Goal: Contribute content: Contribute content

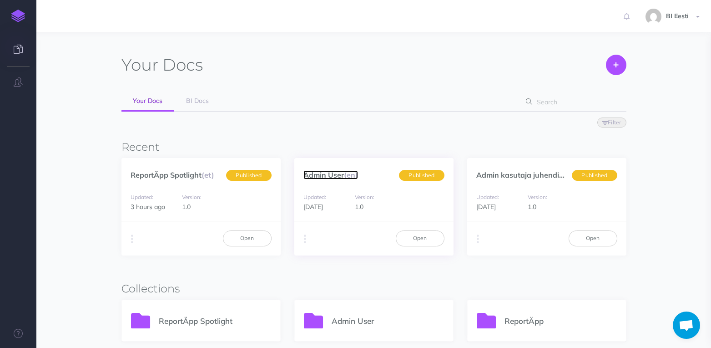
click at [332, 173] on link "Admin User (en)" at bounding box center [331, 174] width 55 height 9
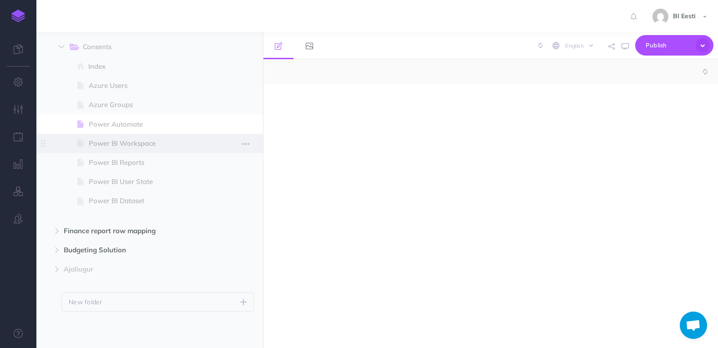
select select "null"
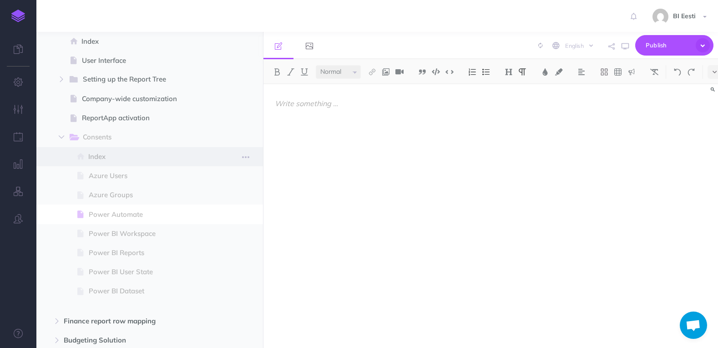
scroll to position [90, 0]
click at [134, 178] on span "Azure Users" at bounding box center [149, 176] width 120 height 11
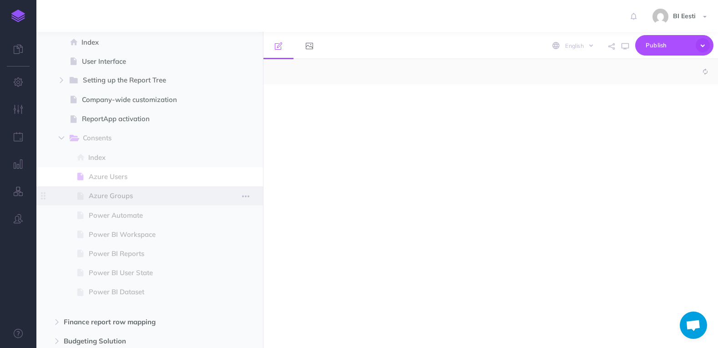
select select "null"
click at [138, 193] on span "Azure Groups" at bounding box center [149, 195] width 120 height 11
select select "null"
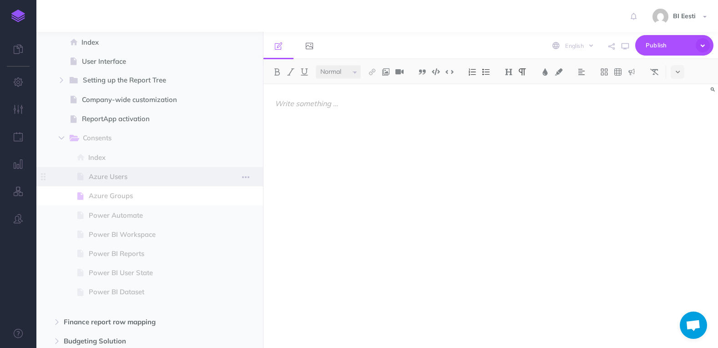
click at [152, 184] on span at bounding box center [149, 176] width 227 height 19
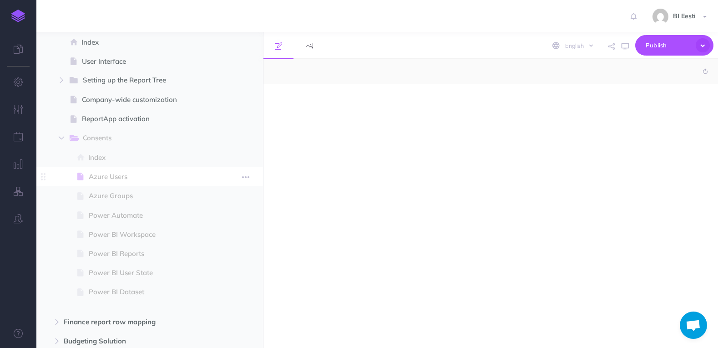
select select "null"
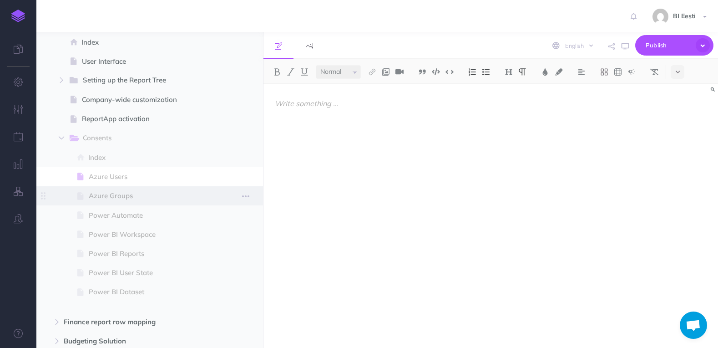
click at [155, 194] on span "Azure Groups" at bounding box center [149, 195] width 120 height 11
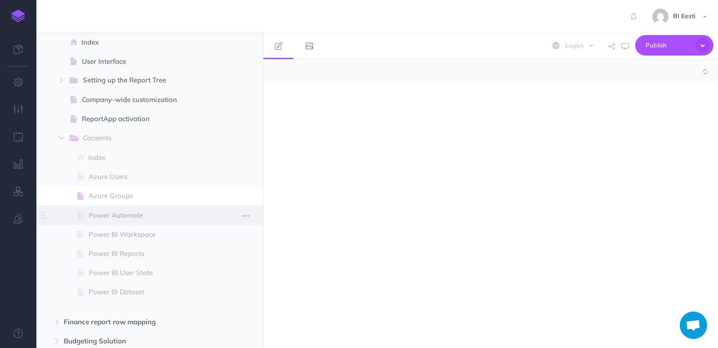
select select "null"
click at [132, 219] on span "Power Automate" at bounding box center [149, 215] width 120 height 11
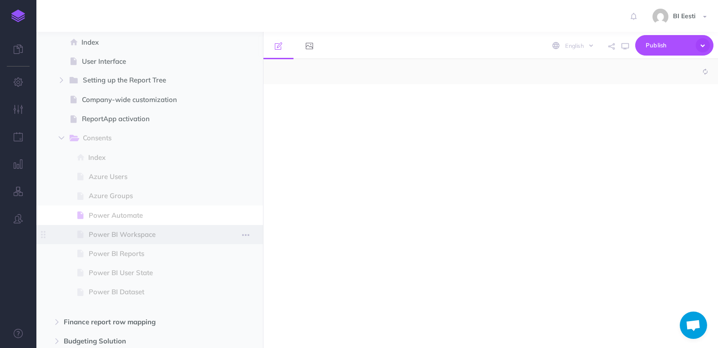
select select "null"
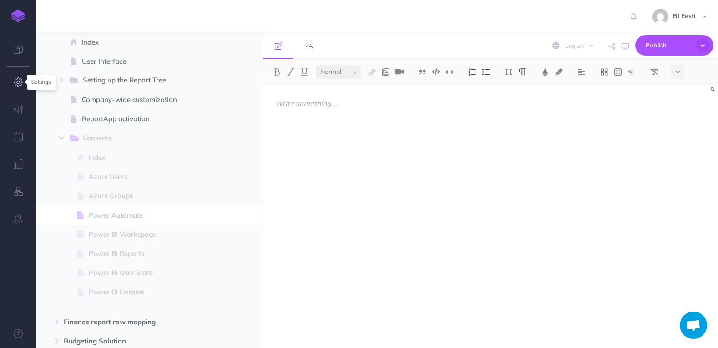
click at [18, 84] on icon "button" at bounding box center [19, 81] width 10 height 9
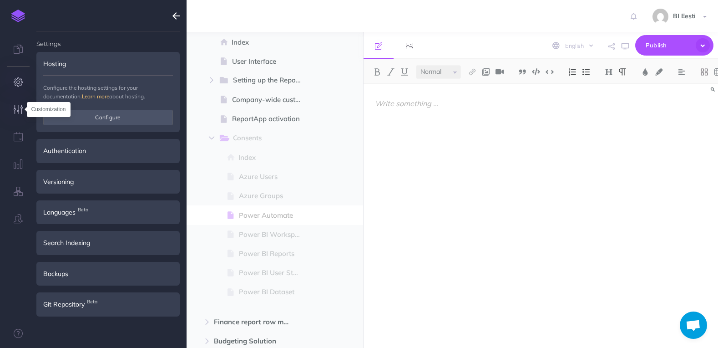
click at [19, 106] on icon "button" at bounding box center [19, 109] width 10 height 9
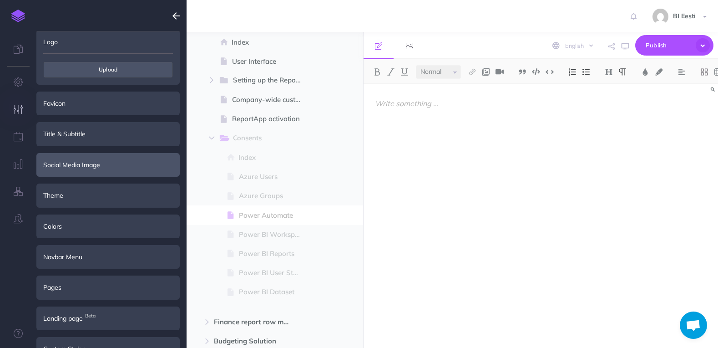
scroll to position [43, 0]
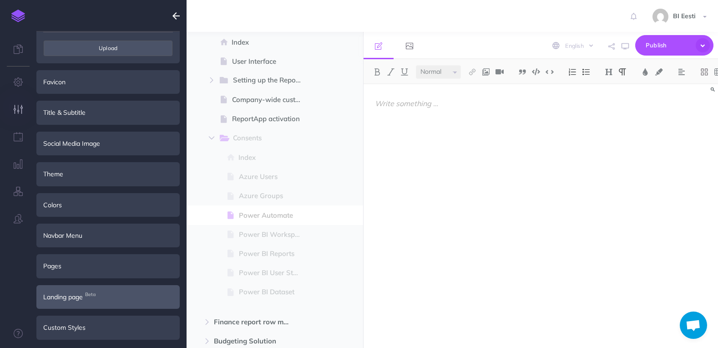
click at [99, 294] on div "Landing page Beta" at bounding box center [107, 297] width 143 height 24
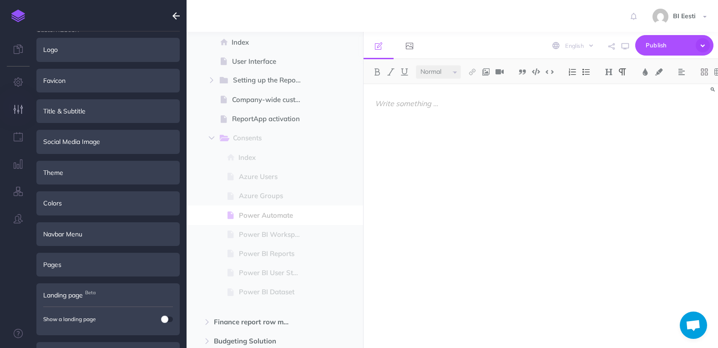
scroll to position [0, 0]
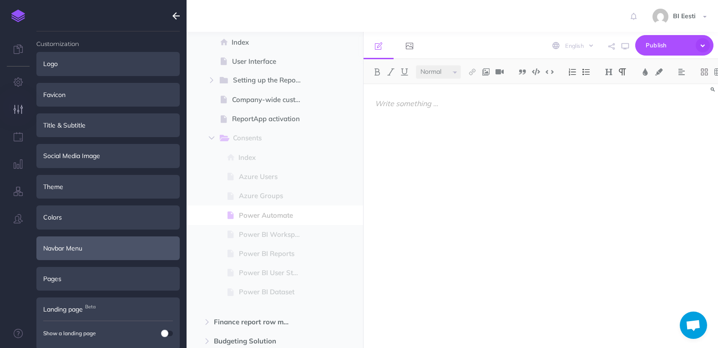
click at [95, 252] on div "Navbar Menu" at bounding box center [107, 248] width 143 height 24
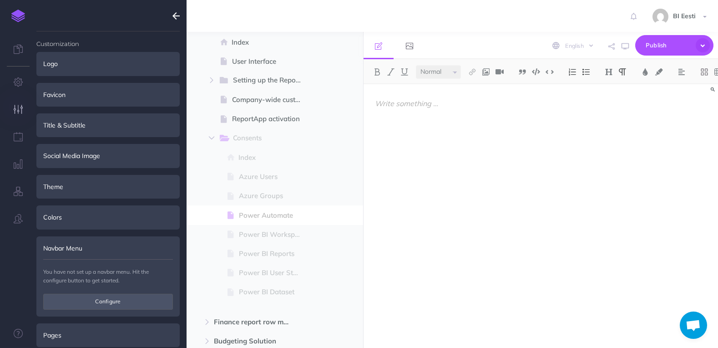
click at [102, 246] on div "Navbar Menu" at bounding box center [107, 248] width 143 height 24
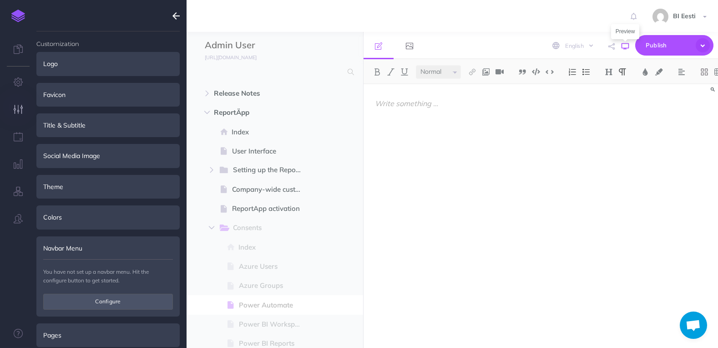
click at [624, 46] on icon "button" at bounding box center [625, 46] width 7 height 7
click at [278, 245] on span "Index" at bounding box center [274, 247] width 70 height 11
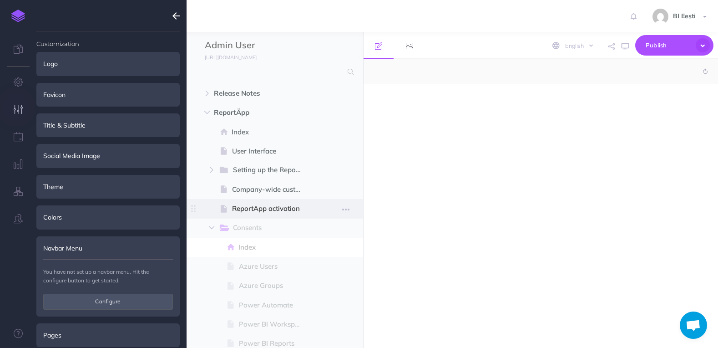
select select "null"
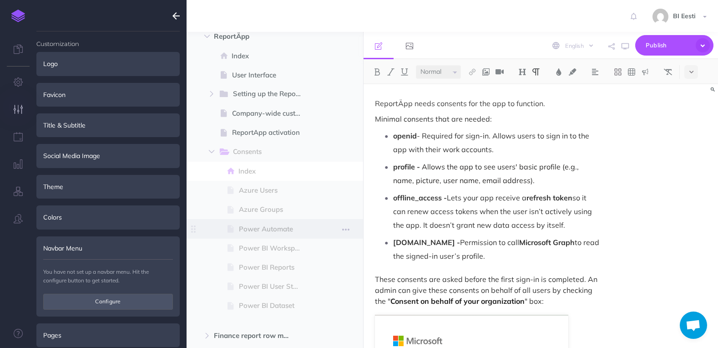
scroll to position [90, 0]
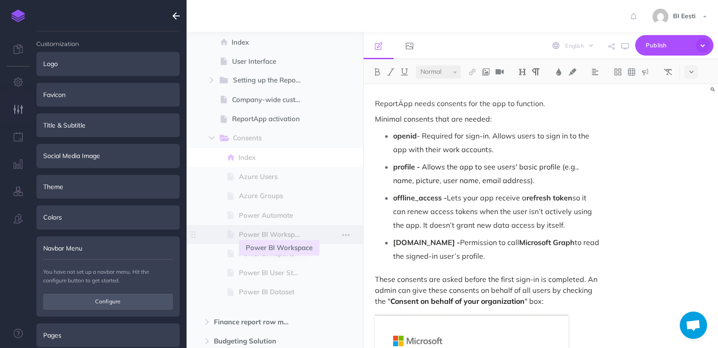
click at [307, 234] on span "Power BI Workspace" at bounding box center [274, 234] width 70 height 11
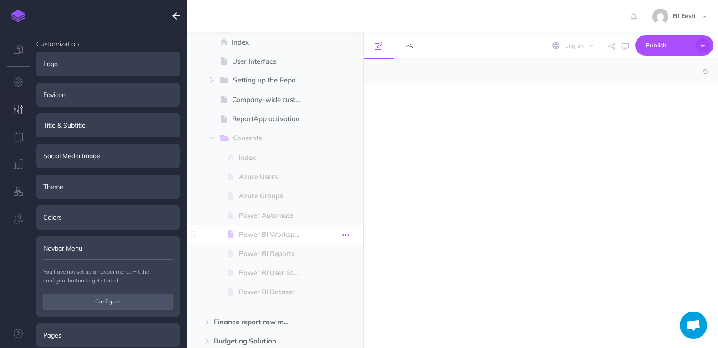
select select "null"
click at [348, 234] on icon "button" at bounding box center [345, 234] width 7 height 11
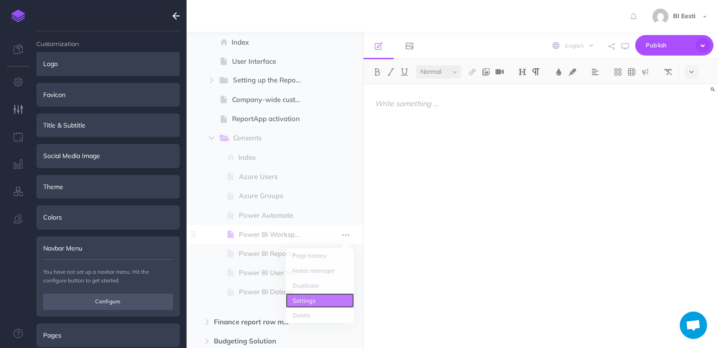
click at [320, 294] on link "Settings" at bounding box center [320, 296] width 68 height 15
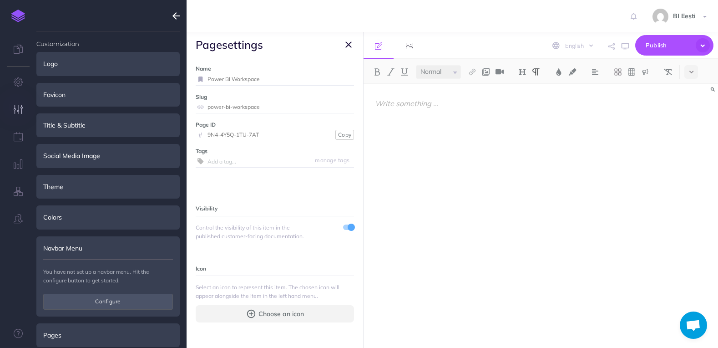
drag, startPoint x: 267, startPoint y: 108, endPoint x: 207, endPoint y: 109, distance: 60.1
click at [207, 109] on div "power-bi-workspace" at bounding box center [275, 107] width 158 height 12
click at [354, 43] on button "button" at bounding box center [348, 44] width 11 height 11
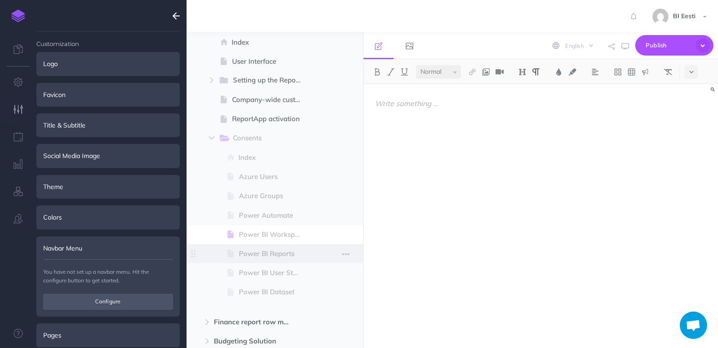
click at [294, 255] on span "Power BI Reports" at bounding box center [274, 253] width 70 height 11
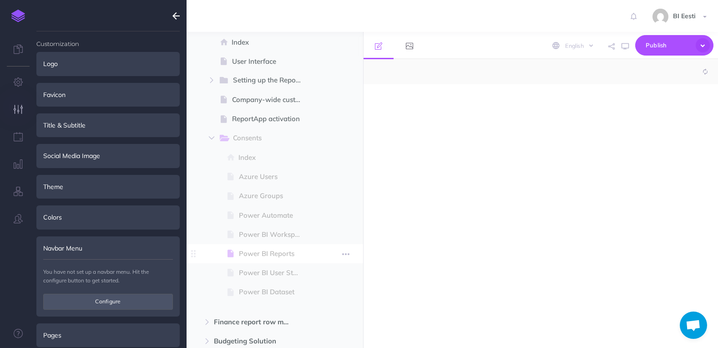
select select "null"
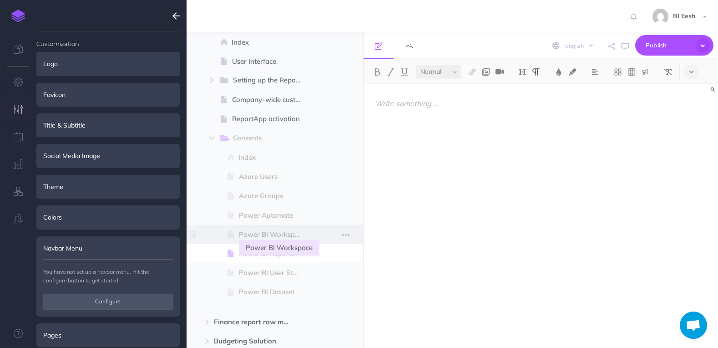
click at [294, 233] on span "Power BI Workspace" at bounding box center [274, 234] width 70 height 11
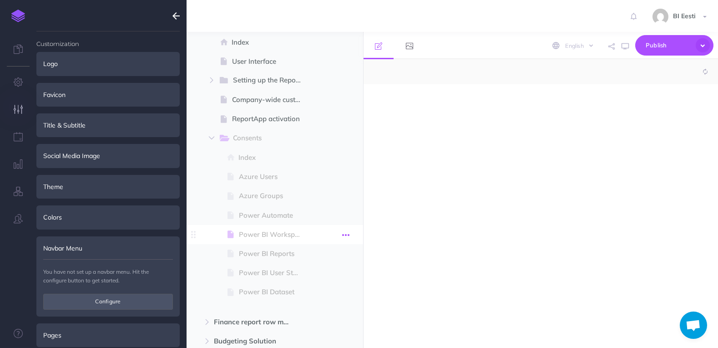
select select "null"
click at [344, 235] on icon "button" at bounding box center [345, 234] width 7 height 11
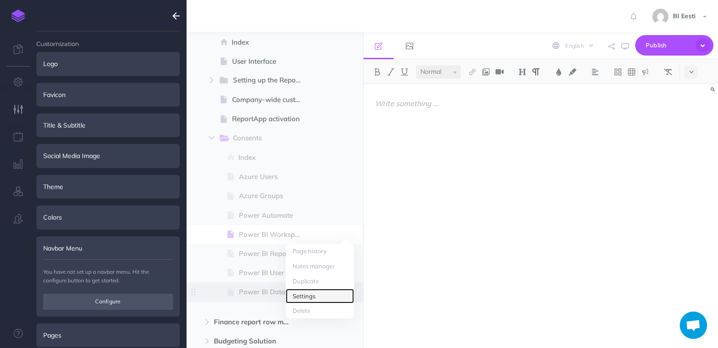
click at [329, 295] on link "Settings" at bounding box center [320, 296] width 68 height 15
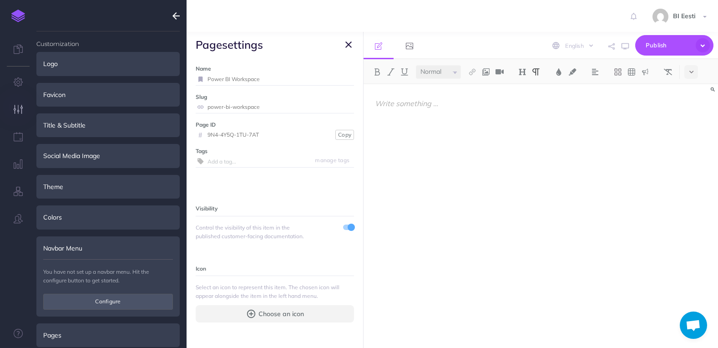
drag, startPoint x: 264, startPoint y: 107, endPoint x: 193, endPoint y: 108, distance: 71.9
click at [193, 108] on div "Name Power BI Workspace Save Slug power-bi-workspace Save Page ID # 9N4-4Y5Q-1T…" at bounding box center [275, 202] width 177 height 290
click at [198, 106] on icon at bounding box center [201, 106] width 10 height 5
drag, startPoint x: 260, startPoint y: 109, endPoint x: 194, endPoint y: 105, distance: 66.6
click at [194, 105] on div "Name Power BI Workspace Save Slug power-bi-workspace Save Page ID # 9N4-4Y5Q-1T…" at bounding box center [275, 202] width 177 height 290
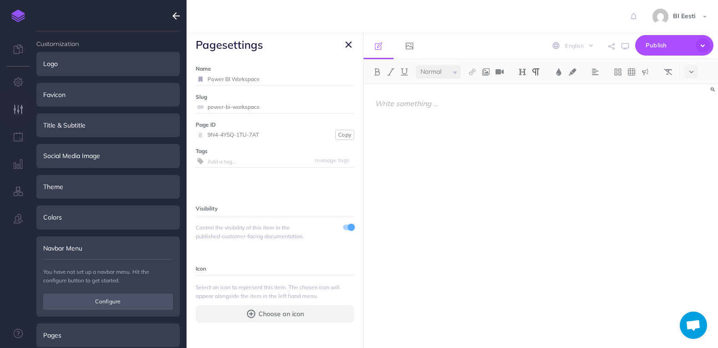
click at [349, 44] on icon "button" at bounding box center [348, 44] width 6 height 11
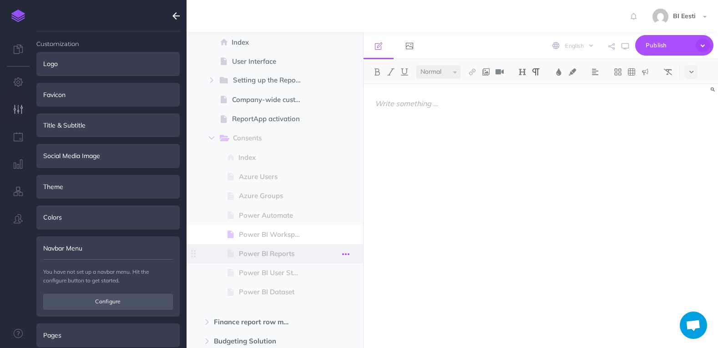
click at [345, 254] on icon "button" at bounding box center [345, 254] width 7 height 11
click at [325, 308] on link "Settings" at bounding box center [320, 315] width 68 height 15
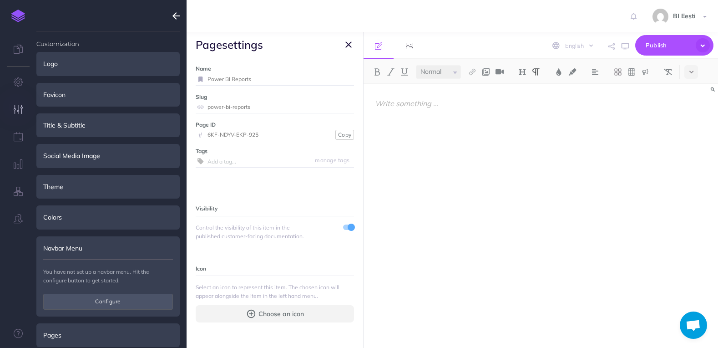
drag, startPoint x: 251, startPoint y: 107, endPoint x: 188, endPoint y: 104, distance: 62.9
click at [188, 104] on div "Name Power BI Reports Save Slug power-bi-reports Save Page ID # 6KF-NDYV-EKP-92…" at bounding box center [275, 202] width 177 height 290
click at [350, 41] on icon "button" at bounding box center [348, 44] width 6 height 11
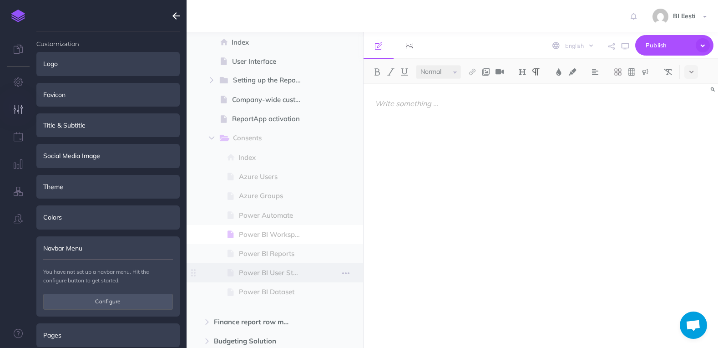
click at [320, 272] on span at bounding box center [275, 272] width 177 height 19
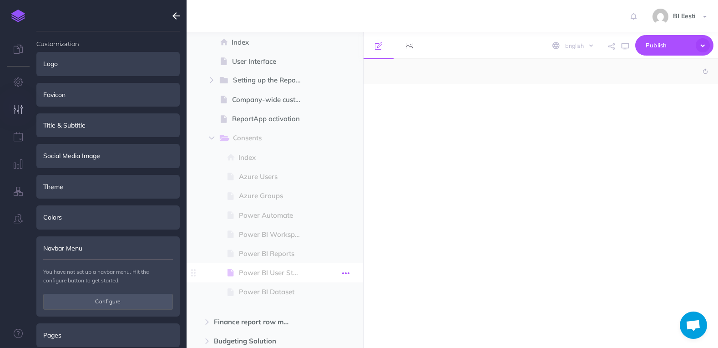
click at [340, 271] on button "button" at bounding box center [346, 273] width 16 height 12
select select "null"
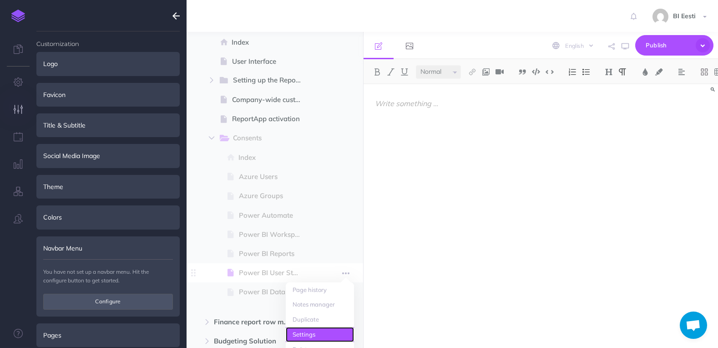
click at [327, 328] on link "Settings" at bounding box center [320, 334] width 68 height 15
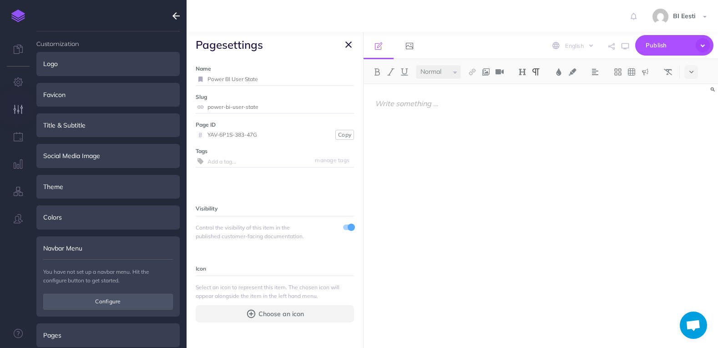
drag, startPoint x: 225, startPoint y: 110, endPoint x: 186, endPoint y: 111, distance: 39.6
click at [187, 111] on div "Toggle Navigation BI Eesti Settings Account Settings Teams BI Support Documenta…" at bounding box center [453, 174] width 532 height 348
click at [350, 42] on icon "button" at bounding box center [348, 44] width 6 height 11
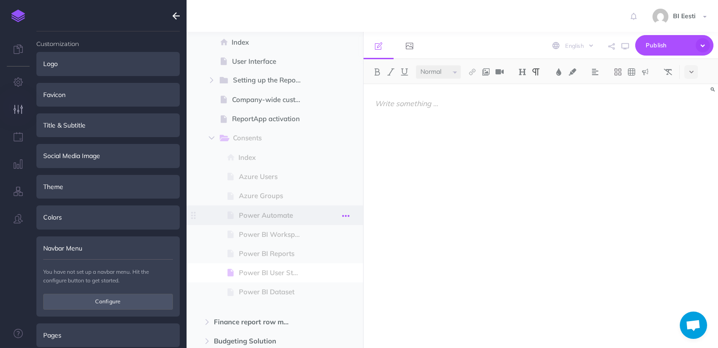
click at [347, 215] on icon "button" at bounding box center [345, 215] width 7 height 11
click at [324, 275] on link "Settings" at bounding box center [320, 276] width 68 height 15
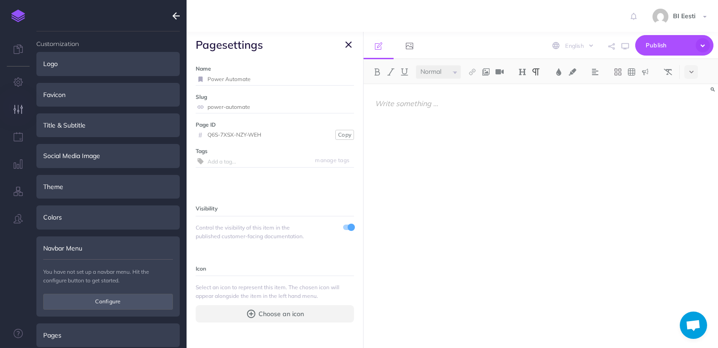
drag, startPoint x: 239, startPoint y: 105, endPoint x: 198, endPoint y: 104, distance: 41.4
click at [198, 104] on div "power-automate" at bounding box center [275, 107] width 158 height 12
click at [347, 46] on icon "button" at bounding box center [348, 44] width 6 height 11
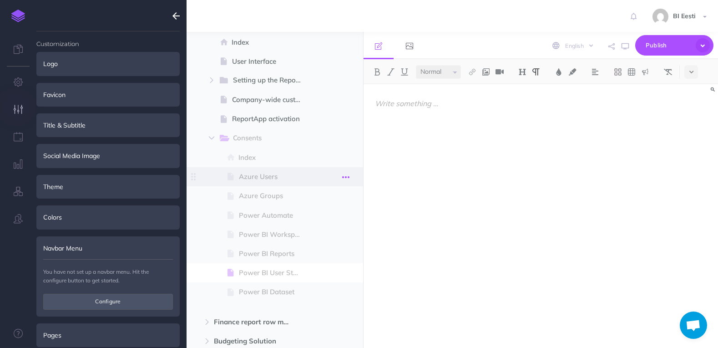
click at [345, 174] on icon "button" at bounding box center [345, 177] width 7 height 11
drag, startPoint x: 347, startPoint y: 240, endPoint x: 340, endPoint y: 233, distance: 9.7
click at [347, 240] on link "Settings" at bounding box center [320, 238] width 68 height 15
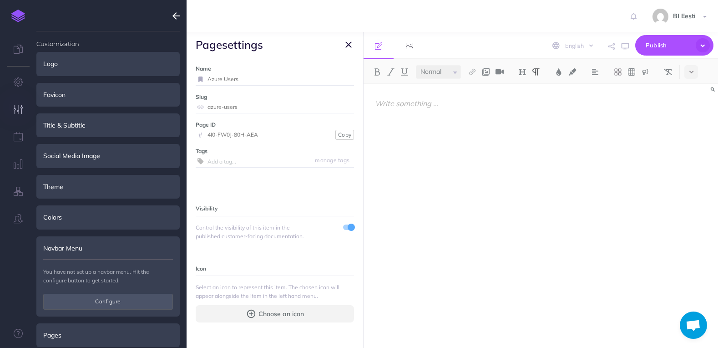
drag, startPoint x: 272, startPoint y: 107, endPoint x: 191, endPoint y: 107, distance: 80.6
click at [191, 107] on div "Name Azure Users Save Slug azure-users Save Page ID # 4I0-FW0J-80H-AEA Copy Tag…" at bounding box center [275, 202] width 177 height 290
click at [347, 43] on icon "button" at bounding box center [348, 44] width 6 height 11
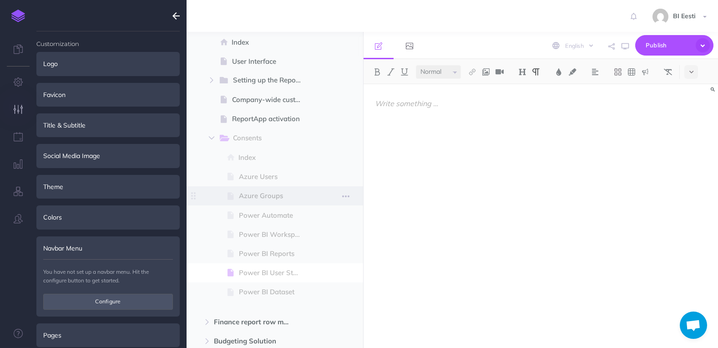
click at [296, 195] on span "Azure Groups" at bounding box center [274, 195] width 70 height 11
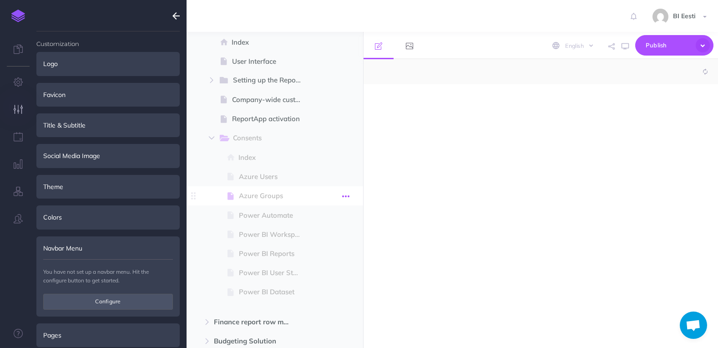
select select "null"
click at [350, 193] on icon "button" at bounding box center [345, 196] width 7 height 11
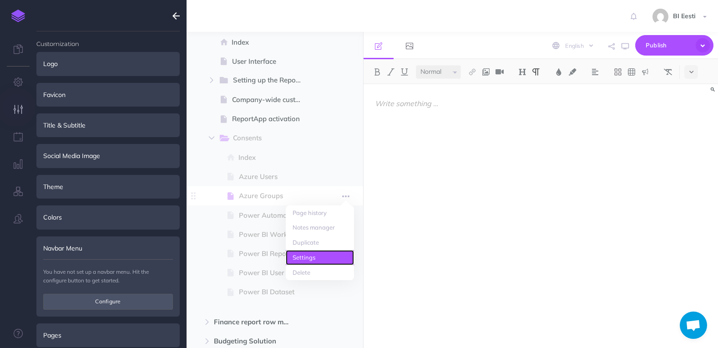
click at [321, 258] on link "Settings" at bounding box center [320, 257] width 68 height 15
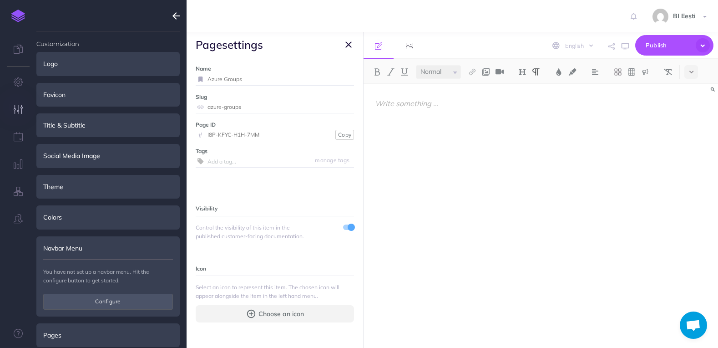
drag, startPoint x: 249, startPoint y: 106, endPoint x: 200, endPoint y: 107, distance: 48.7
click at [200, 107] on div "azure-groups" at bounding box center [275, 107] width 158 height 12
click at [347, 43] on icon "button" at bounding box center [348, 44] width 6 height 11
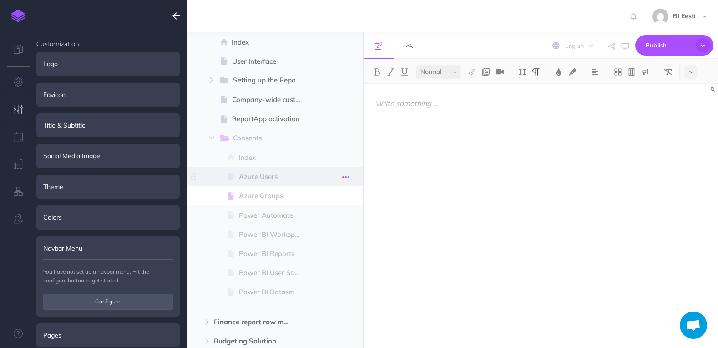
click at [341, 180] on button "button" at bounding box center [346, 177] width 16 height 12
click at [329, 234] on link "Settings" at bounding box center [320, 238] width 68 height 15
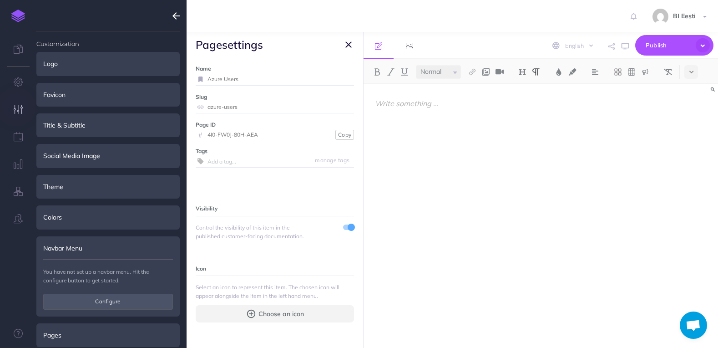
drag, startPoint x: 247, startPoint y: 107, endPoint x: 194, endPoint y: 104, distance: 52.4
click at [194, 104] on div "Name Azure Users Save Slug azure-users Save Page ID # 4I0-FW0J-80H-AEA Copy Tag…" at bounding box center [275, 202] width 177 height 290
paste input "group"
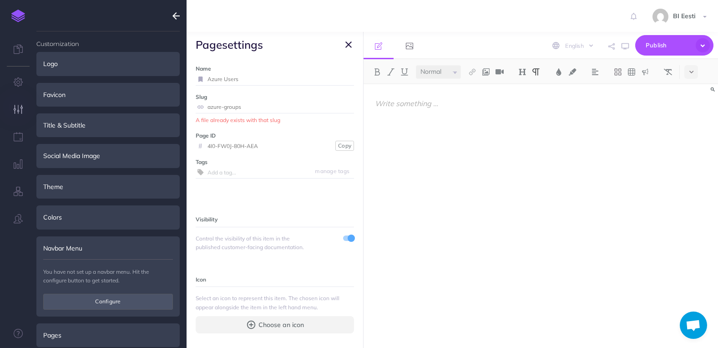
type input "azure-users"
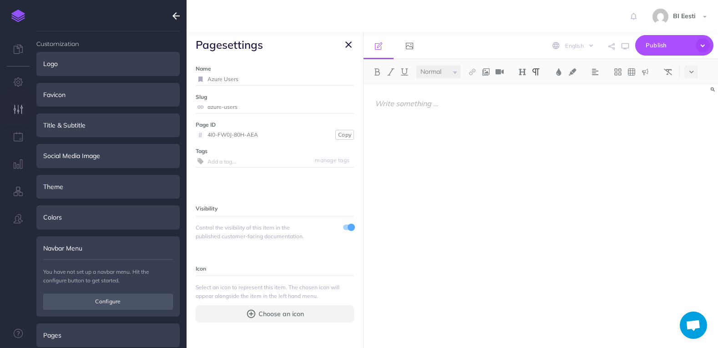
click at [241, 99] on label "Slug" at bounding box center [275, 96] width 158 height 9
drag, startPoint x: 250, startPoint y: 109, endPoint x: 200, endPoint y: 109, distance: 50.1
click at [200, 109] on div "azure-users" at bounding box center [275, 107] width 158 height 12
click at [349, 46] on icon "button" at bounding box center [348, 44] width 6 height 11
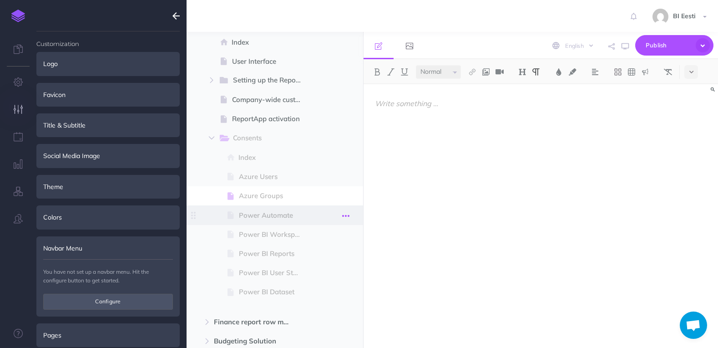
click at [345, 215] on icon "button" at bounding box center [345, 215] width 7 height 11
click at [323, 274] on link "Settings" at bounding box center [320, 276] width 68 height 15
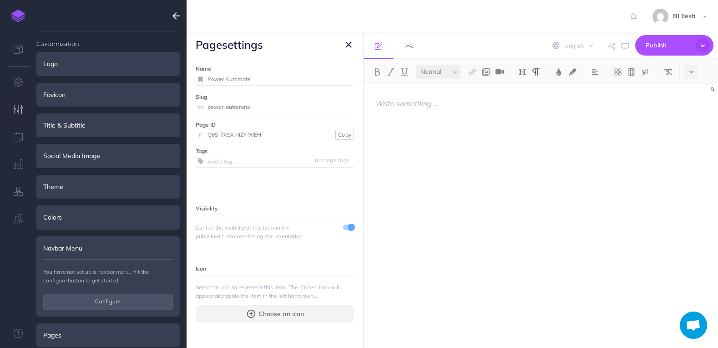
drag, startPoint x: 260, startPoint y: 108, endPoint x: 209, endPoint y: 105, distance: 51.1
click at [209, 105] on input "power-automate" at bounding box center [281, 107] width 147 height 12
click at [345, 45] on button "button" at bounding box center [348, 44] width 11 height 11
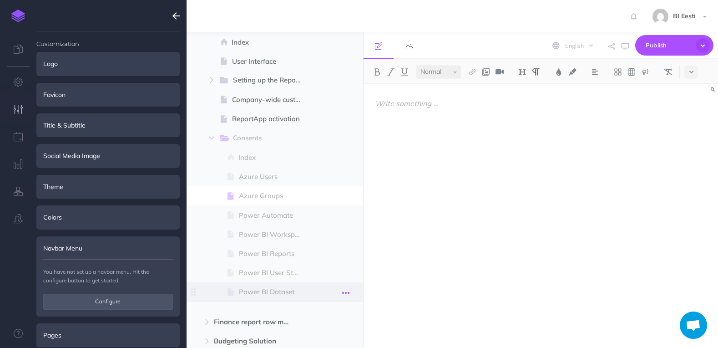
click at [345, 291] on icon "button" at bounding box center [345, 292] width 7 height 11
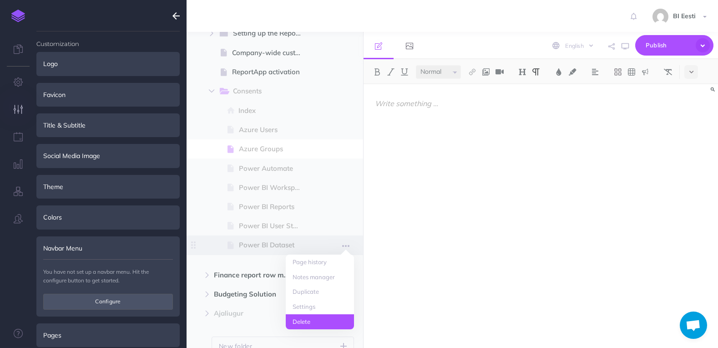
scroll to position [181, 0]
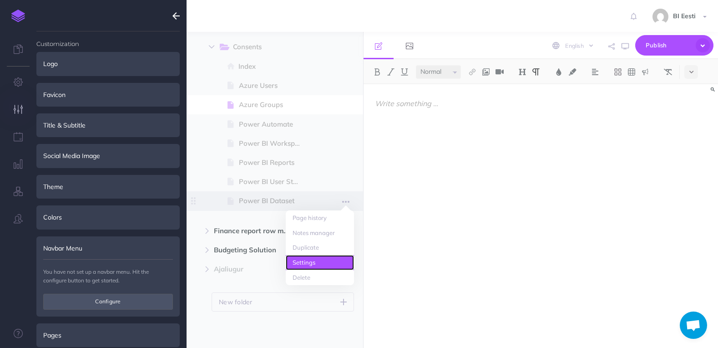
click at [315, 264] on link "Settings" at bounding box center [320, 262] width 68 height 15
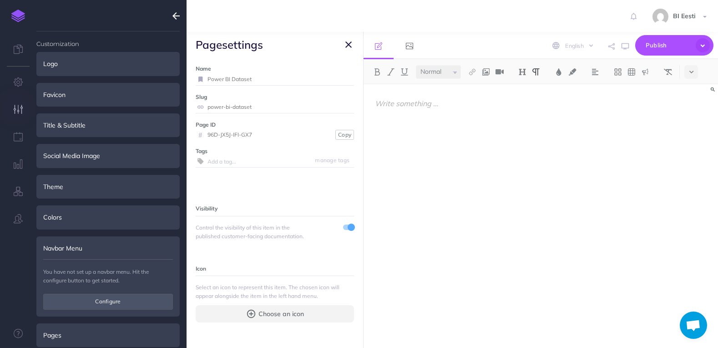
drag, startPoint x: 261, startPoint y: 107, endPoint x: 194, endPoint y: 106, distance: 66.9
click at [194, 106] on div "Name Power BI Dataset Save Slug power-bi-dataset Save Page ID # 96D-JX5J-IFI-GX…" at bounding box center [275, 202] width 177 height 290
click at [654, 39] on span "Publish" at bounding box center [669, 45] width 46 height 14
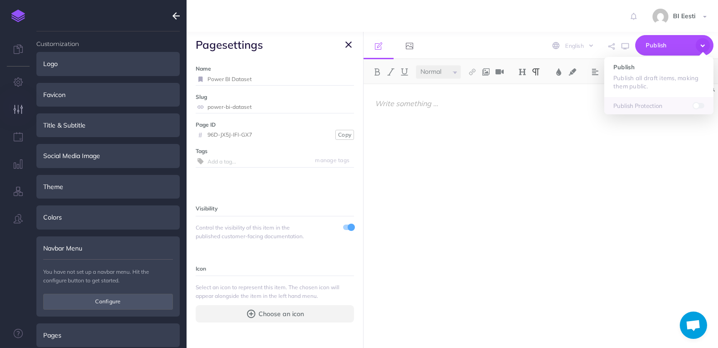
click at [348, 45] on icon "button" at bounding box center [348, 44] width 6 height 11
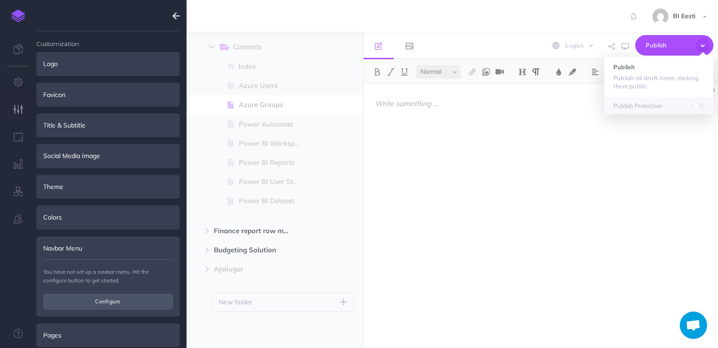
click at [176, 16] on icon "button" at bounding box center [176, 15] width 7 height 11
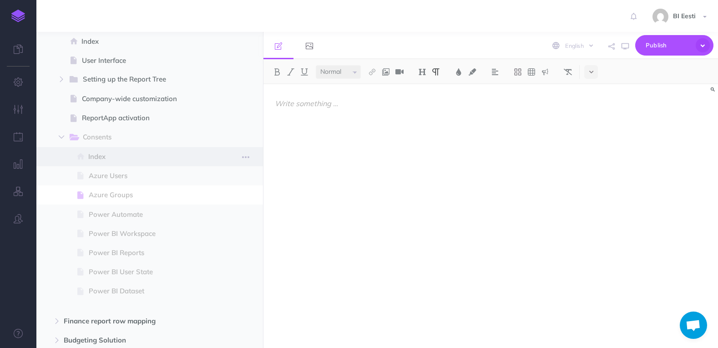
scroll to position [90, 0]
click at [250, 137] on button "button" at bounding box center [246, 138] width 16 height 12
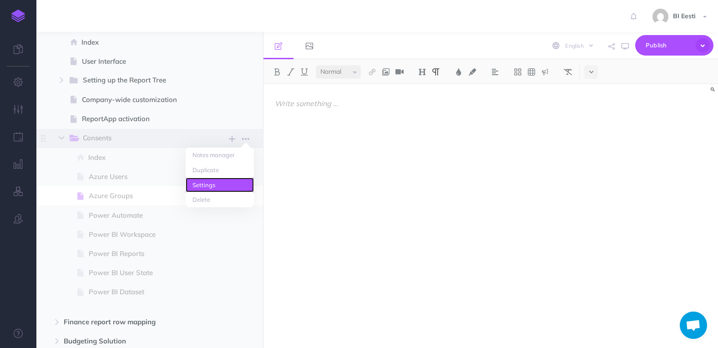
click at [219, 188] on link "Settings" at bounding box center [220, 185] width 68 height 15
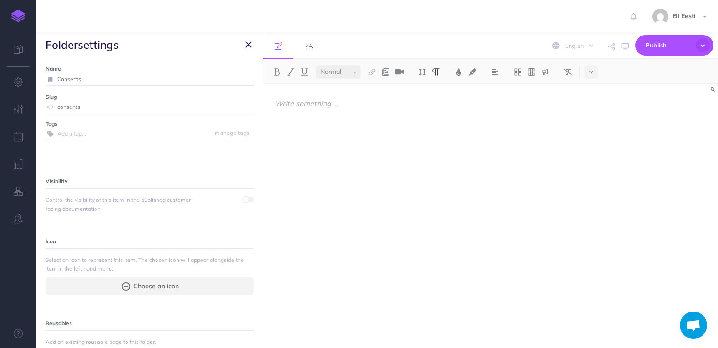
click at [246, 198] on span at bounding box center [248, 199] width 11 height 5
click at [679, 39] on span "Publish" at bounding box center [669, 45] width 46 height 14
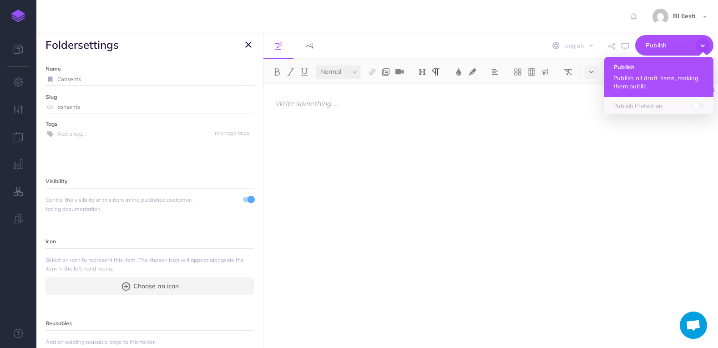
click at [649, 86] on p "Publish all draft items, making them public." at bounding box center [659, 82] width 91 height 16
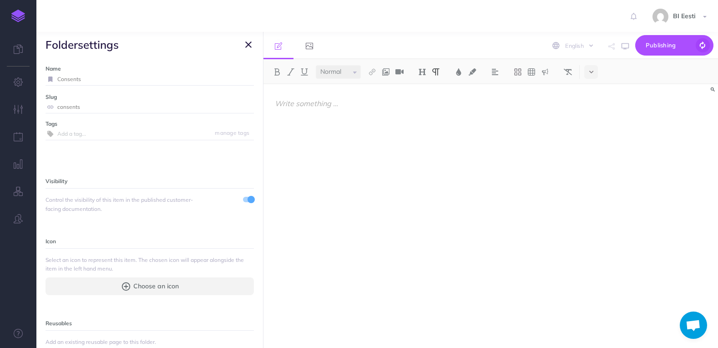
click at [250, 44] on icon "button" at bounding box center [248, 44] width 6 height 11
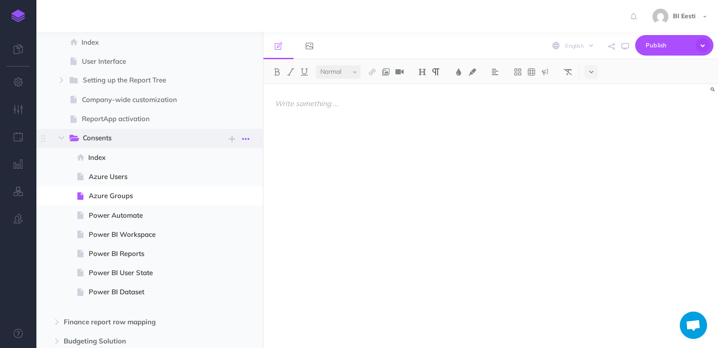
click at [245, 139] on icon "button" at bounding box center [245, 138] width 7 height 11
click at [218, 186] on link "Settings" at bounding box center [220, 185] width 68 height 15
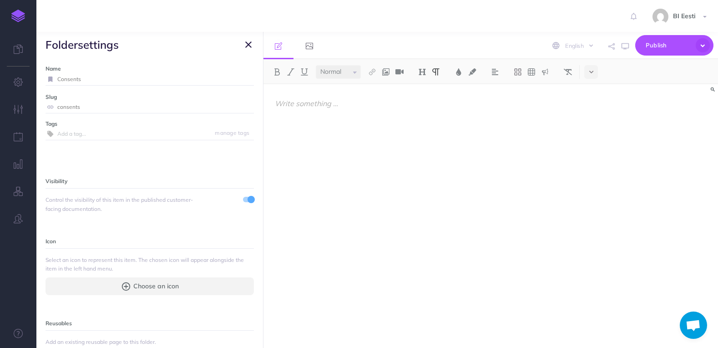
click at [243, 201] on div at bounding box center [248, 198] width 11 height 7
click at [645, 48] on button "Publish" at bounding box center [674, 45] width 78 height 20
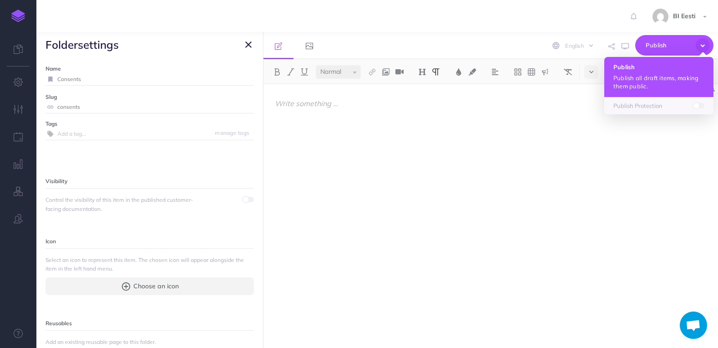
click at [643, 79] on p "Publish all draft items, making them public." at bounding box center [659, 82] width 91 height 16
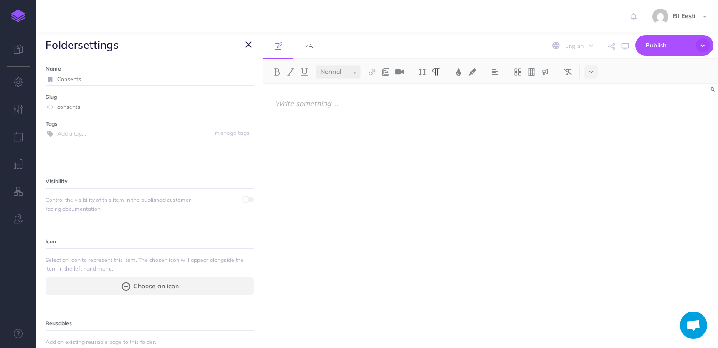
click at [246, 42] on icon "button" at bounding box center [248, 44] width 6 height 11
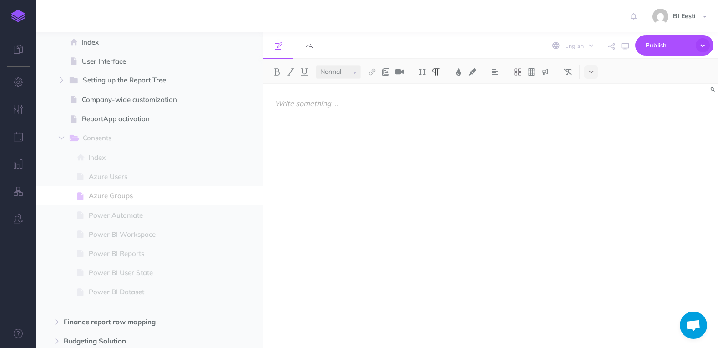
click at [15, 17] on img at bounding box center [18, 16] width 14 height 13
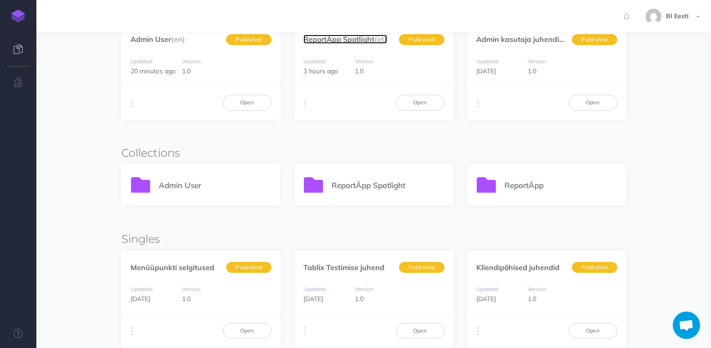
scroll to position [137, 0]
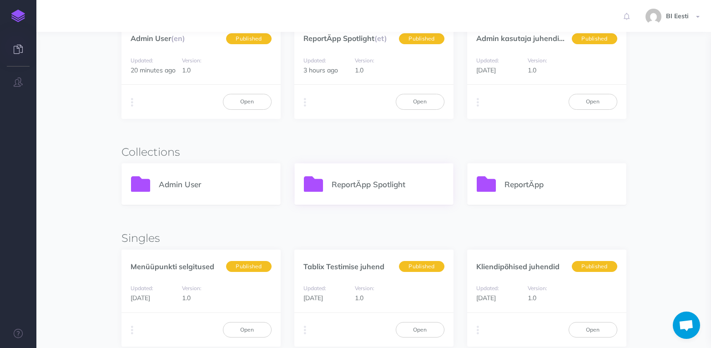
click at [381, 193] on div "ReportÄpp Spotlight" at bounding box center [374, 183] width 158 height 41
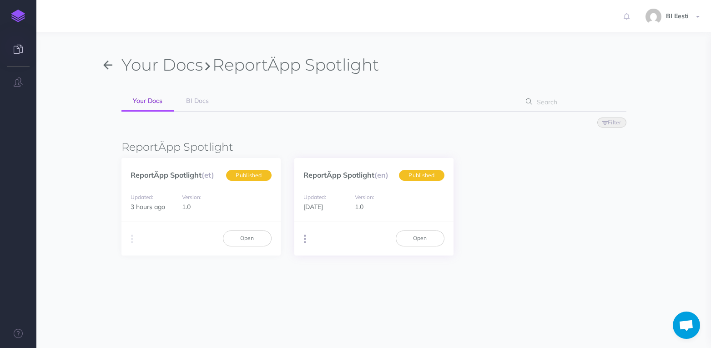
drag, startPoint x: 352, startPoint y: 176, endPoint x: 300, endPoint y: 239, distance: 81.8
click at [301, 239] on button "button" at bounding box center [305, 239] width 9 height 14
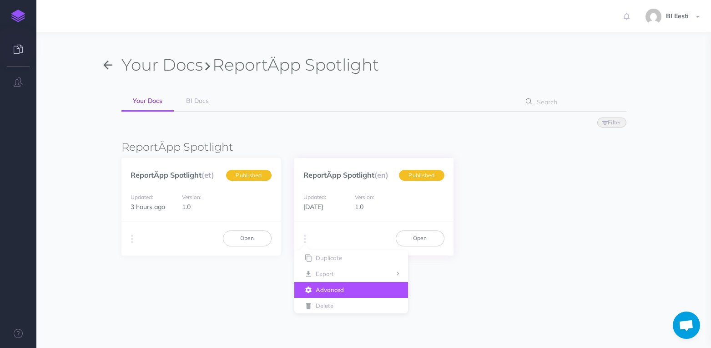
click at [343, 285] on button "Advanced" at bounding box center [351, 290] width 114 height 16
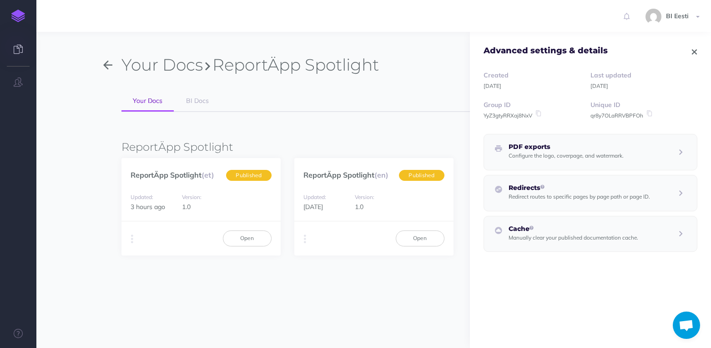
click at [645, 113] on icon at bounding box center [649, 113] width 8 height 6
click at [338, 173] on link "ReportÄpp Spotlight (en)" at bounding box center [346, 174] width 85 height 9
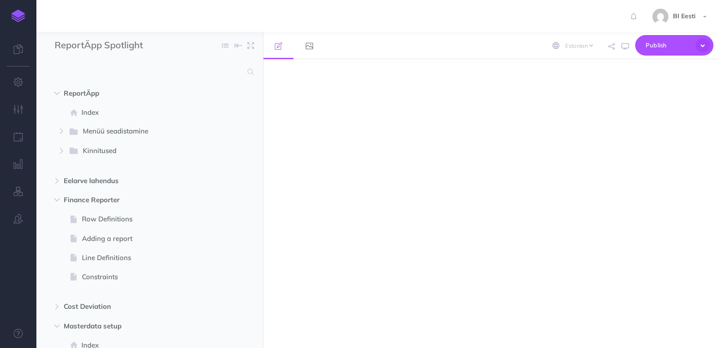
select select "et"
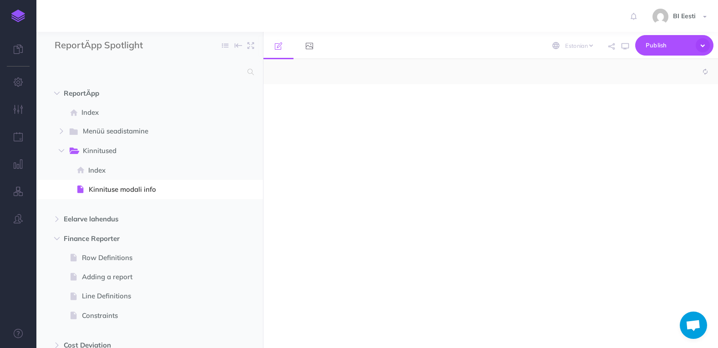
select select "null"
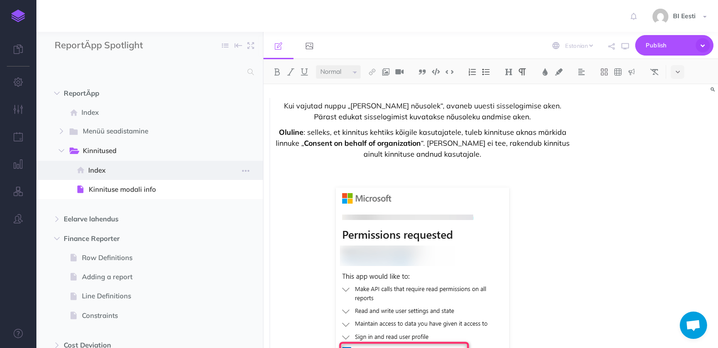
click at [121, 168] on span "Index" at bounding box center [148, 170] width 120 height 11
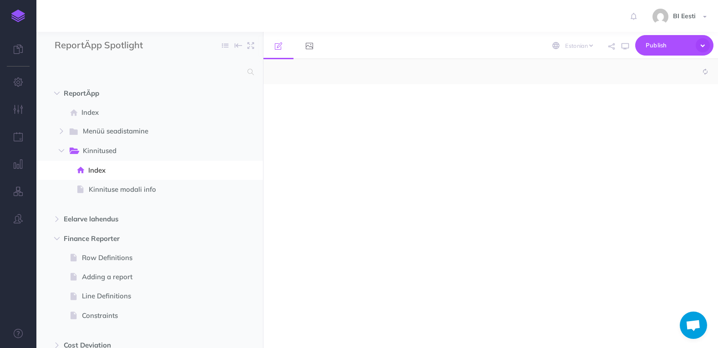
select select "null"
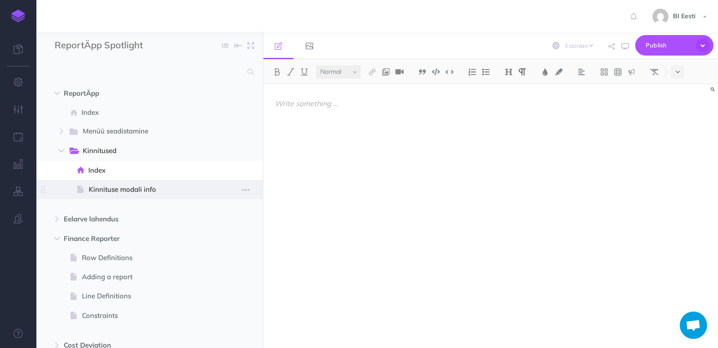
click at [125, 192] on span "Kinnituse modali info" at bounding box center [149, 189] width 120 height 11
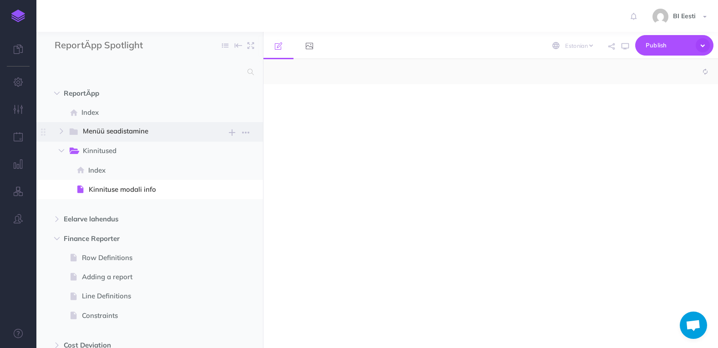
select select "null"
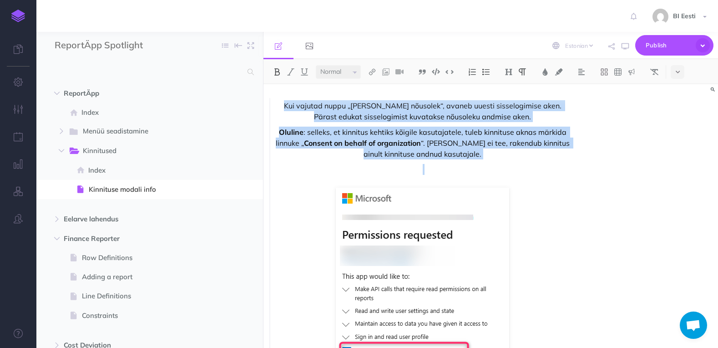
drag, startPoint x: 279, startPoint y: 105, endPoint x: 591, endPoint y: 228, distance: 336.2
click at [591, 228] on div "Kui vajutad nuppu „Anna nõusolek“, avaneb uuesti sisselogimise aken. Pärast edu…" at bounding box center [491, 216] width 455 height 264
click at [405, 130] on p "Oluline : selleks, et kinnitus kehtiks kõigile kasutajatele, tuleb kinnituse ak…" at bounding box center [422, 143] width 295 height 33
drag, startPoint x: 474, startPoint y: 154, endPoint x: 277, endPoint y: 101, distance: 204.2
click at [277, 101] on div "Kui vajutad nuppu „Anna nõusolek“, avaneb uuesti sisselogimise aken. Pärast edu…" at bounding box center [419, 295] width 301 height 394
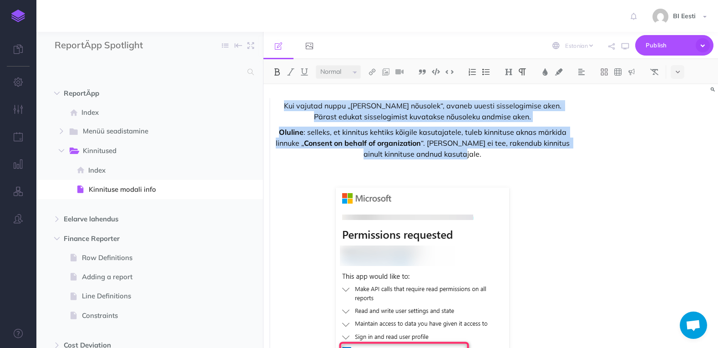
copy div "Kui vajutad nuppu „Anna nõusolek“, avaneb uuesti sisselogimise aken. Pärast edu…"
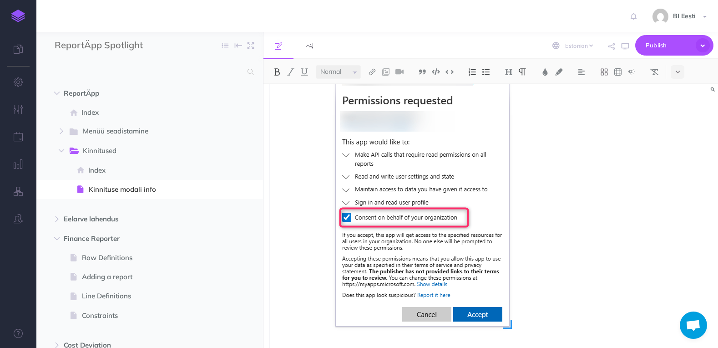
scroll to position [137, 0]
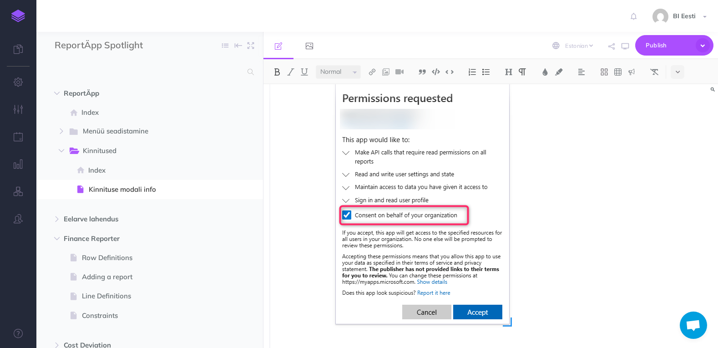
click at [410, 153] on img at bounding box center [422, 187] width 173 height 273
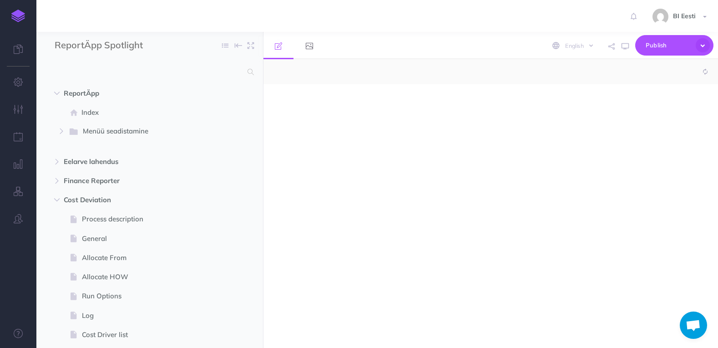
select select "null"
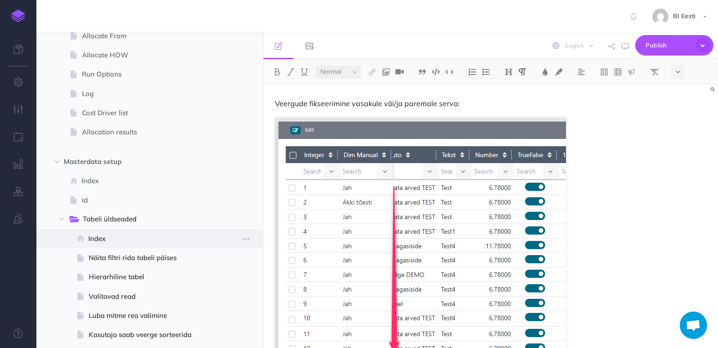
scroll to position [222, 0]
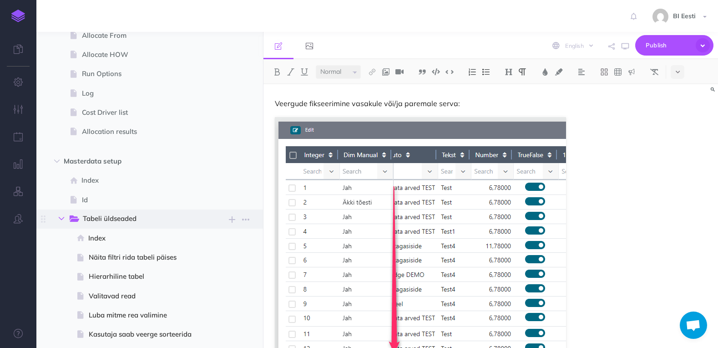
click at [59, 217] on icon "button" at bounding box center [61, 218] width 5 height 5
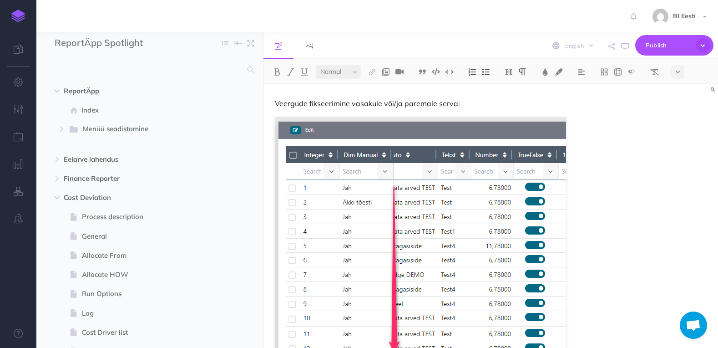
scroll to position [0, 0]
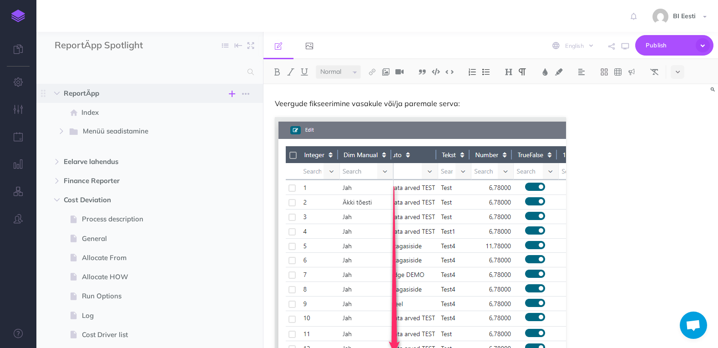
click at [232, 93] on icon "button" at bounding box center [232, 93] width 6 height 11
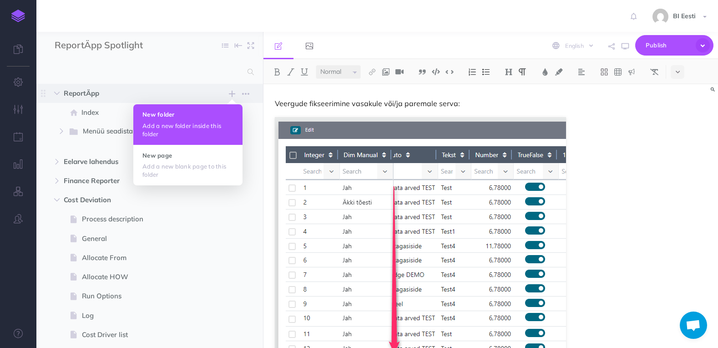
click at [192, 127] on p "Add a new folder inside this folder" at bounding box center [187, 130] width 91 height 16
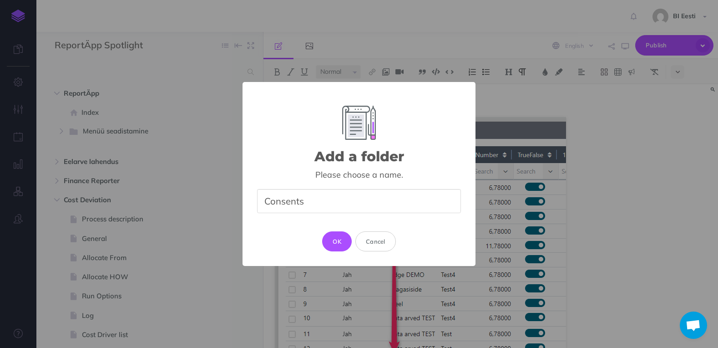
type input "Consents"
click at [338, 239] on button "OK" at bounding box center [337, 241] width 30 height 20
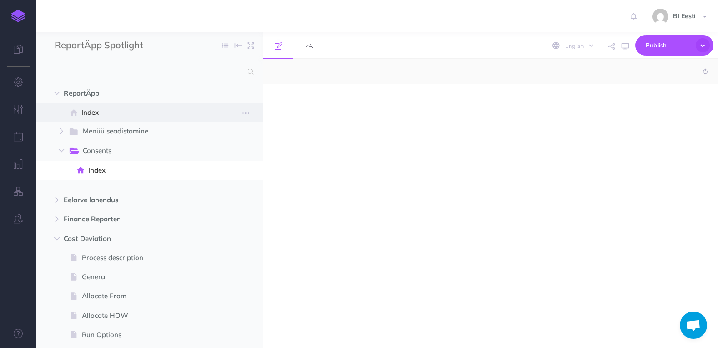
select select "null"
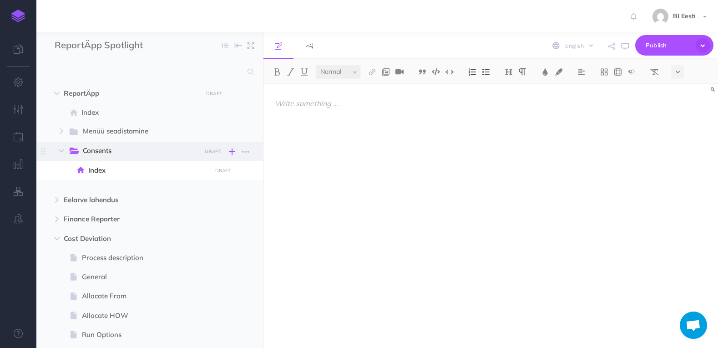
click at [234, 149] on icon "button" at bounding box center [232, 151] width 6 height 11
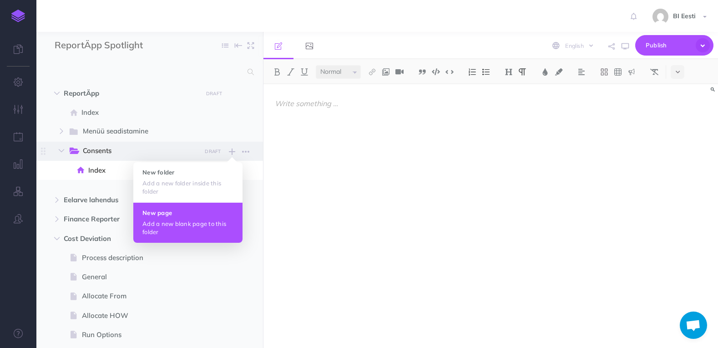
click at [183, 213] on h4 "New page" at bounding box center [187, 212] width 91 height 6
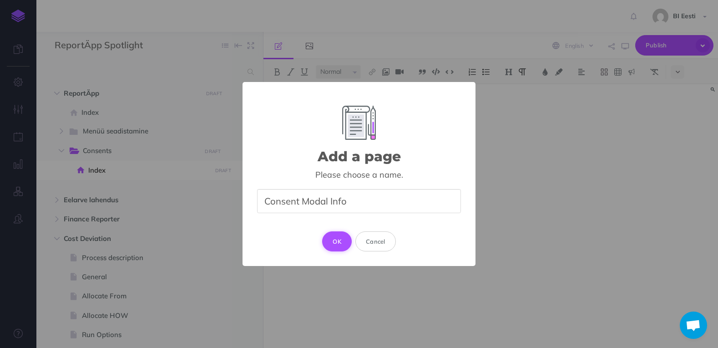
type input "Consent Modal Info"
click at [332, 241] on button "OK" at bounding box center [337, 241] width 30 height 20
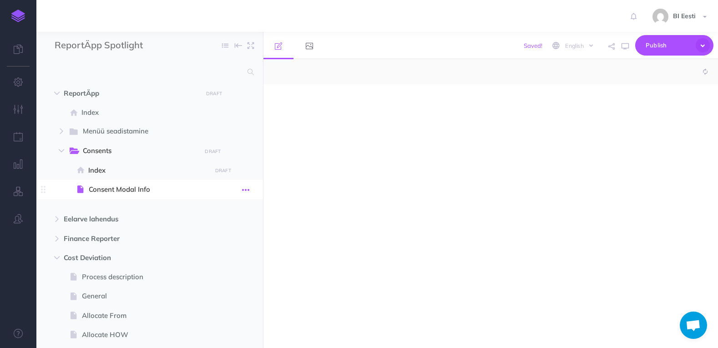
select select "null"
click at [244, 191] on icon "button" at bounding box center [245, 189] width 7 height 11
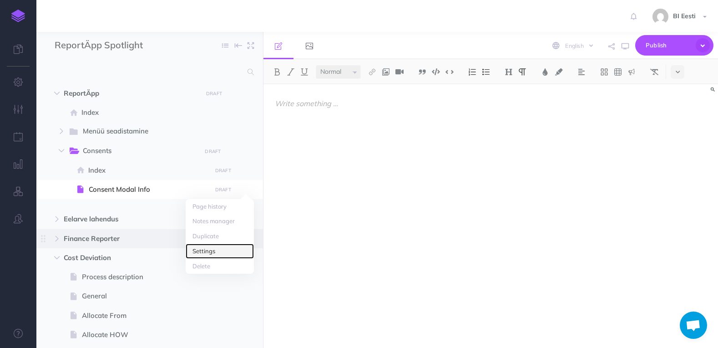
click at [224, 247] on link "Settings" at bounding box center [220, 251] width 68 height 15
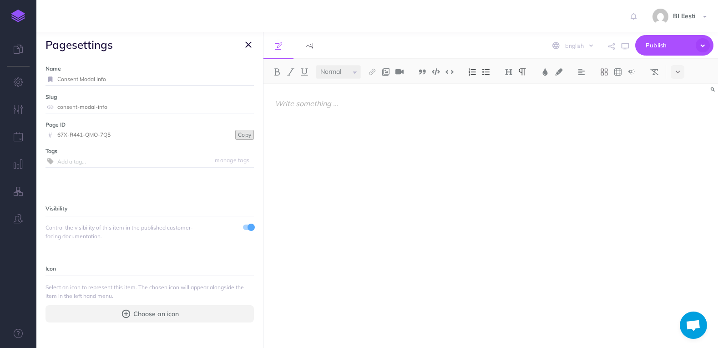
click at [243, 135] on button "Copy" at bounding box center [244, 135] width 19 height 10
click at [250, 39] on span "page settings" at bounding box center [149, 44] width 227 height 25
click at [248, 43] on icon "button" at bounding box center [248, 44] width 6 height 11
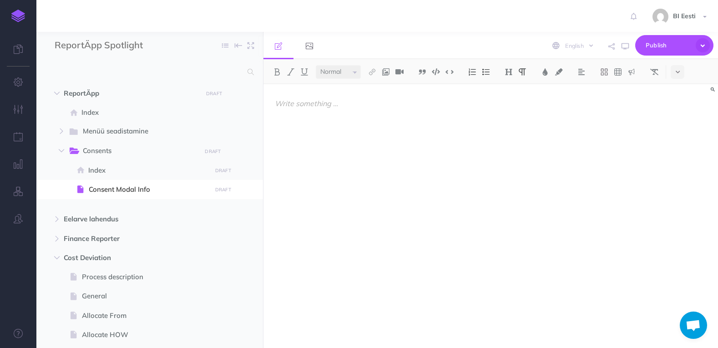
click at [322, 107] on p at bounding box center [422, 103] width 295 height 11
click at [677, 71] on icon at bounding box center [678, 72] width 4 height 6
click at [679, 154] on icon at bounding box center [678, 156] width 8 height 9
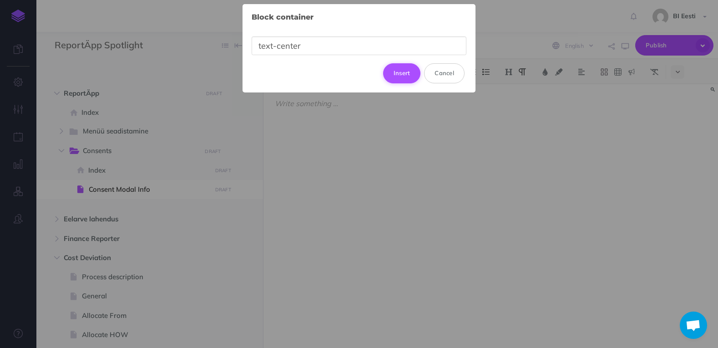
type input "text-center"
click at [402, 74] on button "Insert" at bounding box center [402, 73] width 38 height 20
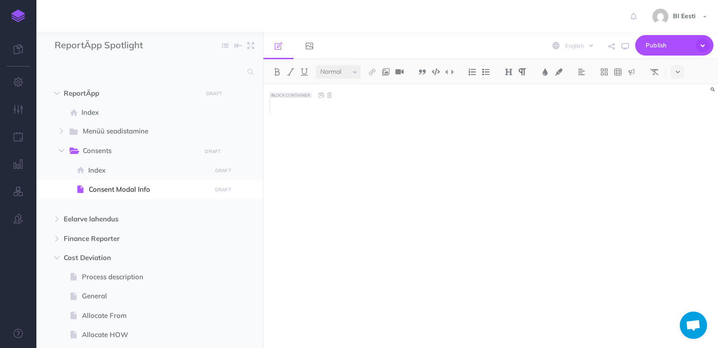
click at [313, 111] on div at bounding box center [419, 105] width 301 height 15
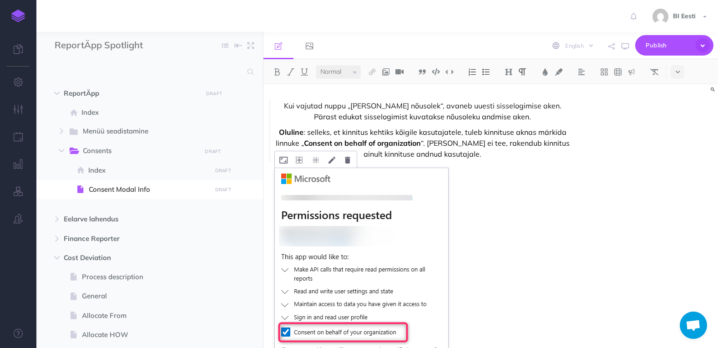
click at [394, 234] on img at bounding box center [361, 304] width 173 height 273
click at [286, 158] on icon at bounding box center [283, 160] width 8 height 7
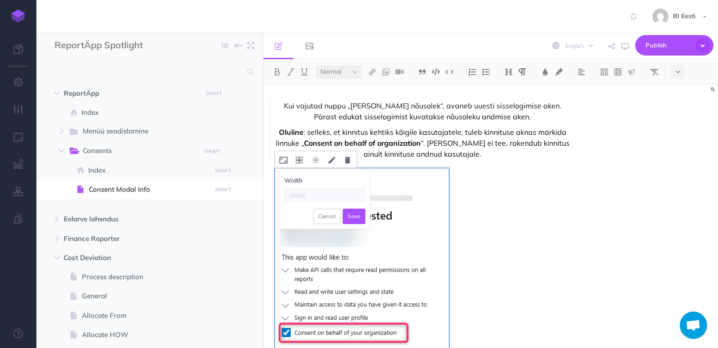
click at [301, 159] on icon at bounding box center [299, 160] width 7 height 7
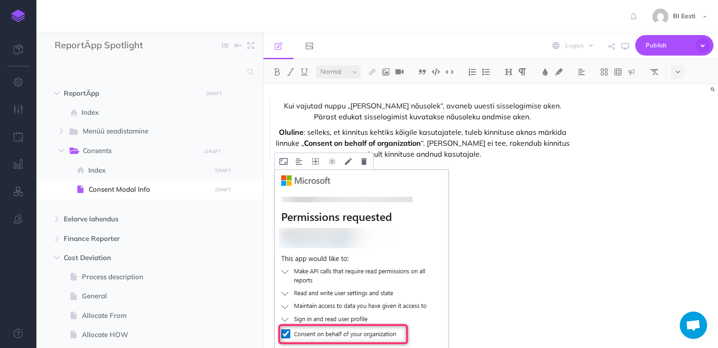
click at [327, 197] on img at bounding box center [361, 306] width 173 height 273
click at [302, 162] on img at bounding box center [299, 161] width 6 height 7
click at [300, 189] on img at bounding box center [299, 190] width 16 height 7
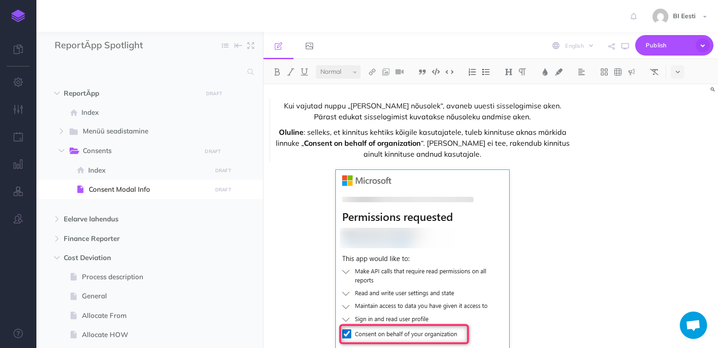
click at [572, 194] on div "Kui vajutad nuppu „Anna nõusolek“, avaneb uuesti sisselogimise aken. Pärast edu…" at bounding box center [423, 294] width 318 height 421
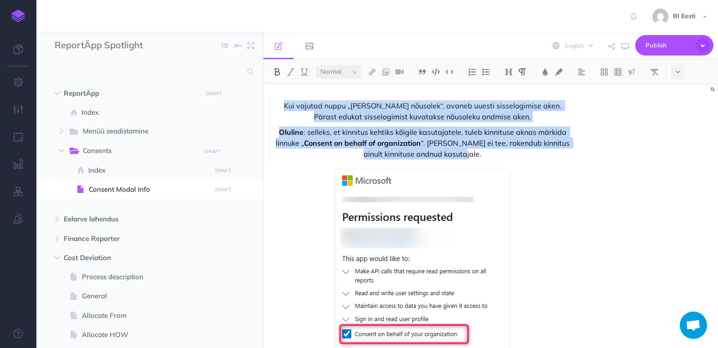
drag, startPoint x: 281, startPoint y: 107, endPoint x: 519, endPoint y: 157, distance: 243.2
click at [519, 157] on div "Kui vajutad nuppu „Anna nõusolek“, avaneb uuesti sisselogimise aken. Pärast edu…" at bounding box center [419, 130] width 301 height 64
copy div "Kui vajutad nuppu „Anna nõusolek“, avaneb uuesti sisselogimise aken. Pärast edu…"
click at [318, 114] on p "Kui vajutad nuppu „Anna nõusolek“, avaneb uuesti sisselogimise aken. Pärast edu…" at bounding box center [422, 111] width 295 height 22
drag, startPoint x: 281, startPoint y: 106, endPoint x: 493, endPoint y: 152, distance: 217.0
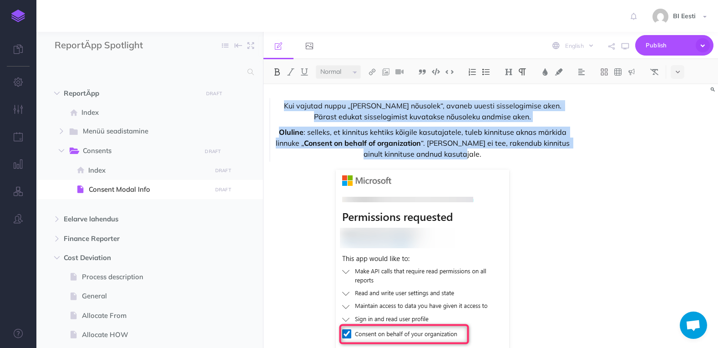
click at [493, 152] on div "Kui vajutad nuppu „Anna nõusolek“, avaneb uuesti sisselogimise aken. Pärast edu…" at bounding box center [419, 130] width 301 height 64
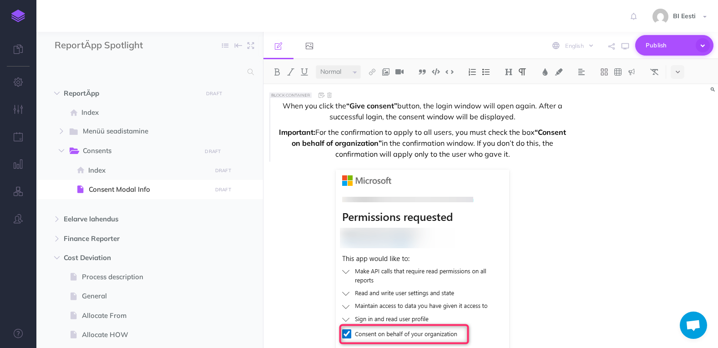
click at [678, 46] on span "Publish" at bounding box center [669, 45] width 46 height 14
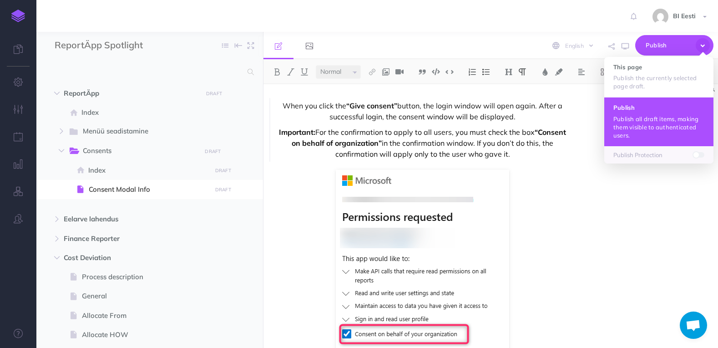
click at [668, 122] on p "Publish all draft items, making them visible to authenticated users." at bounding box center [659, 127] width 91 height 25
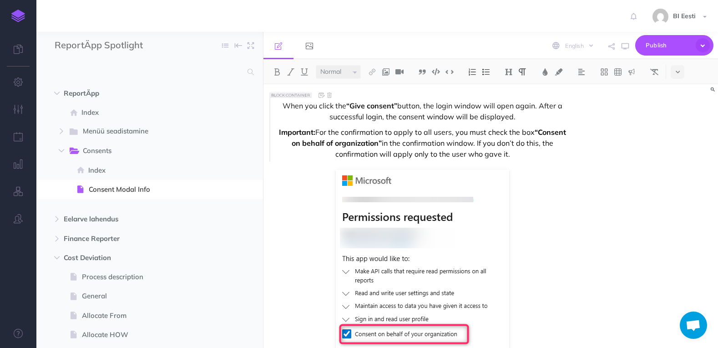
click at [21, 18] on img at bounding box center [18, 16] width 14 height 13
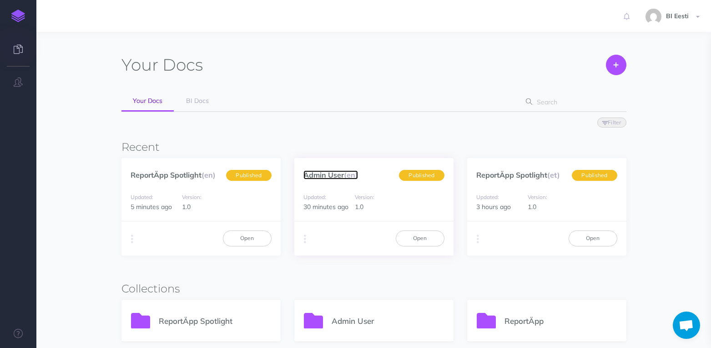
click at [339, 174] on link "Admin User (en)" at bounding box center [331, 174] width 55 height 9
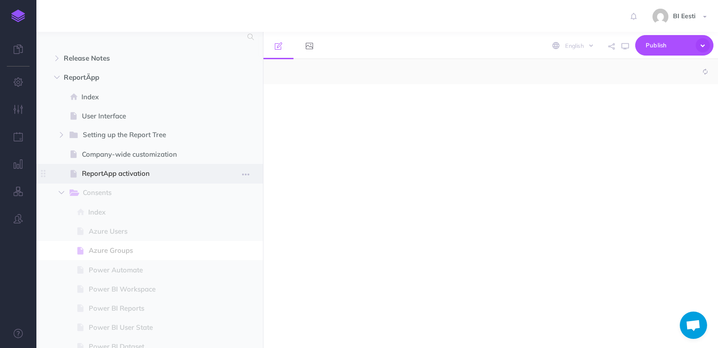
scroll to position [137, 0]
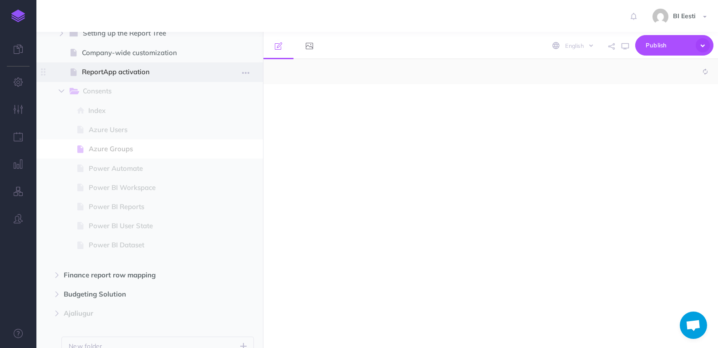
select select "null"
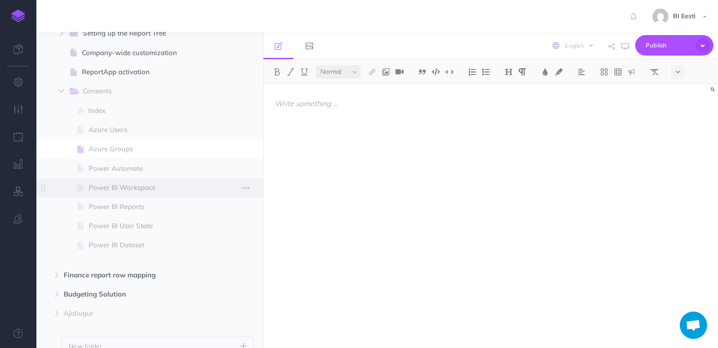
click at [158, 191] on span "Power BI Workspace" at bounding box center [149, 187] width 120 height 11
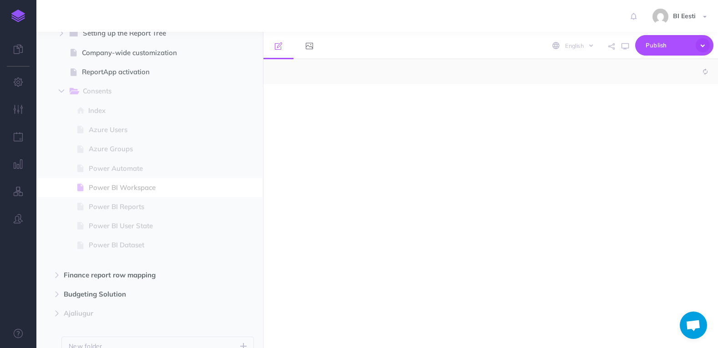
select select "null"
click at [326, 107] on p at bounding box center [422, 103] width 295 height 11
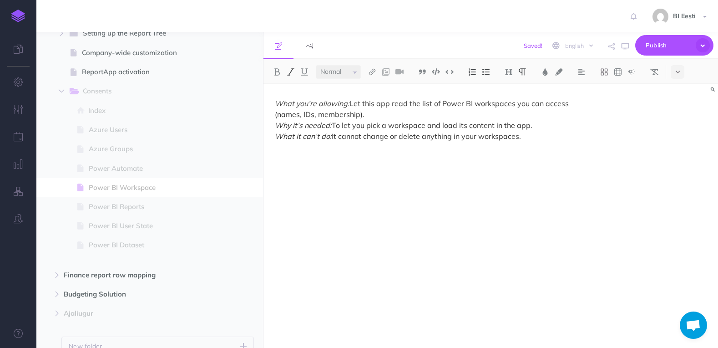
drag, startPoint x: 536, startPoint y: 138, endPoint x: 268, endPoint y: 133, distance: 268.6
click at [268, 133] on div "What you’re allowing: Let this app read the list of Power BI workspaces you can…" at bounding box center [423, 211] width 318 height 254
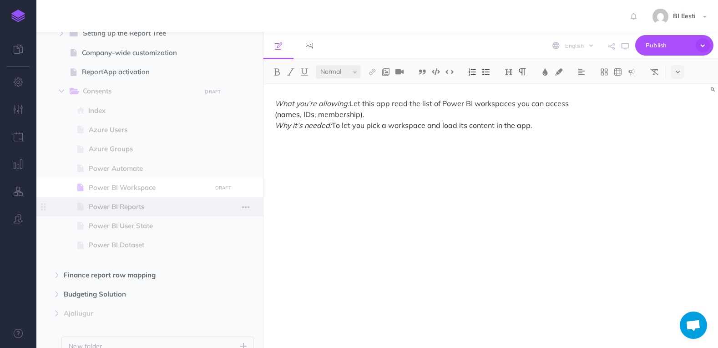
click at [141, 211] on span "Power BI Reports" at bounding box center [149, 206] width 120 height 11
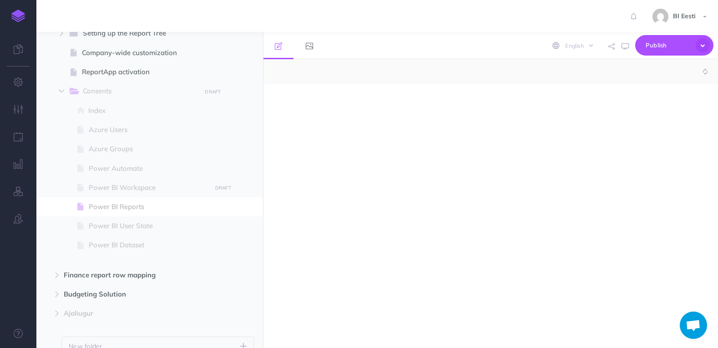
select select "null"
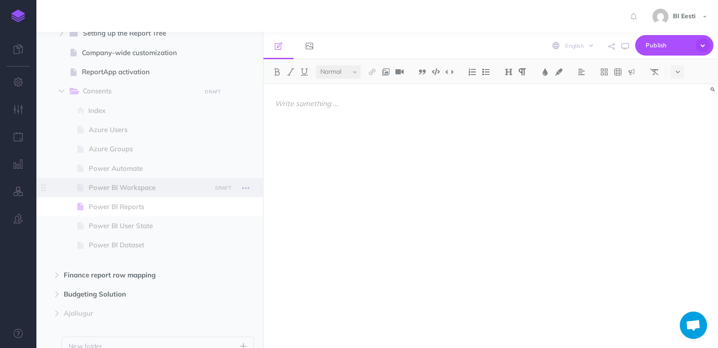
click at [145, 188] on span "Power BI Workspace" at bounding box center [149, 187] width 120 height 11
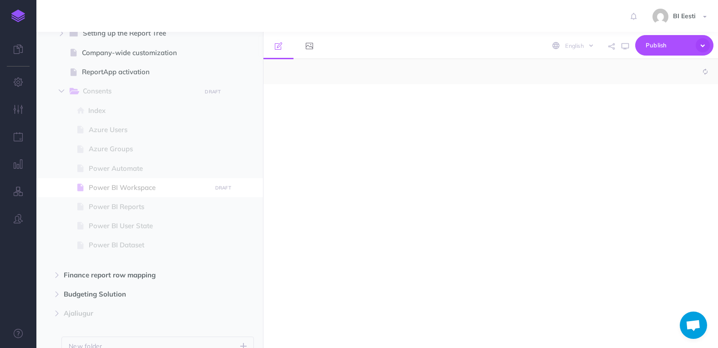
select select "null"
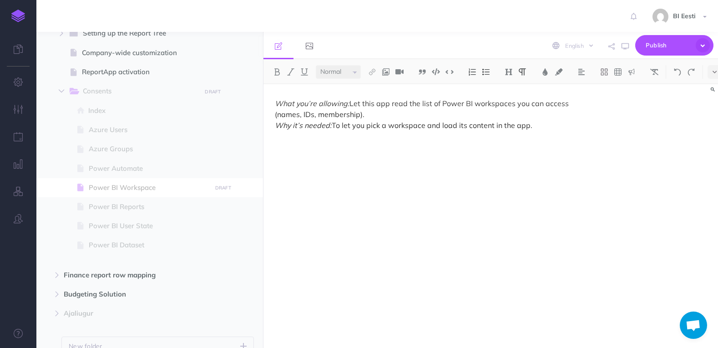
click at [550, 125] on p "What you’re allowing: Let this app read the list of Power BI workspaces you can…" at bounding box center [422, 114] width 295 height 33
click at [381, 112] on p "What you’re allowing: Let this app read the list of Power BI workspaces you can…" at bounding box center [422, 114] width 295 height 33
drag, startPoint x: 277, startPoint y: 142, endPoint x: 270, endPoint y: 140, distance: 7.4
click at [270, 140] on div "What you’re allowing: Let this app read the list of Power BI workspaces you can…" at bounding box center [423, 211] width 318 height 254
click at [372, 116] on p "What you’re allowing: Let this app read the list of Power BI workspaces you can…" at bounding box center [422, 114] width 295 height 33
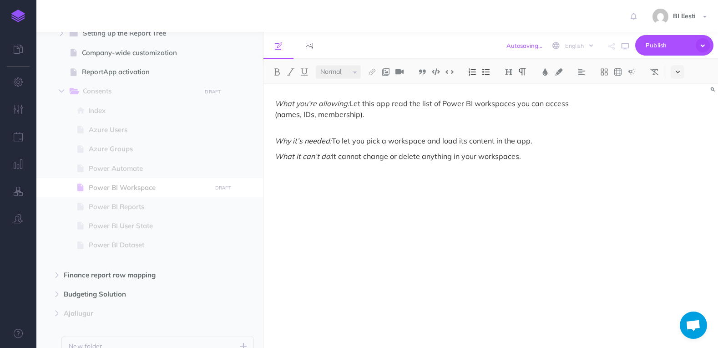
click at [680, 71] on icon at bounding box center [678, 72] width 4 height 6
click at [678, 185] on img at bounding box center [678, 183] width 8 height 5
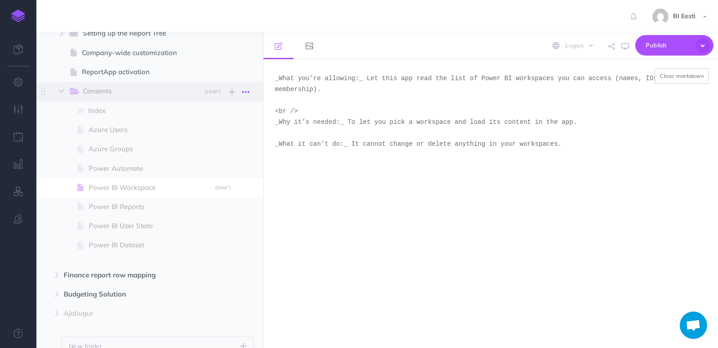
drag, startPoint x: 303, startPoint y: 98, endPoint x: 238, endPoint y: 97, distance: 65.1
click at [238, 97] on div "Admin User Collapse all Expand all Expand to root folders [URL][DOMAIN_NAME] Re…" at bounding box center [377, 190] width 682 height 316
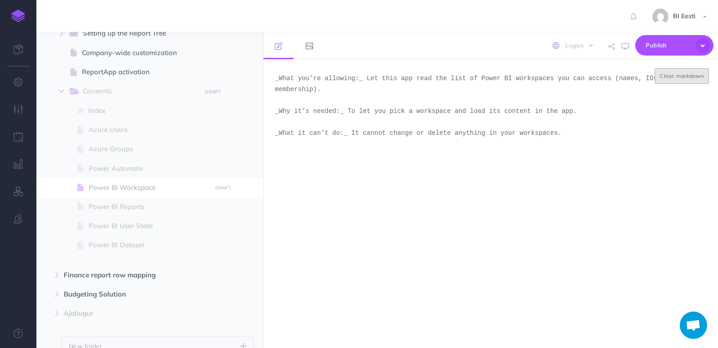
type textarea "_What you’re allowing:_ Let this app read the list of Power BI workspaces you c…"
click at [680, 78] on button "Close markdown" at bounding box center [682, 75] width 54 height 15
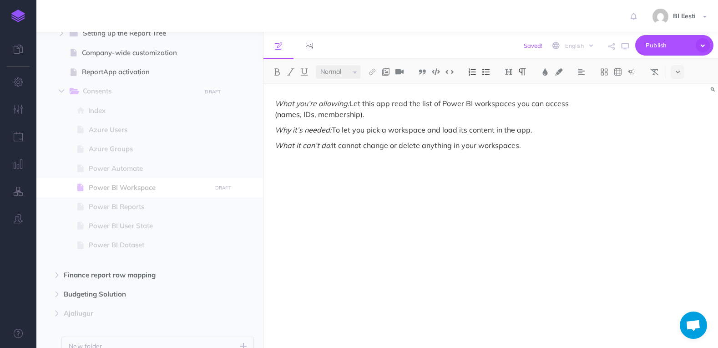
click at [544, 147] on p "What it can’t do: It cannot change or delete anything in your workspaces." at bounding box center [422, 145] width 295 height 11
drag, startPoint x: 348, startPoint y: 105, endPoint x: 275, endPoint y: 102, distance: 72.9
click at [275, 102] on em "What you’re allowing:" at bounding box center [312, 103] width 75 height 9
click at [277, 74] on img at bounding box center [277, 71] width 8 height 7
drag, startPoint x: 331, startPoint y: 131, endPoint x: 275, endPoint y: 128, distance: 55.6
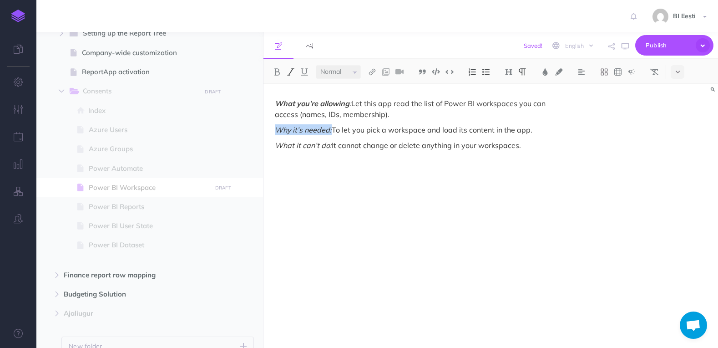
click at [275, 128] on p "Why it’s needed: To let you pick a workspace and load its content in the app." at bounding box center [422, 129] width 295 height 11
click at [279, 71] on img at bounding box center [277, 71] width 8 height 7
drag, startPoint x: 329, startPoint y: 147, endPoint x: 272, endPoint y: 144, distance: 57.4
click at [272, 144] on div "What you’re allowing : Let this app read the list of Power BI workspaces you ca…" at bounding box center [423, 211] width 318 height 254
click at [279, 71] on img at bounding box center [277, 71] width 8 height 7
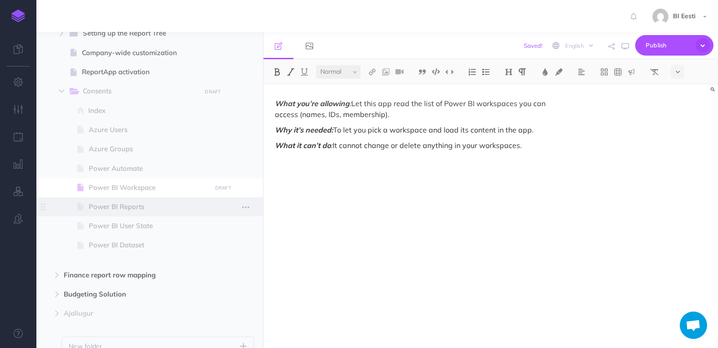
click at [150, 204] on span "Power BI Reports" at bounding box center [149, 206] width 120 height 11
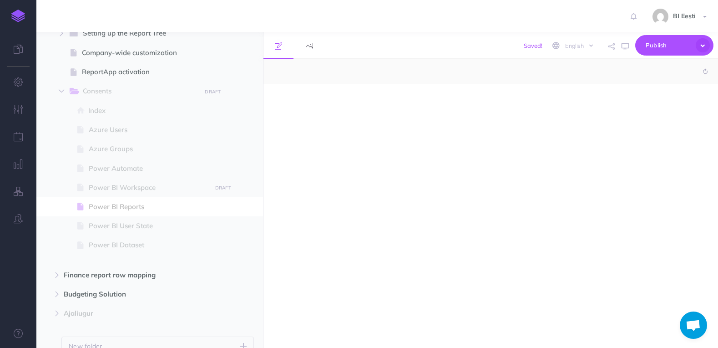
select select "null"
click at [326, 106] on p at bounding box center [422, 103] width 295 height 11
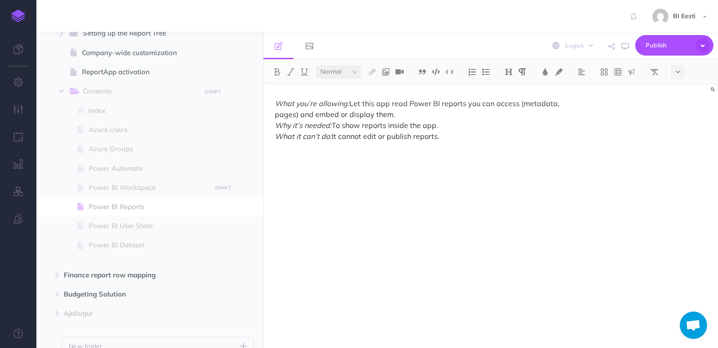
click at [432, 114] on p "What you’re allowing: Let this app read Power BI reports you can access (metada…" at bounding box center [422, 120] width 295 height 44
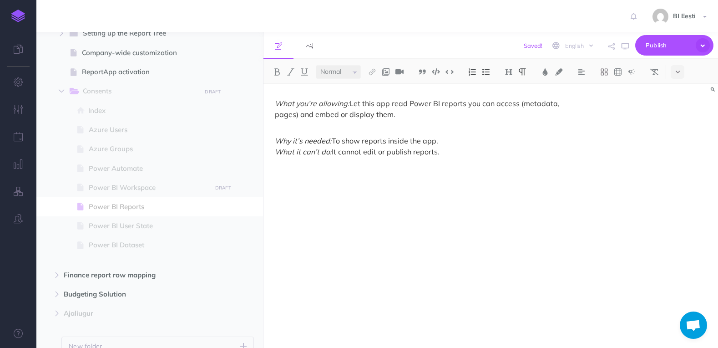
click at [450, 144] on p "Why it’s needed: To show reports inside the app. What it can’t do: It cannot ed…" at bounding box center [422, 140] width 295 height 33
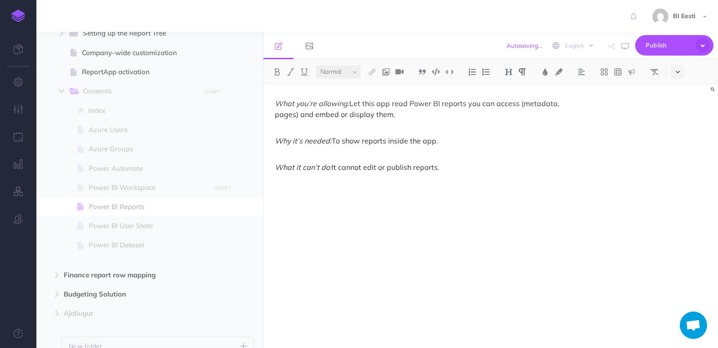
click at [676, 75] on button at bounding box center [678, 72] width 14 height 14
click at [678, 182] on img at bounding box center [678, 183] width 8 height 5
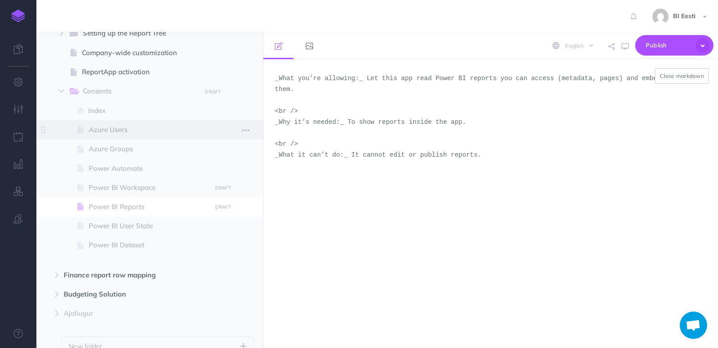
drag, startPoint x: 311, startPoint y: 135, endPoint x: 237, endPoint y: 135, distance: 73.7
click at [237, 135] on div "Admin User Collapse all Expand all Expand to root folders [URL][DOMAIN_NAME] Re…" at bounding box center [377, 190] width 682 height 316
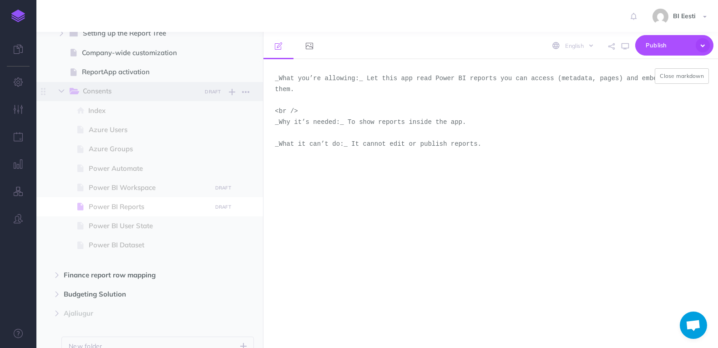
drag, startPoint x: 309, startPoint y: 97, endPoint x: 248, endPoint y: 99, distance: 61.0
click at [248, 99] on div "Admin User Collapse all Expand all Expand to root folders [URL][DOMAIN_NAME] Re…" at bounding box center [377, 190] width 682 height 316
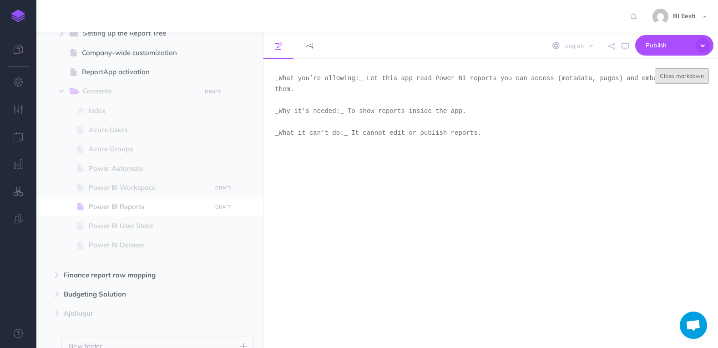
type textarea "_What you’re allowing:_ Let this app read Power BI reports you can access (meta…"
click at [680, 75] on button "Close markdown" at bounding box center [682, 75] width 54 height 15
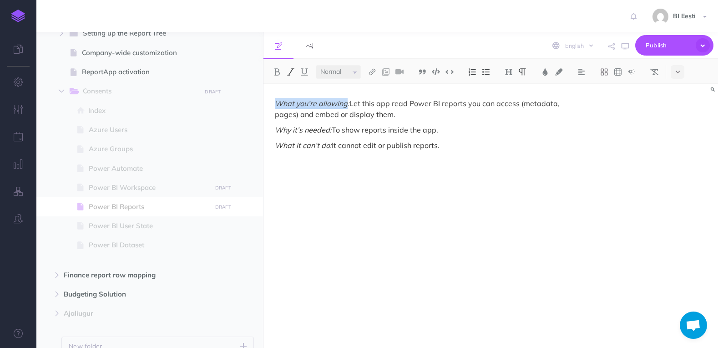
drag, startPoint x: 347, startPoint y: 104, endPoint x: 274, endPoint y: 104, distance: 73.3
click at [274, 104] on div "What you’re allowing: Let this app read Power BI reports you can access (metada…" at bounding box center [423, 211] width 318 height 254
click at [276, 69] on img at bounding box center [277, 71] width 8 height 7
drag, startPoint x: 472, startPoint y: 105, endPoint x: 482, endPoint y: 107, distance: 11.0
click at [482, 107] on p "What you’re allowing : Let this app read Power BI reports you can access (metad…" at bounding box center [422, 109] width 295 height 22
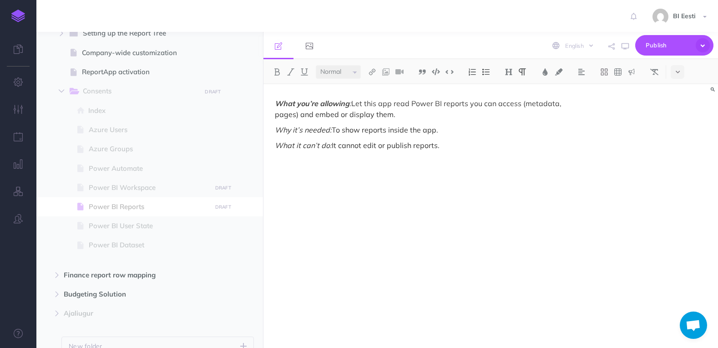
click at [451, 125] on p "Why it’s needed: To show reports inside the app." at bounding box center [422, 129] width 295 height 11
drag, startPoint x: 483, startPoint y: 105, endPoint x: 469, endPoint y: 106, distance: 14.1
click at [469, 106] on p "What you’re allowing : Let this app read Power BI reports you can access (metad…" at bounding box center [422, 109] width 295 height 22
drag, startPoint x: 378, startPoint y: 115, endPoint x: 354, endPoint y: 117, distance: 24.6
click at [354, 117] on p "What you’re allowing : Let this app read Power BI reports the user can access (…" at bounding box center [422, 109] width 295 height 22
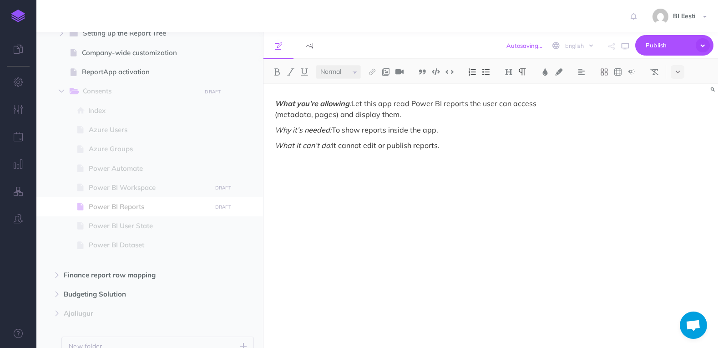
click at [396, 116] on p "What you’re allowing : Let this app read Power BI reports the user can access (…" at bounding box center [422, 109] width 295 height 22
drag, startPoint x: 330, startPoint y: 132, endPoint x: 270, endPoint y: 129, distance: 59.7
click at [270, 129] on div "What you’re allowing : Let this app read Power BI reports the user can access (…" at bounding box center [423, 211] width 318 height 254
click at [275, 75] on img at bounding box center [277, 71] width 8 height 7
click at [330, 146] on em "What it can’t do:" at bounding box center [303, 145] width 57 height 9
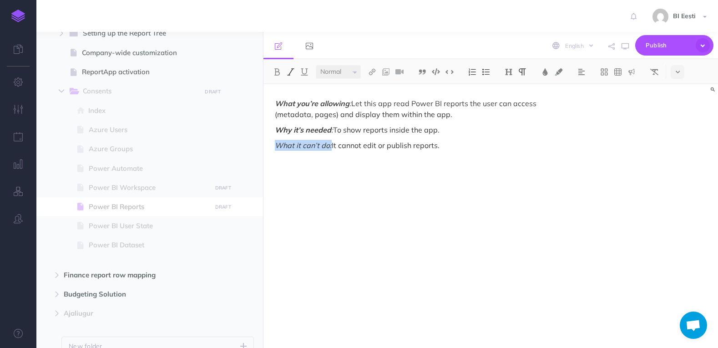
drag, startPoint x: 330, startPoint y: 146, endPoint x: 269, endPoint y: 146, distance: 61.4
click at [269, 146] on div "What you’re allowing : Let this app read Power BI reports the user can access (…" at bounding box center [423, 211] width 318 height 254
click at [279, 74] on img at bounding box center [277, 71] width 8 height 7
click at [462, 147] on p "What it can’t do: It cannot edit or publish reports." at bounding box center [422, 145] width 295 height 11
click at [162, 223] on span "Power BI User State" at bounding box center [149, 225] width 120 height 11
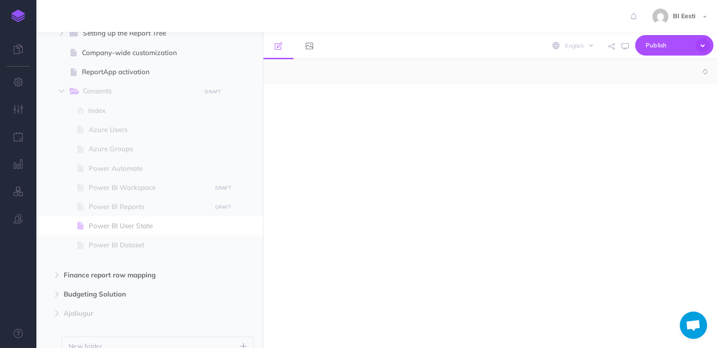
select select "null"
click at [291, 100] on p at bounding box center [422, 103] width 295 height 11
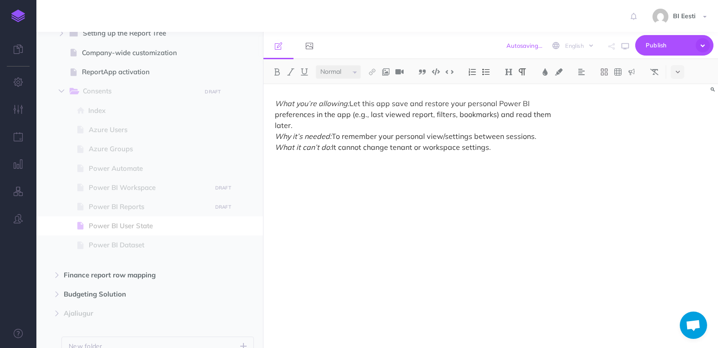
click at [586, 105] on div "What you’re allowing: Let this app save and restore your personal Power BI pref…" at bounding box center [491, 216] width 455 height 264
click at [561, 113] on p "What you’re allowing: Let this app save and restore your personal Power BI pref…" at bounding box center [422, 125] width 295 height 55
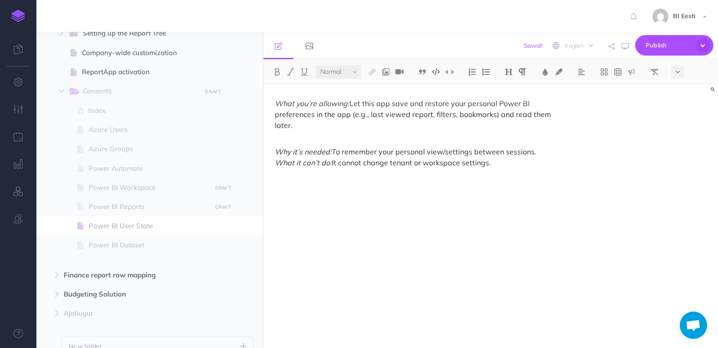
click at [556, 139] on p "Why it’s needed: To remember your personal view/settings between sessions. What…" at bounding box center [422, 151] width 295 height 33
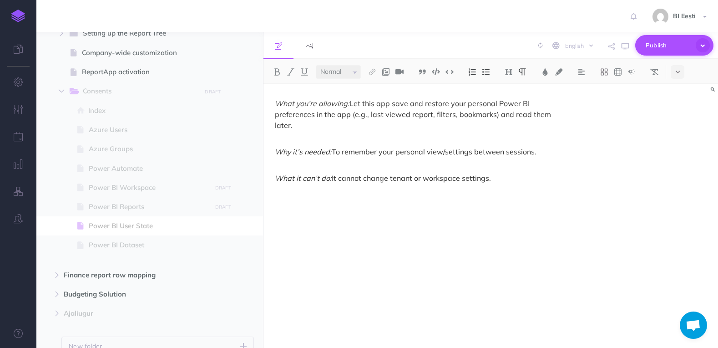
click at [688, 46] on span "Publish" at bounding box center [669, 45] width 46 height 14
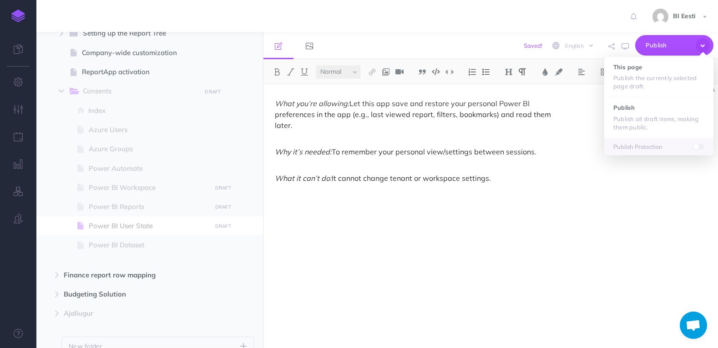
click at [596, 188] on div "What you’re allowing: Let this app save and restore your personal Power BI pref…" at bounding box center [491, 216] width 455 height 264
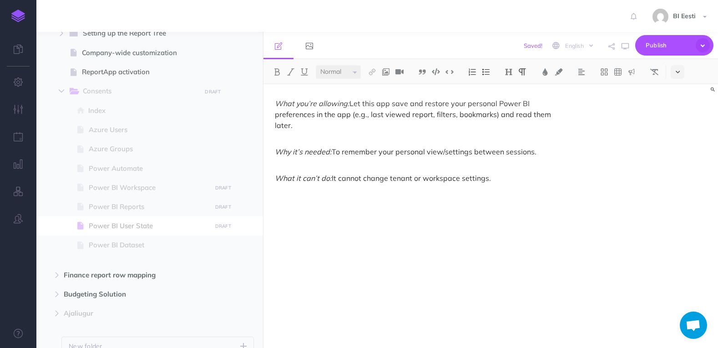
click at [674, 76] on button at bounding box center [678, 72] width 14 height 14
click at [677, 185] on img at bounding box center [678, 183] width 8 height 5
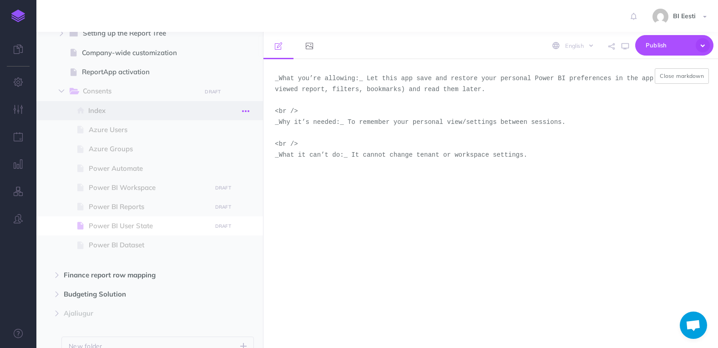
drag, startPoint x: 305, startPoint y: 112, endPoint x: 242, endPoint y: 112, distance: 62.8
click at [242, 112] on div "Admin User Collapse all Expand all Expand to root folders [URL][DOMAIN_NAME] Re…" at bounding box center [377, 190] width 682 height 316
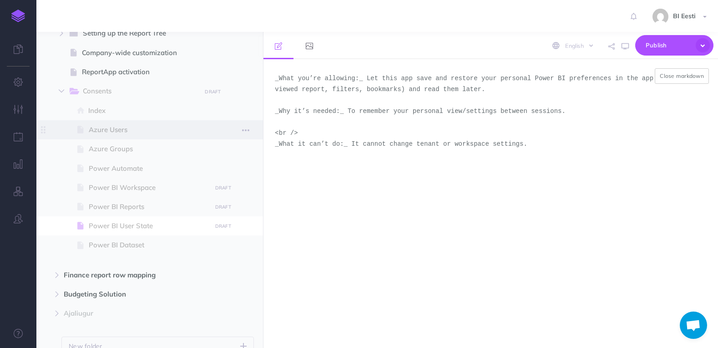
drag, startPoint x: 311, startPoint y: 132, endPoint x: 233, endPoint y: 133, distance: 78.3
click at [233, 133] on div "Admin User Collapse all Expand all Expand to root folders [URL][DOMAIN_NAME] Re…" at bounding box center [377, 190] width 682 height 316
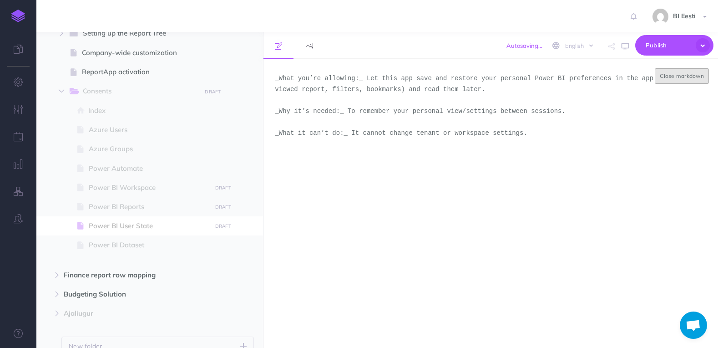
type textarea "_What you’re allowing:_ Let this app save and restore your personal Power BI pr…"
click at [689, 76] on button "Close markdown" at bounding box center [682, 75] width 54 height 15
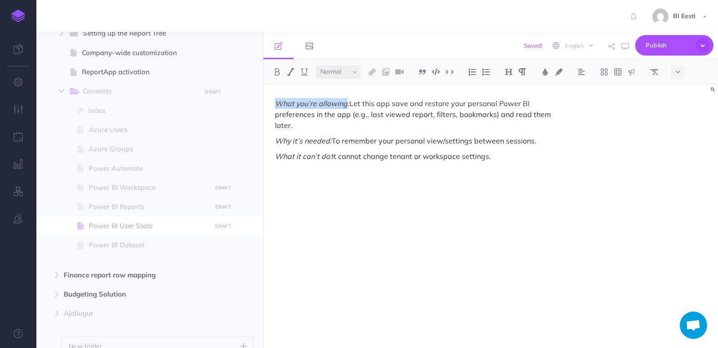
drag, startPoint x: 345, startPoint y: 105, endPoint x: 265, endPoint y: 103, distance: 80.1
click at [265, 103] on div "What you’re allowing: Let this app save and restore your personal Power BI pref…" at bounding box center [423, 211] width 318 height 254
click at [278, 72] on img at bounding box center [277, 71] width 8 height 7
drag, startPoint x: 455, startPoint y: 104, endPoint x: 468, endPoint y: 104, distance: 12.7
click at [468, 104] on p "What you’re allowing : Let this app save and restore your personal Power BI pre…" at bounding box center [422, 114] width 295 height 33
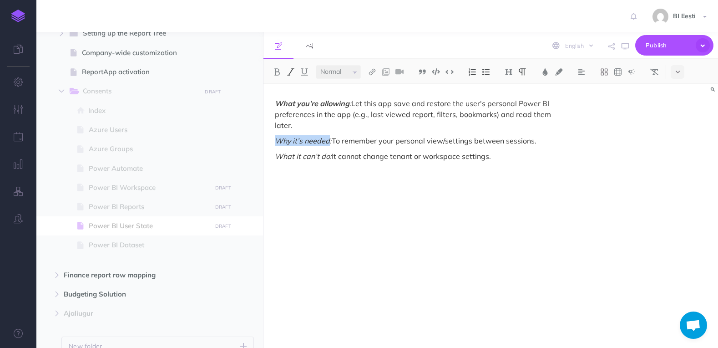
drag, startPoint x: 329, startPoint y: 130, endPoint x: 267, endPoint y: 132, distance: 61.9
click at [267, 132] on div "What you’re allowing : Let this app save and restore the user's personal Power …" at bounding box center [423, 211] width 318 height 254
click at [279, 74] on img at bounding box center [277, 71] width 8 height 7
drag, startPoint x: 382, startPoint y: 131, endPoint x: 396, endPoint y: 131, distance: 14.1
click at [396, 135] on p "Why it’s needed : To remember your personal view/settings between sessions." at bounding box center [422, 140] width 295 height 11
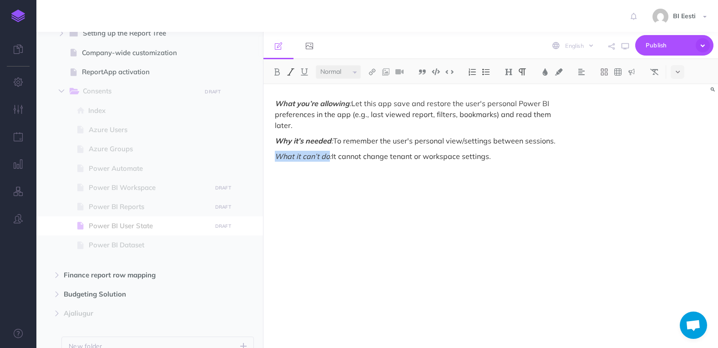
drag, startPoint x: 329, startPoint y: 147, endPoint x: 272, endPoint y: 143, distance: 57.0
click at [272, 143] on div "What you’re allowing : Let this app save and restore the user's personal Power …" at bounding box center [423, 211] width 318 height 254
click at [281, 70] on img at bounding box center [277, 71] width 8 height 7
click at [361, 151] on p "What it can’t do : It cannot change tenant or workspace settings." at bounding box center [422, 156] width 295 height 11
click at [498, 151] on p "What it can’t do : It cannot change tenant or workspace settings." at bounding box center [422, 156] width 295 height 11
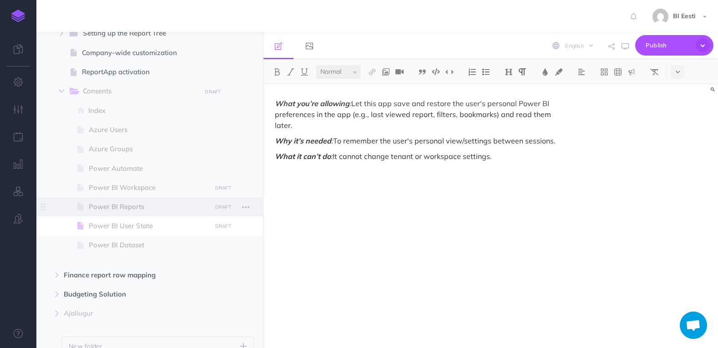
click at [152, 208] on span "Power BI Reports" at bounding box center [149, 206] width 120 height 11
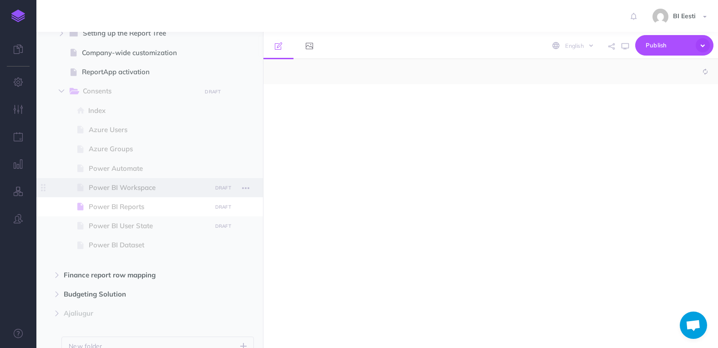
select select "null"
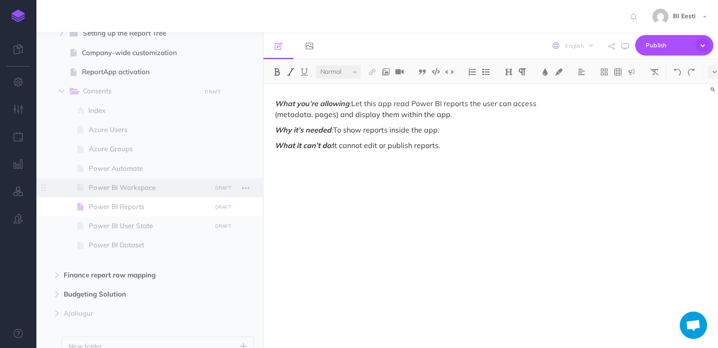
click at [154, 185] on span "Power BI Workspace" at bounding box center [149, 187] width 120 height 11
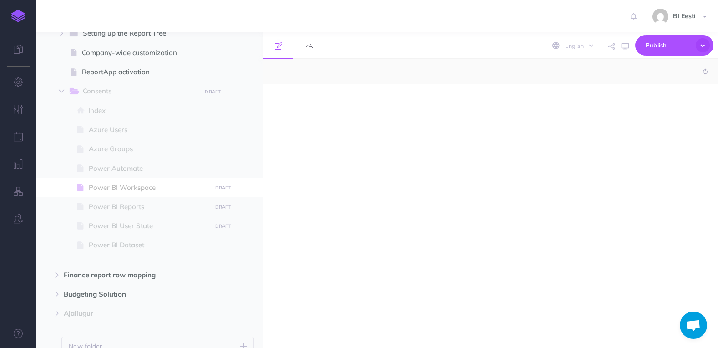
select select "null"
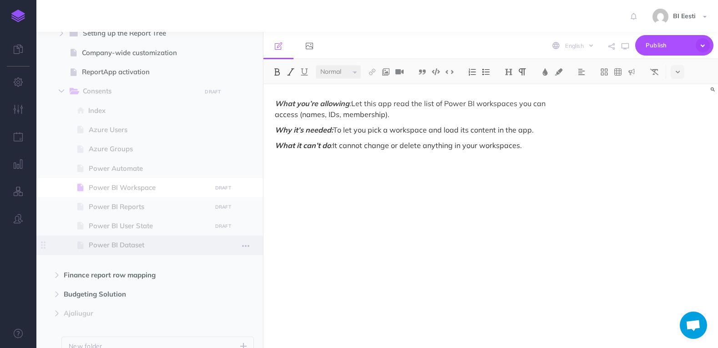
click at [167, 238] on span at bounding box center [149, 244] width 227 height 19
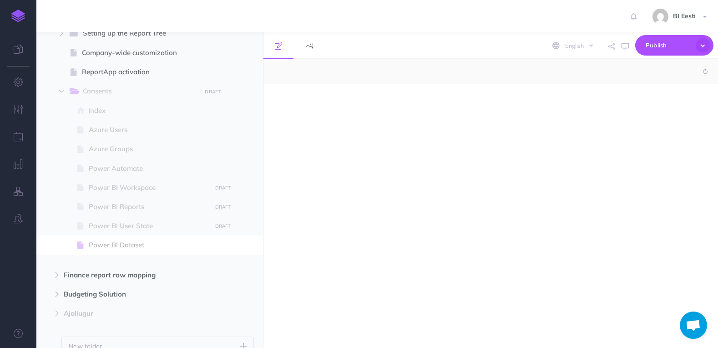
select select "null"
click at [308, 102] on p at bounding box center [422, 103] width 295 height 11
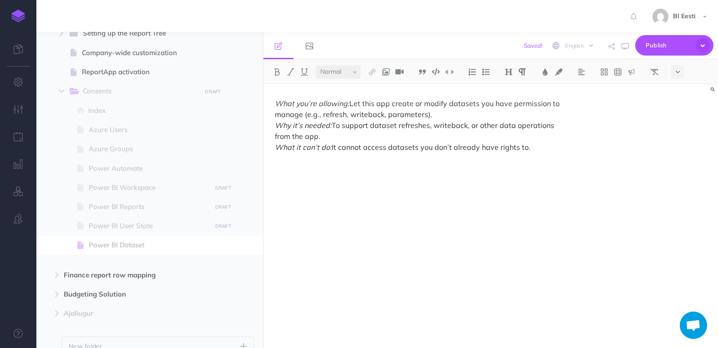
click at [437, 114] on p "What you’re allowing: Let this app create or modify datasets you have permissio…" at bounding box center [422, 125] width 295 height 55
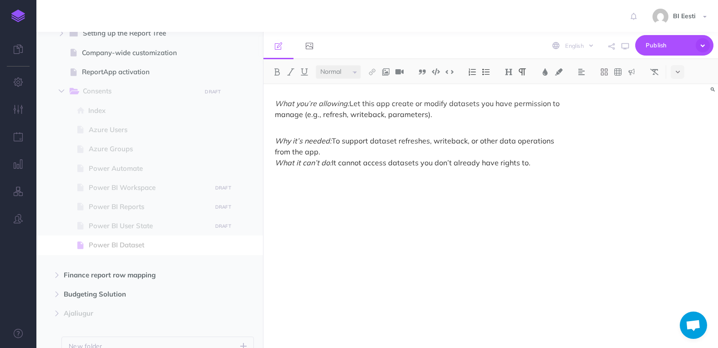
click at [320, 156] on p "Why it’s needed: To support dataset refreshes, writeback, or other data operati…" at bounding box center [422, 146] width 295 height 44
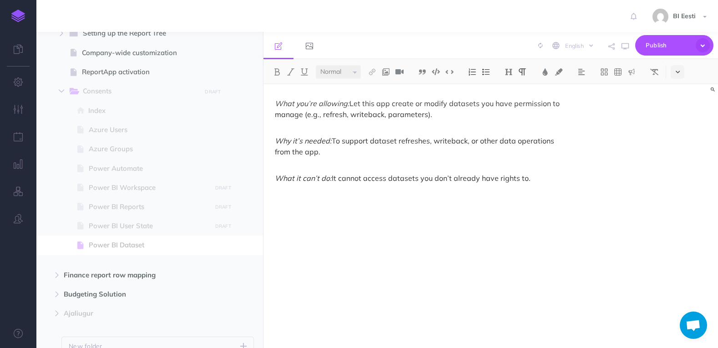
click at [677, 74] on icon at bounding box center [678, 72] width 4 height 6
click at [679, 182] on img at bounding box center [678, 183] width 8 height 5
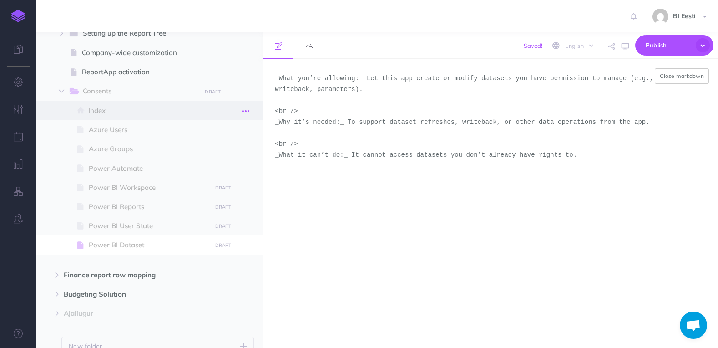
drag, startPoint x: 305, startPoint y: 112, endPoint x: 238, endPoint y: 114, distance: 66.9
click at [238, 114] on div "Admin User Collapse all Expand all Expand to root folders [URL][DOMAIN_NAME] Re…" at bounding box center [377, 190] width 682 height 316
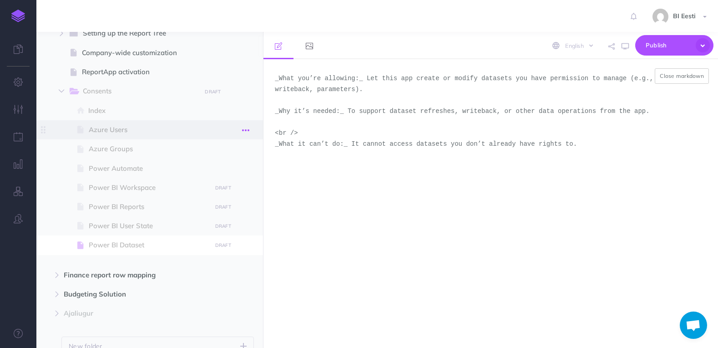
drag, startPoint x: 301, startPoint y: 134, endPoint x: 252, endPoint y: 132, distance: 49.6
click at [252, 132] on div "Admin User Collapse all Expand all Expand to root folders [URL][DOMAIN_NAME] Re…" at bounding box center [377, 190] width 682 height 316
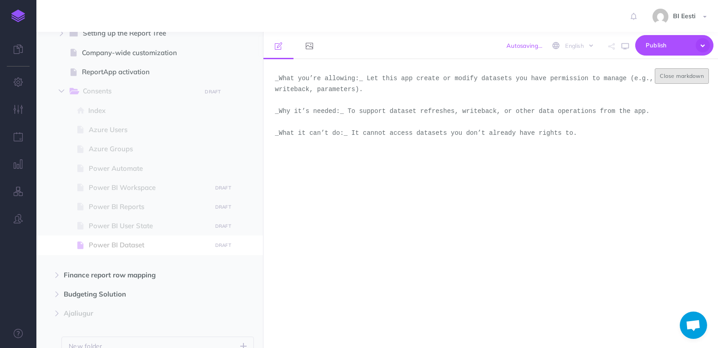
type textarea "_What you’re allowing:_ Let this app create or modify datasets you have permiss…"
click at [690, 81] on button "Close markdown" at bounding box center [682, 75] width 54 height 15
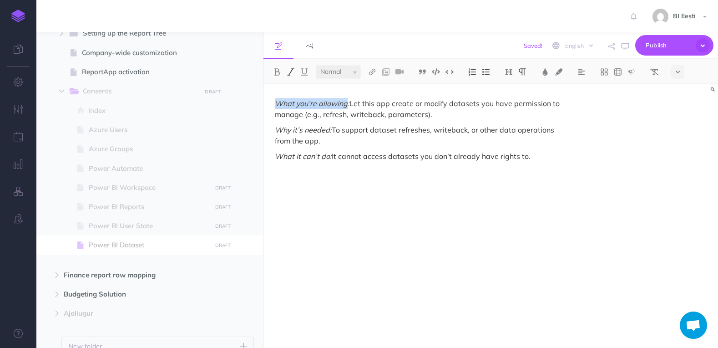
drag, startPoint x: 346, startPoint y: 104, endPoint x: 267, endPoint y: 102, distance: 79.2
click at [267, 102] on div "What you’re allowing: Let this app create or modify datasets you have permissio…" at bounding box center [423, 211] width 318 height 254
click at [276, 76] on button at bounding box center [277, 72] width 14 height 14
drag, startPoint x: 483, startPoint y: 105, endPoint x: 494, endPoint y: 105, distance: 11.4
click at [494, 105] on p "What you’re allowing : Let this app create or modify datasets you have permissi…" at bounding box center [422, 109] width 295 height 22
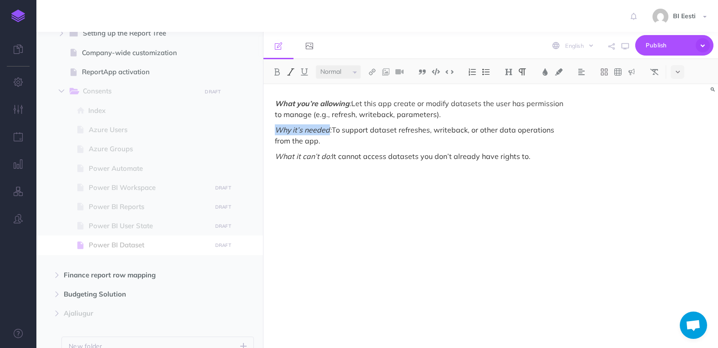
drag, startPoint x: 330, startPoint y: 130, endPoint x: 269, endPoint y: 132, distance: 60.6
click at [269, 132] on div "What you’re allowing : Let this app create or modify datasets the user has perm…" at bounding box center [423, 211] width 318 height 254
click at [273, 71] on img at bounding box center [277, 71] width 8 height 7
drag, startPoint x: 437, startPoint y: 132, endPoint x: 441, endPoint y: 140, distance: 9.4
click at [441, 140] on p "Why it’s needed : To support dataset refreshes, writeback, or other data operat…" at bounding box center [422, 135] width 295 height 22
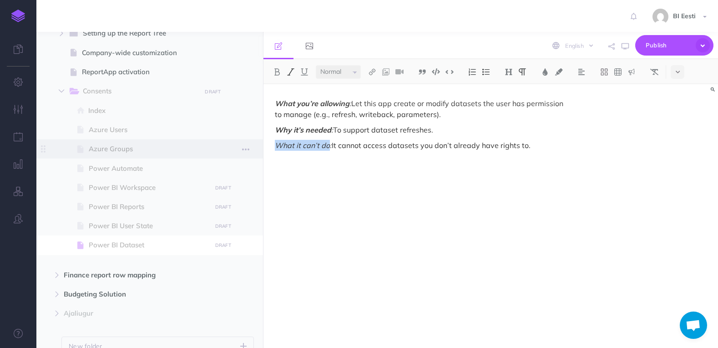
drag, startPoint x: 329, startPoint y: 147, endPoint x: 256, endPoint y: 146, distance: 72.4
click at [256, 146] on div "Admin User Collapse all Expand all Expand to root folders [URL][DOMAIN_NAME] Re…" at bounding box center [377, 190] width 682 height 316
click at [276, 73] on img at bounding box center [277, 71] width 8 height 7
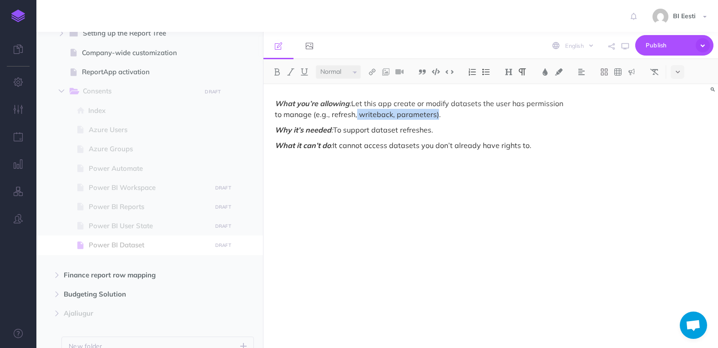
drag, startPoint x: 354, startPoint y: 115, endPoint x: 432, endPoint y: 117, distance: 78.3
click at [432, 117] on p "What you’re allowing : Let this app create or modify datasets the user has perm…" at bounding box center [422, 109] width 295 height 22
drag, startPoint x: 421, startPoint y: 146, endPoint x: 452, endPoint y: 147, distance: 30.5
click at [452, 147] on p "What it can’t do : It cannot access datasets you don’t already have rights to." at bounding box center [422, 145] width 295 height 11
click at [571, 146] on div "What you’re allowing : Let this app create or modify datasets the user has perm…" at bounding box center [423, 211] width 318 height 254
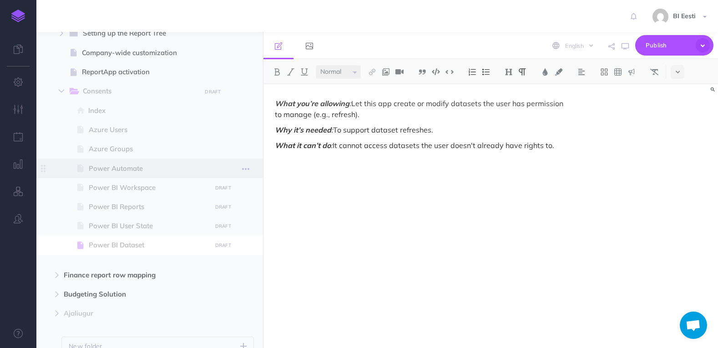
click at [142, 171] on span "Power Automate" at bounding box center [149, 168] width 120 height 11
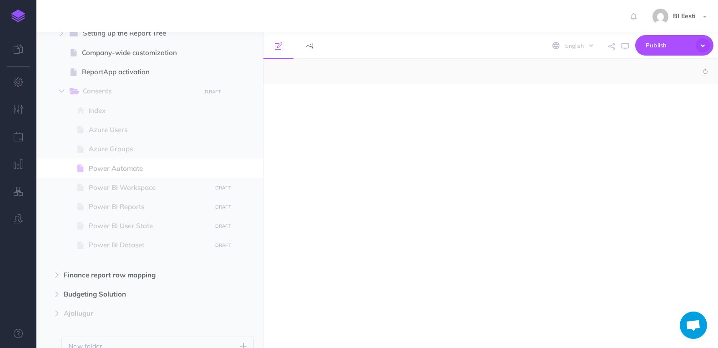
select select "null"
click at [310, 110] on div at bounding box center [423, 211] width 318 height 254
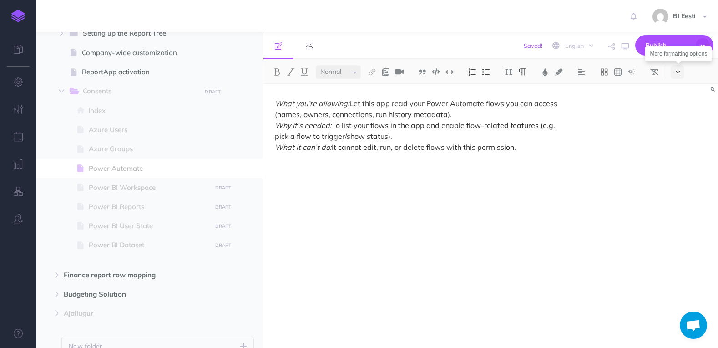
click at [682, 75] on button at bounding box center [678, 72] width 14 height 14
click at [414, 114] on p "What you’re allowing: Let this app read your Power Automate flows you can acces…" at bounding box center [422, 125] width 295 height 55
click at [475, 113] on p "What you’re allowing: Let this app read your Power Automate flows you can acces…" at bounding box center [422, 125] width 295 height 55
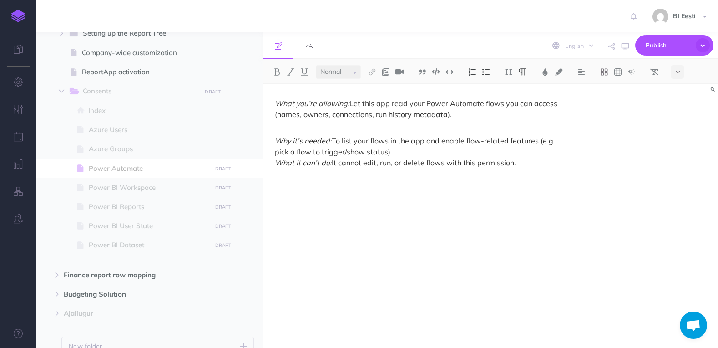
click at [389, 152] on p "Why it’s needed: To list your flows in the app and enable flow-related features…" at bounding box center [422, 146] width 295 height 44
click at [682, 71] on button at bounding box center [678, 72] width 14 height 14
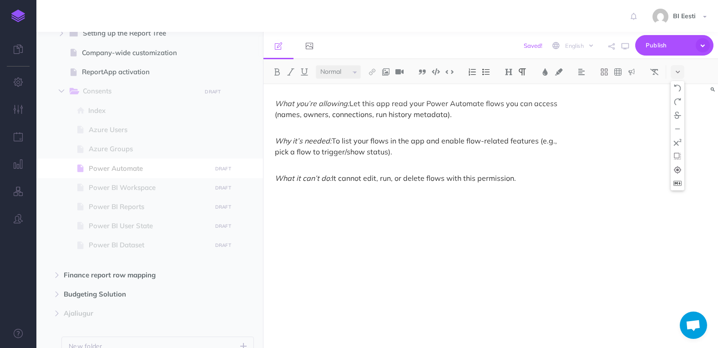
click at [680, 184] on img at bounding box center [678, 183] width 8 height 5
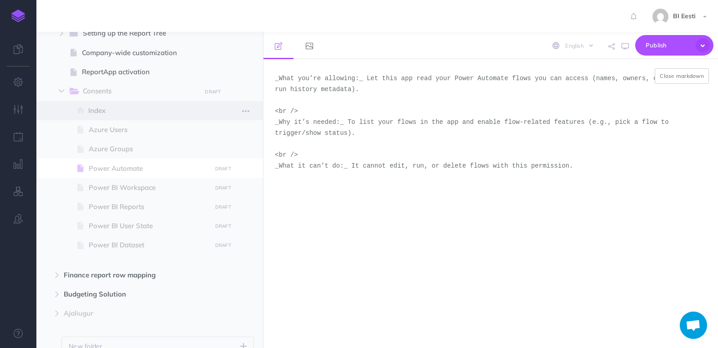
drag, startPoint x: 316, startPoint y: 112, endPoint x: 256, endPoint y: 112, distance: 60.5
click at [256, 112] on div "Admin User Collapse all Expand all Expand to root folders [URL][DOMAIN_NAME] Re…" at bounding box center [377, 190] width 682 height 316
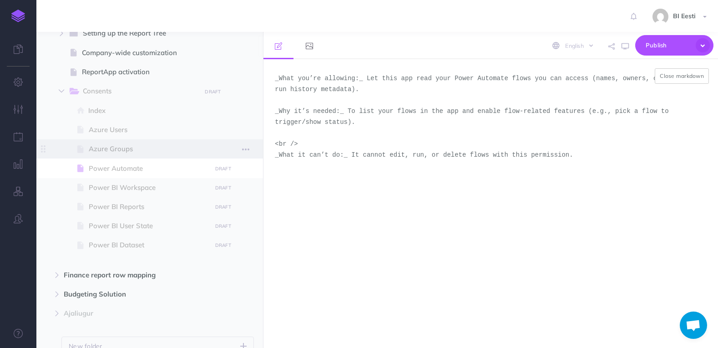
drag, startPoint x: 303, startPoint y: 146, endPoint x: 260, endPoint y: 143, distance: 43.4
click at [260, 143] on div "Admin User Collapse all Expand all Expand to root folders [URL][DOMAIN_NAME] Re…" at bounding box center [377, 190] width 682 height 316
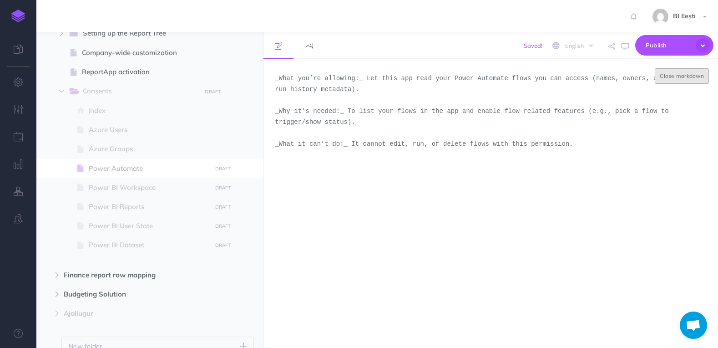
type textarea "_What you’re allowing:_ Let this app read your Power Automate flows you can acc…"
click at [702, 80] on button "Close markdown" at bounding box center [682, 75] width 54 height 15
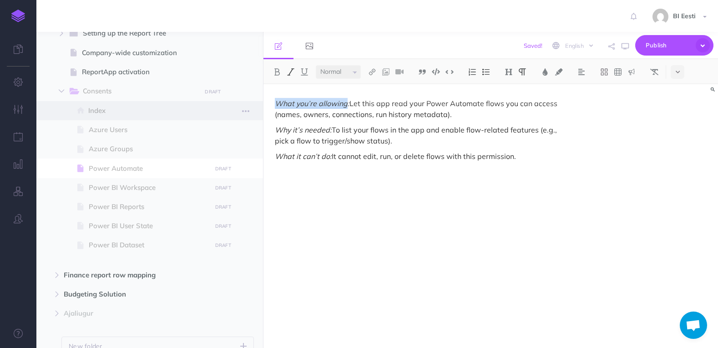
drag, startPoint x: 347, startPoint y: 106, endPoint x: 263, endPoint y: 104, distance: 84.7
click at [263, 104] on div "Admin User Collapse all Expand all Expand to root folders [URL][DOMAIN_NAME] Re…" at bounding box center [377, 190] width 682 height 316
click at [276, 73] on img at bounding box center [277, 71] width 8 height 7
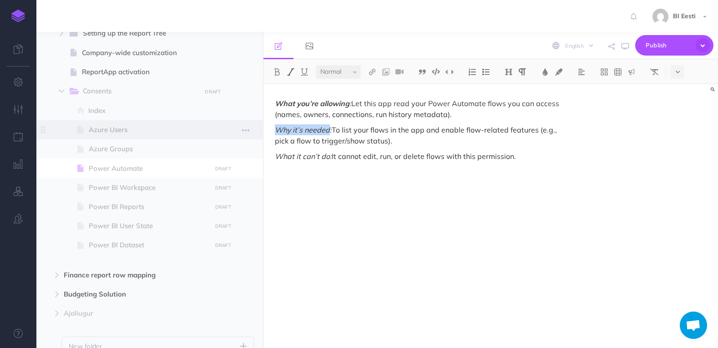
drag, startPoint x: 330, startPoint y: 133, endPoint x: 258, endPoint y: 130, distance: 72.0
click at [258, 130] on div "Admin User Collapse all Expand all Expand to root folders [URL][DOMAIN_NAME] Re…" at bounding box center [377, 190] width 682 height 316
click at [280, 72] on img at bounding box center [277, 71] width 8 height 7
click at [332, 130] on p "Why it’s needed : To list your flows in the app and enable flow-related feature…" at bounding box center [422, 135] width 295 height 22
click at [330, 130] on p "Why it’s needed : To list your flows in the app and enable flow-related feature…" at bounding box center [422, 135] width 295 height 22
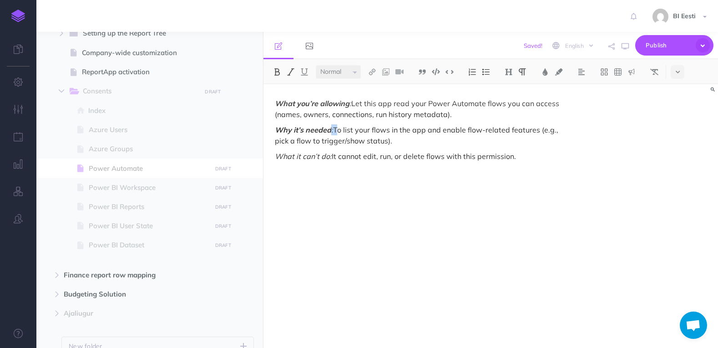
click at [276, 74] on img at bounding box center [277, 71] width 8 height 7
click at [349, 105] on p "What you’re allowing : Let this app read your Power Automate flows you can acce…" at bounding box center [422, 109] width 295 height 22
click at [276, 70] on img at bounding box center [277, 71] width 8 height 7
drag, startPoint x: 332, startPoint y: 158, endPoint x: 245, endPoint y: 154, distance: 86.6
click at [245, 154] on div "Admin User Collapse all Expand all Expand to root folders [URL][DOMAIN_NAME] Re…" at bounding box center [377, 190] width 682 height 316
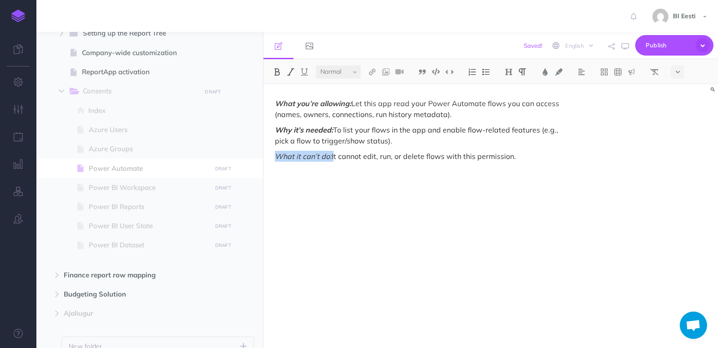
click at [278, 71] on img at bounding box center [277, 71] width 8 height 7
click at [355, 152] on p "What it can’t do: It cannot edit, run, or delete flows with this permission." at bounding box center [422, 156] width 295 height 11
drag, startPoint x: 412, startPoint y: 103, endPoint x: 427, endPoint y: 104, distance: 15.5
click at [427, 104] on p "What you’re allowing: Let this app read your Power Automate flows you can acces…" at bounding box center [422, 109] width 295 height 22
drag, startPoint x: 492, startPoint y: 105, endPoint x: 503, endPoint y: 104, distance: 11.4
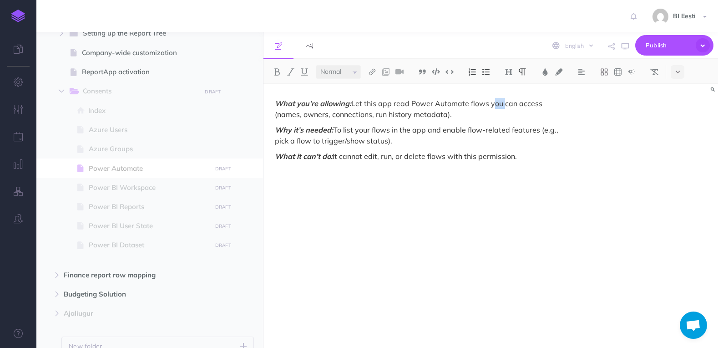
click at [503, 104] on p "What you’re allowing: Let this app read Power Automate flows you can access (na…" at bounding box center [422, 109] width 295 height 22
drag, startPoint x: 335, startPoint y: 131, endPoint x: 394, endPoint y: 140, distance: 59.4
click at [394, 140] on p "Why it’s needed: To list your flows in the app and enable flow-related features…" at bounding box center [422, 135] width 295 height 22
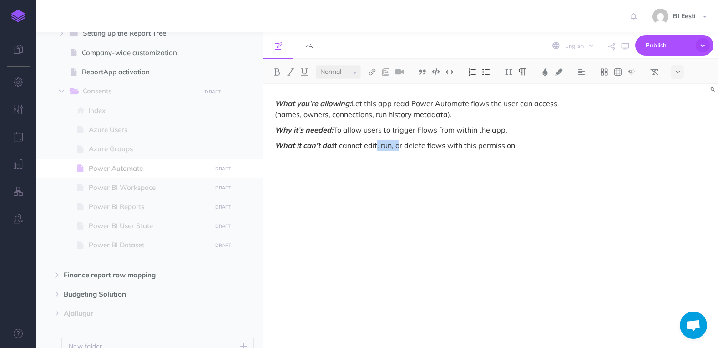
drag, startPoint x: 397, startPoint y: 148, endPoint x: 378, endPoint y: 148, distance: 19.1
click at [378, 148] on p "What it can’t do: It cannot edit, run, or delete flows with this permission." at bounding box center [422, 145] width 295 height 11
click at [389, 149] on p "What it can’t do: It cannot edit, run, or delete flows with this permission." at bounding box center [422, 145] width 295 height 11
click at [400, 149] on p "What it can’t do: It cannot edit, run, or delete flows with this permission." at bounding box center [422, 145] width 295 height 11
drag, startPoint x: 396, startPoint y: 146, endPoint x: 379, endPoint y: 148, distance: 17.4
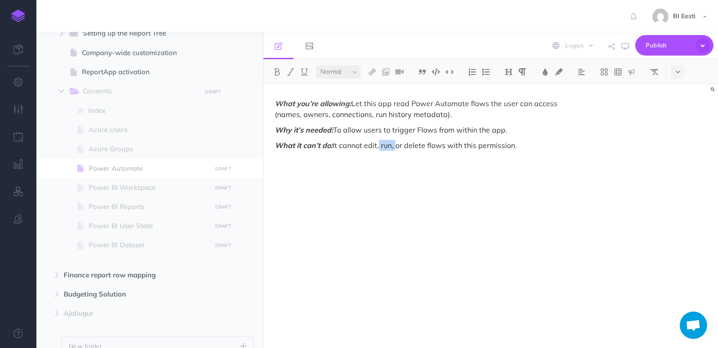
click at [379, 148] on p "What it can’t do: It cannot edit, run, or delete flows with this permission." at bounding box center [422, 145] width 295 height 11
click at [138, 147] on span "Azure Groups" at bounding box center [149, 148] width 120 height 11
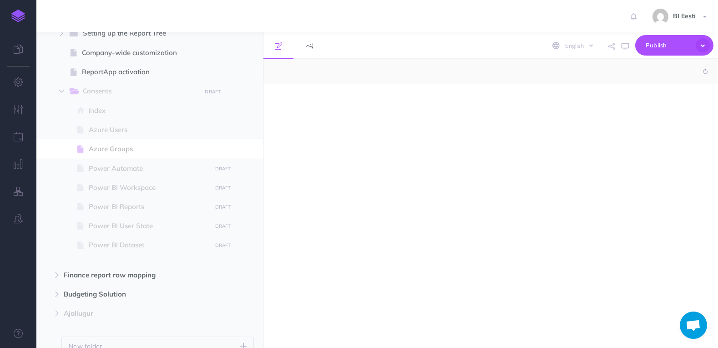
select select "null"
click at [354, 108] on p at bounding box center [422, 103] width 295 height 11
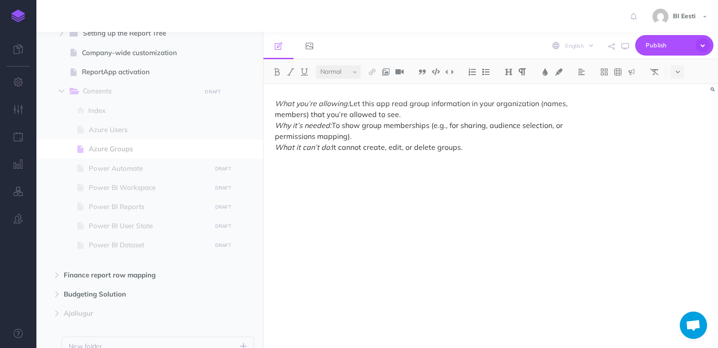
click at [413, 118] on p "What you’re allowing: Let this app read group information in your organization …" at bounding box center [422, 125] width 295 height 55
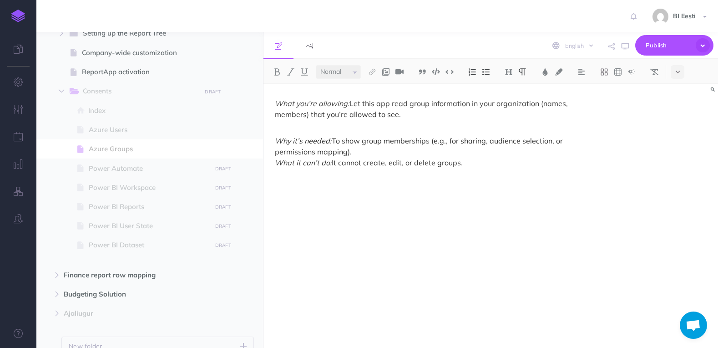
click at [371, 153] on p "Why it’s needed: To show group memberships (e.g., for sharing, audience selecti…" at bounding box center [422, 146] width 295 height 44
click at [683, 75] on button at bounding box center [678, 72] width 14 height 14
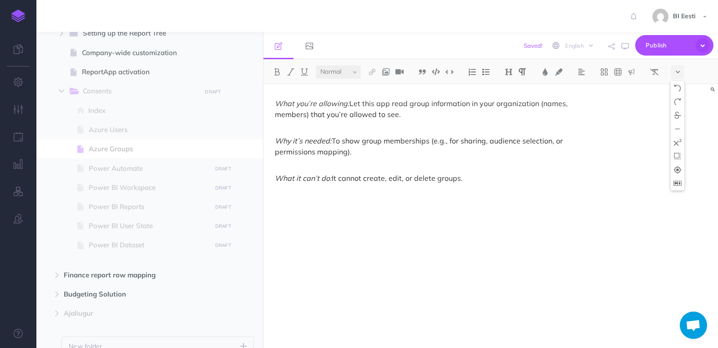
click at [680, 181] on img at bounding box center [678, 183] width 8 height 5
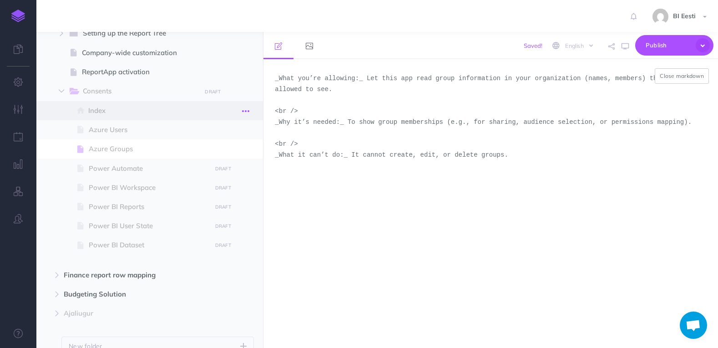
drag, startPoint x: 303, startPoint y: 110, endPoint x: 248, endPoint y: 106, distance: 55.2
click at [248, 106] on div "Admin User Collapse all Expand all Expand to root folders [URL][DOMAIN_NAME] Re…" at bounding box center [377, 190] width 682 height 316
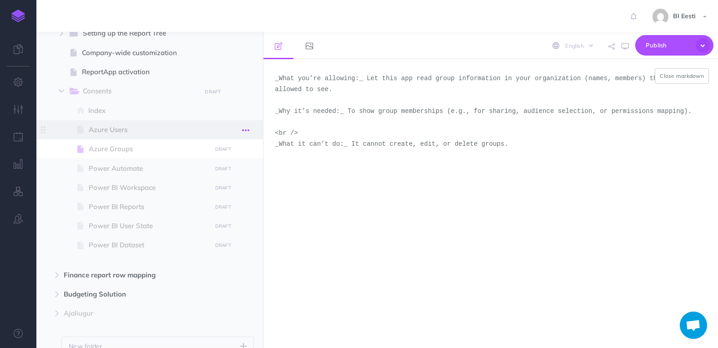
drag, startPoint x: 307, startPoint y: 136, endPoint x: 250, endPoint y: 133, distance: 56.9
click at [250, 133] on div "Admin User Collapse all Expand all Expand to root folders [URL][DOMAIN_NAME] Re…" at bounding box center [377, 190] width 682 height 316
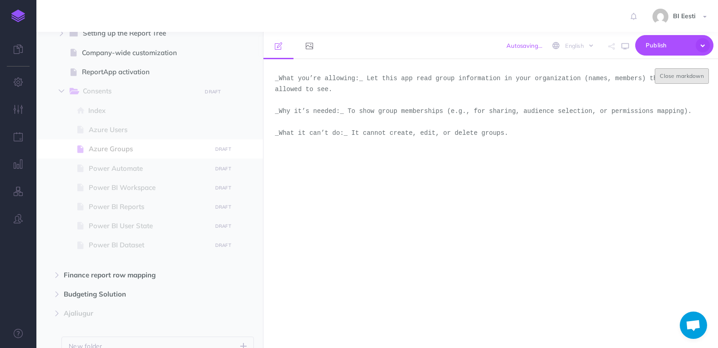
type textarea "_What you’re allowing:_ Let this app read group information in your organizatio…"
click at [696, 77] on button "Close markdown" at bounding box center [682, 75] width 54 height 15
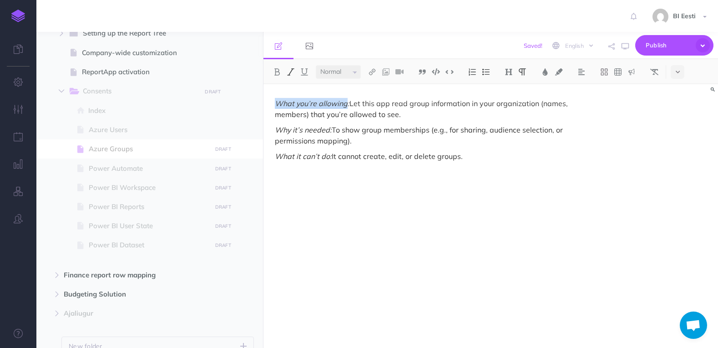
drag, startPoint x: 346, startPoint y: 104, endPoint x: 273, endPoint y: 106, distance: 73.8
click at [273, 106] on div "What you’re allowing: Let this app read group information in your organization …" at bounding box center [423, 211] width 318 height 254
click at [275, 66] on button at bounding box center [277, 72] width 14 height 14
drag, startPoint x: 497, startPoint y: 105, endPoint x: 482, endPoint y: 105, distance: 14.6
click at [482, 105] on p "What you’re allowing : Let this app read group information in your organization…" at bounding box center [422, 109] width 295 height 22
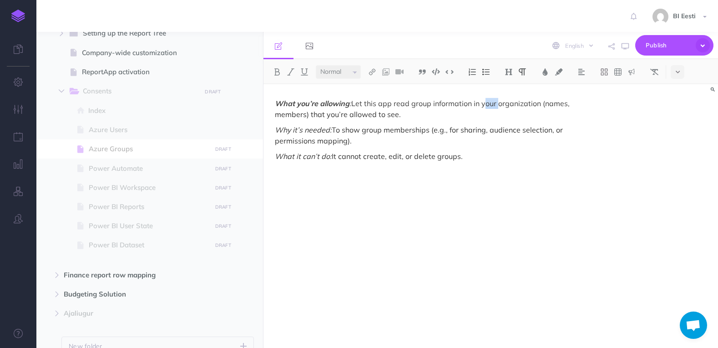
drag, startPoint x: 310, startPoint y: 116, endPoint x: 401, endPoint y: 111, distance: 90.7
click at [401, 111] on p "What you’re allowing : Let this app read group information in your organization…" at bounding box center [422, 109] width 295 height 22
drag, startPoint x: 330, startPoint y: 132, endPoint x: 267, endPoint y: 132, distance: 62.4
click at [267, 132] on div "What you’re allowing : Let this app read group information in your organization…" at bounding box center [423, 211] width 318 height 254
click at [279, 75] on img at bounding box center [277, 71] width 8 height 7
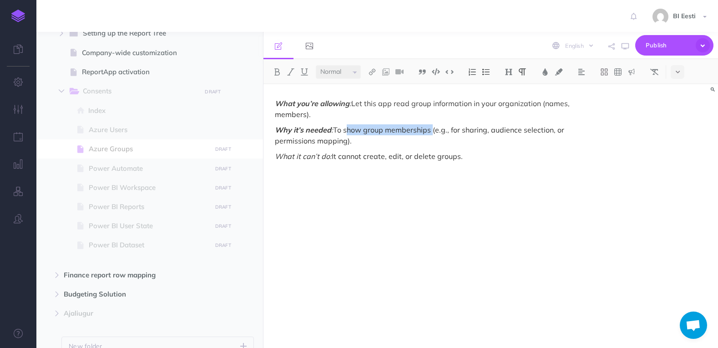
drag, startPoint x: 345, startPoint y: 130, endPoint x: 431, endPoint y: 128, distance: 86.0
click at [431, 128] on p "Why it’s needed : To show group memberships (e.g., for sharing, audience select…" at bounding box center [422, 135] width 295 height 22
drag, startPoint x: 426, startPoint y: 130, endPoint x: 431, endPoint y: 139, distance: 9.8
click at [431, 139] on p "Why it’s needed : To list different user groups (e.g., for sharing, audience se…" at bounding box center [422, 135] width 295 height 22
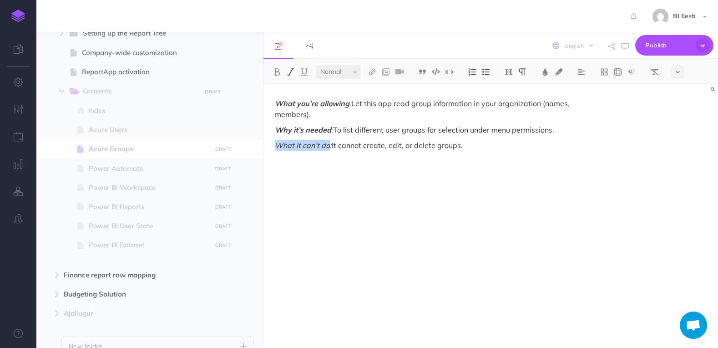
drag, startPoint x: 329, startPoint y: 146, endPoint x: 265, endPoint y: 148, distance: 63.3
click at [265, 148] on div "What you’re allowing : Let this app read group information in your organization…" at bounding box center [423, 211] width 318 height 254
click at [278, 71] on img at bounding box center [277, 71] width 8 height 7
click at [330, 147] on p "What it can’t do : It cannot create, edit, or delete groups." at bounding box center [422, 145] width 295 height 11
click at [273, 71] on img at bounding box center [277, 71] width 8 height 7
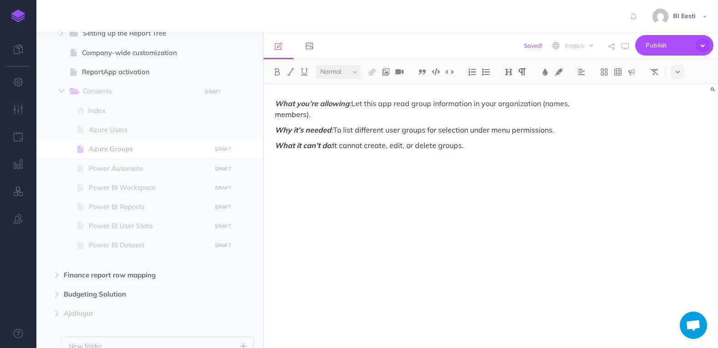
click at [418, 148] on p "What it can’t do: It cannot create, edit, or delete groups." at bounding box center [422, 145] width 295 height 11
click at [488, 146] on p "What it can’t do: It cannot create, edit, or delete groups." at bounding box center [422, 145] width 295 height 11
click at [151, 132] on span "Azure Users" at bounding box center [149, 129] width 120 height 11
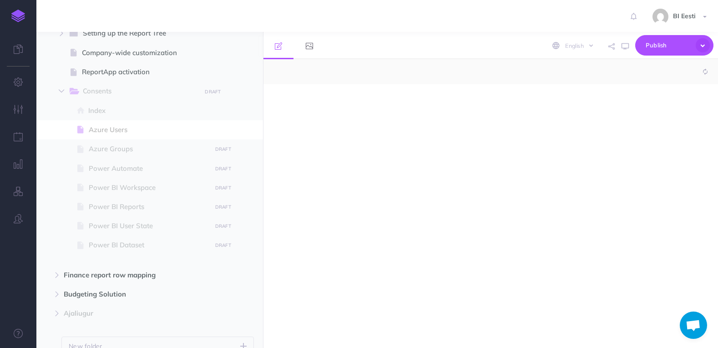
select select "null"
click at [305, 109] on div at bounding box center [423, 211] width 318 height 254
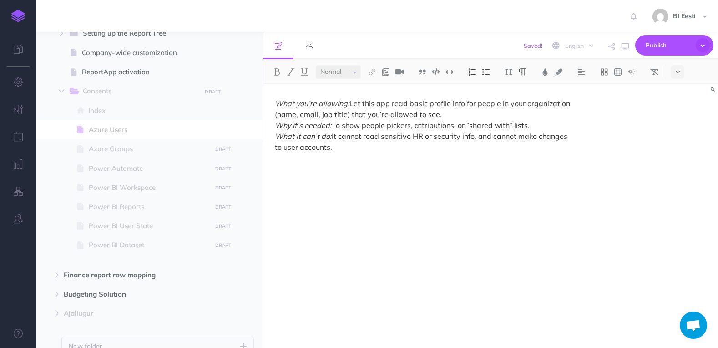
click at [457, 115] on p "What you’re allowing: Let this app read basic profile info for people in your o…" at bounding box center [422, 125] width 295 height 55
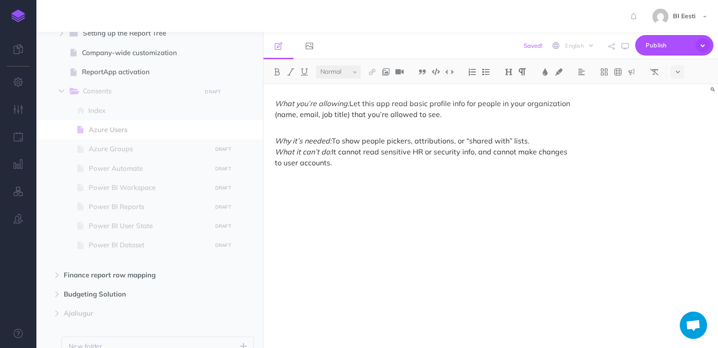
click at [572, 137] on div "What you’re allowing: Let this app read basic profile info for people in your o…" at bounding box center [423, 211] width 318 height 254
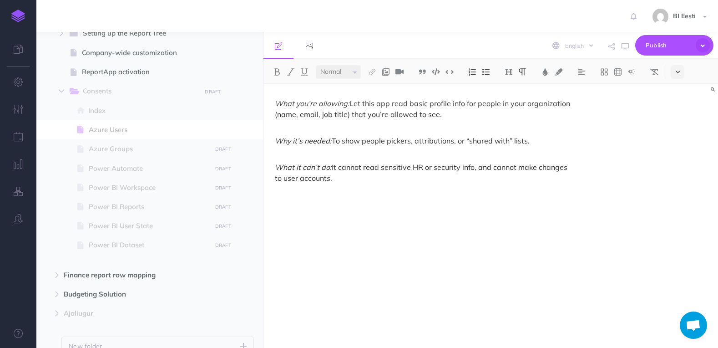
click at [683, 74] on button at bounding box center [678, 72] width 14 height 14
click at [684, 186] on button at bounding box center [678, 184] width 14 height 14
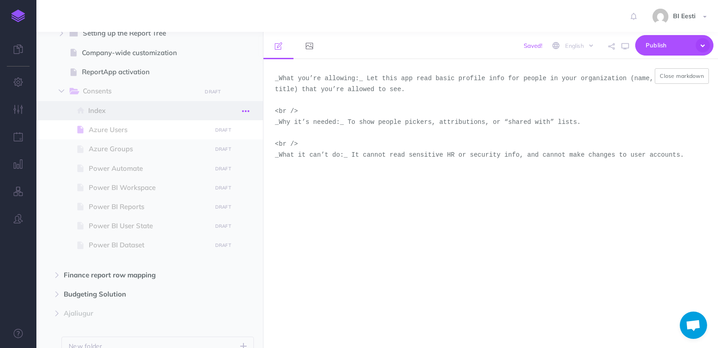
drag, startPoint x: 302, startPoint y: 112, endPoint x: 239, endPoint y: 108, distance: 63.4
click at [239, 108] on div "Admin User Collapse all Expand all Expand to root folders [URL][DOMAIN_NAME] Re…" at bounding box center [377, 190] width 682 height 316
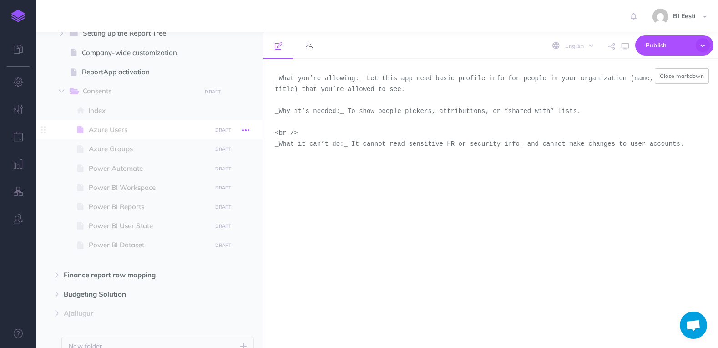
drag, startPoint x: 313, startPoint y: 133, endPoint x: 246, endPoint y: 132, distance: 66.9
click at [246, 132] on div "Admin User Collapse all Expand all Expand to root folders [URL][DOMAIN_NAME] Re…" at bounding box center [377, 190] width 682 height 316
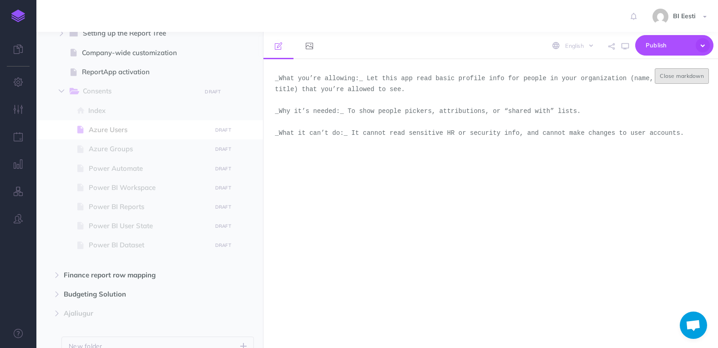
type textarea "_What you’re allowing:_ Let this app read basic profile info for people in your…"
click at [697, 75] on button "Close markdown" at bounding box center [682, 75] width 54 height 15
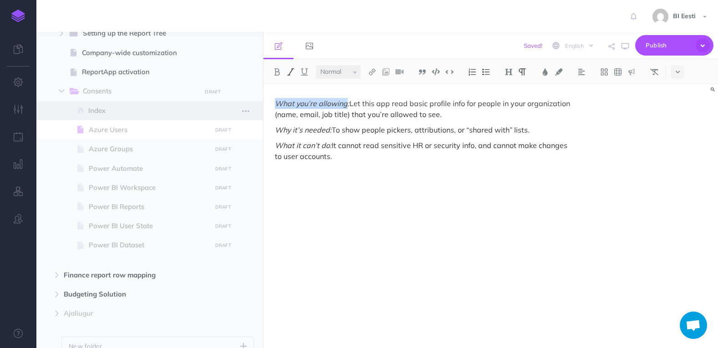
drag, startPoint x: 347, startPoint y: 105, endPoint x: 262, endPoint y: 105, distance: 85.1
click at [262, 105] on div "Admin User Collapse all Expand all Expand to root folders [URL][DOMAIN_NAME] Re…" at bounding box center [377, 190] width 682 height 316
click at [277, 68] on img at bounding box center [277, 71] width 8 height 7
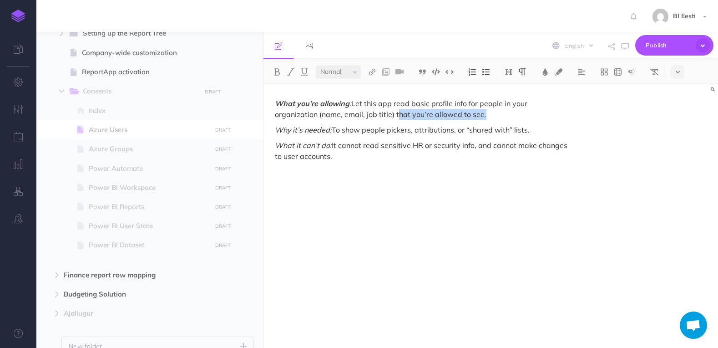
drag, startPoint x: 396, startPoint y: 114, endPoint x: 482, endPoint y: 115, distance: 86.0
click at [482, 115] on p "What you’re allowing : Let this app read basic profile info for people in your …" at bounding box center [422, 109] width 295 height 22
drag, startPoint x: 331, startPoint y: 132, endPoint x: 259, endPoint y: 131, distance: 71.5
click at [259, 131] on div "Admin User Collapse all Expand all Expand to root folders [URL][DOMAIN_NAME] Re…" at bounding box center [377, 190] width 682 height 316
click at [279, 73] on img at bounding box center [277, 71] width 8 height 7
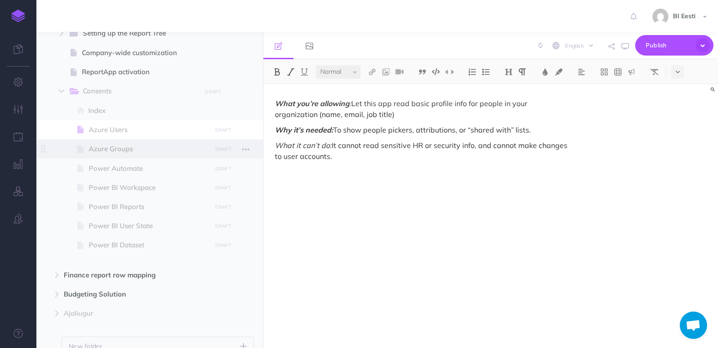
click at [124, 144] on span "Azure Groups" at bounding box center [149, 148] width 120 height 11
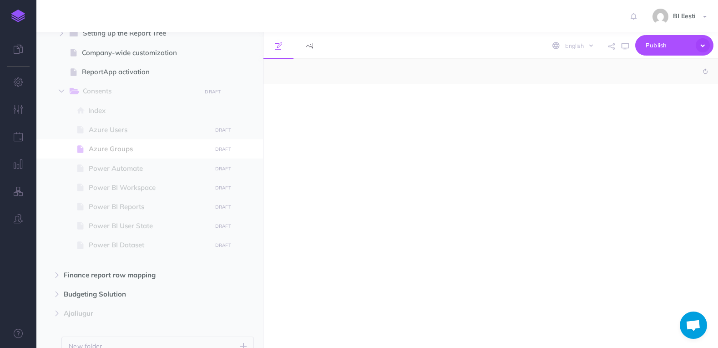
select select "null"
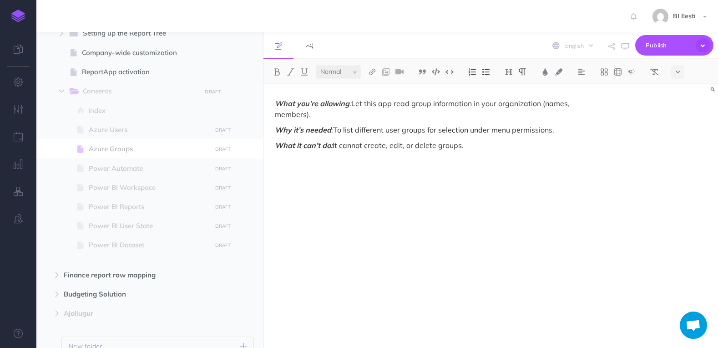
drag, startPoint x: 335, startPoint y: 129, endPoint x: 574, endPoint y: 127, distance: 239.4
click at [574, 127] on div "What you’re allowing : Let this app read group information in your organization…" at bounding box center [423, 211] width 318 height 254
copy p "To list different user groups for selection under menu permissions."
click at [140, 129] on span "Azure Users" at bounding box center [149, 129] width 120 height 11
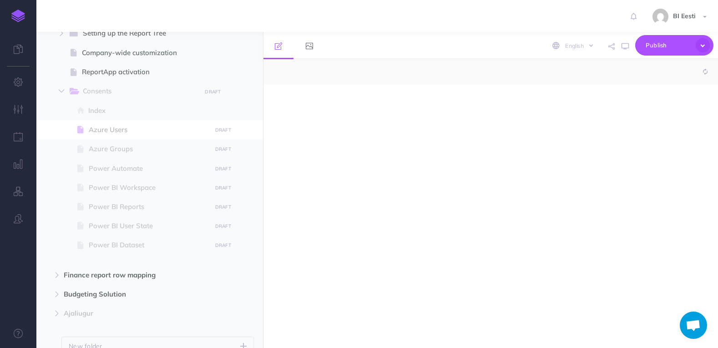
select select "null"
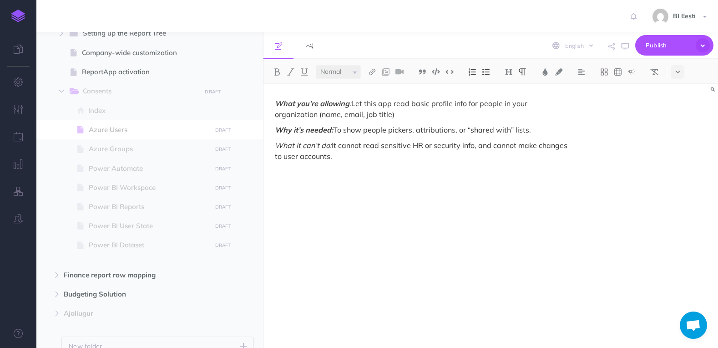
drag, startPoint x: 538, startPoint y: 128, endPoint x: 335, endPoint y: 132, distance: 203.0
click at [335, 132] on p "Why it’s needed: To show people pickers, attributions, or “shared with” lists." at bounding box center [422, 129] width 295 height 11
drag, startPoint x: 406, startPoint y: 131, endPoint x: 425, endPoint y: 131, distance: 18.7
click at [425, 131] on p "Why it’s needed: To list different user groups for selection under menu permiss…" at bounding box center [422, 129] width 295 height 11
drag, startPoint x: 332, startPoint y: 147, endPoint x: 273, endPoint y: 143, distance: 59.3
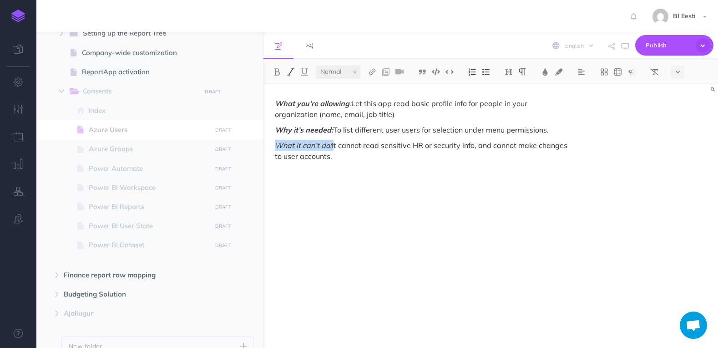
click at [273, 144] on div "What you’re allowing : Let this app read basic profile info for people in your …" at bounding box center [423, 211] width 318 height 254
click at [277, 72] on img at bounding box center [277, 71] width 8 height 7
click at [342, 153] on p "What it can’t do: It cannot read sensitive HR or security info, and cannot make…" at bounding box center [422, 151] width 295 height 22
click at [669, 47] on span "Publish" at bounding box center [669, 45] width 46 height 14
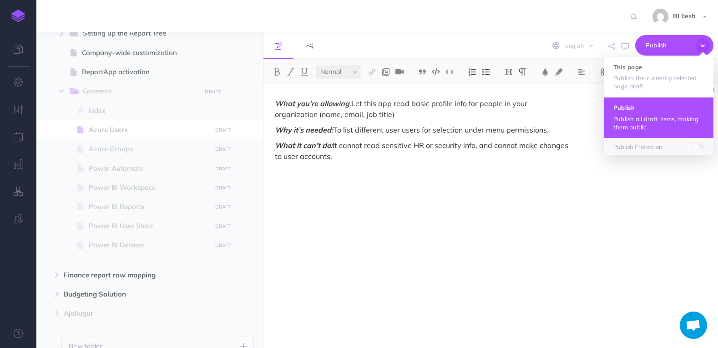
click at [659, 105] on h4 "Publish" at bounding box center [659, 107] width 91 height 6
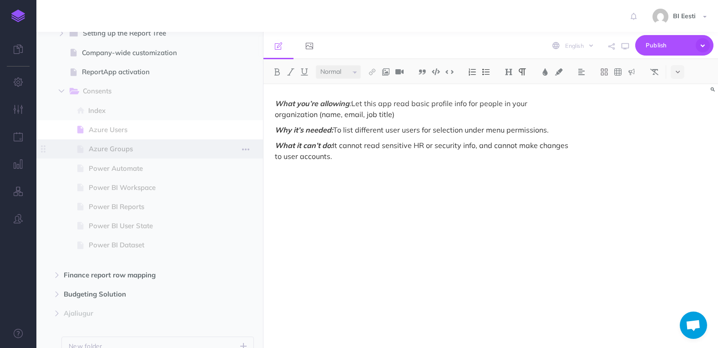
click at [142, 155] on span at bounding box center [149, 148] width 227 height 19
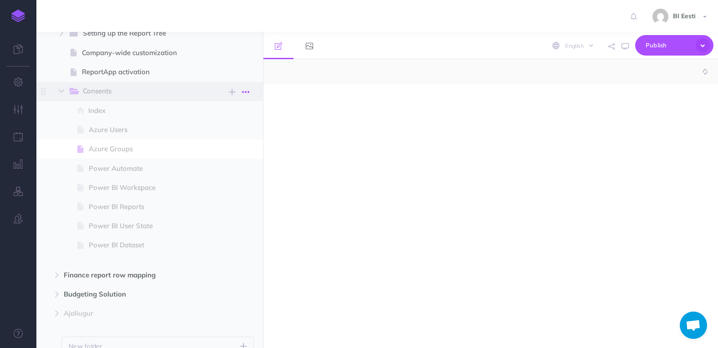
select select "null"
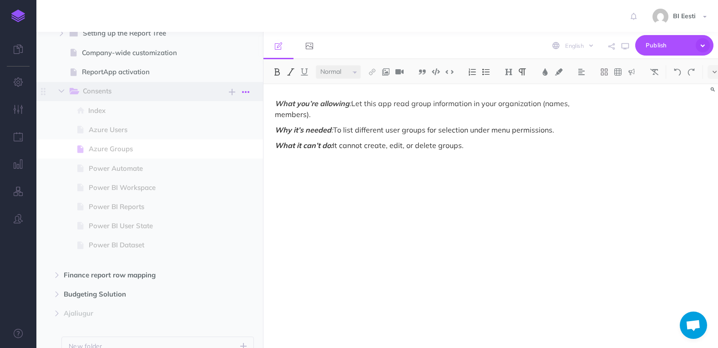
click at [248, 91] on icon "button" at bounding box center [245, 91] width 7 height 11
click at [223, 131] on link "Settings" at bounding box center [220, 138] width 68 height 15
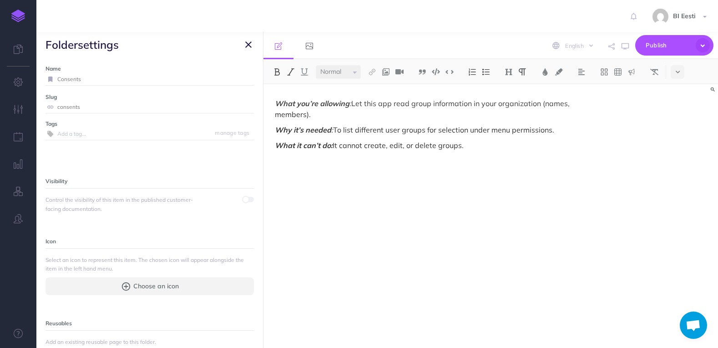
click at [244, 198] on span at bounding box center [248, 199] width 11 height 5
click at [249, 44] on icon "button" at bounding box center [248, 44] width 6 height 11
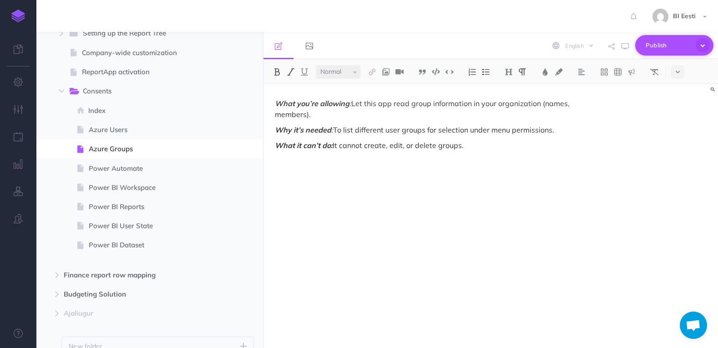
click at [666, 47] on span "Publish" at bounding box center [669, 45] width 46 height 14
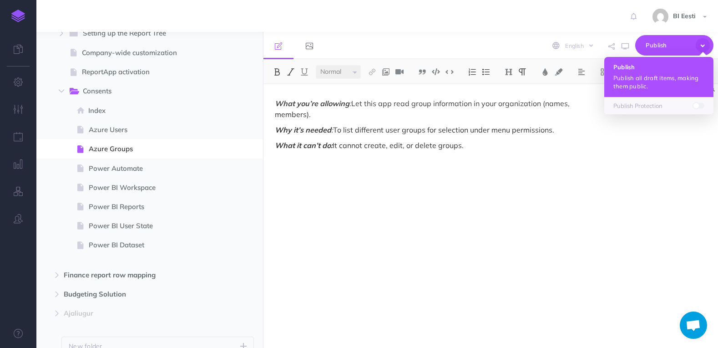
click at [660, 80] on p "Publish all draft items, making them public." at bounding box center [659, 82] width 91 height 16
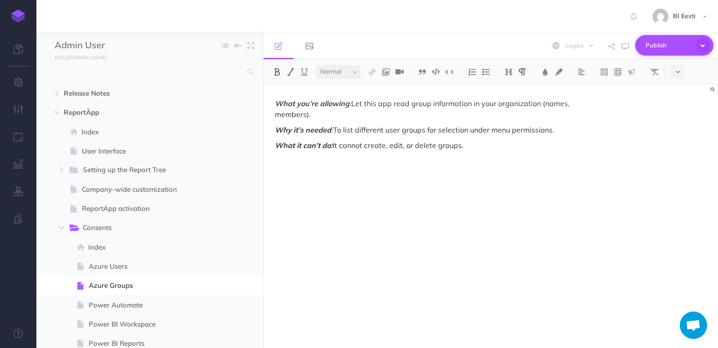
click at [684, 45] on span "Publish" at bounding box center [669, 45] width 46 height 14
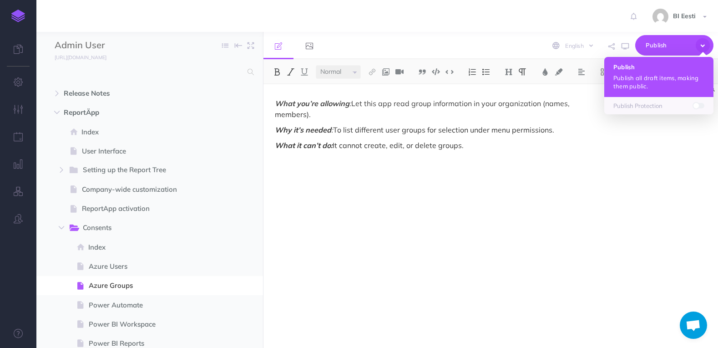
click at [660, 79] on p "Publish all draft items, making them public." at bounding box center [659, 82] width 91 height 16
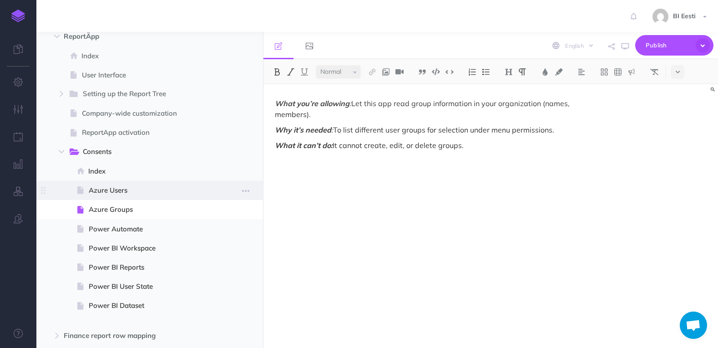
scroll to position [137, 0]
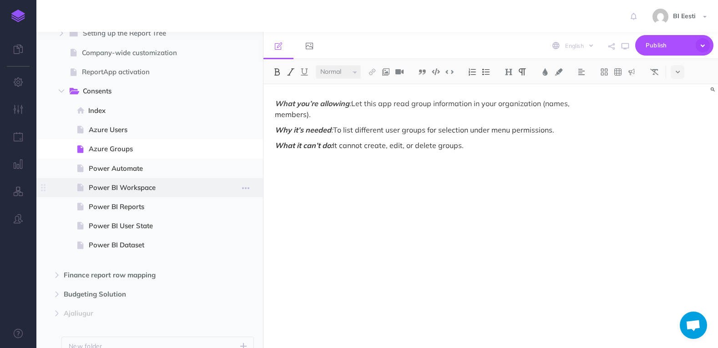
click at [152, 190] on span "Power BI Workspace" at bounding box center [149, 187] width 120 height 11
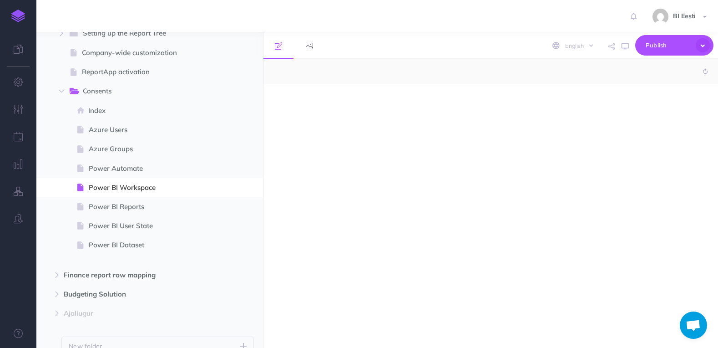
select select "null"
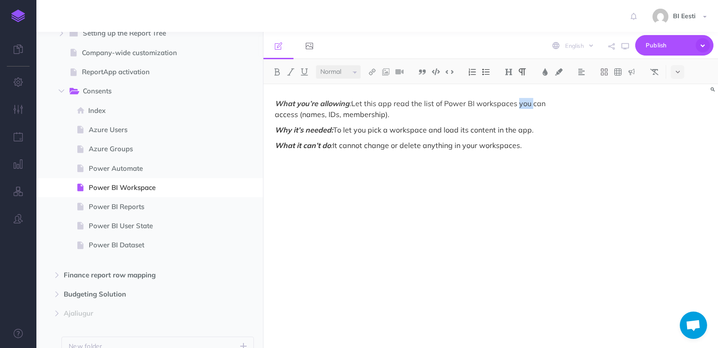
drag, startPoint x: 517, startPoint y: 106, endPoint x: 529, endPoint y: 106, distance: 12.7
click at [529, 106] on p "What you’re allowing : Let this app read the list of Power BI workspaces you ca…" at bounding box center [422, 109] width 295 height 22
click at [669, 42] on span "Publish" at bounding box center [669, 45] width 46 height 14
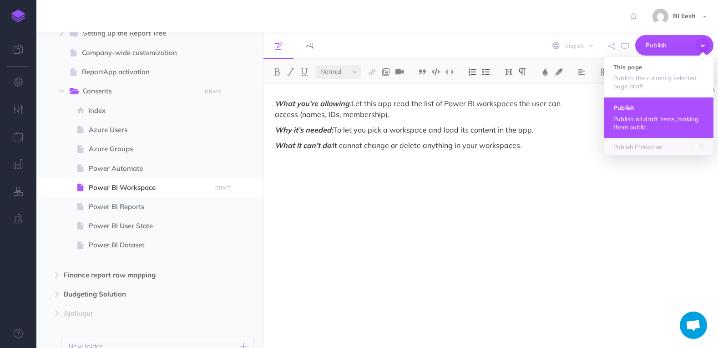
click at [662, 83] on p "Publish the currently selected page draft." at bounding box center [659, 82] width 91 height 16
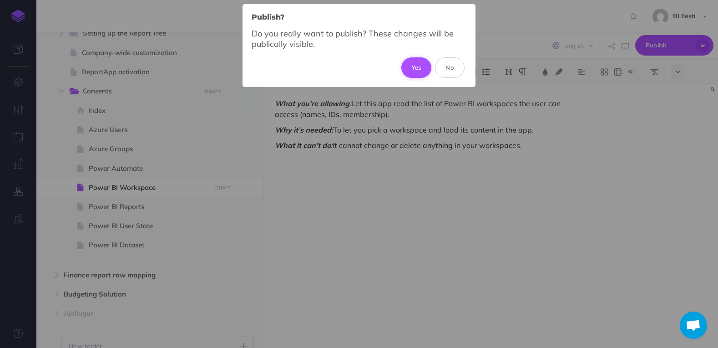
click at [418, 71] on button "Yes" at bounding box center [416, 67] width 30 height 20
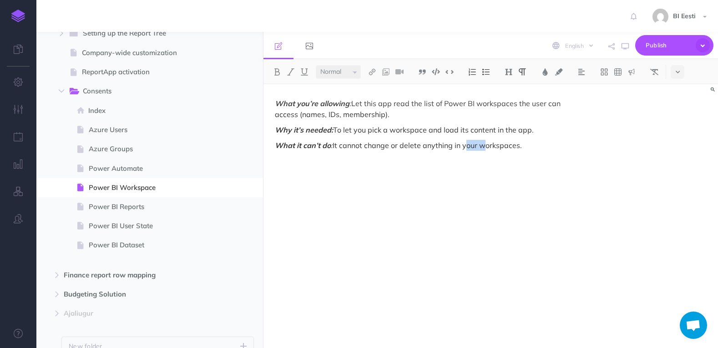
drag, startPoint x: 482, startPoint y: 147, endPoint x: 463, endPoint y: 148, distance: 18.8
click at [463, 148] on p "What it can’t do : It cannot change or delete anything in your workspaces." at bounding box center [422, 145] width 295 height 11
click at [665, 51] on span "Publish" at bounding box center [669, 45] width 46 height 14
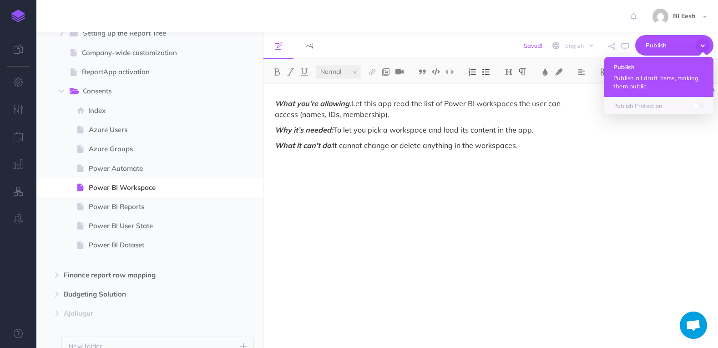
click at [624, 81] on p "Publish all draft items, making them public." at bounding box center [659, 82] width 91 height 16
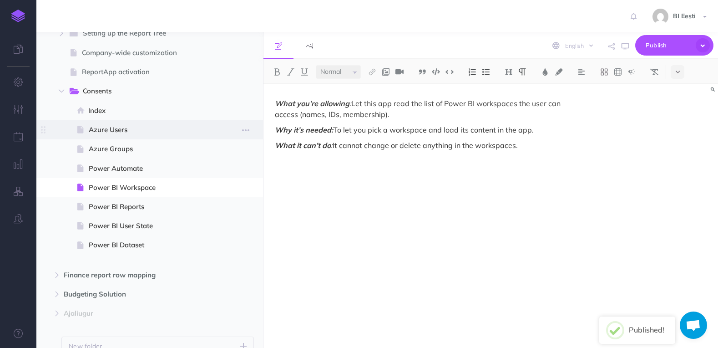
click at [138, 131] on span "Azure Users" at bounding box center [149, 129] width 120 height 11
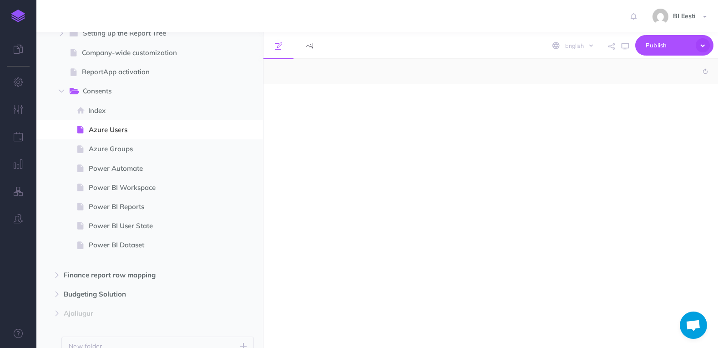
select select "null"
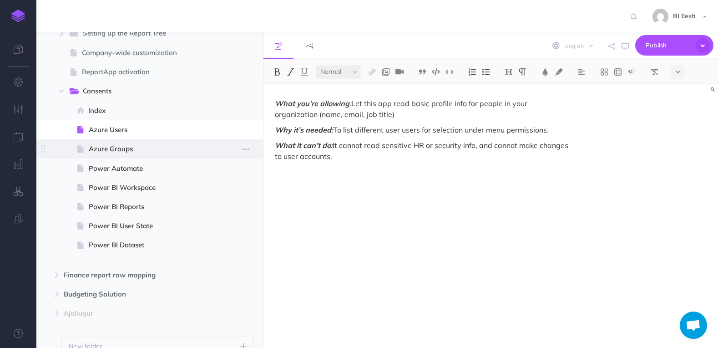
click at [132, 148] on span "Azure Groups" at bounding box center [149, 148] width 120 height 11
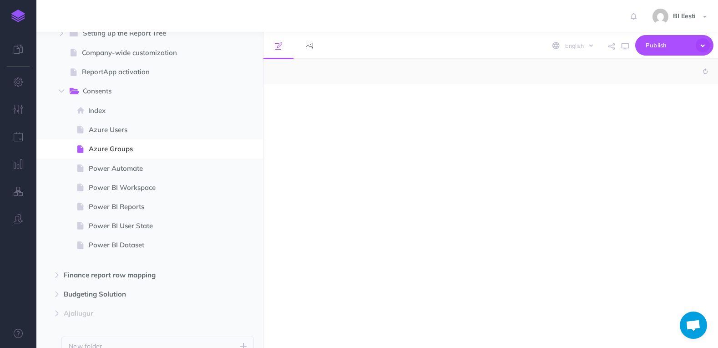
select select "null"
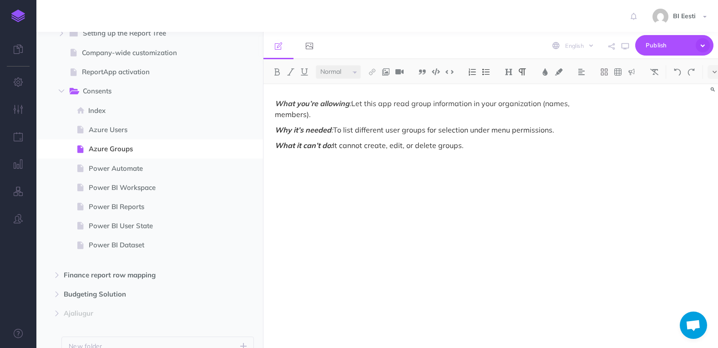
click at [501, 151] on div "What you’re allowing : Let this app read group information in your organization…" at bounding box center [423, 211] width 318 height 254
drag, startPoint x: 338, startPoint y: 176, endPoint x: 273, endPoint y: 177, distance: 65.5
click at [273, 177] on div "What you’re allowing : Let this app read group information in your organization…" at bounding box center [423, 211] width 318 height 254
click at [370, 72] on img at bounding box center [372, 71] width 8 height 7
click at [375, 89] on icon at bounding box center [372, 88] width 7 height 6
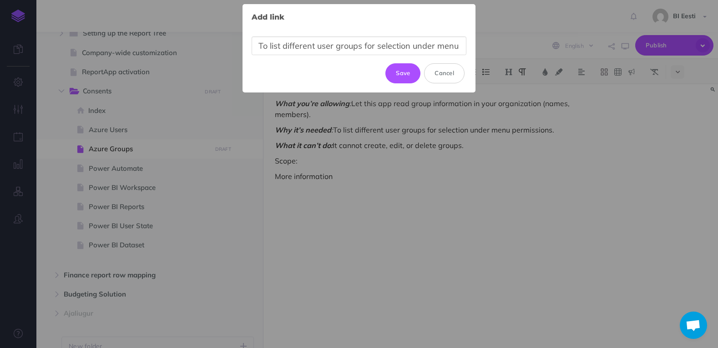
scroll to position [0, 45]
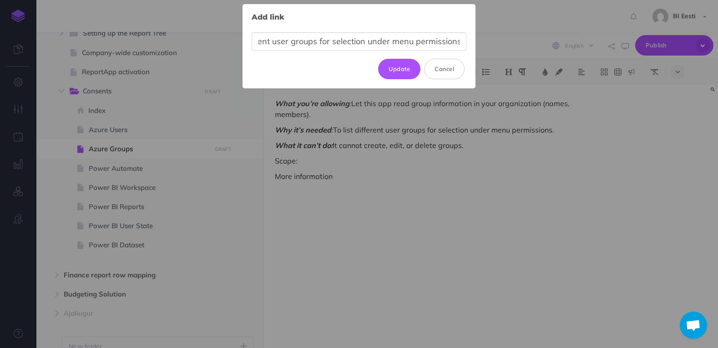
type input "To list different user groups for selection under menu permissions."
click at [356, 43] on input "To list different user groups for selection under menu permissions." at bounding box center [359, 41] width 215 height 19
paste input "To list different user groups for selection under menu permissions."
click at [371, 33] on input "To list different user groups for selection under menu permissions." at bounding box center [359, 41] width 215 height 19
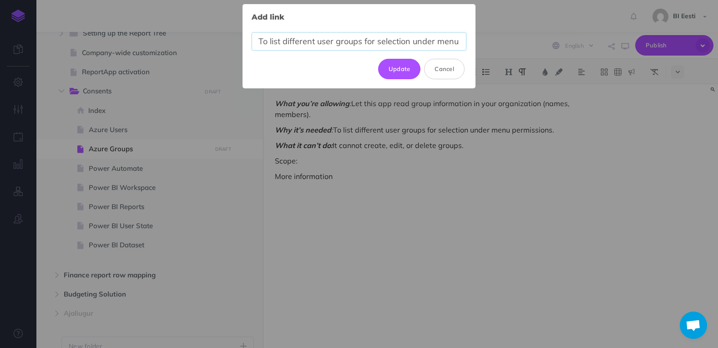
paste input "https://learn.microsoft.com/en-us/graph/permissions-reference#groupreadall"
type input "https://learn.microsoft.com/en-us/graph/permissions-reference#groupreadall"
click at [411, 71] on button "Update" at bounding box center [399, 69] width 43 height 20
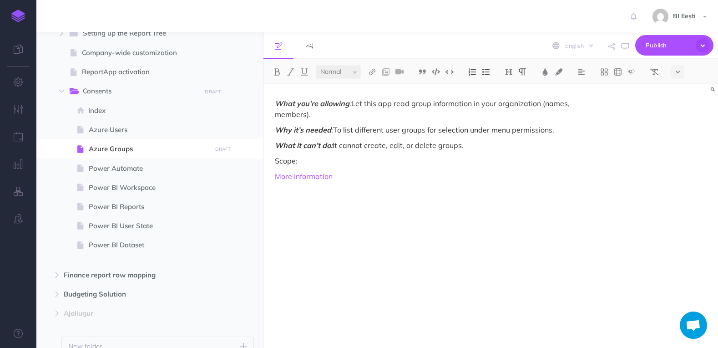
click at [365, 182] on div "What you’re allowing : Let this app read group information in your organization…" at bounding box center [423, 211] width 318 height 254
click at [302, 162] on p "Scope:" at bounding box center [422, 160] width 295 height 11
drag, startPoint x: 299, startPoint y: 161, endPoint x: 266, endPoint y: 159, distance: 32.4
click at [266, 159] on div "What you’re allowing : Let this app read group information in your organization…" at bounding box center [423, 211] width 318 height 254
click at [281, 72] on img at bounding box center [277, 71] width 8 height 7
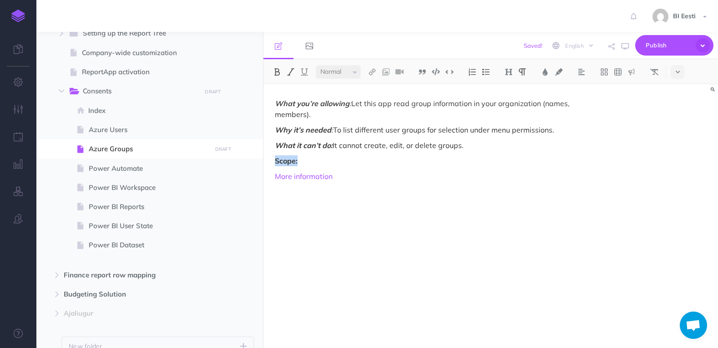
click at [291, 73] on img at bounding box center [291, 71] width 8 height 7
click at [319, 159] on p "Scope:" at bounding box center [422, 160] width 295 height 11
click at [292, 75] on img at bounding box center [291, 71] width 8 height 7
click at [278, 73] on img at bounding box center [277, 71] width 8 height 7
click at [301, 162] on p "Scope: Group.Read.All" at bounding box center [422, 160] width 295 height 11
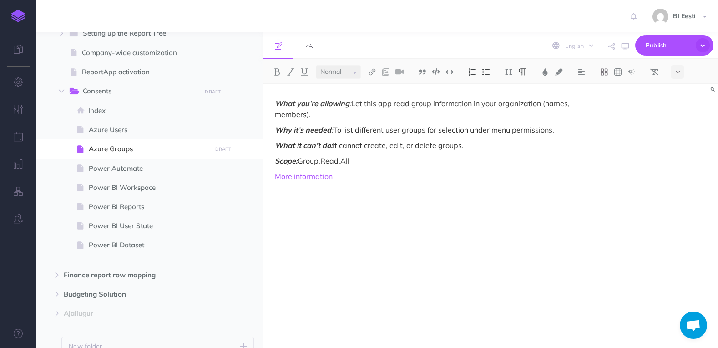
drag, startPoint x: 347, startPoint y: 162, endPoint x: 299, endPoint y: 159, distance: 48.3
click at [299, 159] on p "Scope: Group.Read.All" at bounding box center [422, 160] width 295 height 11
click at [316, 159] on p "Scope: Group.Read.All" at bounding box center [422, 160] width 295 height 11
drag, startPoint x: 302, startPoint y: 159, endPoint x: 393, endPoint y: 159, distance: 91.5
click at [393, 159] on p "Scope: Group.Read.All" at bounding box center [422, 160] width 295 height 11
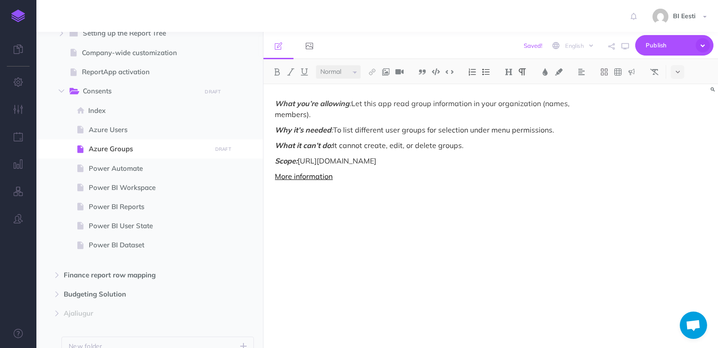
click at [307, 176] on link "More information" at bounding box center [304, 176] width 58 height 9
click at [318, 175] on link "More information" at bounding box center [304, 176] width 58 height 9
click at [430, 211] on div "What you’re allowing : Let this app read group information in your organization…" at bounding box center [423, 211] width 318 height 254
click at [134, 128] on span "Azure Users" at bounding box center [149, 129] width 120 height 11
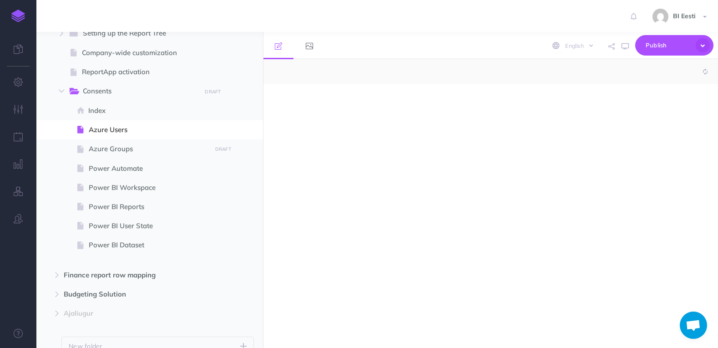
select select "null"
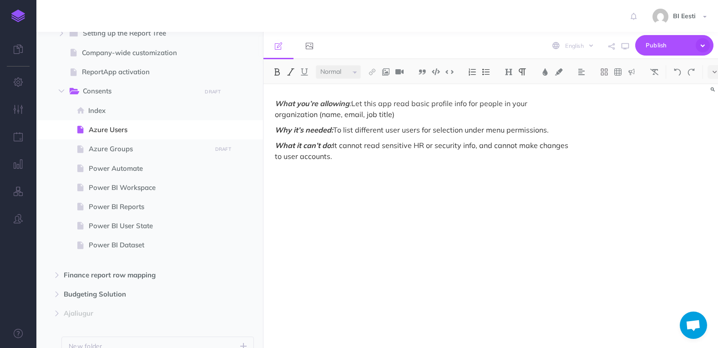
click at [341, 160] on p "What it can’t do: It cannot read sensitive HR or security info, and cannot make…" at bounding box center [422, 151] width 295 height 22
drag, startPoint x: 306, startPoint y: 173, endPoint x: 277, endPoint y: 114, distance: 66.2
click at [273, 170] on div "What you’re allowing : Let this app read basic profile info for people in your …" at bounding box center [423, 211] width 318 height 254
click at [293, 71] on img at bounding box center [291, 71] width 8 height 7
click at [277, 70] on img at bounding box center [277, 71] width 8 height 7
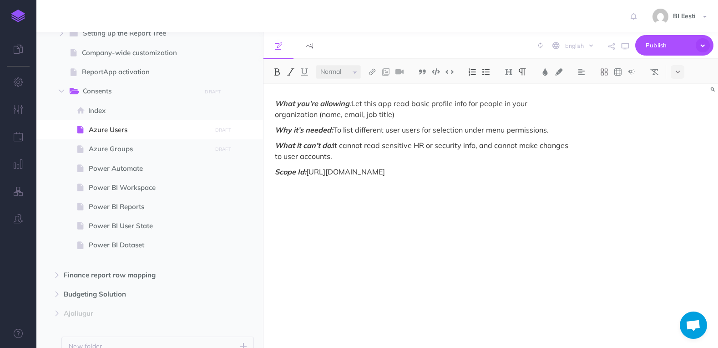
click at [468, 182] on div "What you’re allowing : Let this app read basic profile info for people in your …" at bounding box center [423, 211] width 318 height 254
click at [370, 77] on button at bounding box center [373, 72] width 14 height 14
click at [376, 88] on icon at bounding box center [372, 88] width 7 height 6
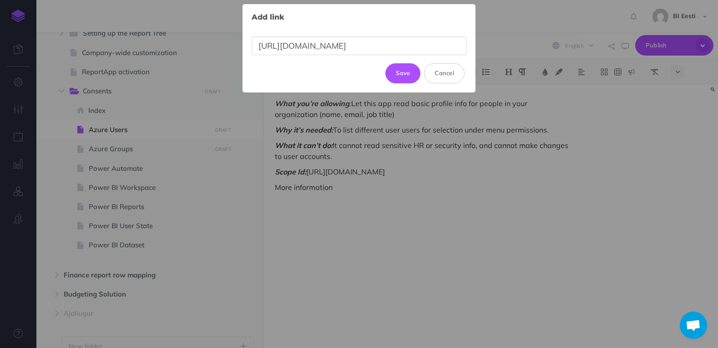
scroll to position [0, 98]
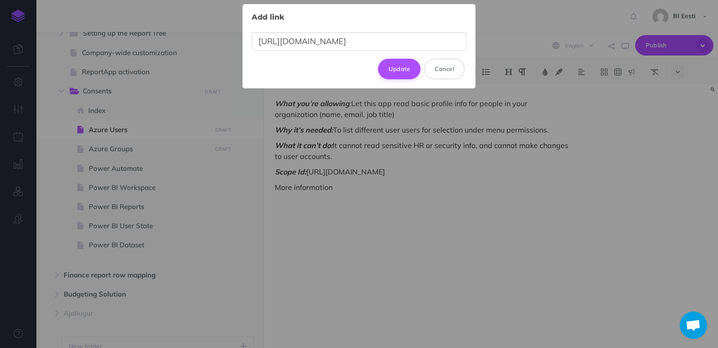
type input "https://learn.microsoft.com/en-us/graph/permissions-reference#userreadbasicall"
click at [400, 67] on button "Update" at bounding box center [399, 69] width 43 height 20
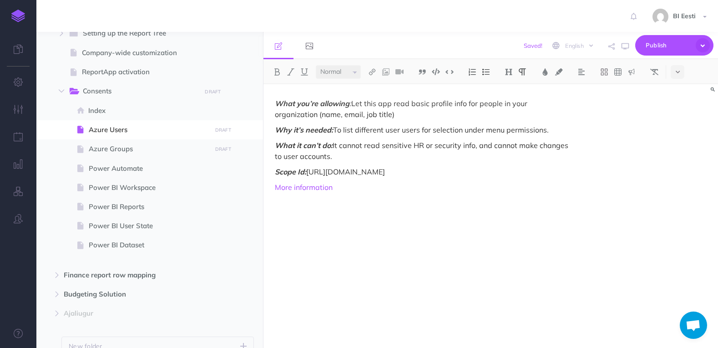
click at [364, 186] on p "More information" at bounding box center [422, 187] width 295 height 11
click at [148, 166] on span "Power Automate" at bounding box center [149, 168] width 120 height 11
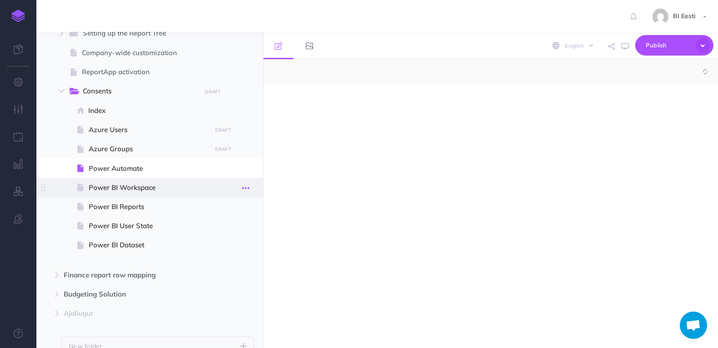
select select "null"
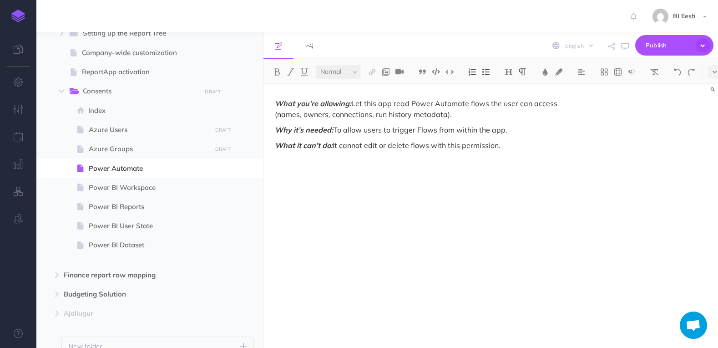
click at [529, 142] on p "What it can’t do: It cannot edit or delete flows with this permission." at bounding box center [422, 145] width 295 height 11
drag, startPoint x: 315, startPoint y: 159, endPoint x: 256, endPoint y: 160, distance: 59.6
click at [256, 160] on div "Admin User Collapse all Expand all Expand to root folders [URL][DOMAIN_NAME] Re…" at bounding box center [377, 190] width 682 height 316
click at [278, 71] on img at bounding box center [277, 71] width 8 height 7
click at [286, 73] on button at bounding box center [291, 72] width 14 height 14
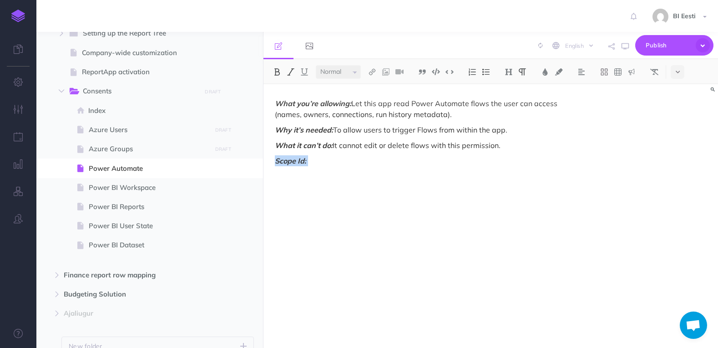
click at [343, 160] on p "Scope Id:" at bounding box center [422, 160] width 295 height 11
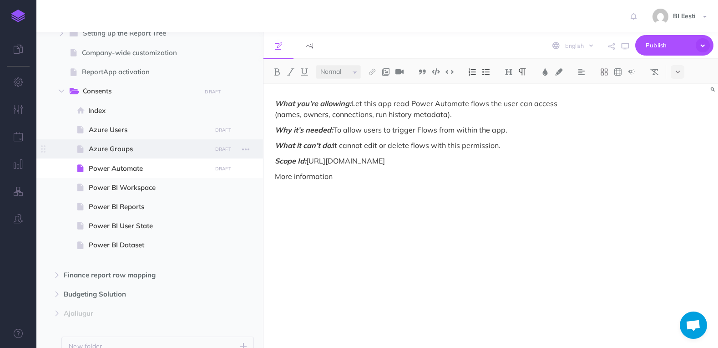
click at [140, 146] on span "Azure Groups" at bounding box center [149, 148] width 120 height 11
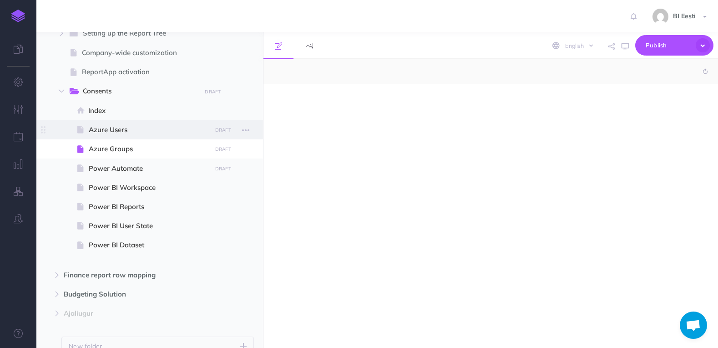
select select "null"
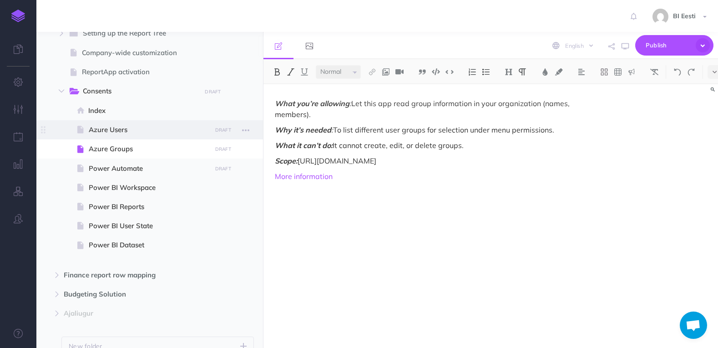
click at [138, 126] on span "Azure Users" at bounding box center [149, 129] width 120 height 11
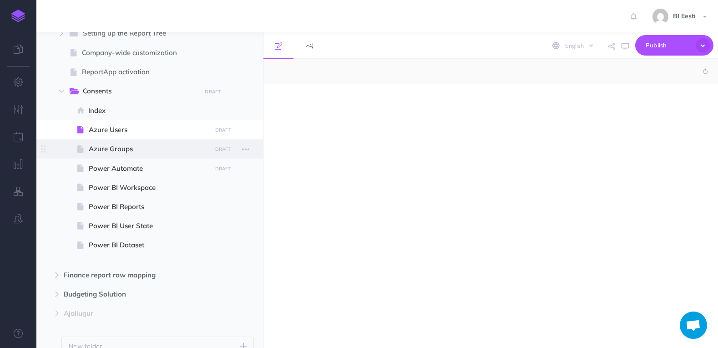
select select "null"
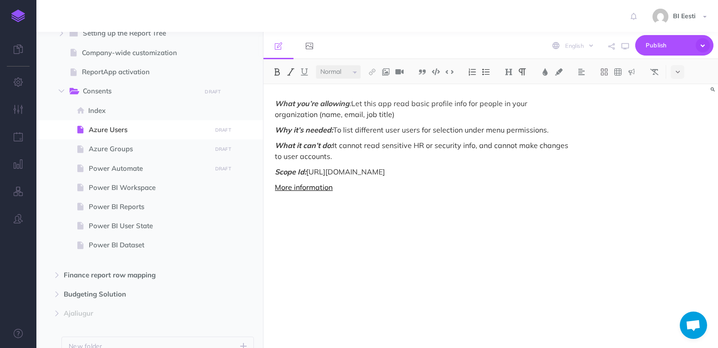
click at [275, 188] on link "More information" at bounding box center [304, 187] width 58 height 9
click at [682, 72] on button at bounding box center [678, 72] width 14 height 14
click at [682, 183] on img at bounding box center [678, 183] width 8 height 5
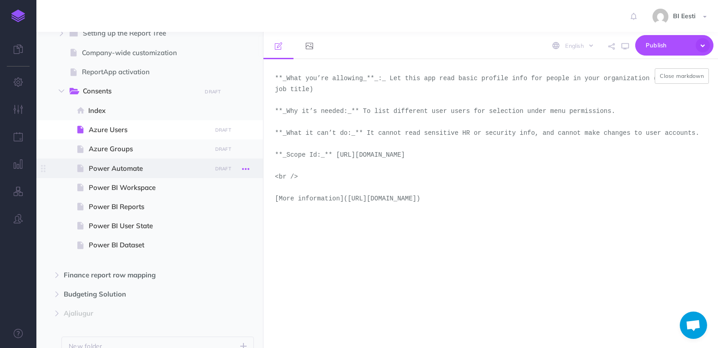
drag, startPoint x: 316, startPoint y: 168, endPoint x: 250, endPoint y: 164, distance: 65.7
click at [250, 164] on div "Admin User Collapse all Expand all Expand to root folders [URL][DOMAIN_NAME] Re…" at bounding box center [377, 190] width 682 height 316
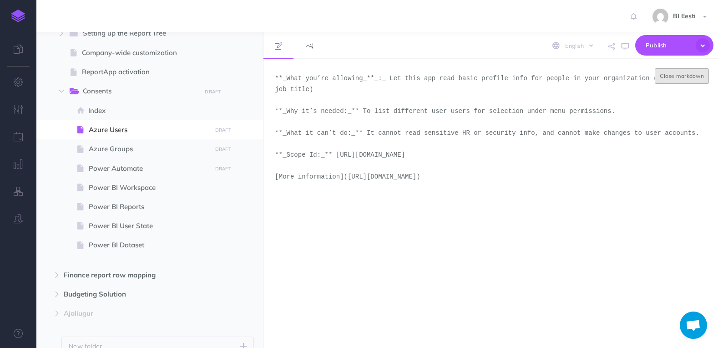
type textarea "**_What you’re allowing_**_:_ Let this app read basic profile info for people i…"
click at [682, 79] on button "Close markdown" at bounding box center [682, 75] width 54 height 15
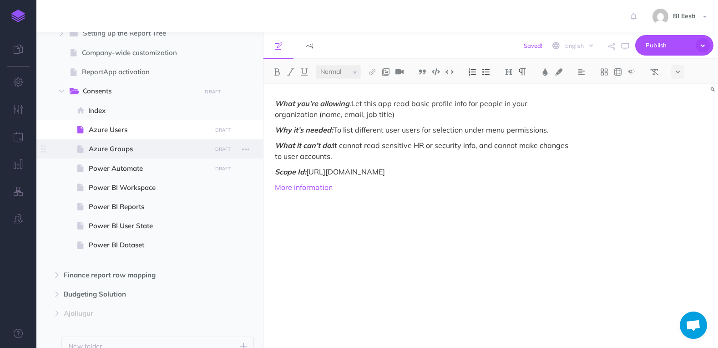
click at [147, 143] on span at bounding box center [149, 148] width 227 height 19
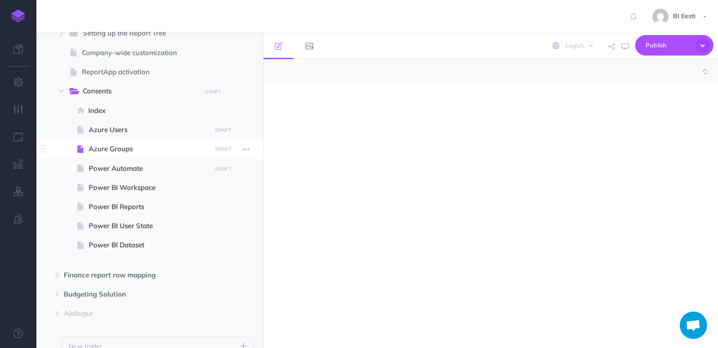
select select "null"
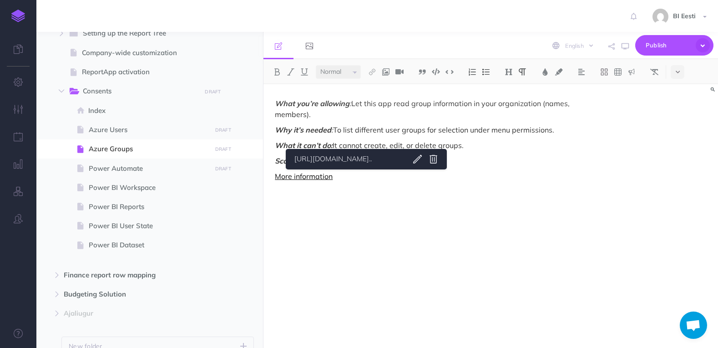
click at [307, 178] on link "More information" at bounding box center [304, 176] width 58 height 9
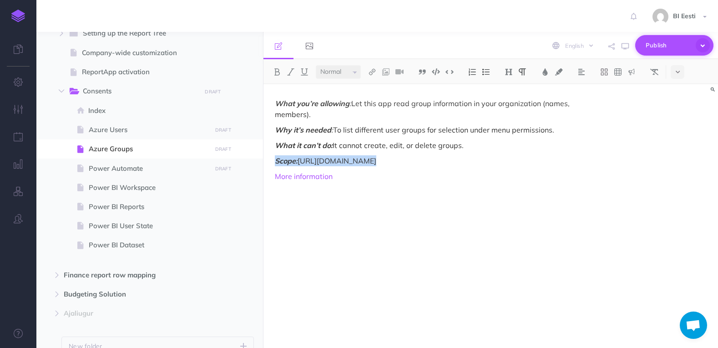
click at [670, 51] on span "Publish" at bounding box center [669, 45] width 46 height 14
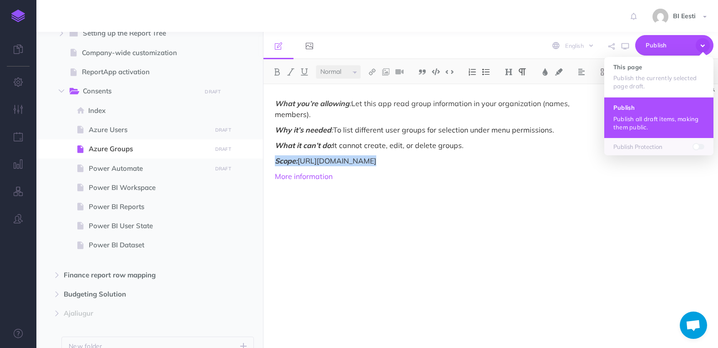
click at [669, 112] on button "Publish Publish all draft items, making them public." at bounding box center [658, 117] width 109 height 41
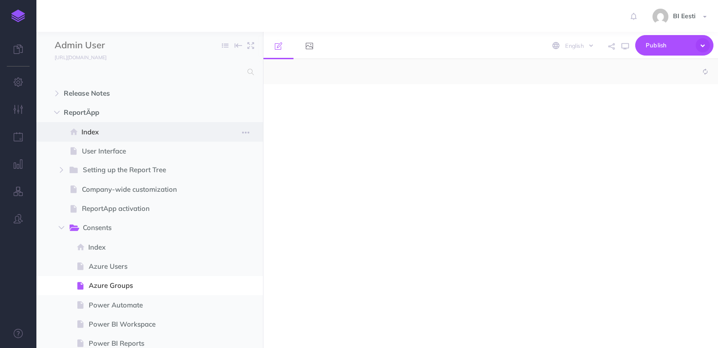
select select "null"
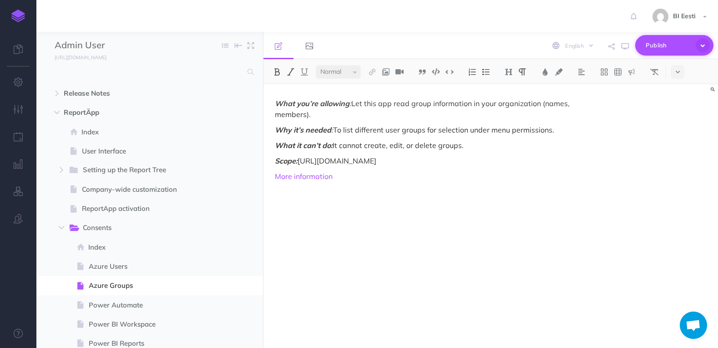
click at [668, 44] on span "Publish" at bounding box center [669, 45] width 46 height 14
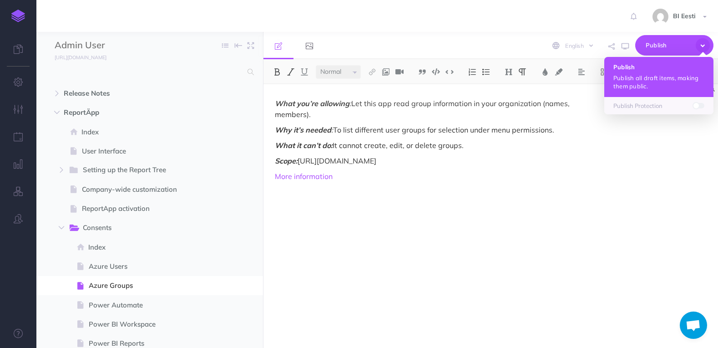
click at [662, 78] on p "Publish all draft items, making them public." at bounding box center [659, 82] width 91 height 16
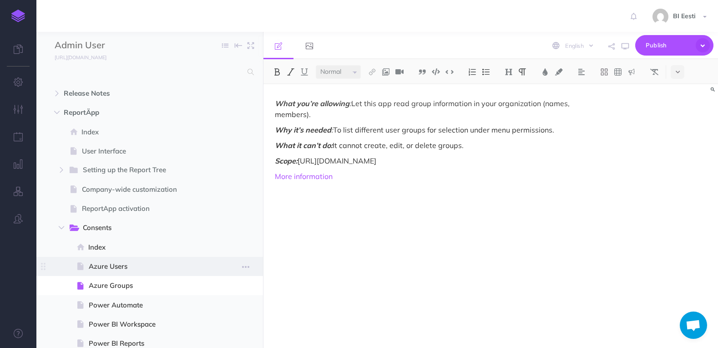
scroll to position [46, 0]
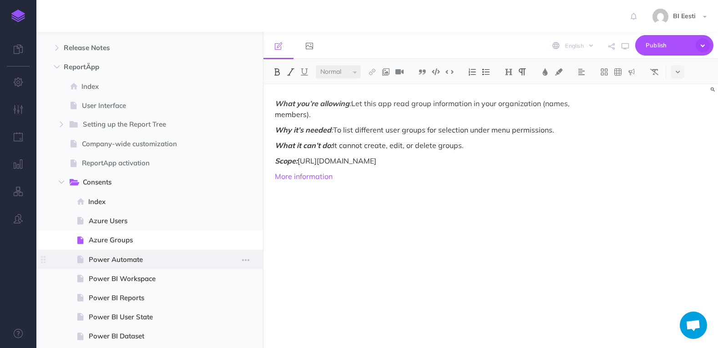
click at [138, 259] on span "Power Automate" at bounding box center [149, 259] width 120 height 11
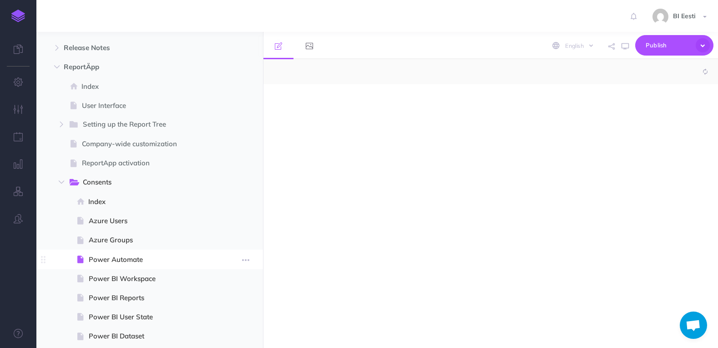
select select "null"
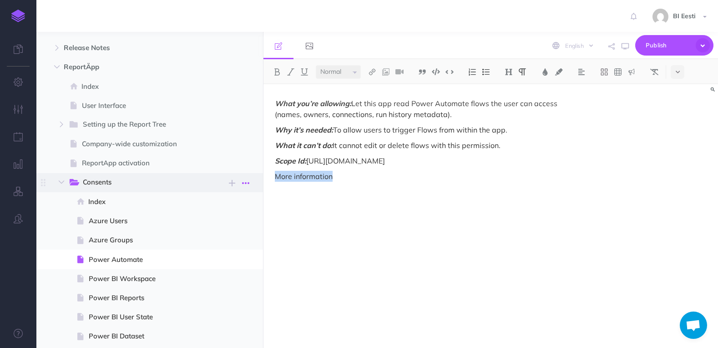
drag, startPoint x: 332, startPoint y: 179, endPoint x: 253, endPoint y: 179, distance: 79.2
click at [253, 179] on div "Admin User Collapse all Expand all Expand to root folders [URL][DOMAIN_NAME] Re…" at bounding box center [377, 190] width 682 height 316
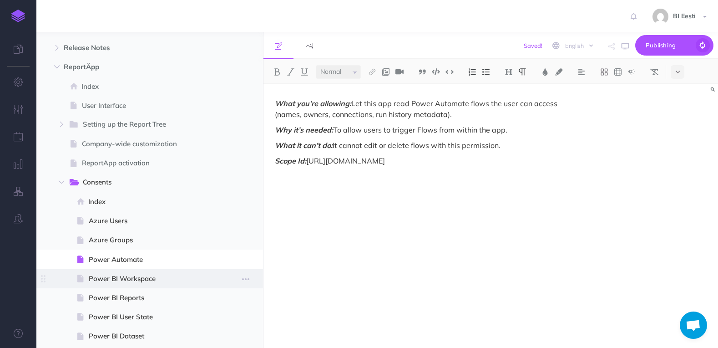
click at [136, 279] on span "Power BI Workspace" at bounding box center [149, 278] width 120 height 11
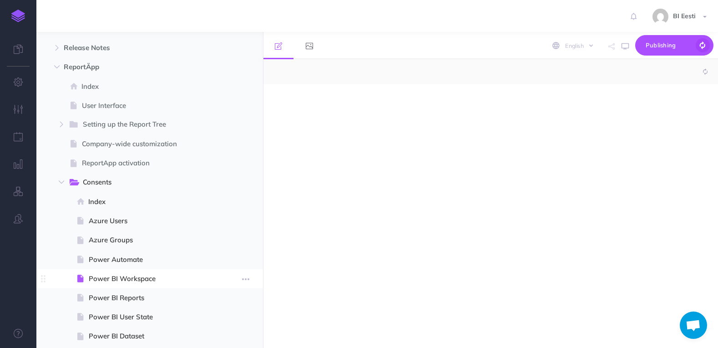
select select "null"
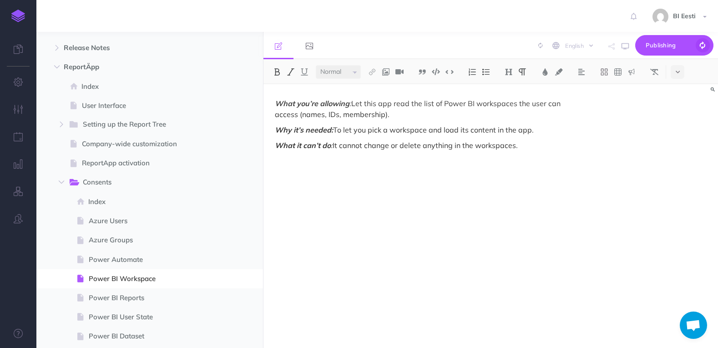
click at [539, 147] on p "What it can’t do : It cannot change or delete anything in the workspaces." at bounding box center [422, 145] width 295 height 11
drag, startPoint x: 305, startPoint y: 161, endPoint x: 264, endPoint y: 161, distance: 41.9
click at [264, 161] on div "What you’re allowing : Let this app read the list of Power BI workspaces the us…" at bounding box center [423, 211] width 318 height 254
click at [279, 69] on img at bounding box center [277, 71] width 8 height 7
click at [296, 69] on button at bounding box center [291, 72] width 14 height 14
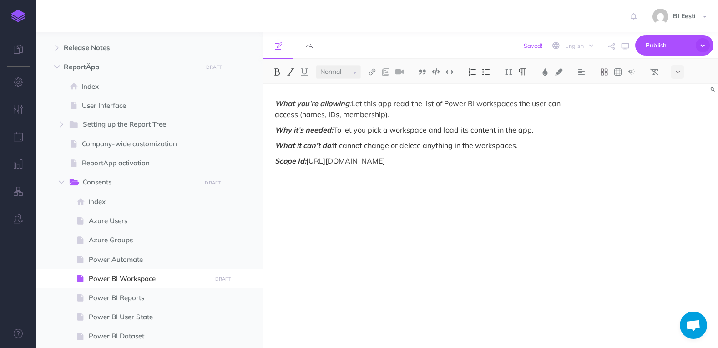
click at [534, 158] on p "Scope Id: [URL][DOMAIN_NAME]" at bounding box center [422, 160] width 295 height 11
drag, startPoint x: 448, startPoint y: 162, endPoint x: 518, endPoint y: 159, distance: 69.2
click at [518, 159] on p "Scope Id: [URL][DOMAIN_NAME]" at bounding box center [422, 160] width 295 height 11
copy p "Workspace.Read.All"
click at [519, 160] on p "Scope Id: [URL][DOMAIN_NAME]" at bounding box center [422, 160] width 295 height 11
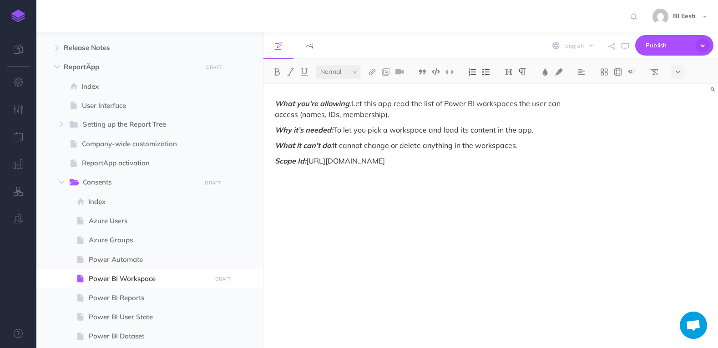
drag, startPoint x: 530, startPoint y: 160, endPoint x: 309, endPoint y: 157, distance: 221.2
click at [309, 157] on p "Scope Id: [URL][DOMAIN_NAME]" at bounding box center [422, 160] width 295 height 11
copy p "[URL][DOMAIN_NAME]"
click at [409, 169] on div "What you’re allowing : Let this app read the list of Power BI workspaces the us…" at bounding box center [423, 211] width 318 height 254
click at [116, 298] on span "Power BI Reports" at bounding box center [149, 297] width 120 height 11
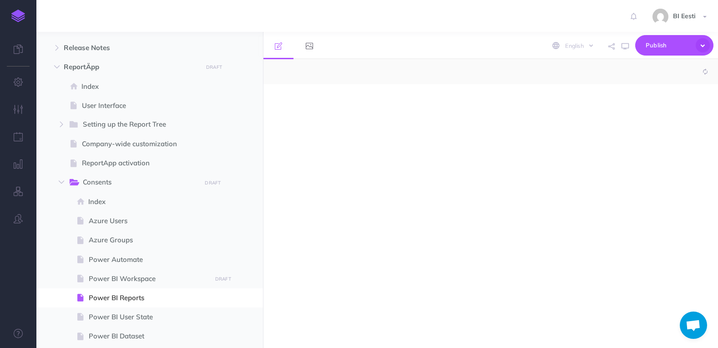
select select "null"
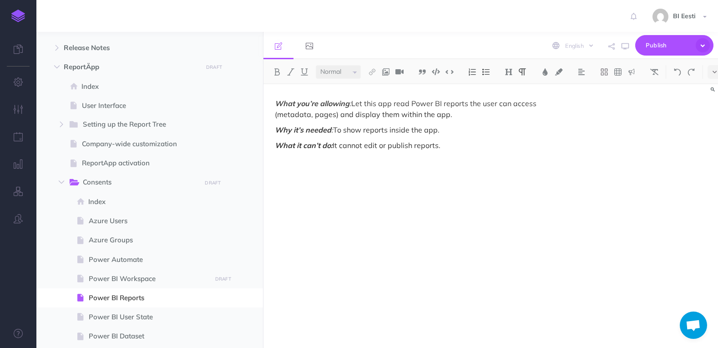
click at [452, 147] on p "What it can’t do: It cannot edit or publish reports." at bounding box center [422, 145] width 295 height 11
drag, startPoint x: 306, startPoint y: 160, endPoint x: 267, endPoint y: 160, distance: 39.1
click at [267, 160] on div "What you’re allowing : Let this app read Power BI reports the user can access (…" at bounding box center [423, 211] width 318 height 254
click at [290, 70] on img at bounding box center [291, 71] width 8 height 7
click at [277, 72] on img at bounding box center [277, 71] width 8 height 7
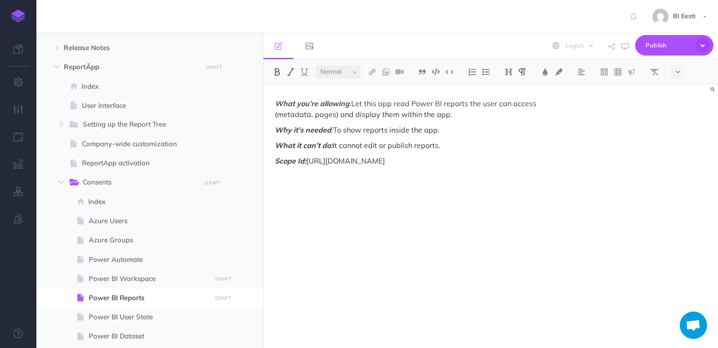
click at [386, 167] on div "What you’re allowing : Let this app read Power BI reports the user can access (…" at bounding box center [423, 211] width 318 height 254
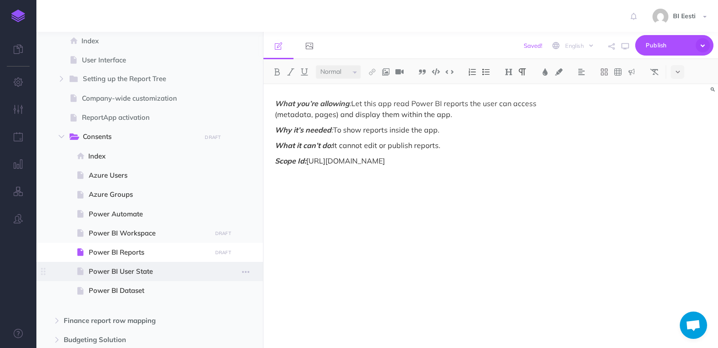
click at [137, 276] on span "Power BI User State" at bounding box center [149, 271] width 120 height 11
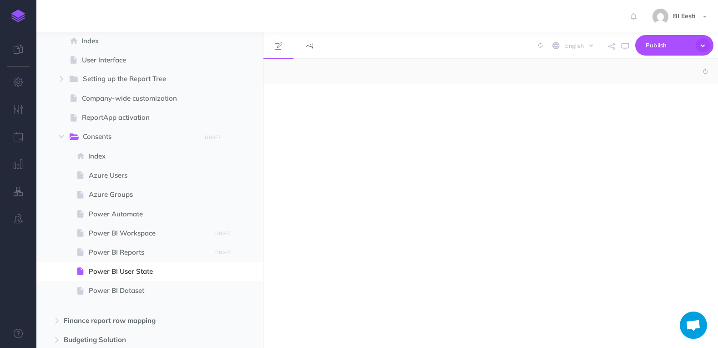
select select "null"
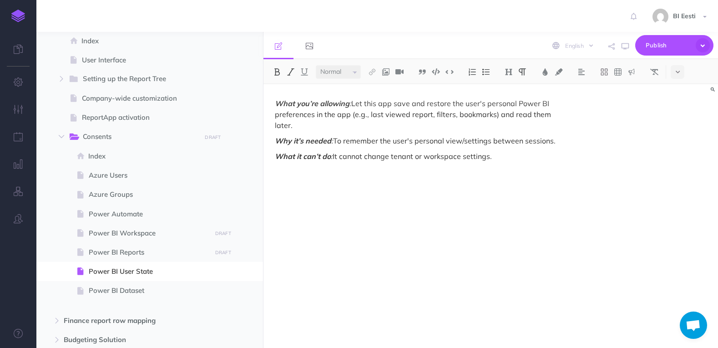
click at [525, 151] on p "What it can’t do : It cannot change tenant or workspace settings." at bounding box center [422, 156] width 295 height 11
drag, startPoint x: 305, startPoint y: 163, endPoint x: 279, endPoint y: 142, distance: 34.3
click at [276, 166] on p "Scope Id: [URL][DOMAIN_NAME]" at bounding box center [422, 171] width 295 height 11
click at [277, 72] on img at bounding box center [277, 71] width 8 height 7
click at [291, 70] on img at bounding box center [291, 71] width 8 height 7
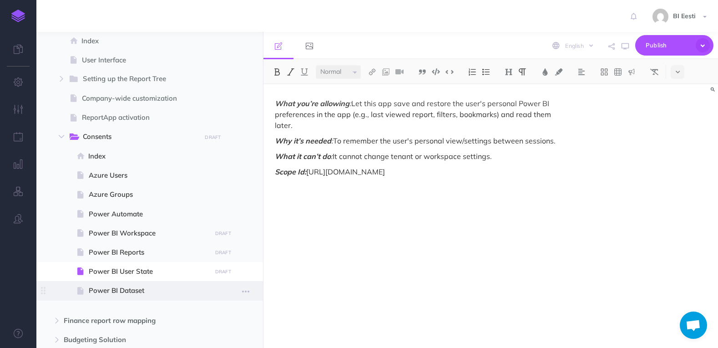
click at [120, 287] on span "Power BI Dataset" at bounding box center [149, 290] width 120 height 11
click at [108, 296] on span "Power BI Dataset" at bounding box center [149, 290] width 120 height 11
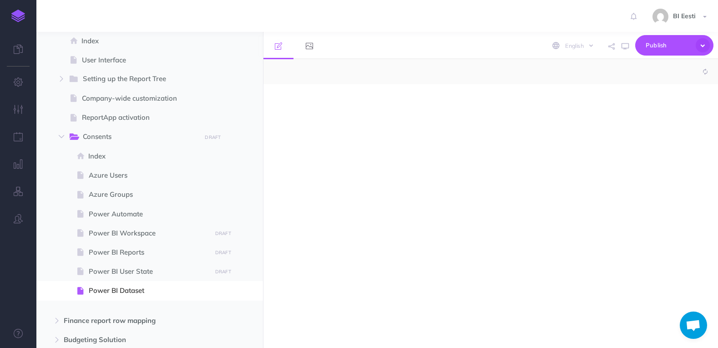
select select "null"
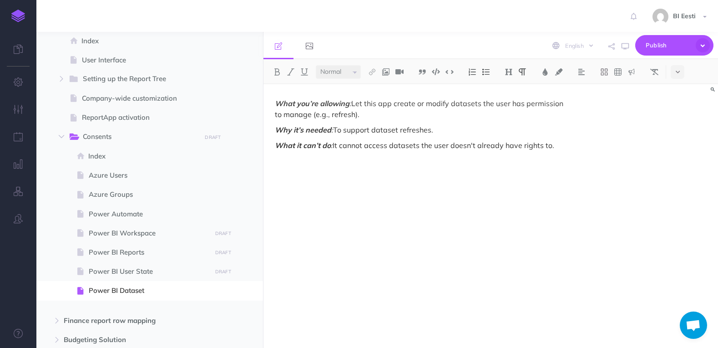
click at [577, 146] on div "What you’re allowing : Let this app create or modify datasets the user has perm…" at bounding box center [423, 211] width 318 height 254
drag, startPoint x: 305, startPoint y: 162, endPoint x: 266, endPoint y: 161, distance: 39.2
click at [266, 161] on div "What you’re allowing : Let this app create or modify datasets the user has perm…" at bounding box center [423, 211] width 318 height 254
click at [282, 71] on button at bounding box center [277, 72] width 14 height 14
click at [294, 71] on img at bounding box center [291, 71] width 8 height 7
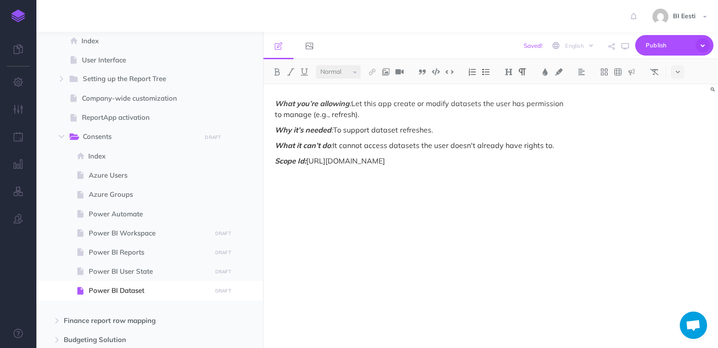
click at [465, 151] on div "What you’re allowing : Let this app create or modify datasets the user has perm…" at bounding box center [423, 211] width 318 height 254
click at [669, 43] on span "Publish" at bounding box center [669, 45] width 46 height 14
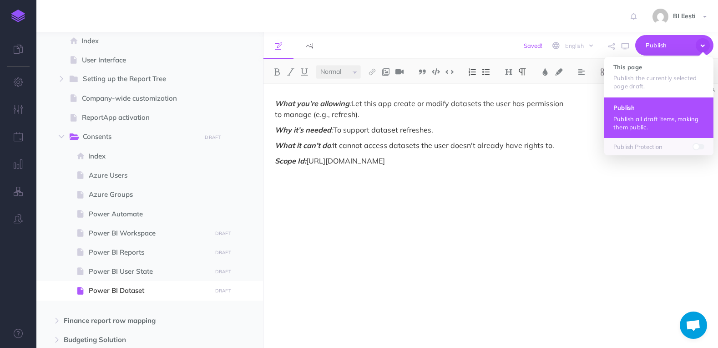
click at [641, 119] on p "Publish all draft items, making them public." at bounding box center [659, 123] width 91 height 16
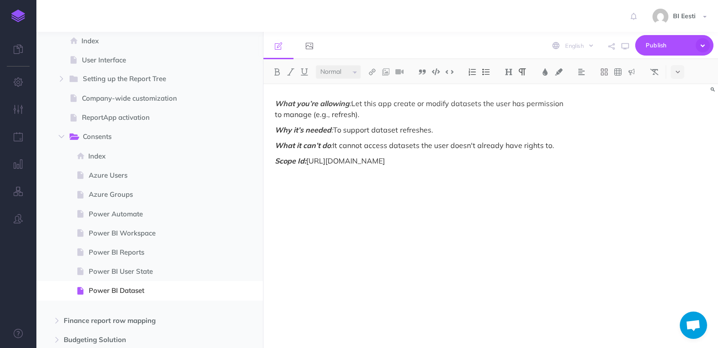
drag, startPoint x: 404, startPoint y: 162, endPoint x: 550, endPoint y: 163, distance: 146.1
click at [550, 163] on p "Scope Id: [URL][DOMAIN_NAME]" at bounding box center [422, 160] width 295 height 11
copy p "/powerbi/api/Dataset.ReadWrite.All"
click at [563, 160] on p "Scope Id: [URL][DOMAIN_NAME]" at bounding box center [422, 160] width 295 height 11
click at [153, 170] on span "Azure Users" at bounding box center [149, 175] width 120 height 11
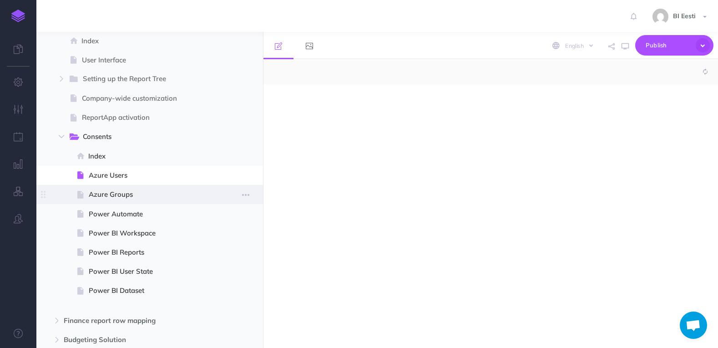
select select "null"
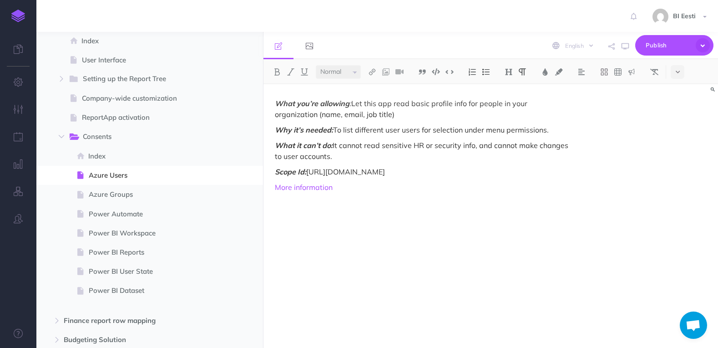
drag, startPoint x: 401, startPoint y: 173, endPoint x: 469, endPoint y: 169, distance: 67.9
click at [469, 169] on p "Scope Id: [URL][DOMAIN_NAME]" at bounding box center [422, 171] width 295 height 11
copy p "User.ReadBasic.All"
click at [130, 174] on span "Azure Users" at bounding box center [149, 175] width 120 height 11
drag, startPoint x: 482, startPoint y: 169, endPoint x: 259, endPoint y: 168, distance: 223.0
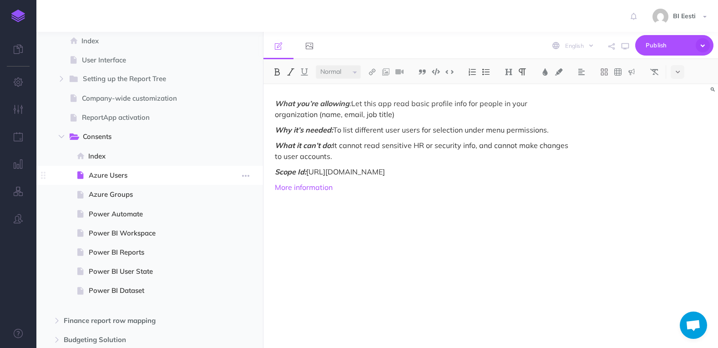
click at [259, 168] on div "Admin User Collapse all Expand all Expand to root folders [URL][DOMAIN_NAME] Re…" at bounding box center [377, 190] width 682 height 316
click at [275, 103] on em "What you’re allowing" at bounding box center [312, 103] width 75 height 9
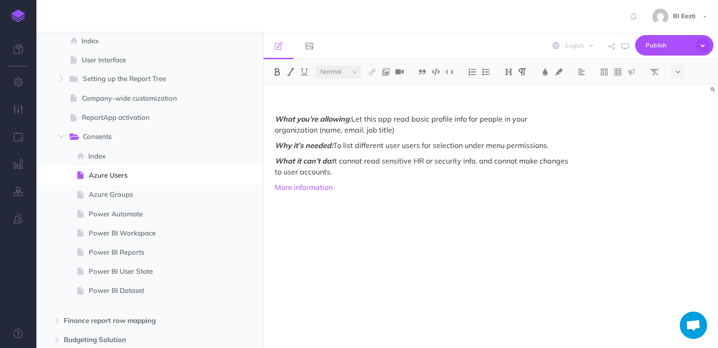
click at [278, 99] on p at bounding box center [422, 103] width 295 height 11
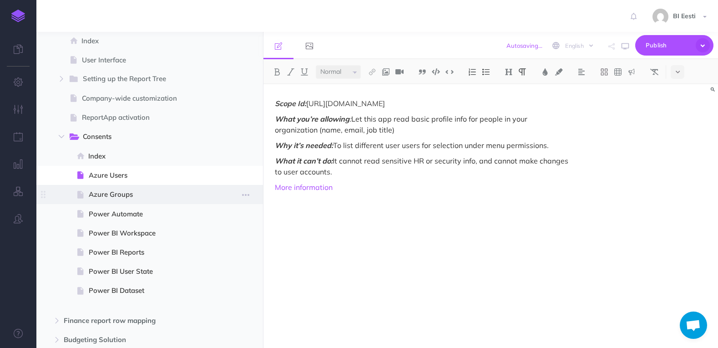
click at [123, 190] on span "Azure Groups" at bounding box center [149, 194] width 120 height 11
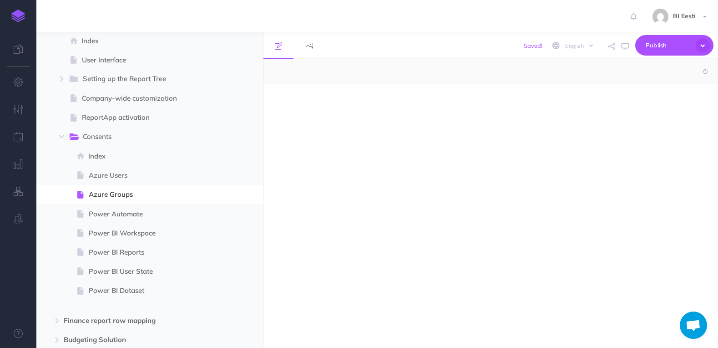
select select "null"
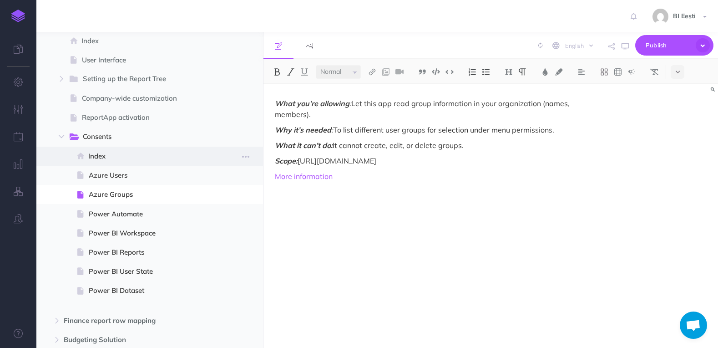
drag, startPoint x: 454, startPoint y: 160, endPoint x: 258, endPoint y: 160, distance: 196.2
click at [258, 160] on div "Admin User Collapse all Expand all Expand to root folders [URL][DOMAIN_NAME] Re…" at bounding box center [377, 190] width 682 height 316
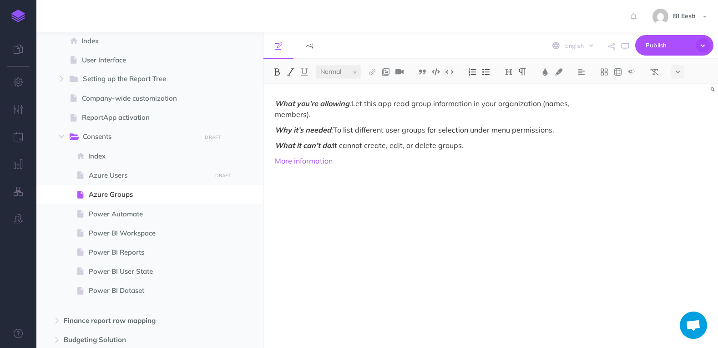
click at [276, 104] on em "What you’re allowing" at bounding box center [312, 103] width 75 height 9
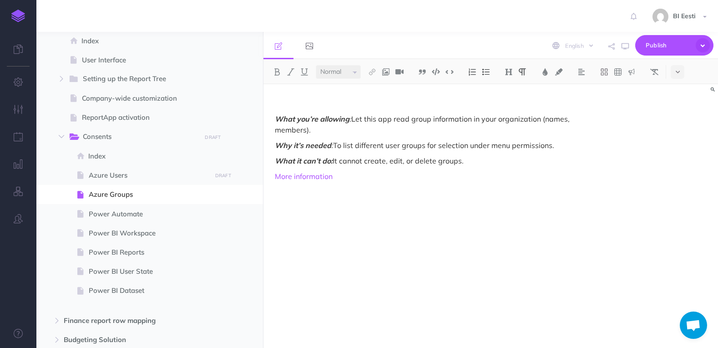
click at [279, 98] on p at bounding box center [422, 103] width 295 height 11
paste div
click at [296, 102] on em "Scope:" at bounding box center [286, 103] width 23 height 9
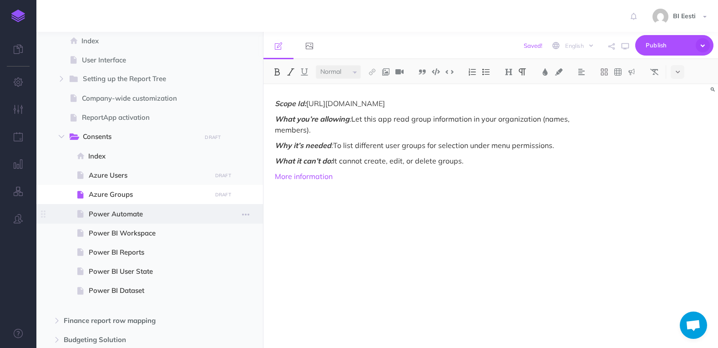
click at [125, 220] on span at bounding box center [149, 213] width 227 height 19
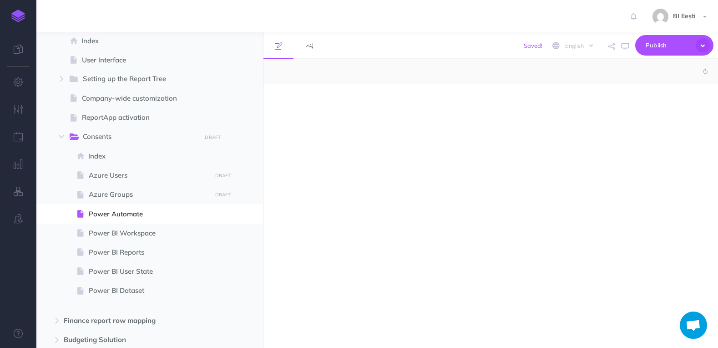
select select "null"
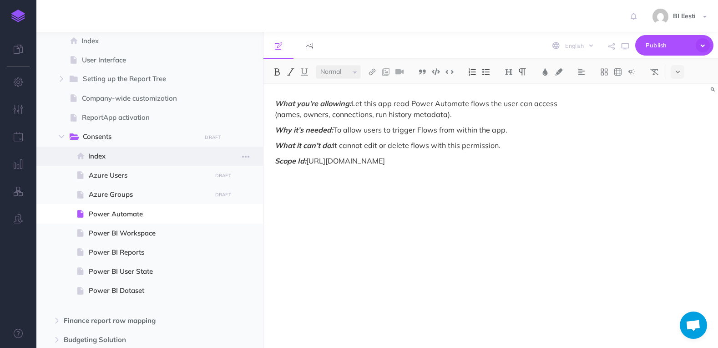
drag, startPoint x: 479, startPoint y: 161, endPoint x: 228, endPoint y: 163, distance: 250.8
click at [228, 163] on div "Admin User Collapse all Expand all Expand to root folders [URL][DOMAIN_NAME] Re…" at bounding box center [377, 190] width 682 height 316
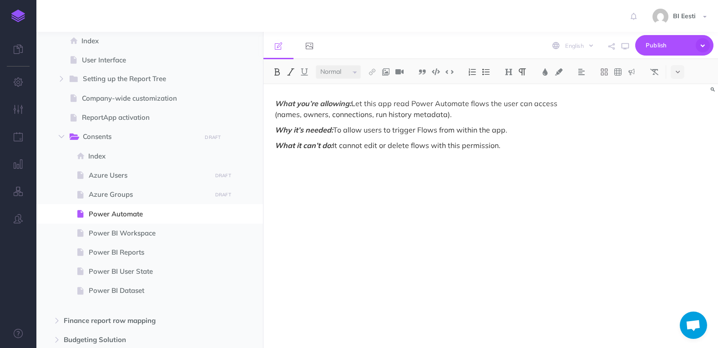
click at [277, 102] on em "What you’re allowing:" at bounding box center [313, 103] width 76 height 9
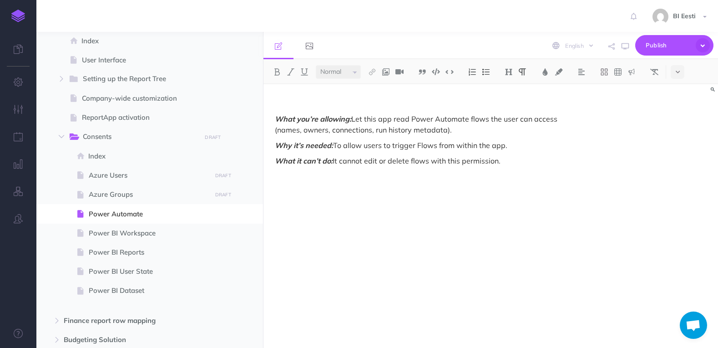
click at [281, 99] on p at bounding box center [422, 103] width 295 height 11
drag, startPoint x: 472, startPoint y: 103, endPoint x: 422, endPoint y: 102, distance: 50.1
click at [422, 102] on p "Scope Id: [URL][DOMAIN_NAME]" at bounding box center [422, 103] width 295 height 11
click at [277, 67] on button at bounding box center [277, 72] width 14 height 14
click at [354, 159] on p "What it can’t do: It cannot edit or delete flows with this permission." at bounding box center [422, 160] width 295 height 11
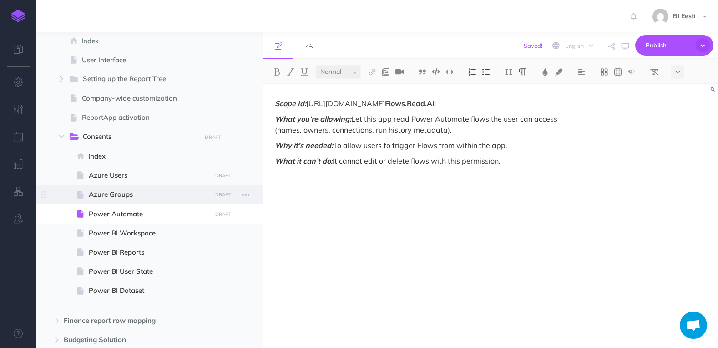
click at [127, 191] on span "Azure Groups" at bounding box center [149, 194] width 120 height 11
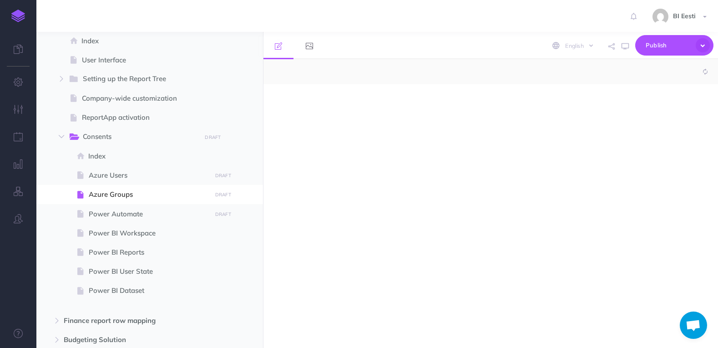
select select "null"
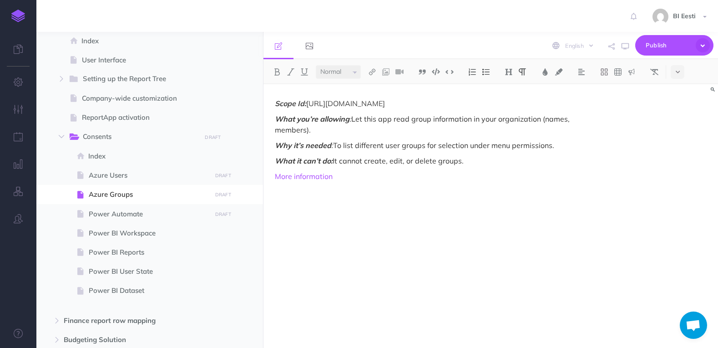
drag, startPoint x: 456, startPoint y: 103, endPoint x: 403, endPoint y: 105, distance: 52.8
click at [403, 105] on p "Scope Id: [URL][DOMAIN_NAME]" at bounding box center [422, 103] width 295 height 11
click at [279, 69] on img at bounding box center [277, 71] width 8 height 7
click at [116, 175] on span "Azure Users" at bounding box center [149, 175] width 120 height 11
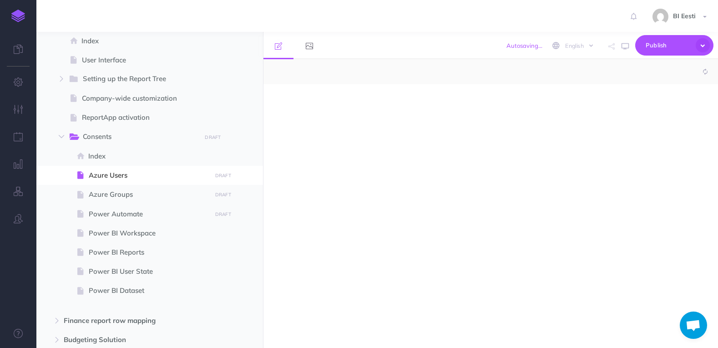
select select "null"
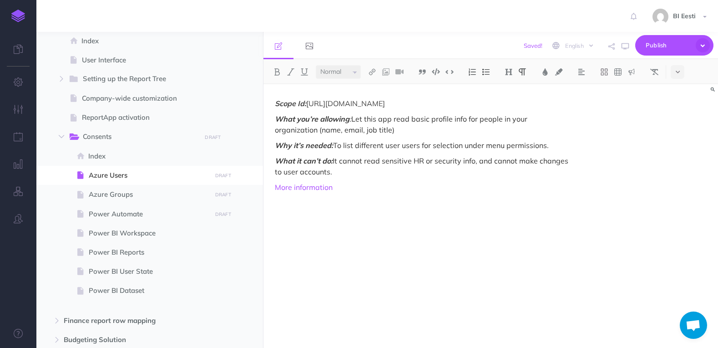
drag, startPoint x: 477, startPoint y: 102, endPoint x: 402, endPoint y: 104, distance: 75.1
click at [402, 104] on p "Scope Id: [URL][DOMAIN_NAME]" at bounding box center [422, 103] width 295 height 11
click at [272, 70] on button at bounding box center [277, 72] width 14 height 14
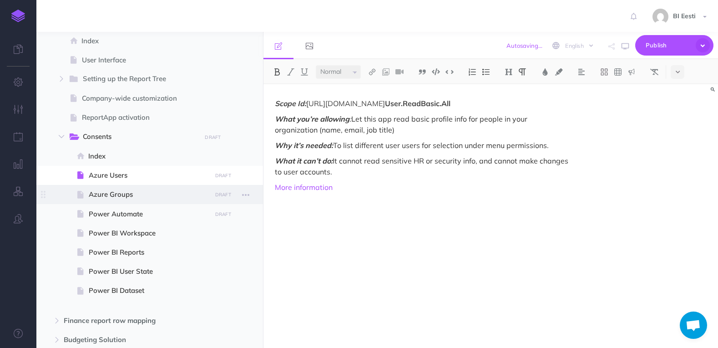
click at [121, 192] on span "Azure Groups" at bounding box center [149, 194] width 120 height 11
click at [145, 212] on span "Power Automate" at bounding box center [149, 213] width 120 height 11
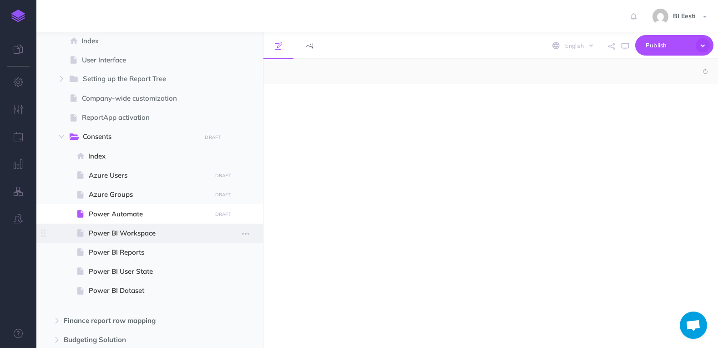
select select "null"
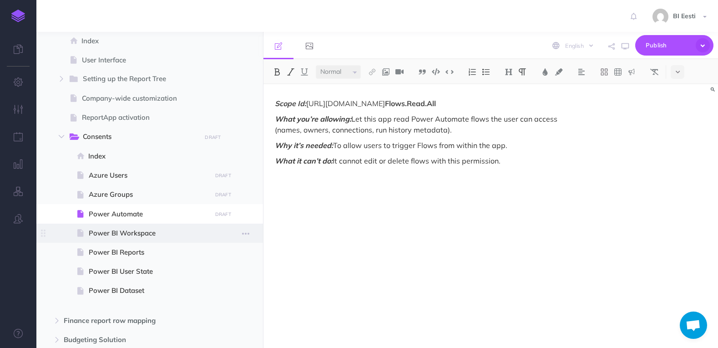
click at [147, 237] on span "Power BI Workspace" at bounding box center [149, 233] width 120 height 11
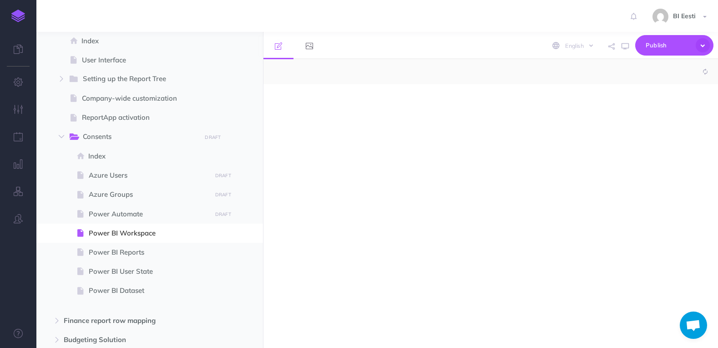
select select "null"
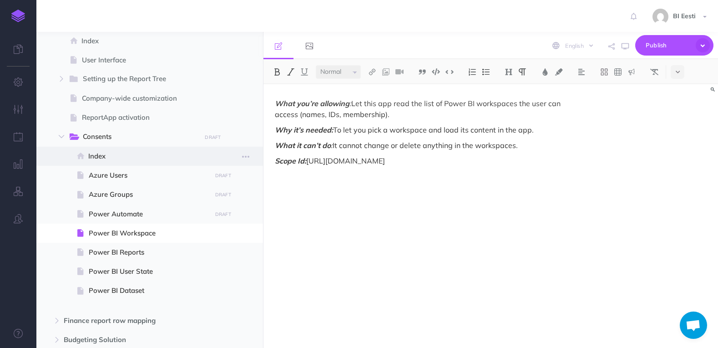
drag, startPoint x: 518, startPoint y: 160, endPoint x: 250, endPoint y: 162, distance: 268.1
click at [250, 162] on div "Admin User Collapse all Expand all Expand to root folders [URL][DOMAIN_NAME] Re…" at bounding box center [377, 190] width 682 height 316
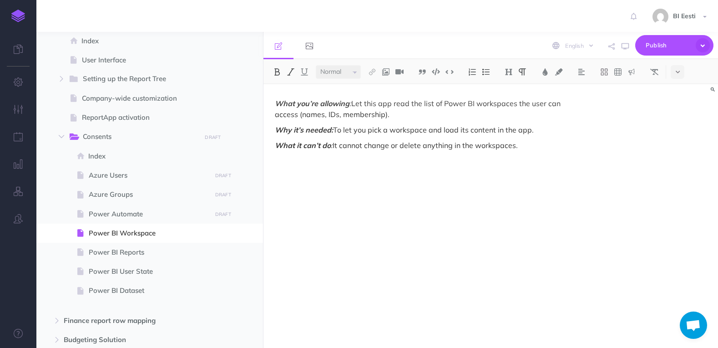
click at [278, 102] on em "What you’re allowing" at bounding box center [312, 103] width 75 height 9
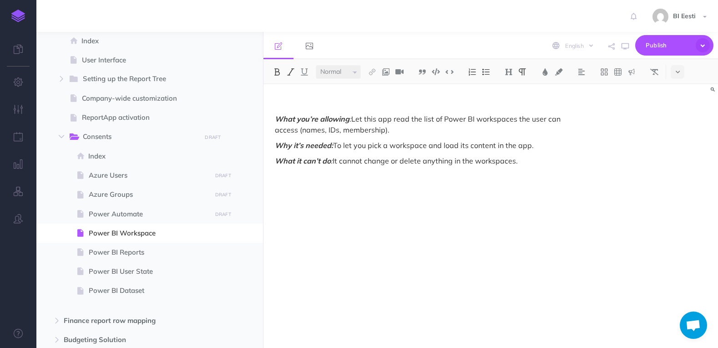
click at [278, 102] on p at bounding box center [422, 103] width 295 height 11
drag, startPoint x: 449, startPoint y: 104, endPoint x: 526, endPoint y: 101, distance: 77.4
click at [526, 101] on p "Scope Id: [URL][DOMAIN_NAME]" at bounding box center [422, 103] width 295 height 11
click at [277, 73] on img at bounding box center [277, 71] width 8 height 7
click at [432, 156] on p "What it can’t do : It cannot change or delete anything in the workspaces." at bounding box center [422, 160] width 295 height 11
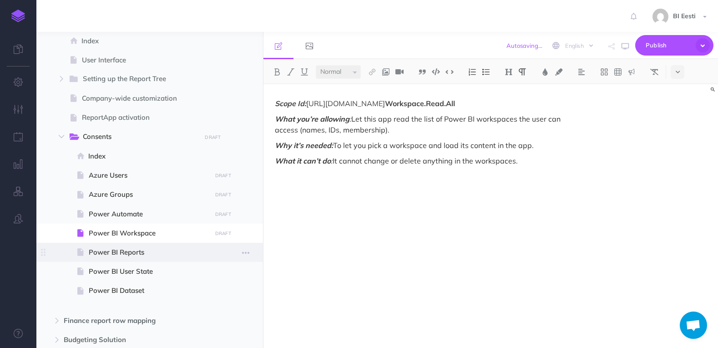
click at [131, 253] on span "Power BI Reports" at bounding box center [149, 252] width 120 height 11
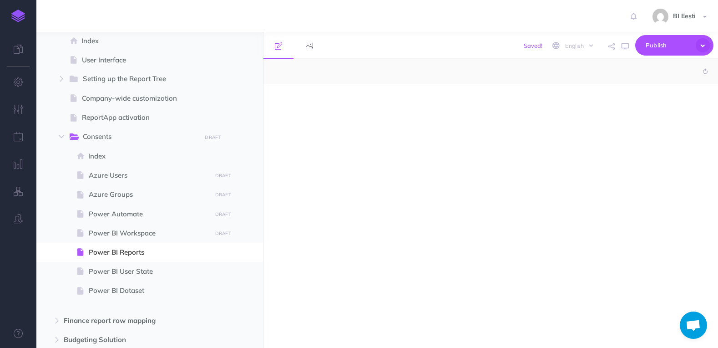
select select "null"
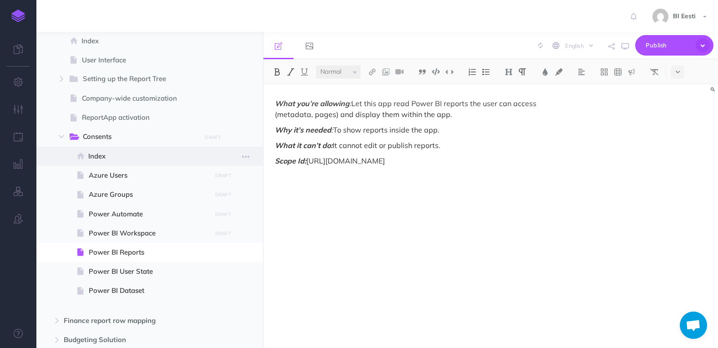
drag, startPoint x: 504, startPoint y: 160, endPoint x: 257, endPoint y: 162, distance: 247.6
click at [257, 162] on div "Admin User Collapse all Expand all Expand to root folders [URL][DOMAIN_NAME] Re…" at bounding box center [377, 190] width 682 height 316
click at [276, 105] on em "What you’re allowing" at bounding box center [312, 103] width 75 height 9
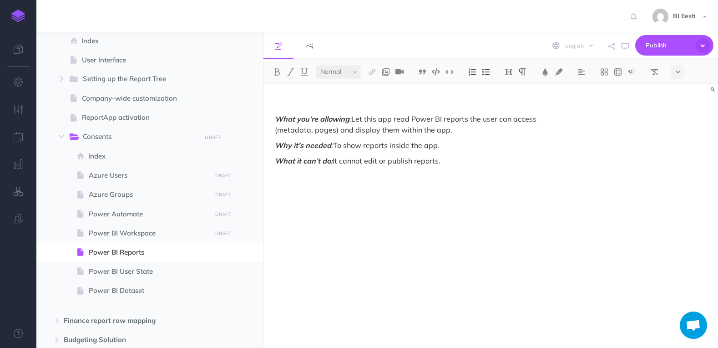
click at [279, 101] on p at bounding box center [422, 103] width 295 height 11
drag, startPoint x: 448, startPoint y: 104, endPoint x: 513, endPoint y: 102, distance: 65.1
click at [513, 102] on p "Scope Id: [URL][DOMAIN_NAME]" at bounding box center [422, 103] width 295 height 11
click at [276, 72] on img at bounding box center [277, 71] width 8 height 7
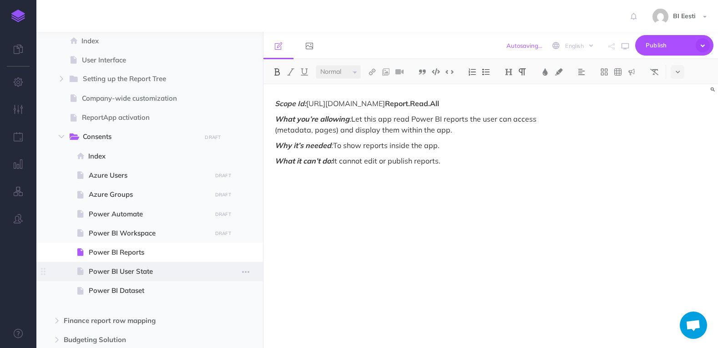
click at [140, 266] on span "Power BI User State" at bounding box center [149, 271] width 120 height 11
click at [148, 273] on span "Power BI User State" at bounding box center [149, 271] width 120 height 11
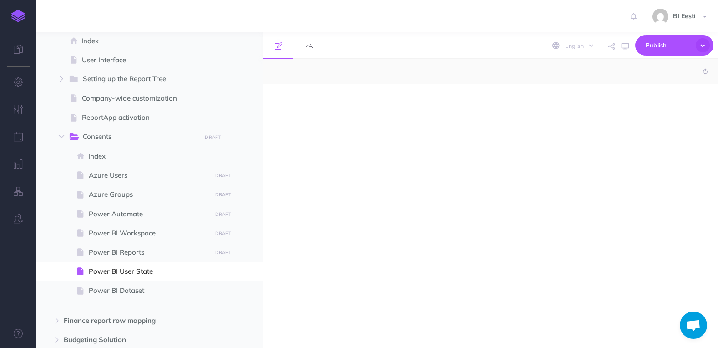
select select "null"
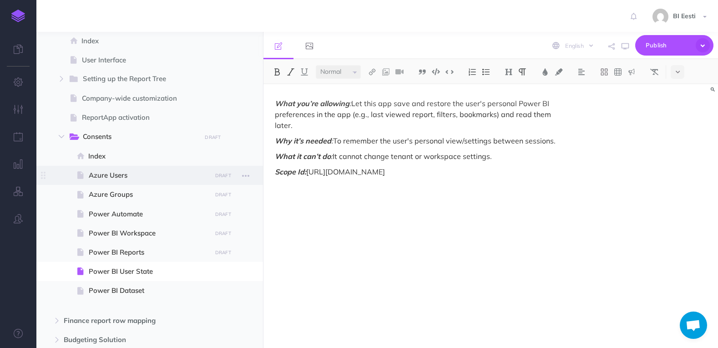
drag, startPoint x: 550, startPoint y: 159, endPoint x: 254, endPoint y: 166, distance: 296.8
click at [254, 166] on div "Admin User Collapse all Expand all Expand to root folders [URL][DOMAIN_NAME] Re…" at bounding box center [377, 190] width 682 height 316
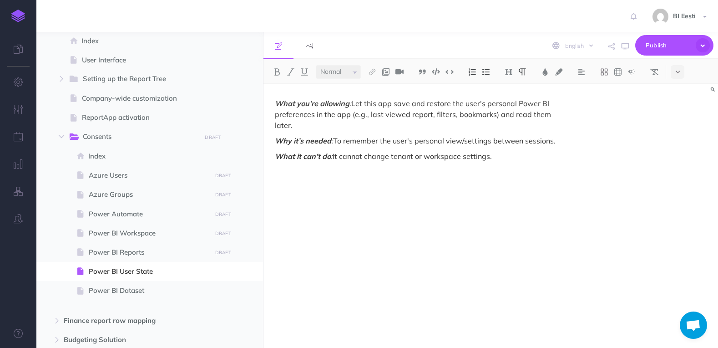
click at [276, 104] on em "What you’re allowing" at bounding box center [312, 103] width 75 height 9
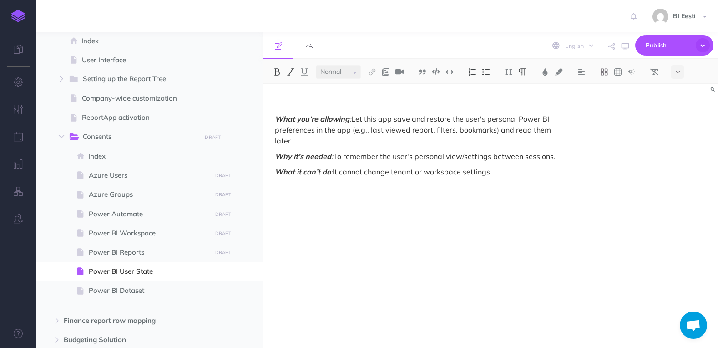
click at [284, 98] on p at bounding box center [422, 103] width 295 height 11
drag, startPoint x: 542, startPoint y: 102, endPoint x: 449, endPoint y: 104, distance: 92.9
click at [449, 104] on p "Scope Id: [URL][DOMAIN_NAME]" at bounding box center [422, 103] width 295 height 11
click at [275, 70] on img at bounding box center [277, 71] width 8 height 7
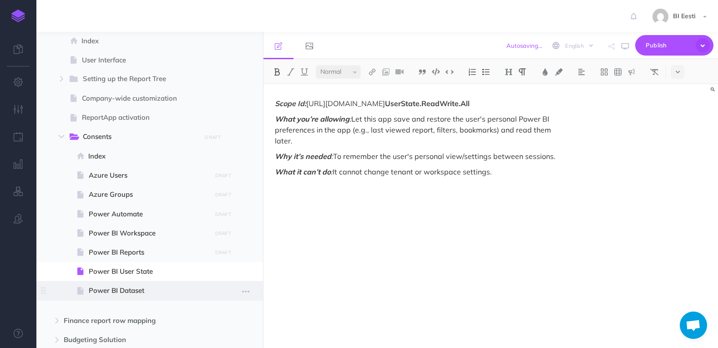
click at [127, 288] on span "Power BI Dataset" at bounding box center [149, 290] width 120 height 11
click at [111, 294] on span "Power BI Dataset" at bounding box center [149, 290] width 120 height 11
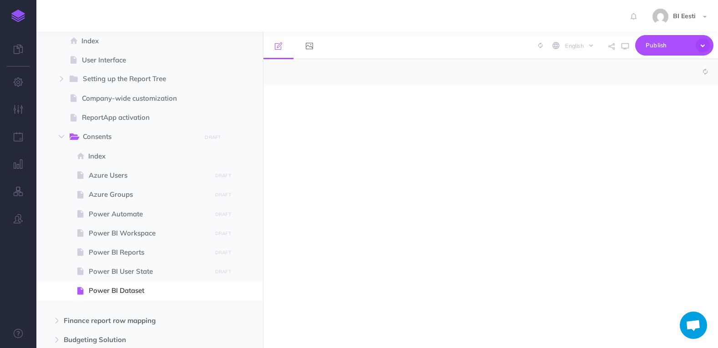
select select "null"
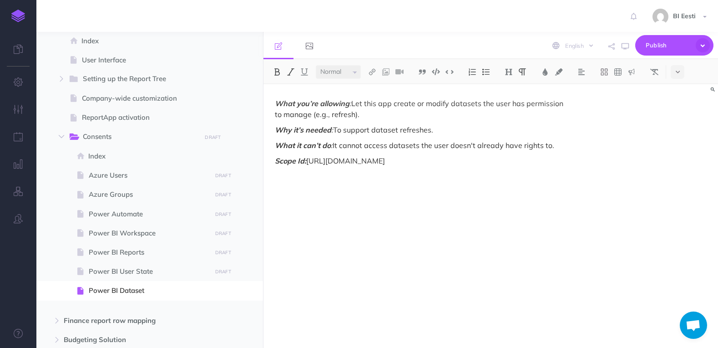
drag, startPoint x: 528, startPoint y: 159, endPoint x: 270, endPoint y: 160, distance: 258.1
click at [270, 160] on div "What you’re allowing : Let this app create or modify datasets the user has perm…" at bounding box center [423, 211] width 318 height 254
click at [276, 103] on em "What you’re allowing" at bounding box center [312, 103] width 75 height 9
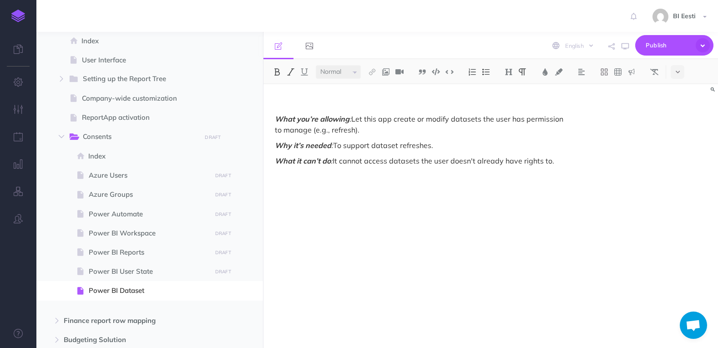
click at [282, 95] on div "What you’re allowing : Let this app create or modify datasets the user has perm…" at bounding box center [423, 211] width 318 height 254
drag, startPoint x: 528, startPoint y: 102, endPoint x: 448, endPoint y: 105, distance: 80.2
click at [448, 105] on p "Scope Id: [URL][DOMAIN_NAME]" at bounding box center [422, 103] width 295 height 11
click at [274, 72] on img at bounding box center [277, 71] width 8 height 7
click at [449, 154] on div "Scope Id: [URL][DOMAIN_NAME] Dataset.ReadWrite.All What you’re allowing : Let t…" at bounding box center [423, 211] width 318 height 254
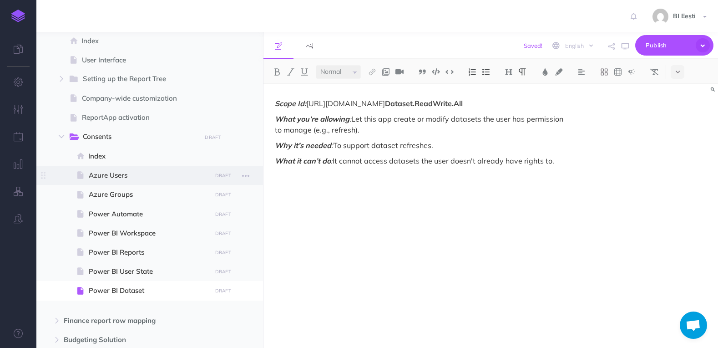
click at [113, 176] on span "Azure Users" at bounding box center [149, 175] width 120 height 11
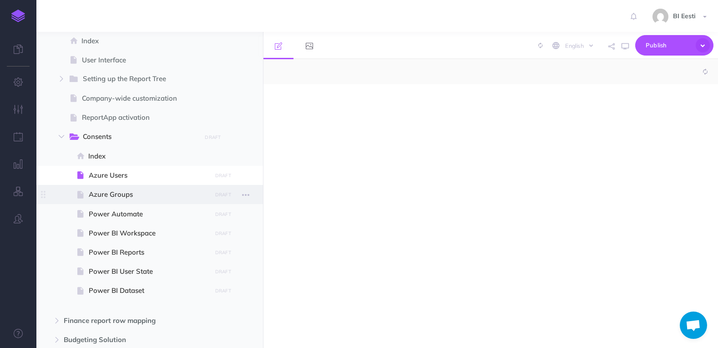
select select "null"
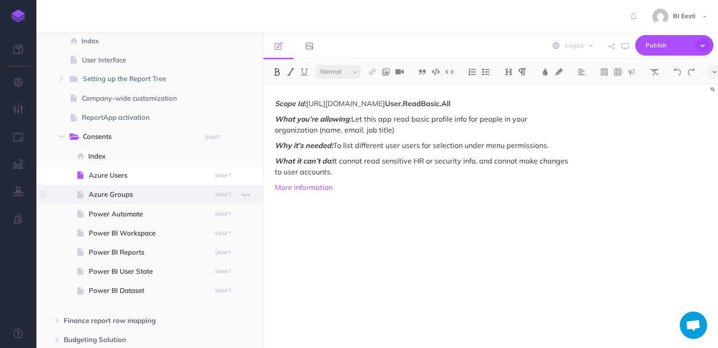
click at [121, 198] on span "Azure Groups" at bounding box center [149, 194] width 120 height 11
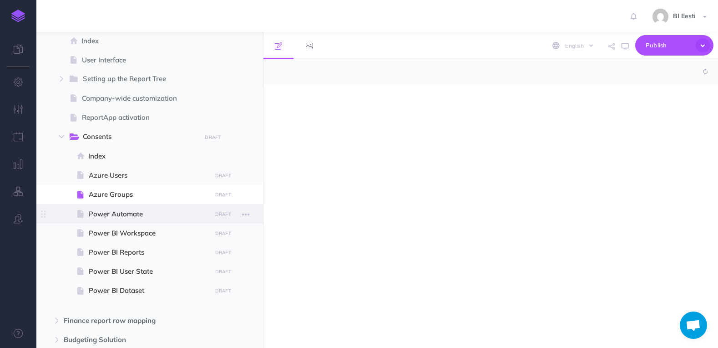
select select "null"
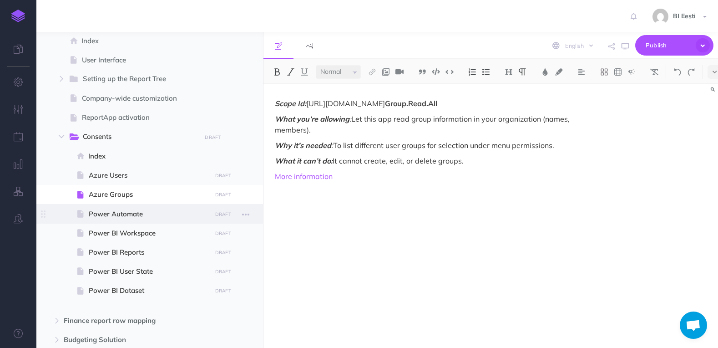
click at [122, 209] on span "Power Automate" at bounding box center [149, 213] width 120 height 11
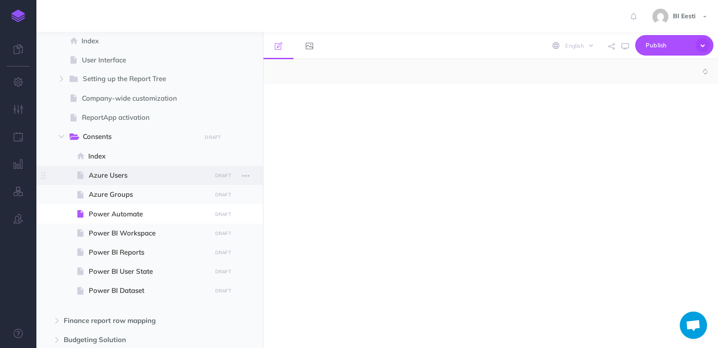
click at [110, 173] on span "Azure Users" at bounding box center [149, 175] width 120 height 11
select select "null"
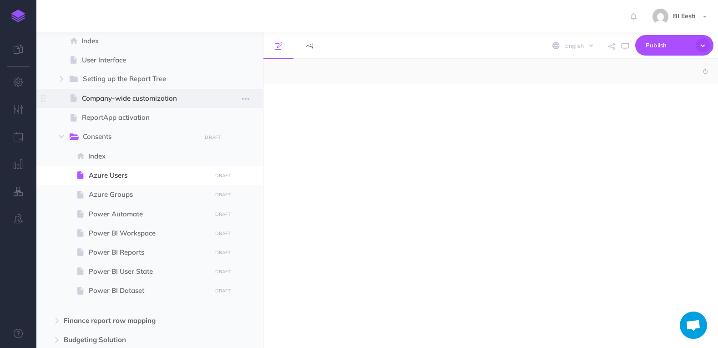
select select "null"
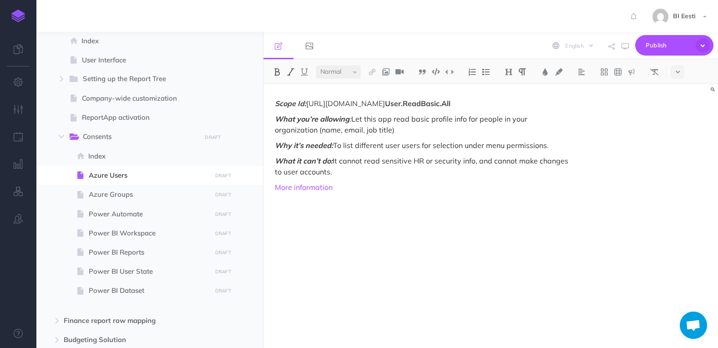
click at [278, 103] on em "Scope Id:" at bounding box center [290, 103] width 31 height 9
click at [276, 105] on em "Scope Id:" at bounding box center [290, 103] width 31 height 9
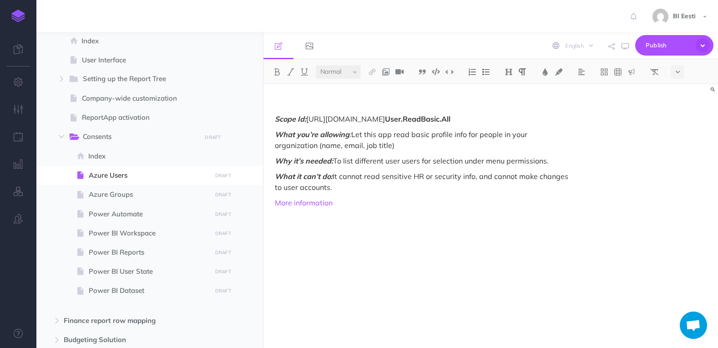
click at [284, 95] on div "Scope Id: [URL][DOMAIN_NAME] User.ReadBasic.All What you’re allowing : Let this…" at bounding box center [423, 211] width 318 height 254
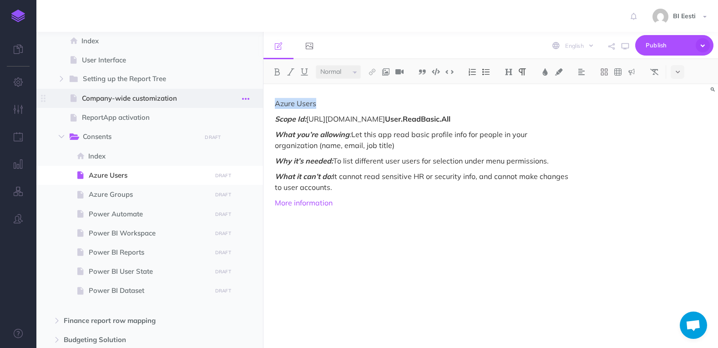
drag, startPoint x: 325, startPoint y: 100, endPoint x: 244, endPoint y: 100, distance: 81.0
click at [244, 102] on div "Admin User Collapse all Expand all Expand to root folders [URL][DOMAIN_NAME] Re…" at bounding box center [377, 190] width 682 height 316
click at [276, 71] on img at bounding box center [277, 71] width 8 height 7
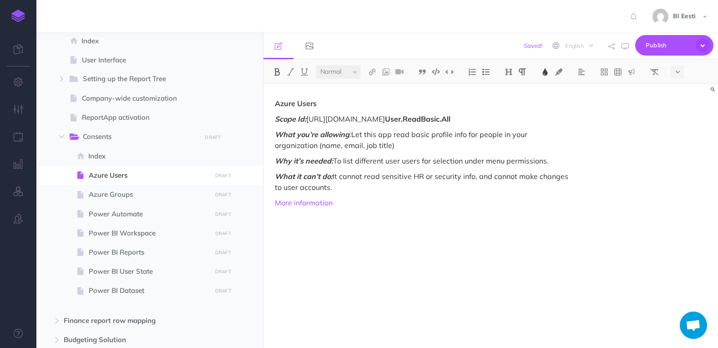
click at [543, 71] on img at bounding box center [545, 71] width 8 height 7
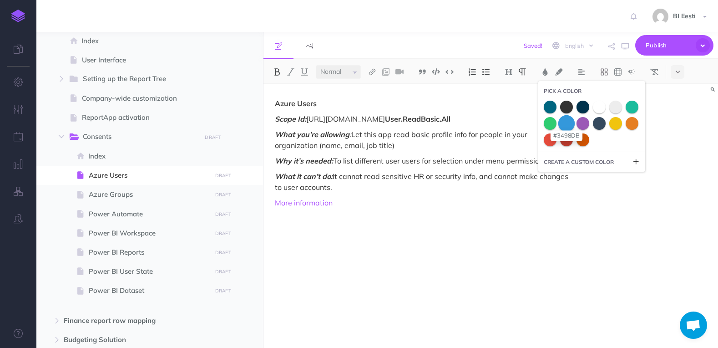
click at [565, 126] on span at bounding box center [566, 123] width 16 height 16
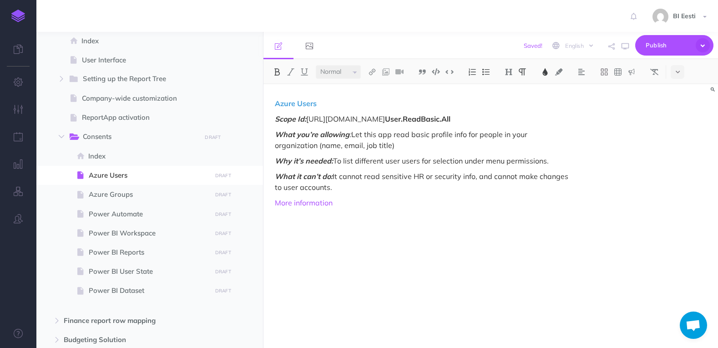
click at [329, 104] on p "Azure Users" at bounding box center [422, 103] width 295 height 11
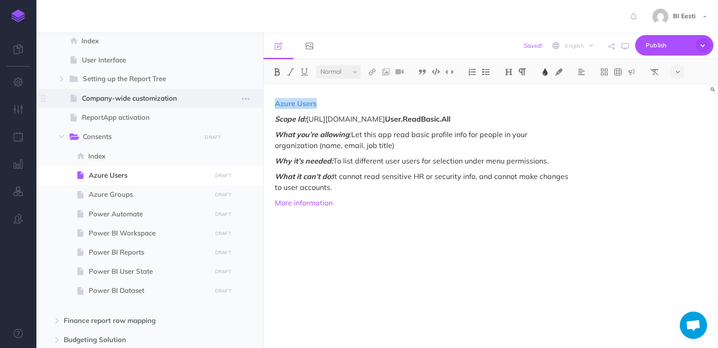
drag, startPoint x: 320, startPoint y: 106, endPoint x: 242, endPoint y: 105, distance: 77.4
click at [242, 105] on div "Admin User Collapse all Expand all Expand to root folders [URL][DOMAIN_NAME] Re…" at bounding box center [377, 190] width 682 height 316
click at [507, 69] on img at bounding box center [509, 71] width 8 height 7
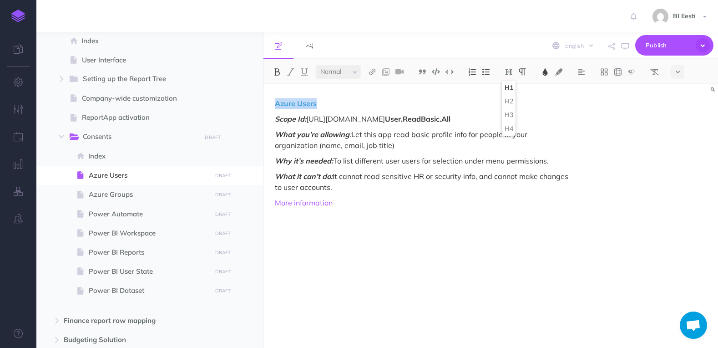
click at [508, 87] on button "H1" at bounding box center [509, 88] width 14 height 14
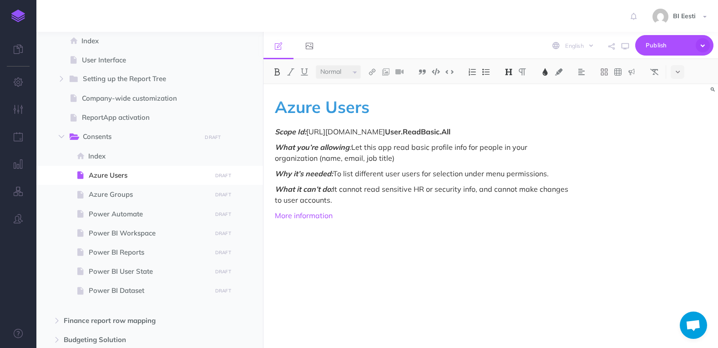
click at [510, 71] on img at bounding box center [509, 71] width 8 height 7
click at [511, 126] on button "H4" at bounding box center [509, 129] width 14 height 14
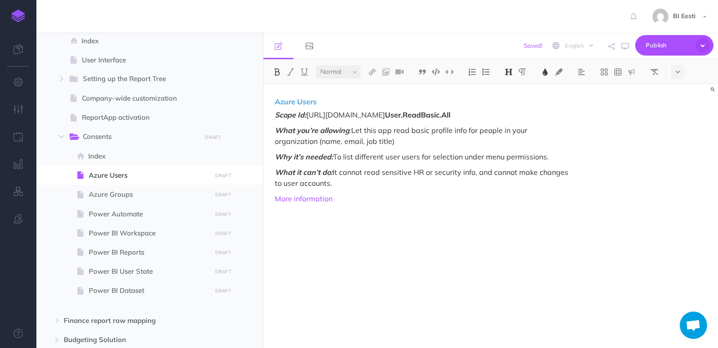
click at [410, 112] on strong "User.ReadBasic.All" at bounding box center [418, 114] width 66 height 9
drag, startPoint x: 332, startPoint y: 104, endPoint x: 257, endPoint y: 105, distance: 75.1
click at [255, 106] on div "Admin User Collapse all Expand all Expand to root folders [URL][DOMAIN_NAME] Re…" at bounding box center [377, 190] width 682 height 316
click at [518, 68] on button at bounding box center [523, 72] width 14 height 14
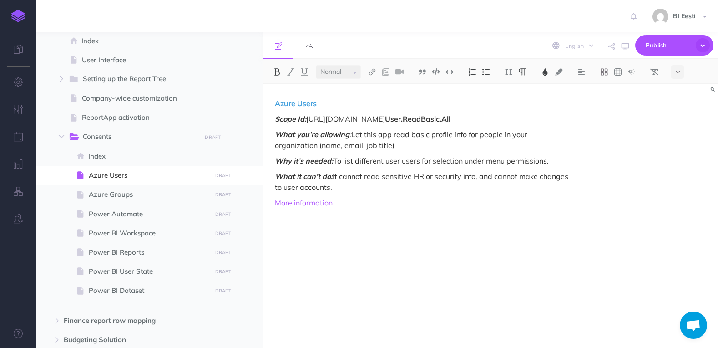
click at [519, 70] on img at bounding box center [522, 71] width 8 height 7
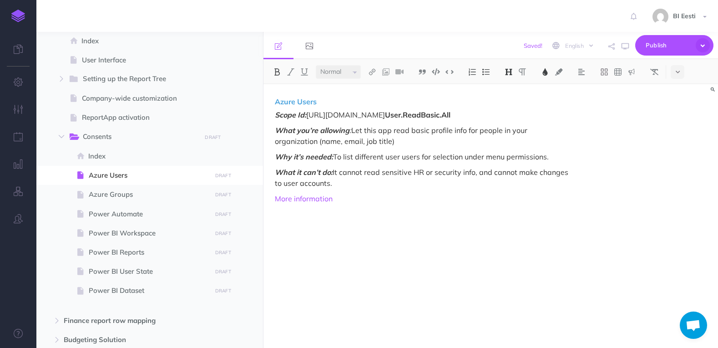
click at [513, 69] on img at bounding box center [509, 71] width 8 height 7
click at [511, 113] on button "H3" at bounding box center [509, 115] width 14 height 14
click at [507, 73] on img at bounding box center [509, 71] width 8 height 7
click at [512, 102] on button "H2" at bounding box center [509, 102] width 14 height 14
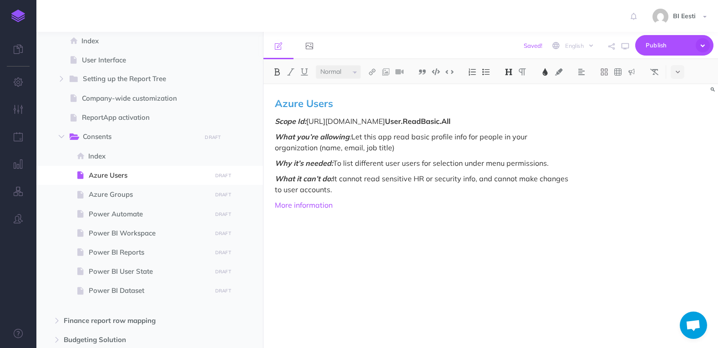
click at [385, 107] on h2 "Azure Users" at bounding box center [422, 103] width 295 height 11
drag, startPoint x: 373, startPoint y: 106, endPoint x: 269, endPoint y: 104, distance: 103.8
click at [269, 104] on div "Azure Users Scope Id: [URL][DOMAIN_NAME] User.ReadBasic.All What you’re allowin…" at bounding box center [423, 211] width 318 height 254
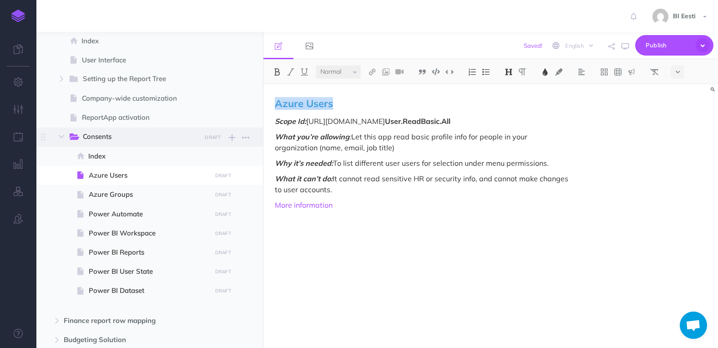
copy span "Azure Users"
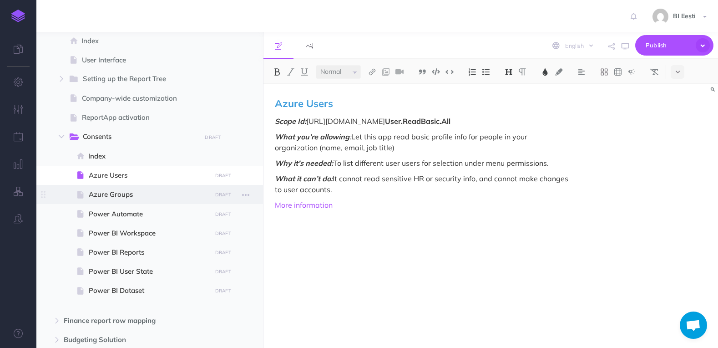
click at [114, 198] on span "Azure Groups" at bounding box center [149, 194] width 120 height 11
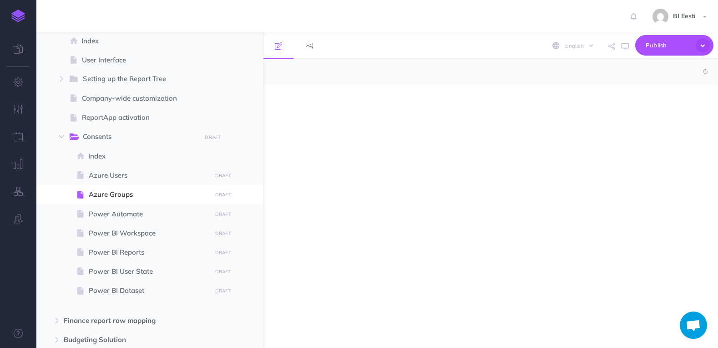
select select "null"
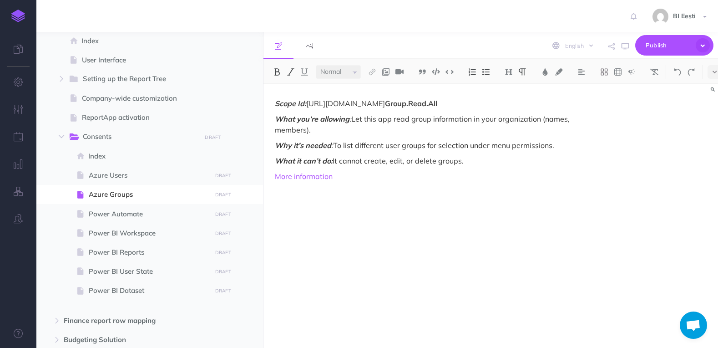
click at [274, 104] on div "Scope Id: [URL][DOMAIN_NAME] Group.Read.All What you’re allowing : Let this app…" at bounding box center [423, 211] width 318 height 254
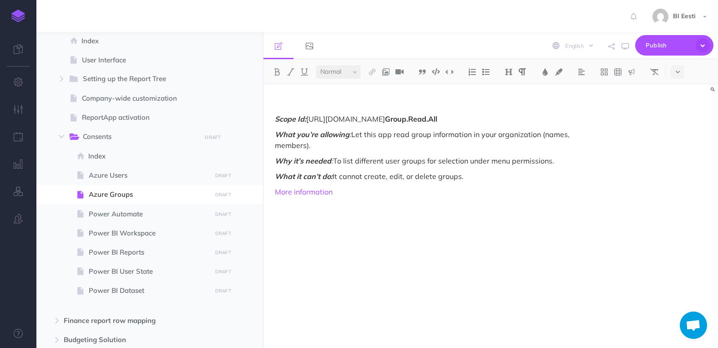
paste div
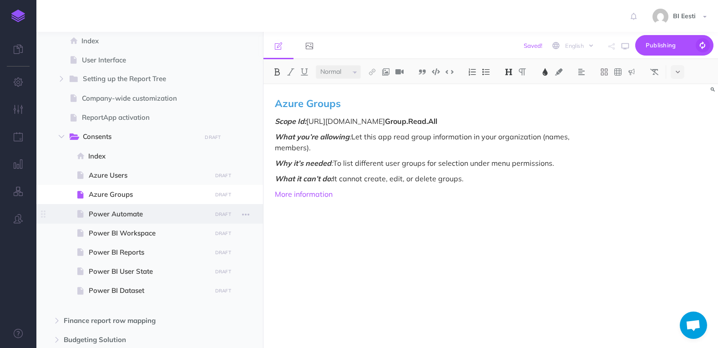
click at [118, 213] on span "Power Automate" at bounding box center [149, 213] width 120 height 11
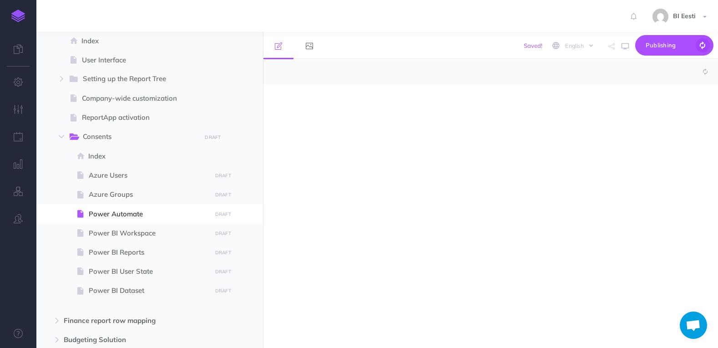
select select "null"
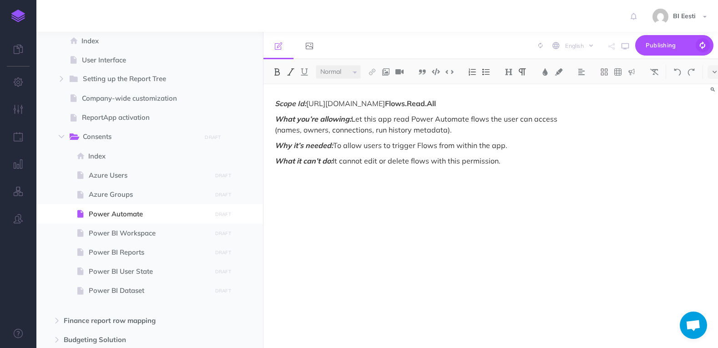
click at [277, 106] on em "Scope Id:" at bounding box center [290, 103] width 31 height 9
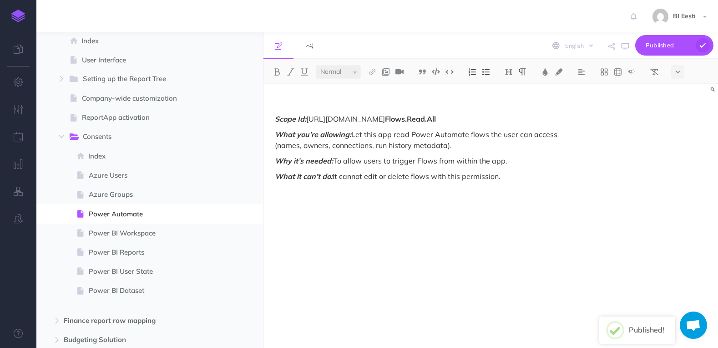
paste div
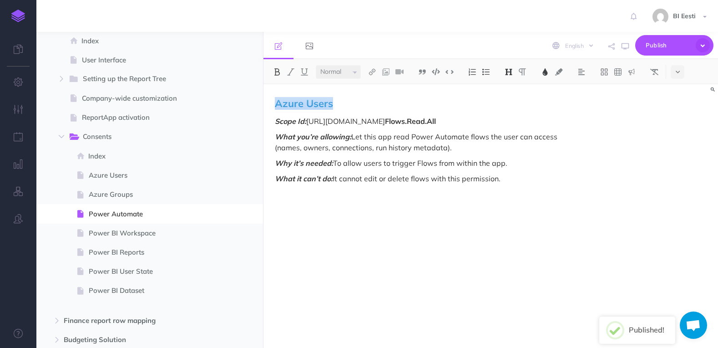
drag, startPoint x: 331, startPoint y: 107, endPoint x: 273, endPoint y: 107, distance: 58.7
click at [273, 107] on div "Azure Users Scope Id: [URL][DOMAIN_NAME] Flows.Read.All What you’re allowing: L…" at bounding box center [423, 211] width 318 height 254
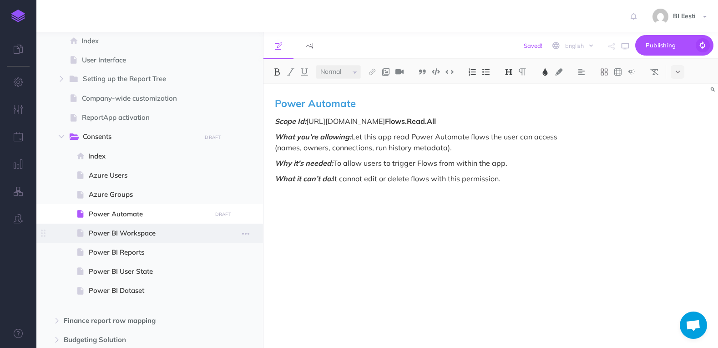
click at [122, 227] on span at bounding box center [149, 232] width 227 height 19
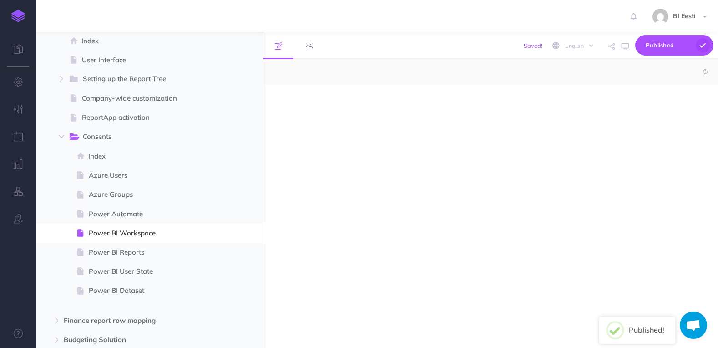
select select "null"
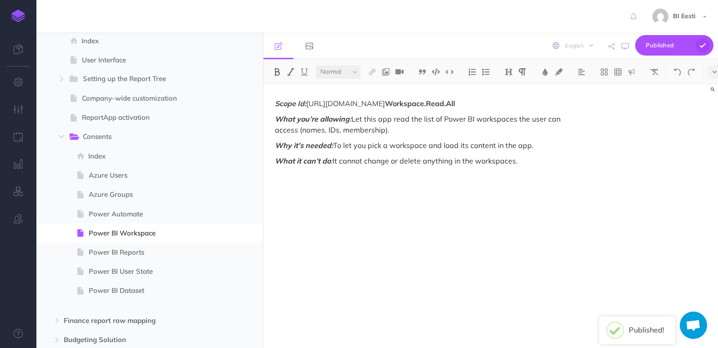
click at [277, 103] on em "Scope Id:" at bounding box center [290, 103] width 31 height 9
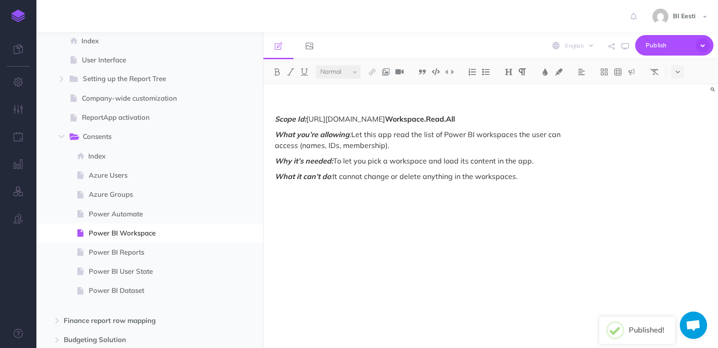
paste div
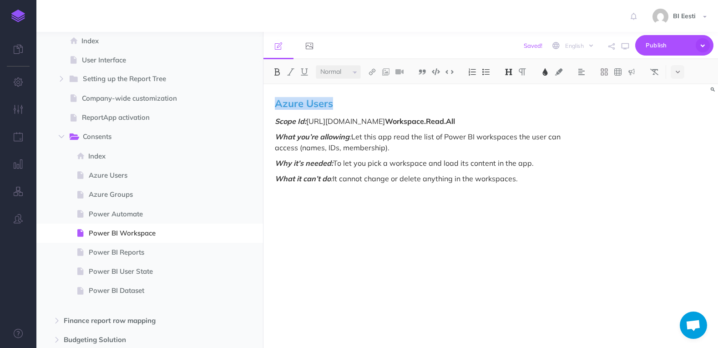
drag, startPoint x: 338, startPoint y: 106, endPoint x: 274, endPoint y: 104, distance: 64.2
click at [274, 104] on div "Azure Users Scope Id: [URL][DOMAIN_NAME] Workspace.Read.All What you’re allowin…" at bounding box center [423, 211] width 318 height 254
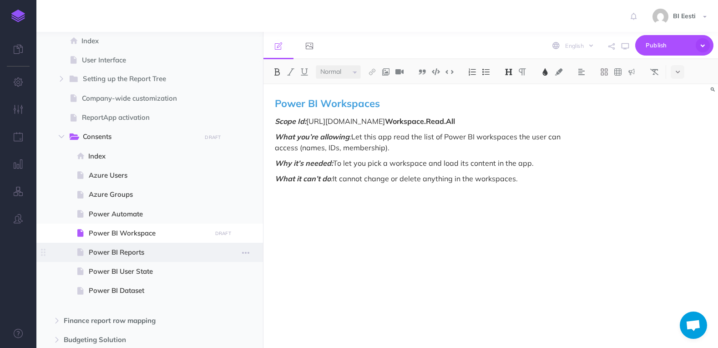
click at [122, 254] on span "Power BI Reports" at bounding box center [149, 252] width 120 height 11
click at [150, 247] on span "Power BI Reports" at bounding box center [149, 252] width 120 height 11
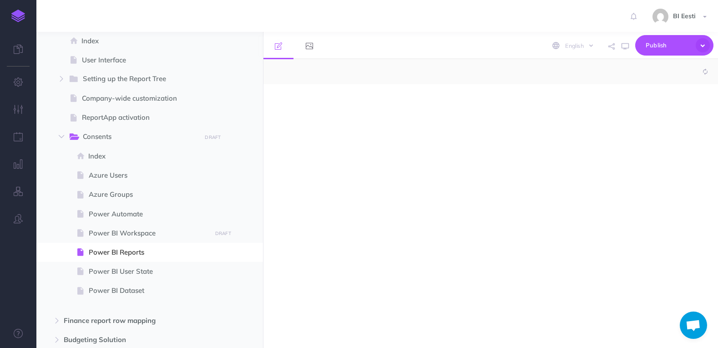
select select "null"
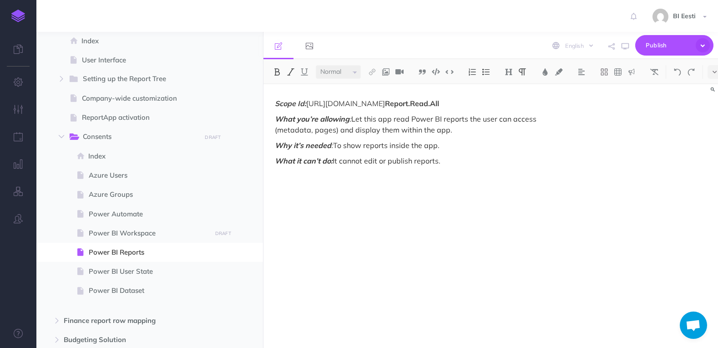
click at [277, 104] on em "Scope Id:" at bounding box center [290, 103] width 31 height 9
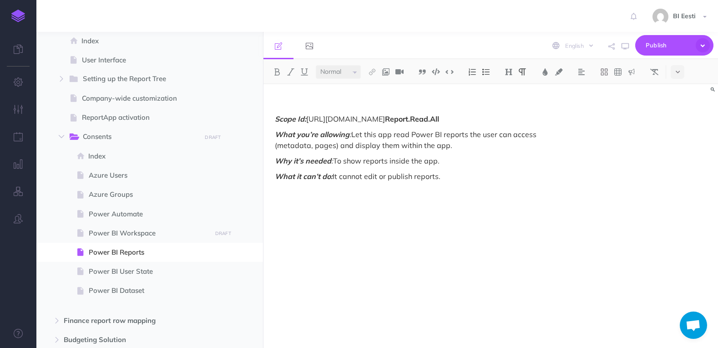
paste div
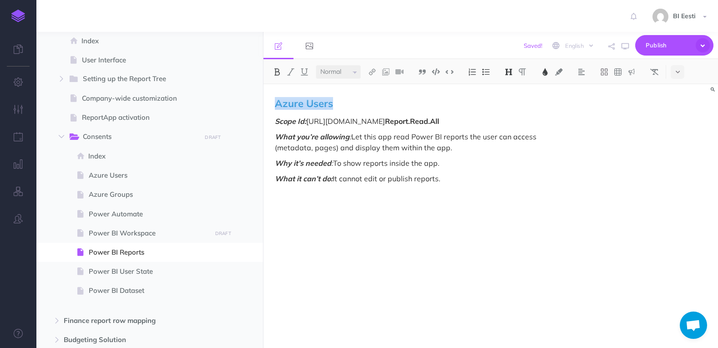
drag, startPoint x: 330, startPoint y: 105, endPoint x: 274, endPoint y: 104, distance: 55.1
click at [274, 104] on div "Azure Users Scope Id: [URL][DOMAIN_NAME] Report.Read.All What you’re allowing :…" at bounding box center [423, 211] width 318 height 254
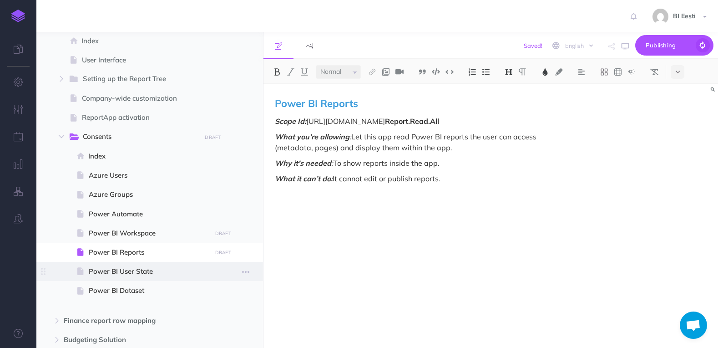
click at [134, 269] on span "Power BI User State" at bounding box center [149, 271] width 120 height 11
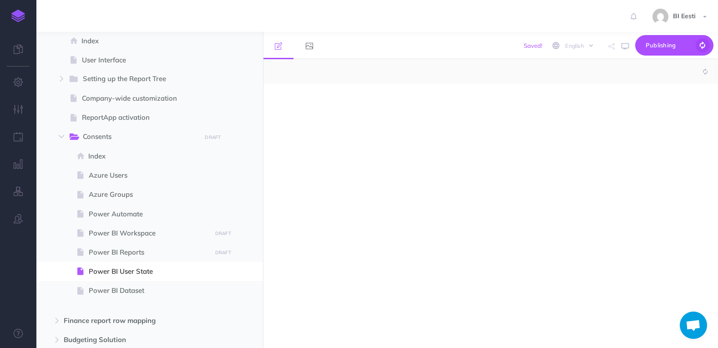
select select "null"
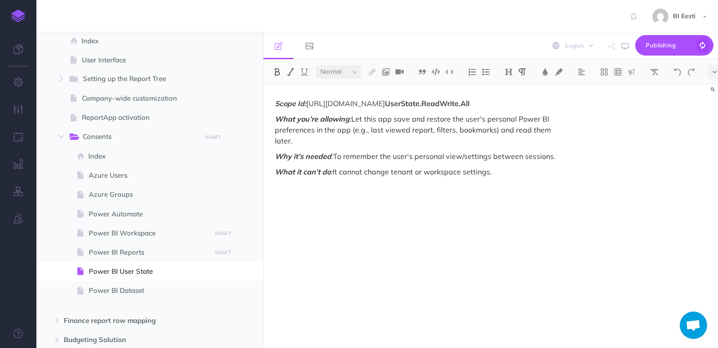
click at [275, 103] on em "Scope Id:" at bounding box center [290, 103] width 31 height 9
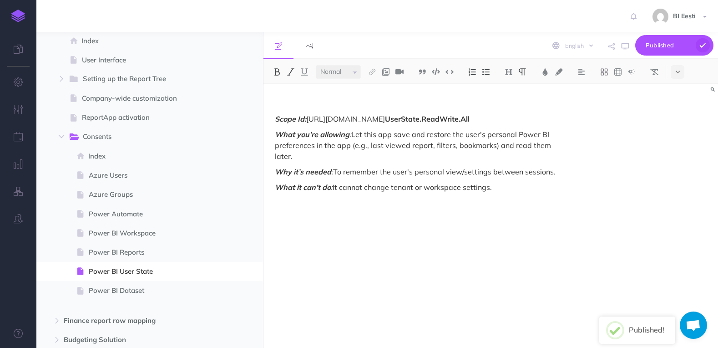
click at [292, 99] on p at bounding box center [422, 103] width 295 height 11
paste div
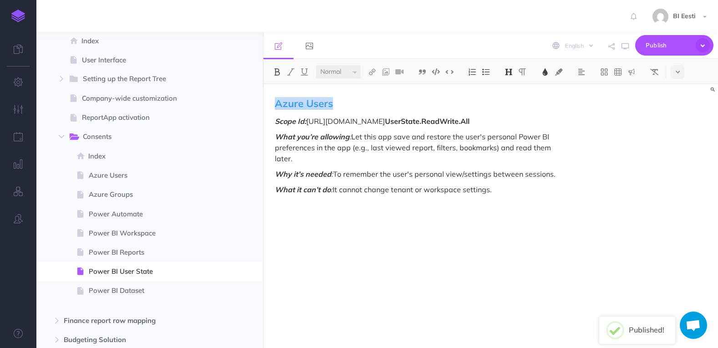
drag, startPoint x: 335, startPoint y: 103, endPoint x: 272, endPoint y: 106, distance: 63.3
click at [272, 106] on div "Azure Users Scope Id: [URL][DOMAIN_NAME] UserState.ReadWrite.All What you’re al…" at bounding box center [423, 211] width 318 height 254
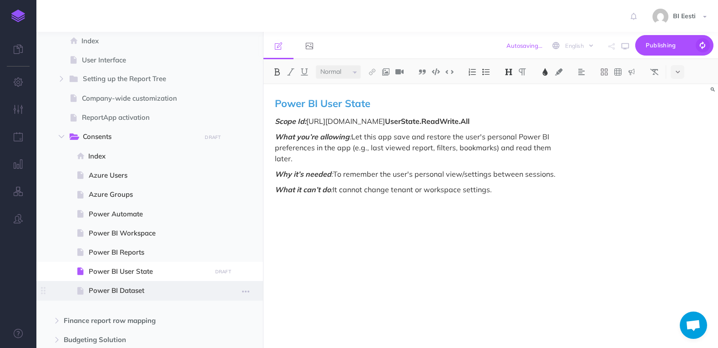
click at [122, 289] on span "Power BI Dataset" at bounding box center [149, 290] width 120 height 11
click at [139, 290] on span "Power BI Dataset" at bounding box center [149, 290] width 120 height 11
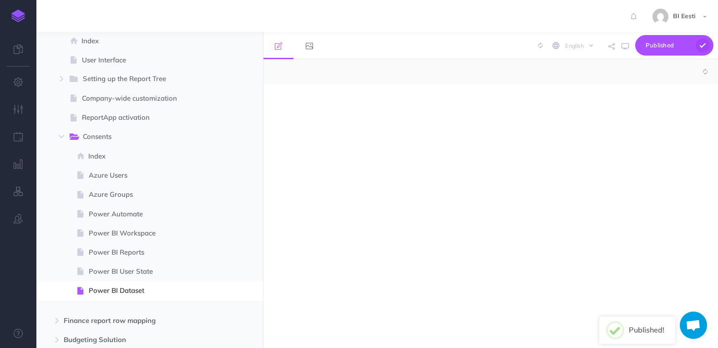
select select "null"
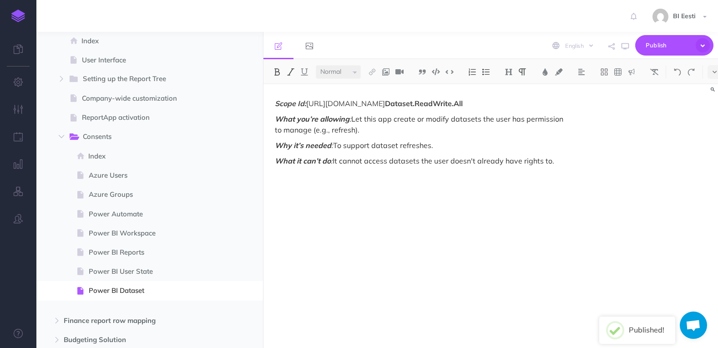
click at [277, 103] on em "Scope Id:" at bounding box center [290, 103] width 31 height 9
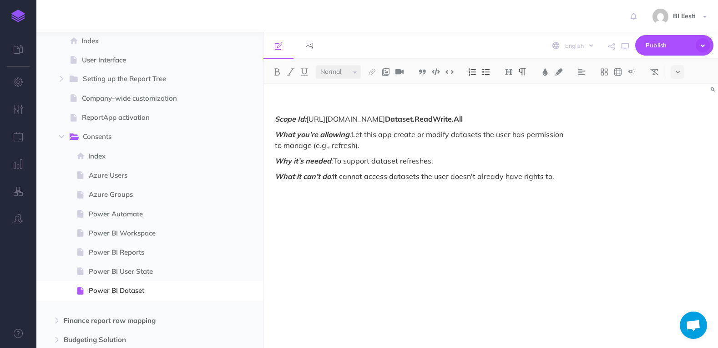
paste div
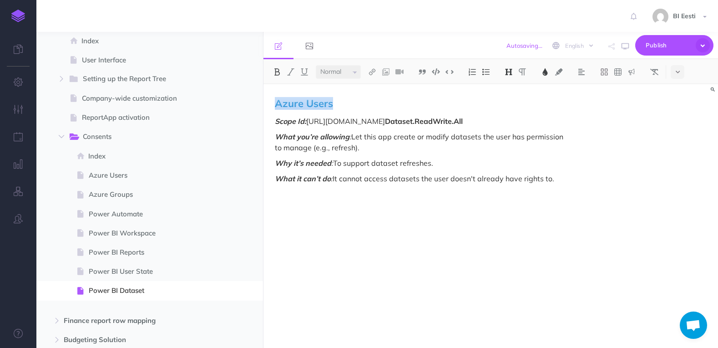
drag, startPoint x: 337, startPoint y: 104, endPoint x: 264, endPoint y: 107, distance: 72.4
click at [264, 107] on div "Azure Users Scope Id: [URL][DOMAIN_NAME] Dataset.ReadWrite.All What you’re allo…" at bounding box center [423, 211] width 318 height 254
click at [664, 42] on span "Publish" at bounding box center [669, 45] width 46 height 14
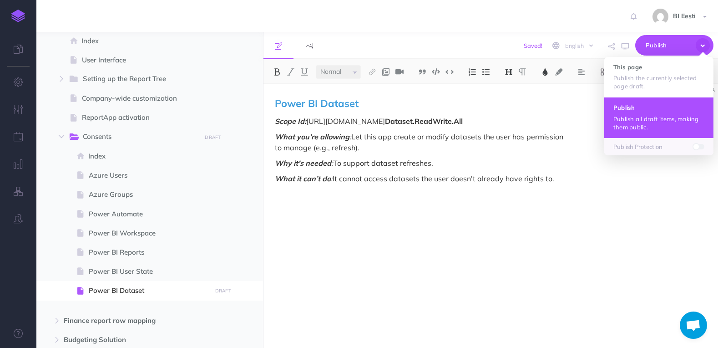
click at [649, 121] on p "Publish all draft items, making them public." at bounding box center [659, 123] width 91 height 16
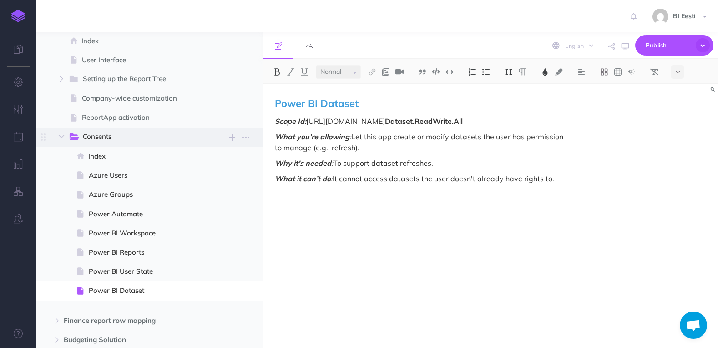
click at [114, 141] on span "Consents" at bounding box center [139, 137] width 112 height 12
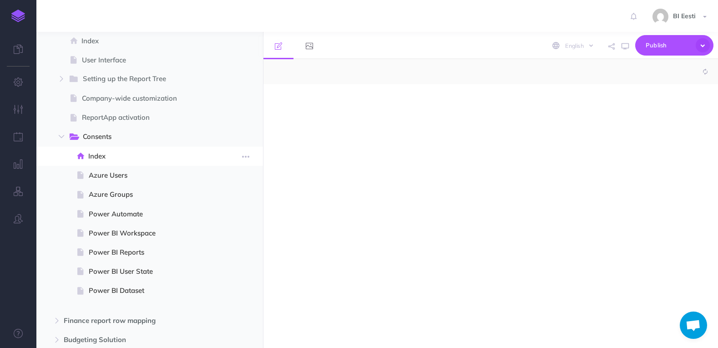
select select "null"
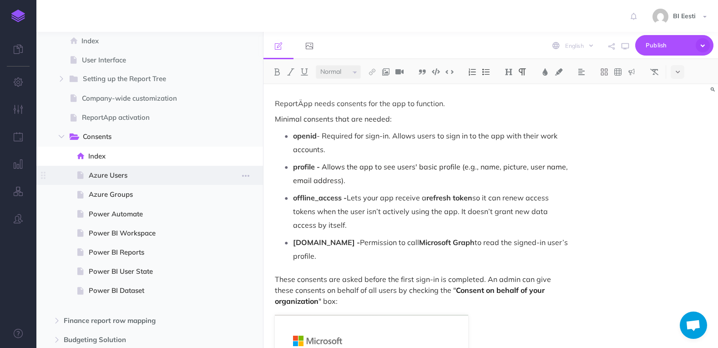
click at [159, 175] on span "Azure Users" at bounding box center [149, 175] width 120 height 11
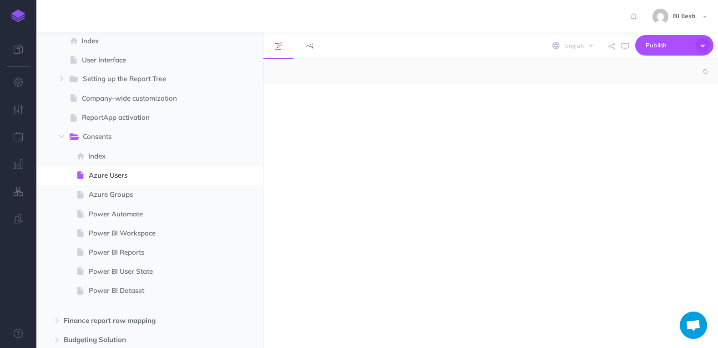
select select "null"
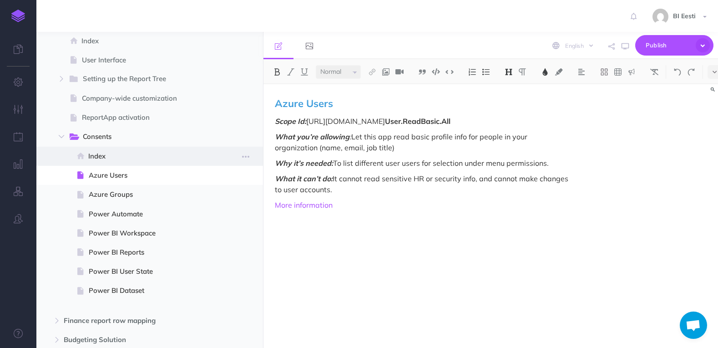
click at [118, 156] on span "Index" at bounding box center [148, 156] width 120 height 11
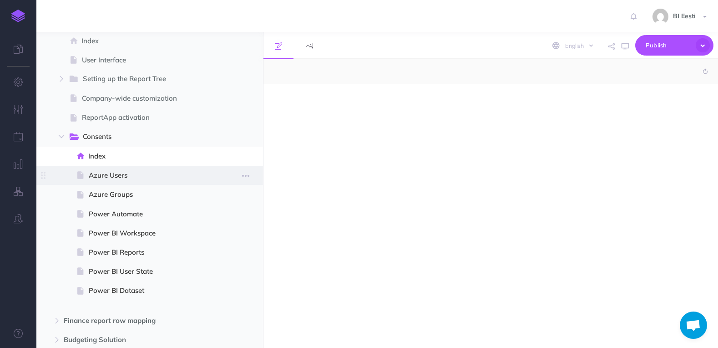
select select "null"
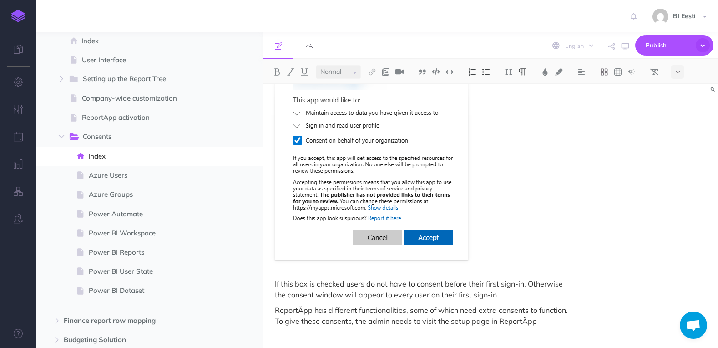
scroll to position [339, 0]
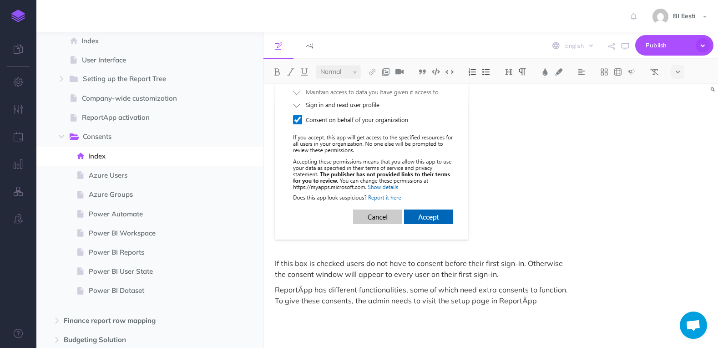
click at [548, 284] on p "ReportÄpp has different functionalities, some of which need extra consents to f…" at bounding box center [422, 295] width 295 height 22
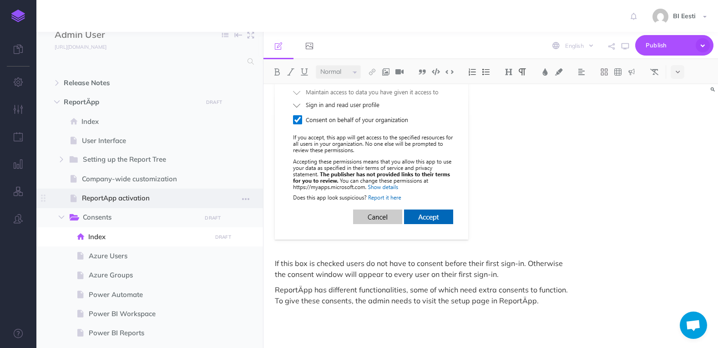
scroll to position [0, 0]
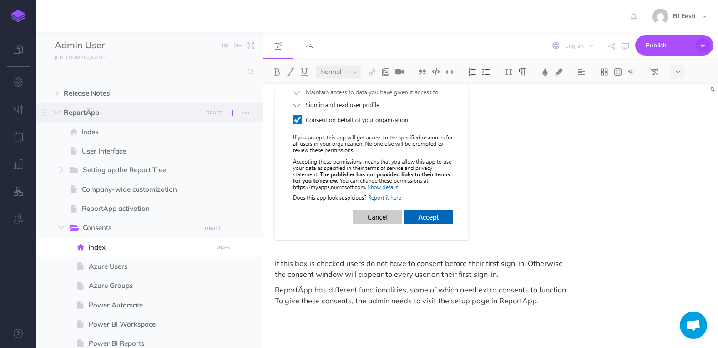
click at [232, 114] on icon "button" at bounding box center [232, 112] width 6 height 11
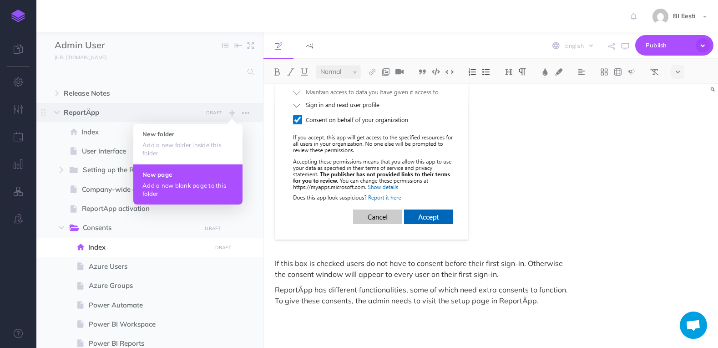
click at [177, 176] on h4 "New page" at bounding box center [187, 174] width 91 height 6
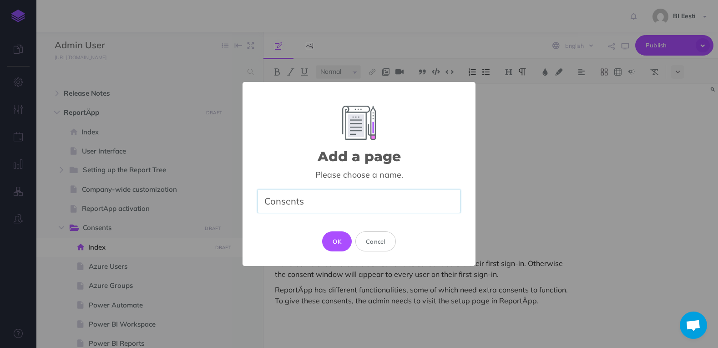
type input "Consents"
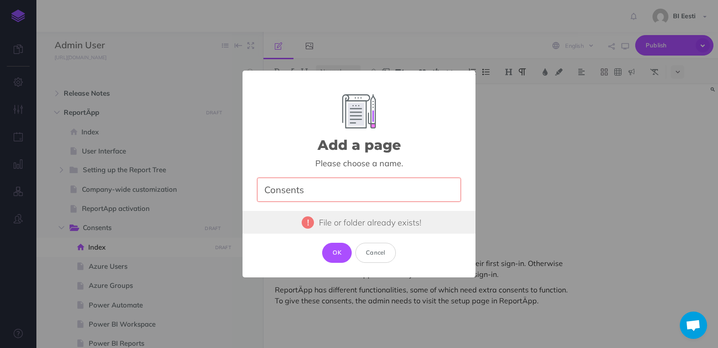
drag, startPoint x: 313, startPoint y: 189, endPoint x: 250, endPoint y: 188, distance: 62.4
click at [250, 188] on div "Add a page × Please choose a name. Consents File or folder already exists! OK C…" at bounding box center [359, 174] width 233 height 207
click at [383, 258] on button "Cancel" at bounding box center [375, 253] width 41 height 20
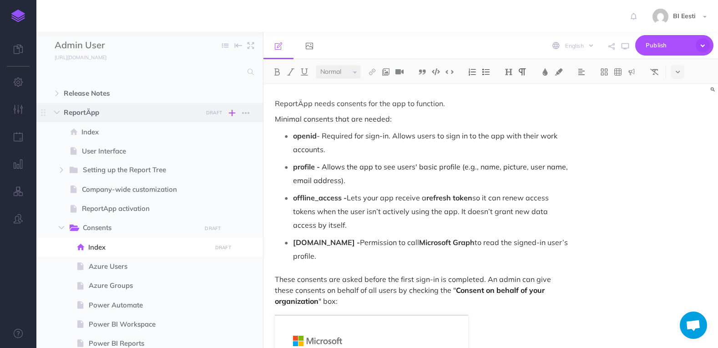
click at [232, 116] on icon "button" at bounding box center [232, 112] width 6 height 11
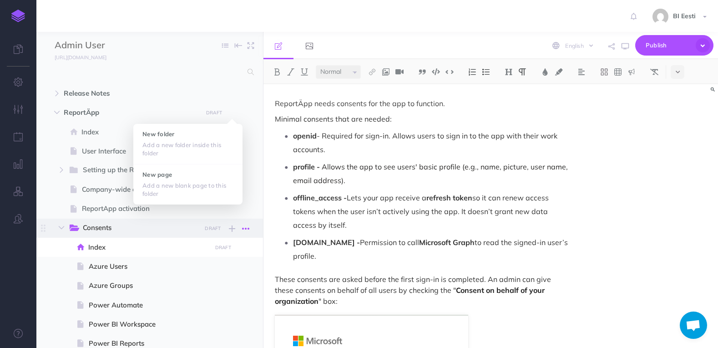
click at [246, 229] on icon "button" at bounding box center [245, 228] width 7 height 11
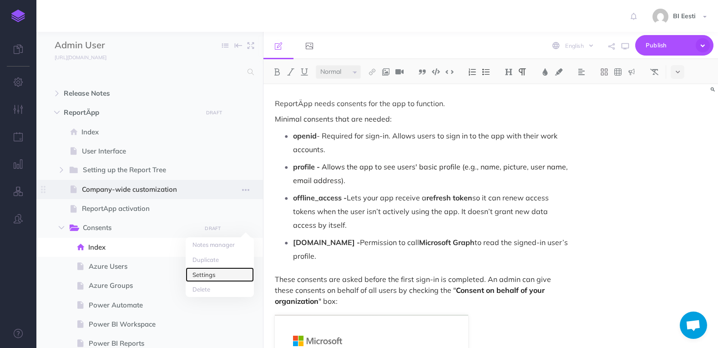
drag, startPoint x: 199, startPoint y: 272, endPoint x: 155, endPoint y: 186, distance: 96.7
click at [199, 272] on link "Settings" at bounding box center [220, 274] width 68 height 15
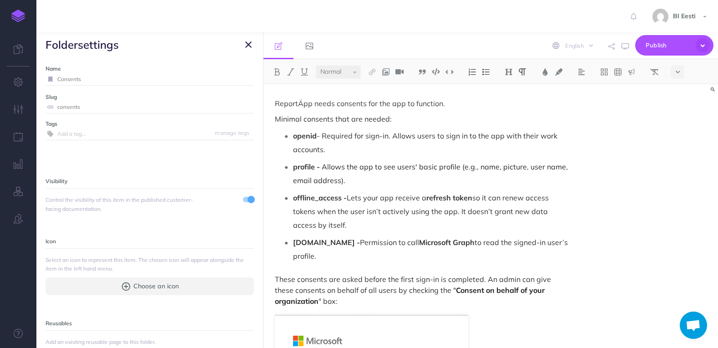
click at [102, 80] on input "Consents" at bounding box center [155, 79] width 197 height 12
type input "Consentss"
click at [101, 104] on input "consents" at bounding box center [155, 107] width 197 height 12
click at [234, 77] on button "Save" at bounding box center [242, 79] width 17 height 9
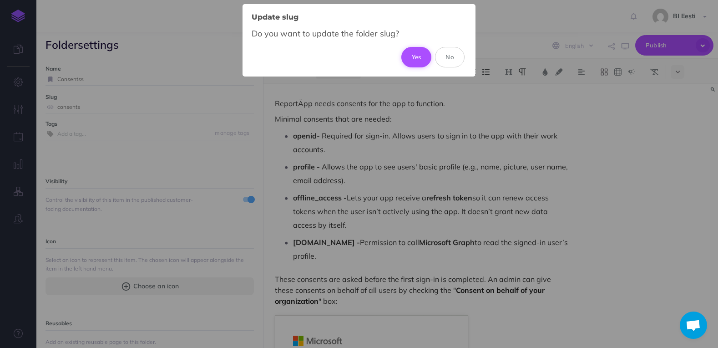
click at [412, 57] on button "Yes" at bounding box center [416, 57] width 30 height 20
type input "consentss"
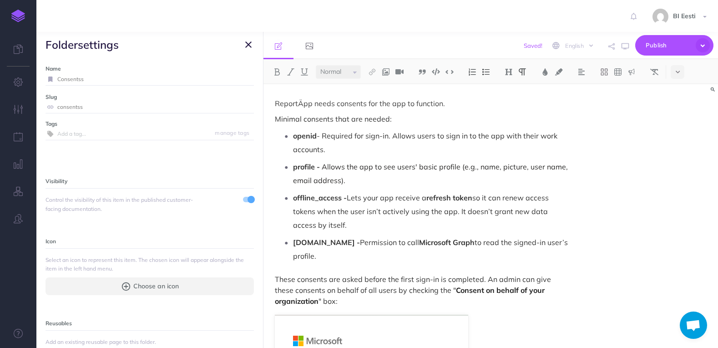
click at [250, 47] on icon "button" at bounding box center [248, 44] width 6 height 11
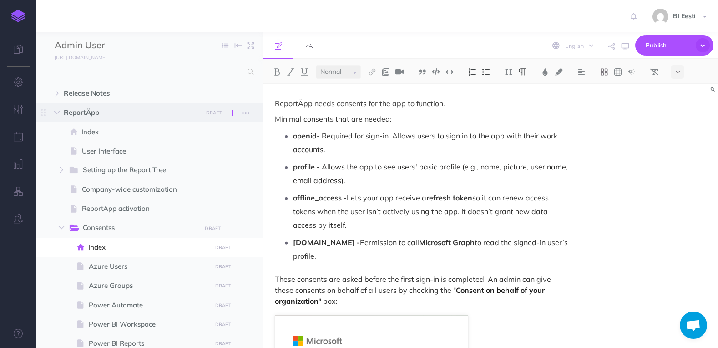
click at [234, 112] on icon "button" at bounding box center [232, 112] width 6 height 11
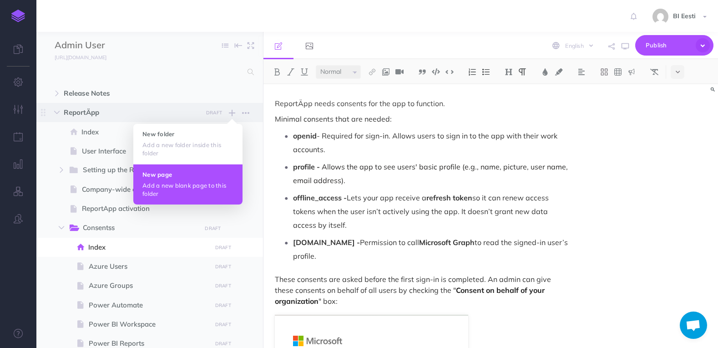
click at [188, 176] on h4 "New page" at bounding box center [187, 174] width 91 height 6
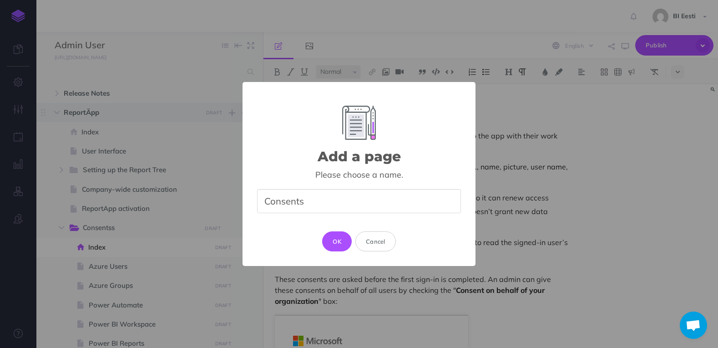
type input "Consents"
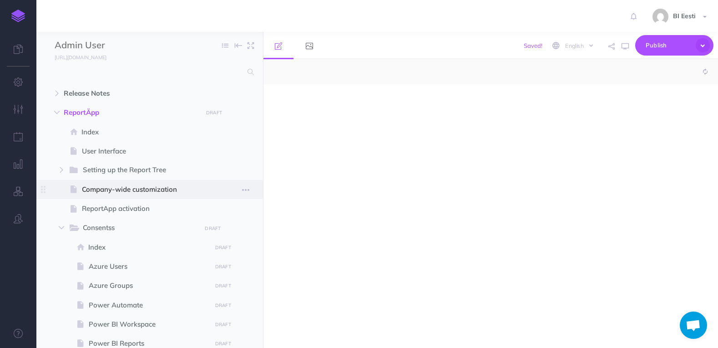
select select "null"
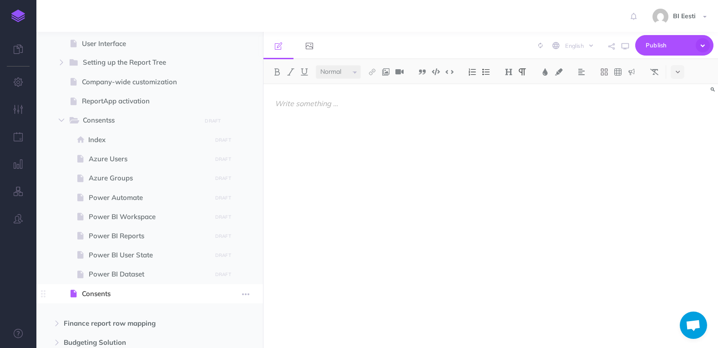
scroll to position [91, 0]
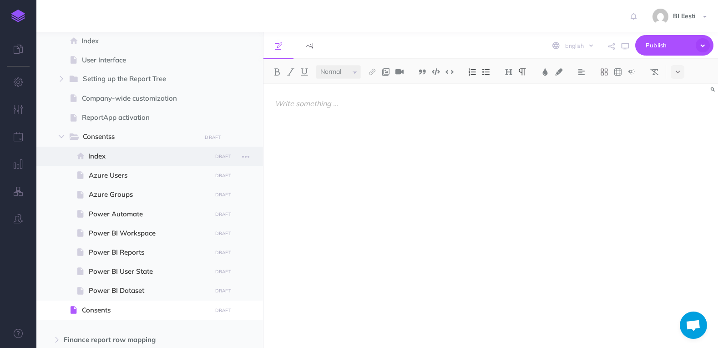
click at [127, 159] on span "Index" at bounding box center [148, 156] width 120 height 11
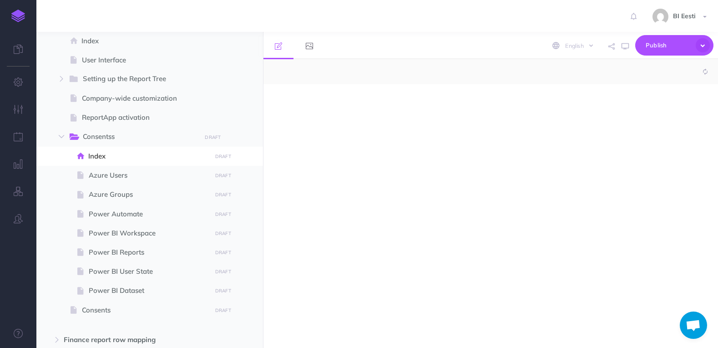
select select "null"
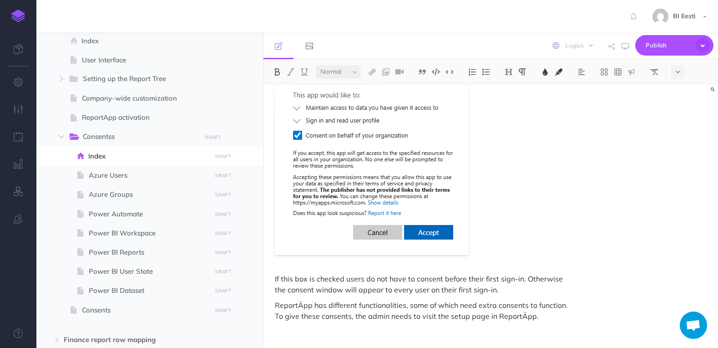
scroll to position [339, 0]
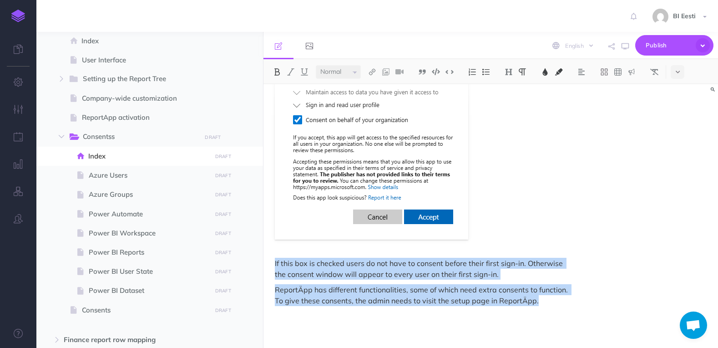
drag, startPoint x: 275, startPoint y: 102, endPoint x: 550, endPoint y: 287, distance: 331.1
click at [550, 287] on div "ReportÄpp needs consents for the app to function. Minimal consents that are nee…" at bounding box center [423, 53] width 318 height 616
copy div "LoremiPsu dolor sitametc adi eli sed do eiusmodt. Incidid utlabore etdo mag ali…"
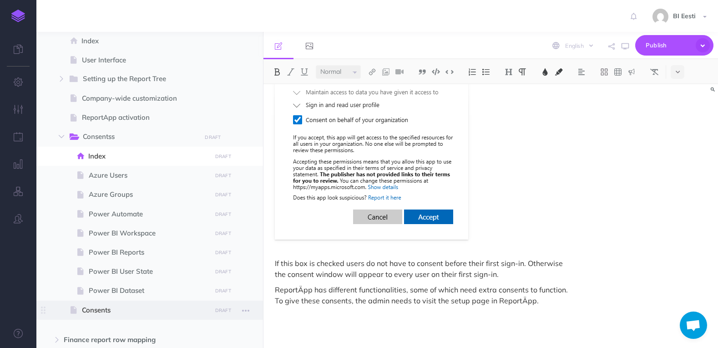
click at [103, 314] on span "Consents" at bounding box center [145, 310] width 127 height 11
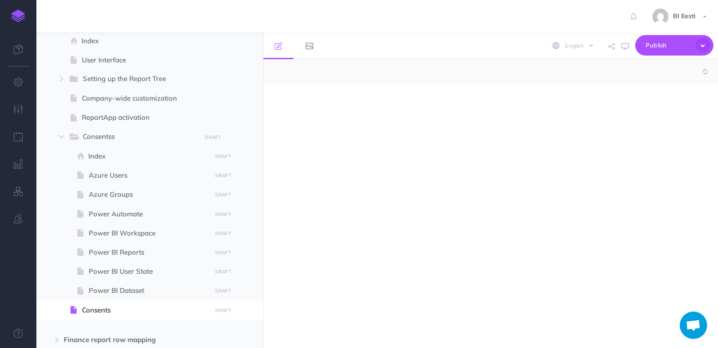
select select "null"
click at [303, 106] on p at bounding box center [422, 103] width 295 height 11
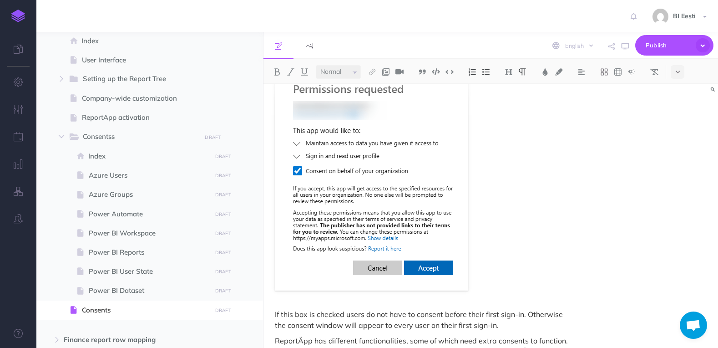
scroll to position [302, 0]
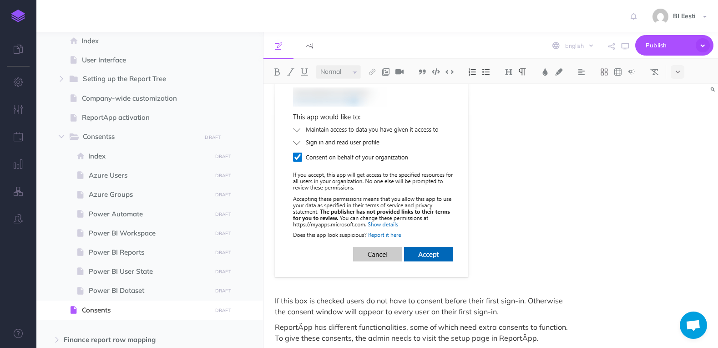
click at [512, 295] on p "If this box is checked users do not have to consent before their first sign-in.…" at bounding box center [422, 306] width 295 height 22
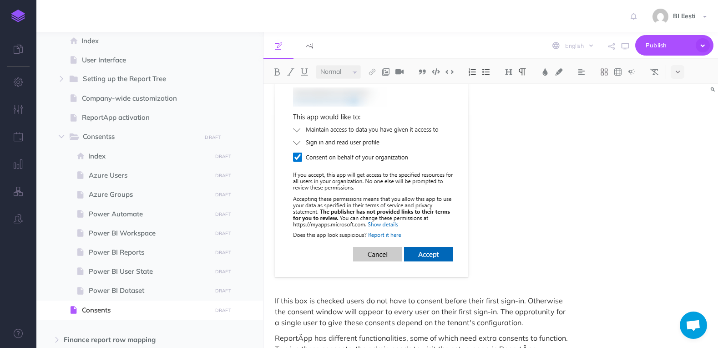
click at [388, 309] on p "If this box is checked users do not have to consent before their first sign-in.…" at bounding box center [422, 311] width 295 height 33
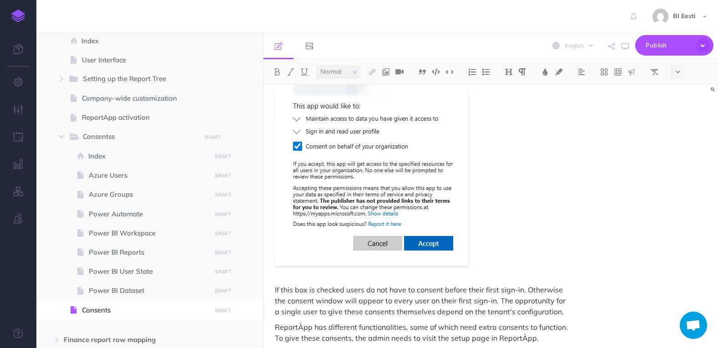
click at [542, 323] on p "ReportÄpp has different functionalities, some of which need extra consents to f…" at bounding box center [422, 332] width 295 height 22
click at [549, 325] on p "ReportÄpp has different functionalities, some of which need extra consents to f…" at bounding box center [422, 332] width 295 height 22
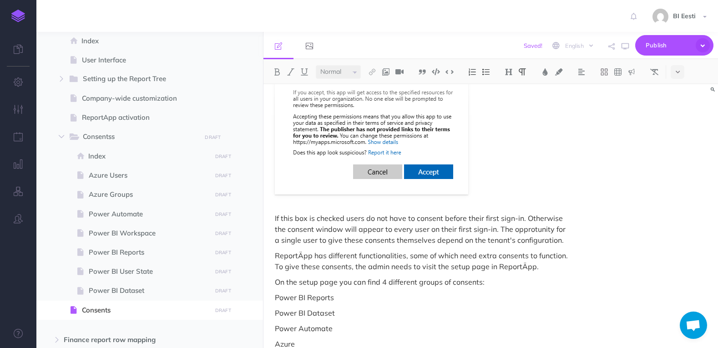
scroll to position [390, 0]
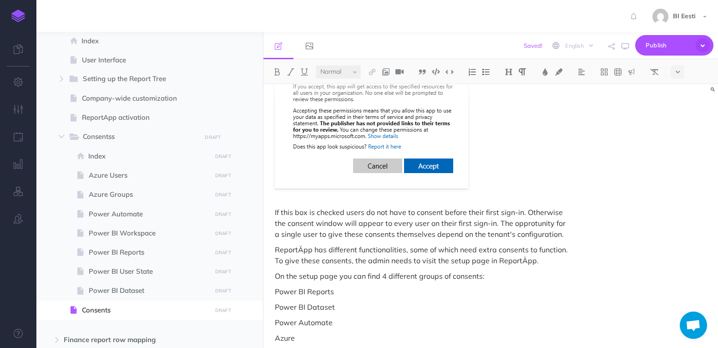
click at [340, 286] on p "Power BI Reports" at bounding box center [422, 291] width 295 height 11
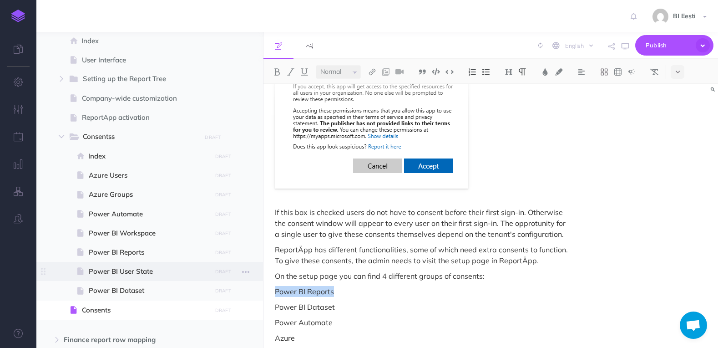
drag, startPoint x: 341, startPoint y: 279, endPoint x: 256, endPoint y: 278, distance: 85.6
click at [256, 278] on div "Admin User Collapse all Expand all Expand to root folders [URL][DOMAIN_NAME] Re…" at bounding box center [377, 190] width 682 height 316
click at [510, 72] on img at bounding box center [509, 71] width 8 height 7
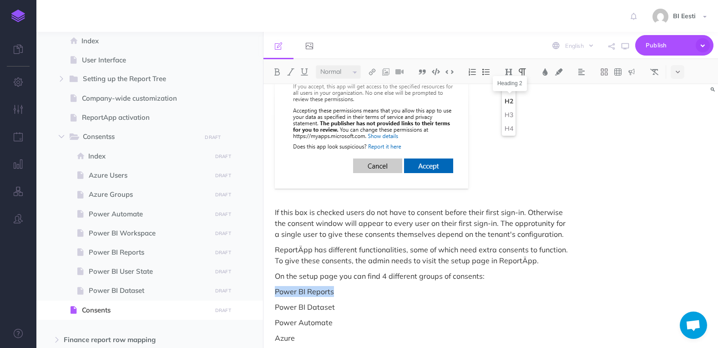
click at [510, 100] on button "H2" at bounding box center [509, 102] width 14 height 14
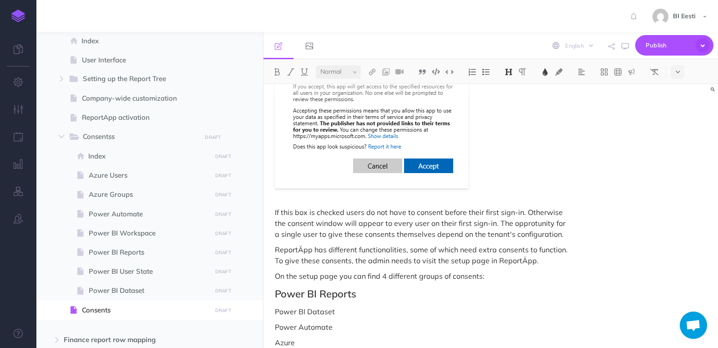
click at [546, 72] on img at bounding box center [545, 71] width 8 height 7
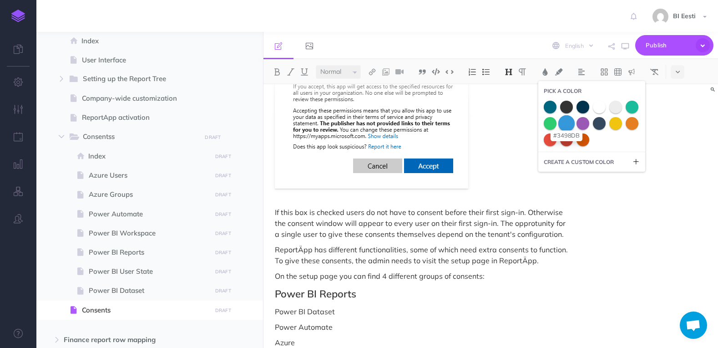
click at [569, 123] on span at bounding box center [566, 123] width 16 height 16
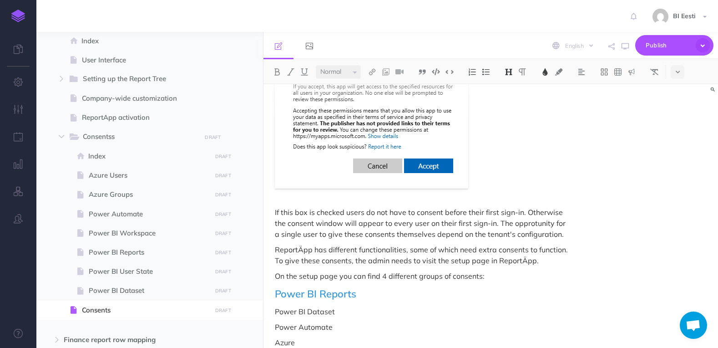
click at [369, 291] on div "ReportÄpp needs consents for the app to function. Minimal consents that are nee…" at bounding box center [423, 30] width 318 height 672
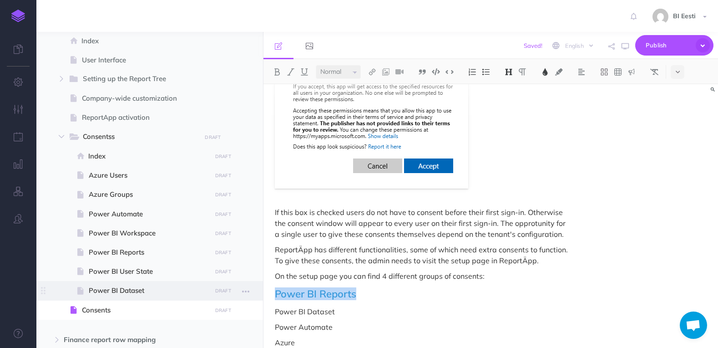
drag, startPoint x: 358, startPoint y: 280, endPoint x: 249, endPoint y: 281, distance: 108.8
click at [249, 281] on div "Admin User Collapse all Expand all Expand to root folders [URL][DOMAIN_NAME] Re…" at bounding box center [377, 190] width 682 height 316
drag, startPoint x: 315, startPoint y: 296, endPoint x: 249, endPoint y: 297, distance: 66.5
click at [249, 297] on div "Admin User Collapse all Expand all Expand to root folders [URL][DOMAIN_NAME] Re…" at bounding box center [377, 190] width 682 height 316
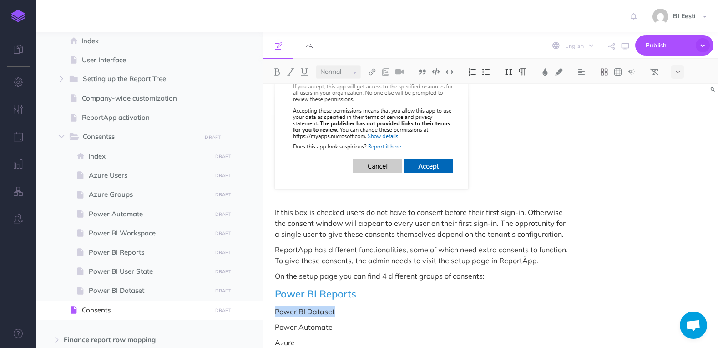
click at [513, 72] on img at bounding box center [509, 71] width 8 height 7
click at [511, 102] on button "H2" at bounding box center [509, 102] width 14 height 14
click at [545, 71] on img at bounding box center [545, 71] width 8 height 7
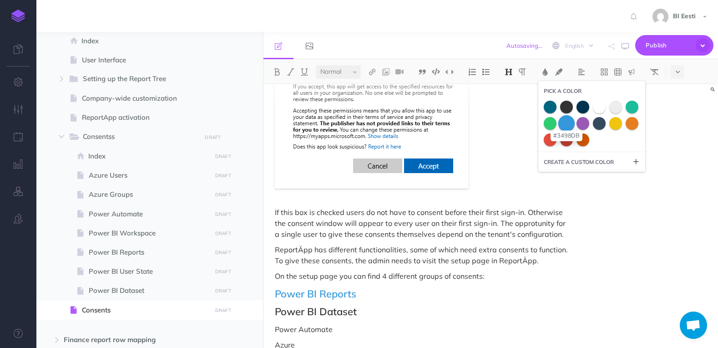
click at [571, 124] on span at bounding box center [566, 123] width 16 height 16
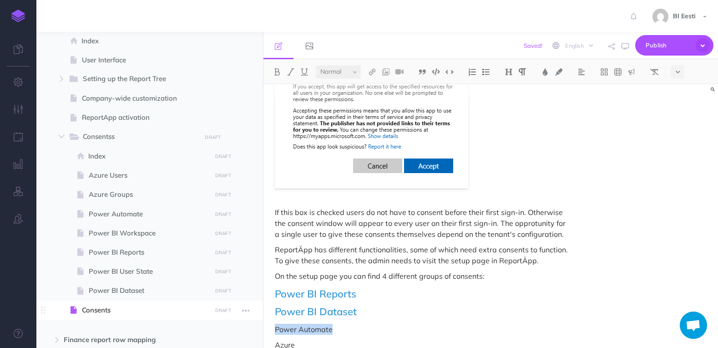
drag, startPoint x: 349, startPoint y: 318, endPoint x: 259, endPoint y: 318, distance: 89.2
click at [259, 318] on div "Admin User Collapse all Expand all Expand to root folders [URL][DOMAIN_NAME] Re…" at bounding box center [377, 190] width 682 height 316
click at [548, 71] on img at bounding box center [545, 71] width 8 height 7
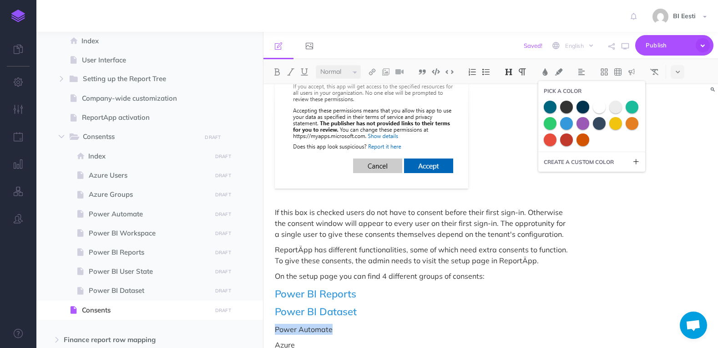
click at [509, 71] on img at bounding box center [509, 71] width 8 height 7
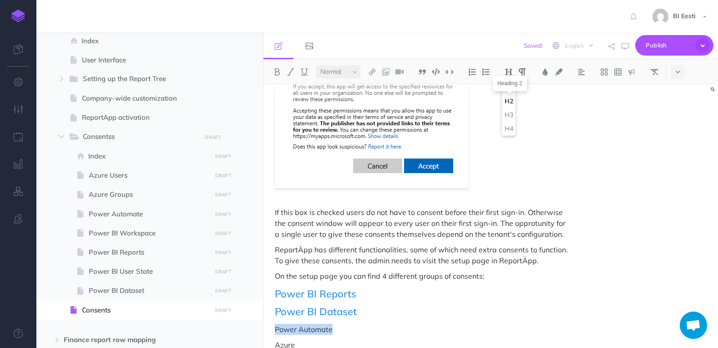
click at [511, 103] on button "H2" at bounding box center [509, 102] width 14 height 14
click at [549, 72] on img at bounding box center [545, 71] width 8 height 7
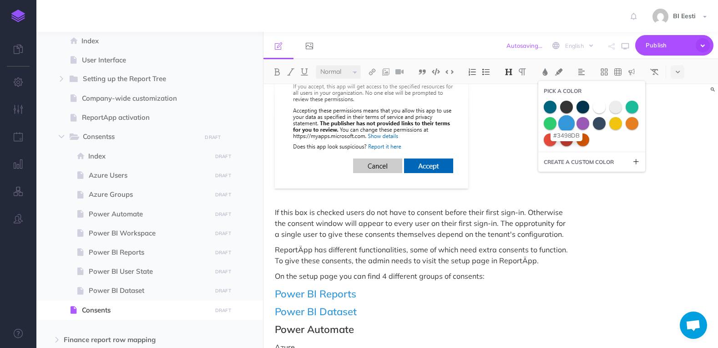
click at [569, 125] on span at bounding box center [566, 123] width 16 height 16
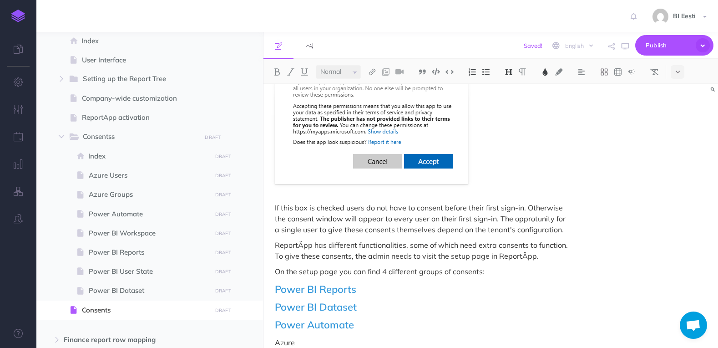
scroll to position [399, 0]
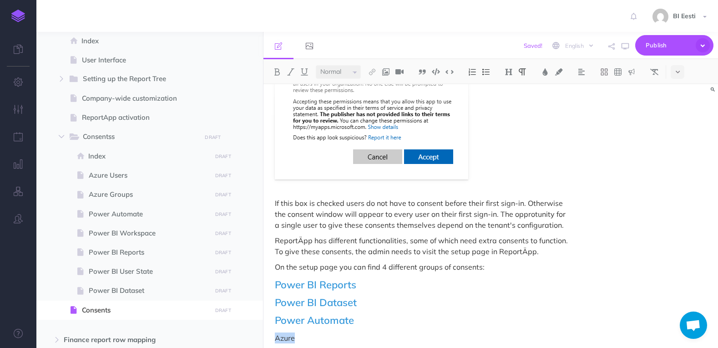
drag, startPoint x: 305, startPoint y: 325, endPoint x: 253, endPoint y: 325, distance: 51.9
click at [253, 326] on div "Admin User Collapse all Expand all Expand to root folders [URL][DOMAIN_NAME] Re…" at bounding box center [377, 190] width 682 height 316
click at [547, 73] on img at bounding box center [545, 71] width 8 height 7
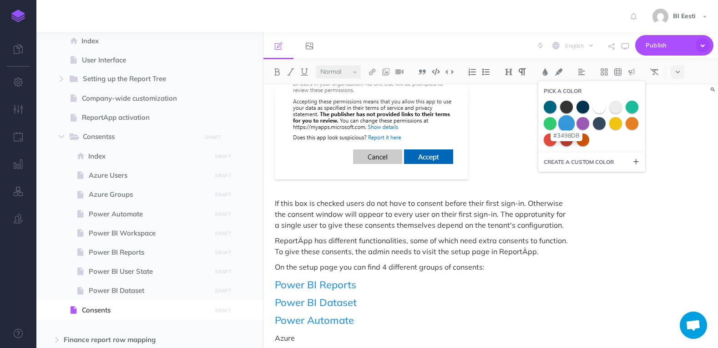
click at [573, 124] on span at bounding box center [566, 123] width 16 height 16
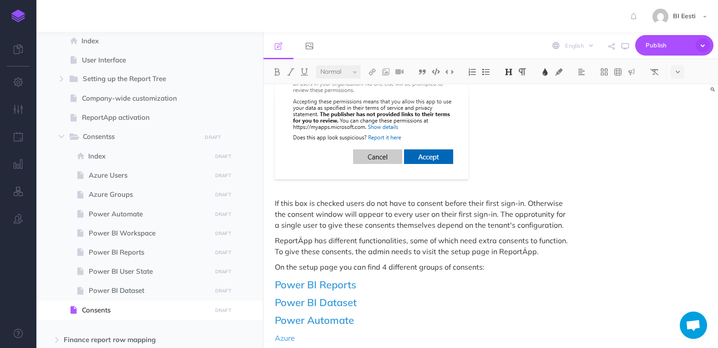
click at [515, 74] on button at bounding box center [509, 72] width 14 height 14
click at [509, 100] on button "H2" at bounding box center [509, 102] width 14 height 14
click at [431, 261] on p "On the setup page you can find 4 different groups of consents:" at bounding box center [422, 266] width 295 height 11
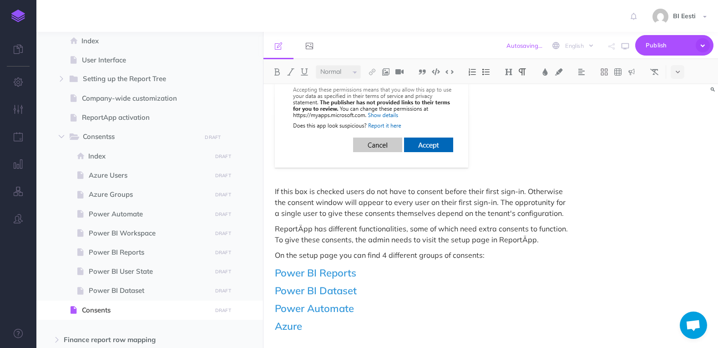
scroll to position [417, 0]
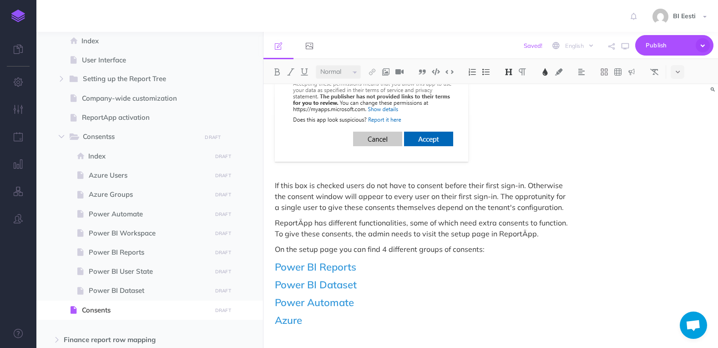
click at [367, 261] on h2 "Power BI Reports" at bounding box center [422, 266] width 295 height 11
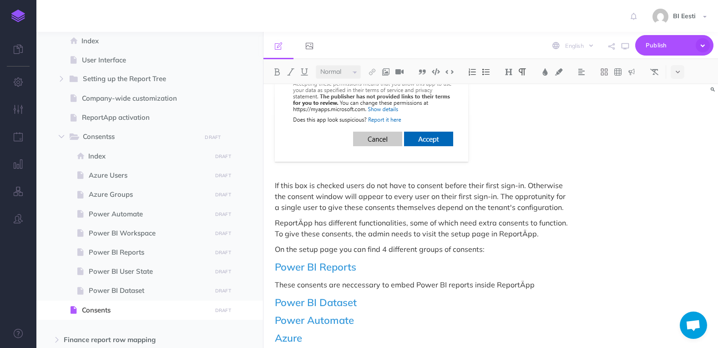
click at [385, 297] on h2 "Power BI Dataset" at bounding box center [422, 302] width 295 height 11
drag, startPoint x: 388, startPoint y: 273, endPoint x: 381, endPoint y: 274, distance: 6.8
click at [381, 279] on p "These consents are neccessary to embed Power BI reports inside ReportÄpp" at bounding box center [422, 284] width 295 height 11
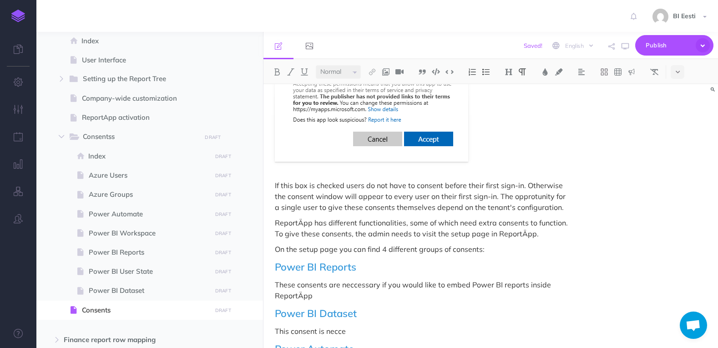
click at [342, 279] on p "These consents are neccessary if you would like to embed Power BI reports insid…" at bounding box center [422, 290] width 295 height 22
click at [361, 325] on p "This consent is necce" at bounding box center [422, 330] width 295 height 11
click at [361, 279] on p "These consents are neccessary if you would like to embed Power BI reports insid…" at bounding box center [422, 290] width 295 height 22
drag, startPoint x: 342, startPoint y: 274, endPoint x: 378, endPoint y: 273, distance: 36.0
click at [378, 279] on p "These consents are neccessary if you would like to embed Power BI reports insid…" at bounding box center [422, 290] width 295 height 22
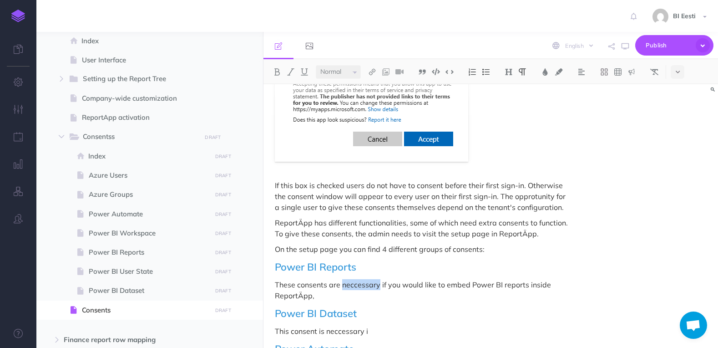
click at [357, 279] on p "These consents are neccessary if you would like to embed Power BI reports insid…" at bounding box center [422, 290] width 295 height 22
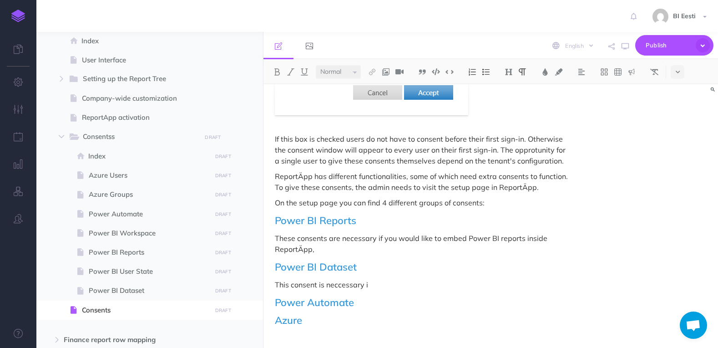
click at [533, 138] on p "If this box is checked users do not have to consent before their first sign-in.…" at bounding box center [422, 149] width 295 height 33
click at [340, 279] on p "This consent is neccessary i" at bounding box center [422, 284] width 295 height 11
click at [386, 279] on p "This consent is necessary i" at bounding box center [422, 284] width 295 height 11
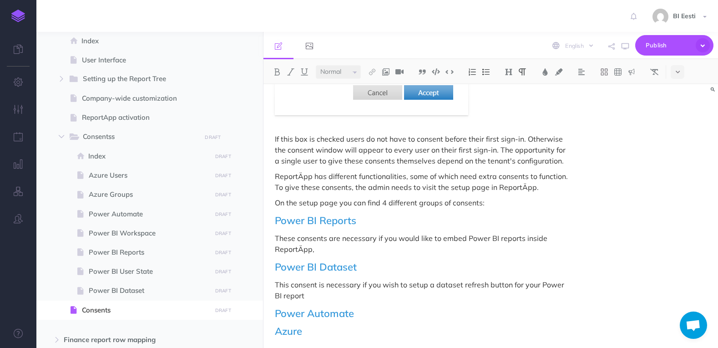
click at [395, 308] on h2 "Power Automate" at bounding box center [422, 313] width 295 height 11
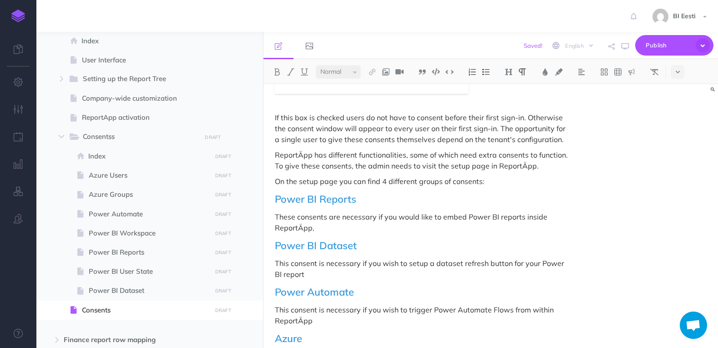
scroll to position [503, 0]
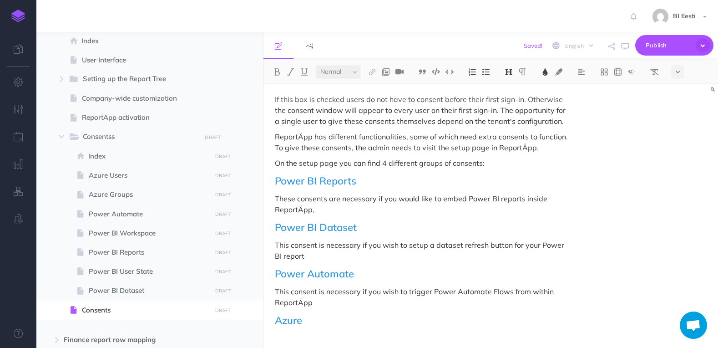
click at [336, 315] on h2 "Azure" at bounding box center [422, 320] width 295 height 11
click at [343, 332] on p "This consent is neccessary for a more convenient permission management so that …" at bounding box center [422, 343] width 295 height 22
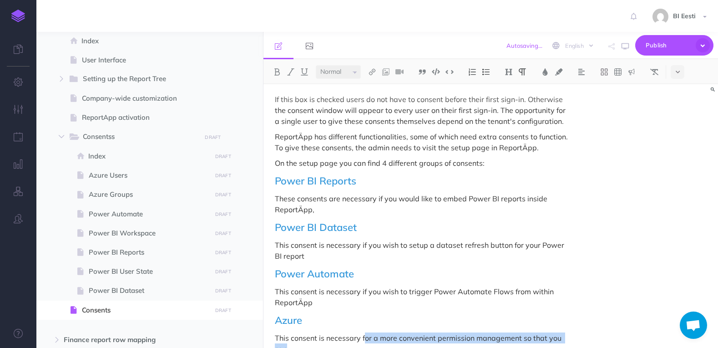
drag, startPoint x: 368, startPoint y: 327, endPoint x: 375, endPoint y: 333, distance: 9.3
click at [375, 333] on p "This consent is necessary for a more convenient permission management so that y…" at bounding box center [422, 343] width 295 height 22
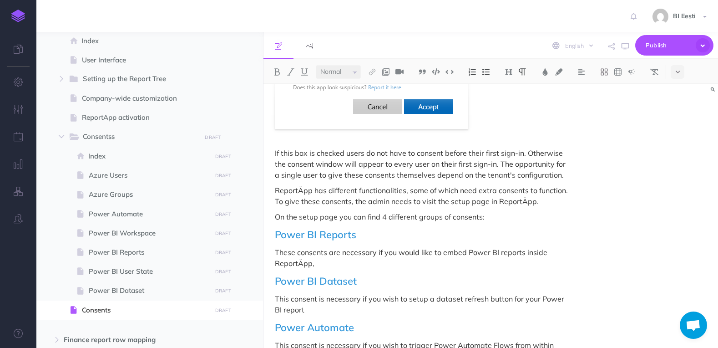
scroll to position [540, 0]
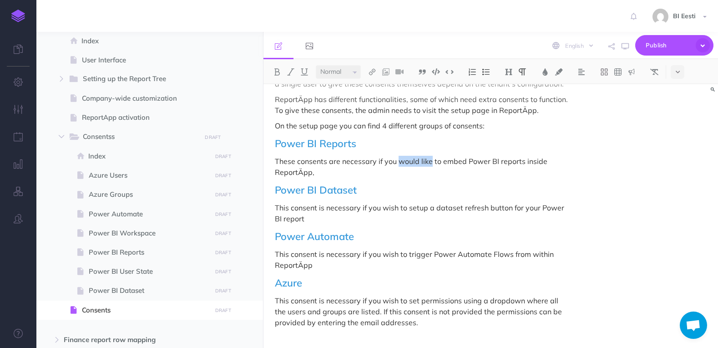
drag, startPoint x: 431, startPoint y: 148, endPoint x: 399, endPoint y: 148, distance: 31.9
click at [399, 156] on p "These consents are necessary if you would like to embed Power BI reports inside…" at bounding box center [422, 167] width 295 height 22
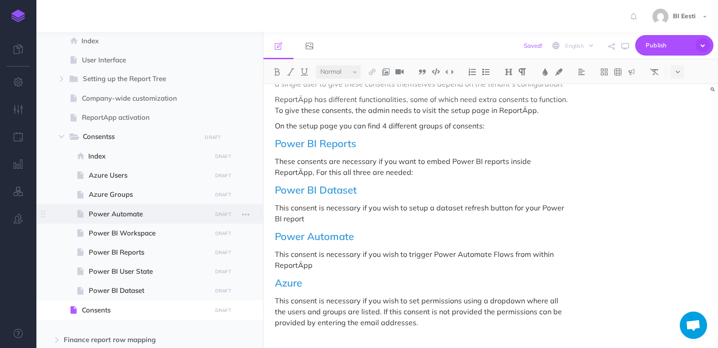
click at [168, 222] on span at bounding box center [149, 213] width 227 height 19
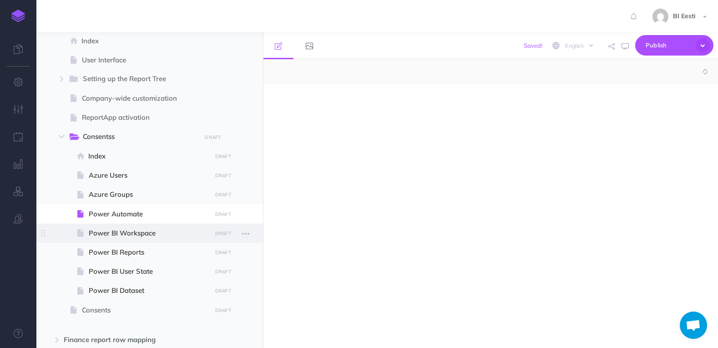
click at [159, 235] on span "Power BI Workspace" at bounding box center [149, 233] width 120 height 11
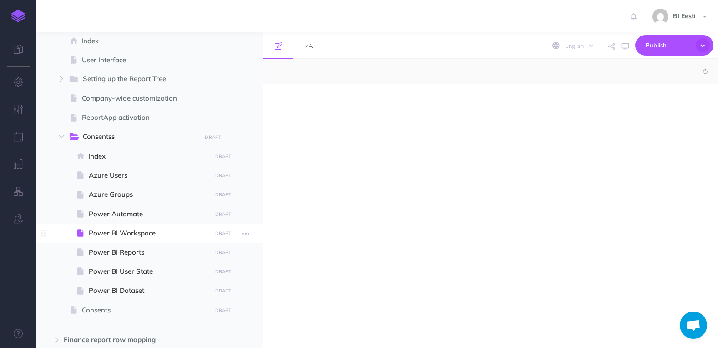
select select "null"
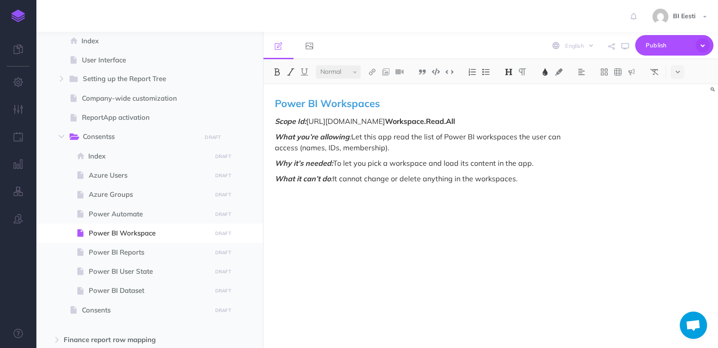
drag, startPoint x: 276, startPoint y: 103, endPoint x: 560, endPoint y: 184, distance: 295.5
click at [560, 184] on div "Power BI Workspaces Scope Id: [URL][DOMAIN_NAME] Workspace.Read.All What you’re…" at bounding box center [423, 211] width 318 height 254
copy div "Power BI Workspaces Scope Id: [URL][DOMAIN_NAME] Workspace.Read.All What you’re…"
click at [121, 308] on span "Consents" at bounding box center [145, 310] width 127 height 11
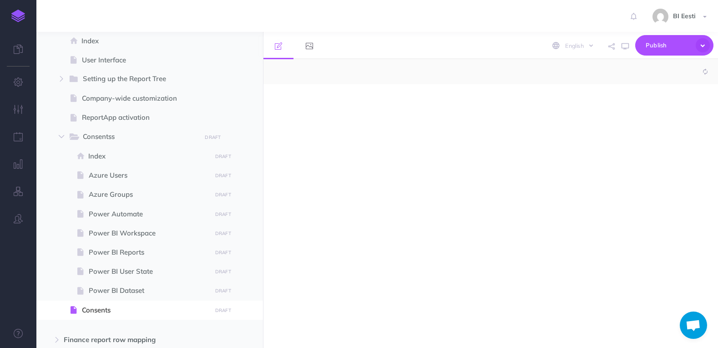
select select "null"
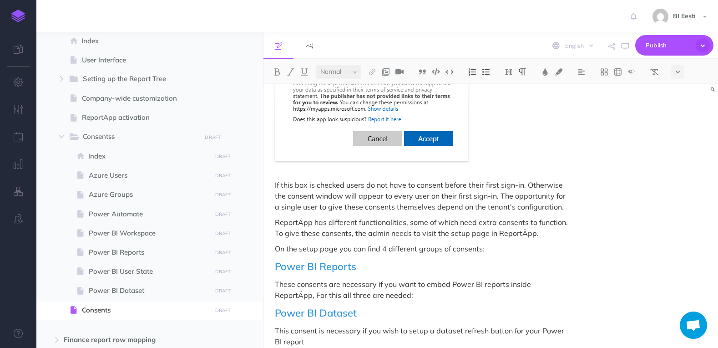
scroll to position [540, 0]
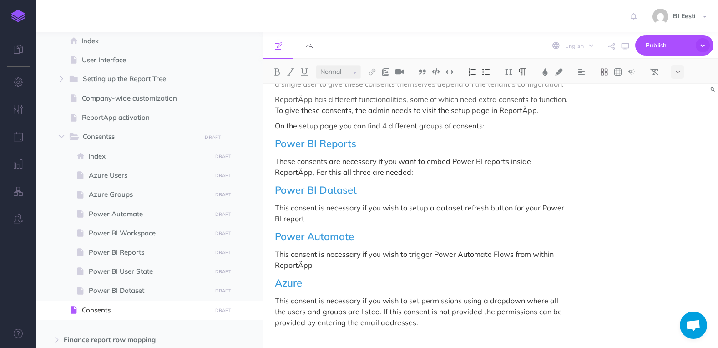
click at [391, 158] on p "These consents are necessary if you want to embed Power BI reports inside Repor…" at bounding box center [422, 167] width 295 height 22
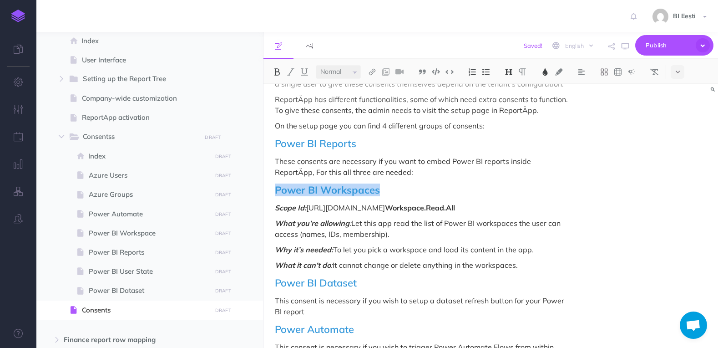
drag, startPoint x: 380, startPoint y: 178, endPoint x: 276, endPoint y: 176, distance: 103.8
click at [276, 184] on h2 "Power BI Workspaces" at bounding box center [422, 189] width 295 height 11
click at [512, 73] on img at bounding box center [509, 71] width 8 height 7
click at [509, 117] on button "H3" at bounding box center [509, 115] width 14 height 14
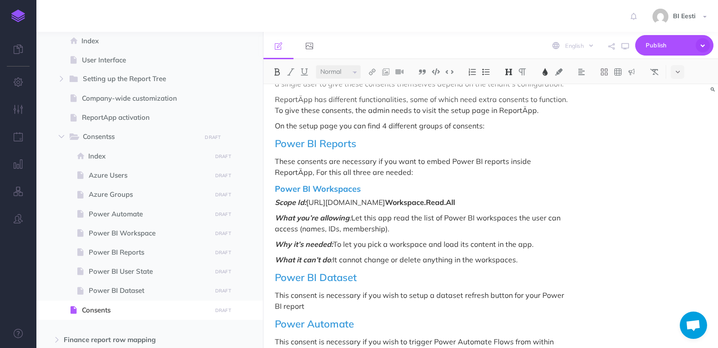
click at [350, 213] on em ":" at bounding box center [351, 217] width 2 height 9
click at [278, 183] on span "Power BI Workspaces" at bounding box center [318, 188] width 86 height 10
click at [275, 183] on span "Power BI Workspaces" at bounding box center [318, 188] width 86 height 10
click at [473, 71] on img at bounding box center [472, 71] width 8 height 7
click at [487, 71] on img at bounding box center [486, 71] width 8 height 7
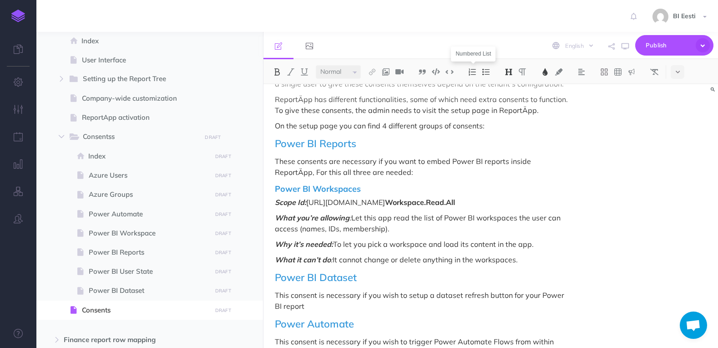
click at [473, 71] on img at bounding box center [472, 71] width 8 height 7
click at [487, 71] on img at bounding box center [486, 71] width 8 height 7
click at [284, 213] on em "What you’re allowing" at bounding box center [312, 217] width 75 height 9
click at [277, 183] on span "Power BI Workspaces" at bounding box center [318, 188] width 86 height 10
click at [277, 198] on em "Scope Id:" at bounding box center [290, 202] width 31 height 9
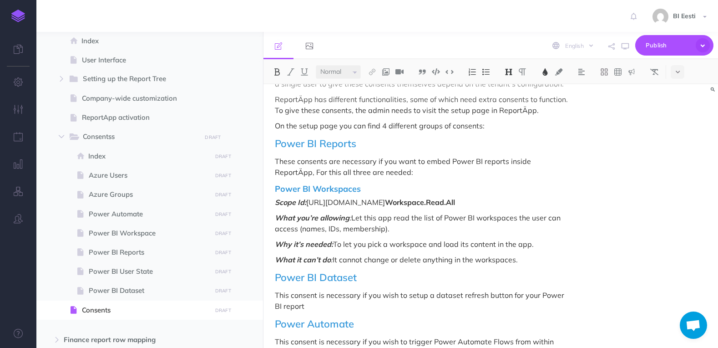
click at [315, 183] on span "Power BI Workspaces" at bounding box center [318, 188] width 86 height 10
click at [372, 184] on h3 "Power BI Workspaces" at bounding box center [422, 188] width 295 height 9
drag, startPoint x: 358, startPoint y: 176, endPoint x: 272, endPoint y: 176, distance: 85.6
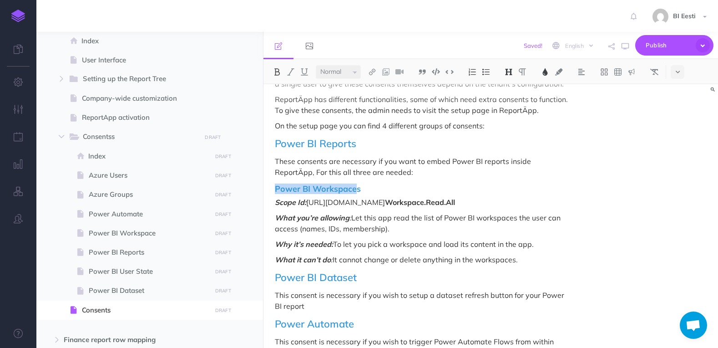
drag, startPoint x: 376, startPoint y: 173, endPoint x: 249, endPoint y: 174, distance: 127.5
click at [249, 174] on div "Admin User Collapse all Expand all Expand to root folders [URL][DOMAIN_NAME] Re…" at bounding box center [377, 190] width 682 height 316
click at [512, 68] on img at bounding box center [509, 71] width 8 height 7
click at [507, 130] on button "H4" at bounding box center [509, 129] width 14 height 14
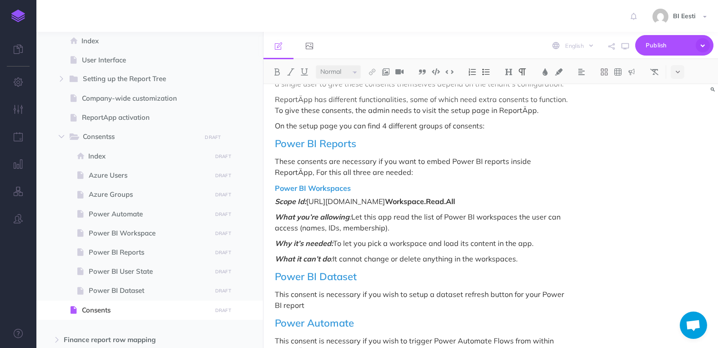
click at [405, 196] on p "Scope Id: [URL][DOMAIN_NAME] Workspace.Read.All" at bounding box center [422, 201] width 295 height 11
click at [306, 183] on span "Power BI Workspaces" at bounding box center [313, 187] width 76 height 9
click at [152, 250] on span "Power BI Reports" at bounding box center [149, 252] width 120 height 11
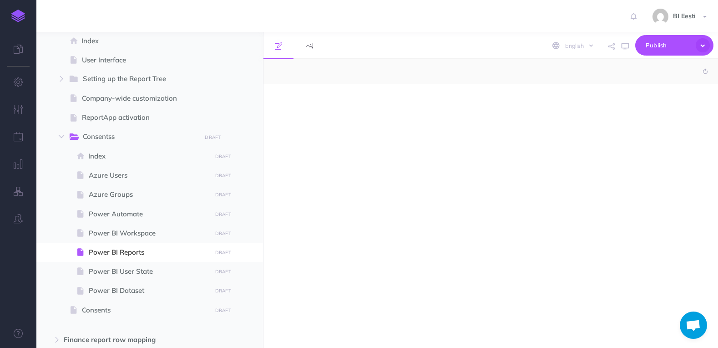
select select "null"
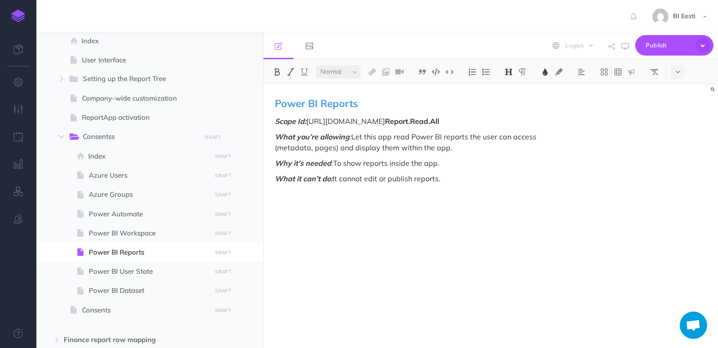
drag, startPoint x: 276, startPoint y: 103, endPoint x: 462, endPoint y: 177, distance: 200.4
click at [462, 177] on div "Power BI Reports Scope Id: [URL][DOMAIN_NAME] Report.Read.All What you’re allow…" at bounding box center [423, 211] width 318 height 254
copy div "Power BI Reports Scope Id: [URL][DOMAIN_NAME] Report.Read.All What you’re allow…"
click at [114, 309] on span "Consents" at bounding box center [145, 310] width 127 height 11
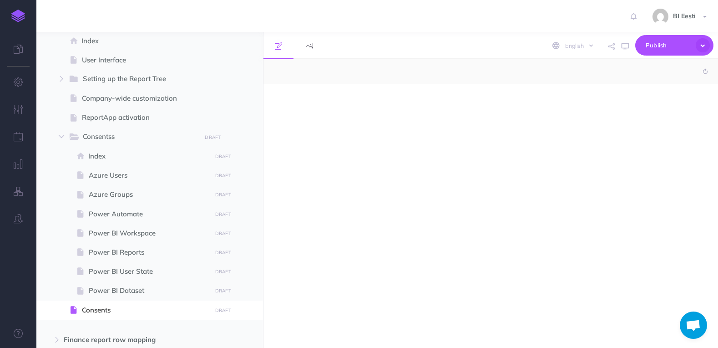
select select "null"
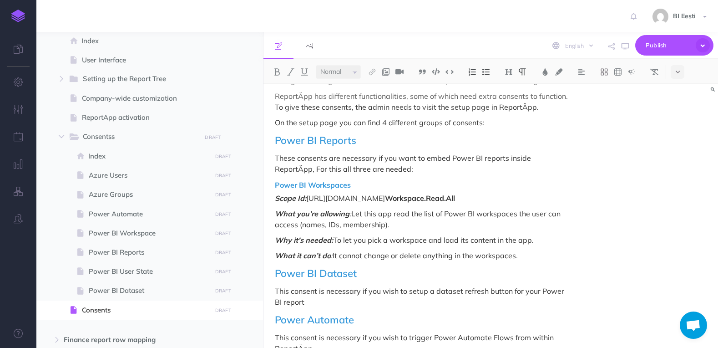
scroll to position [536, 0]
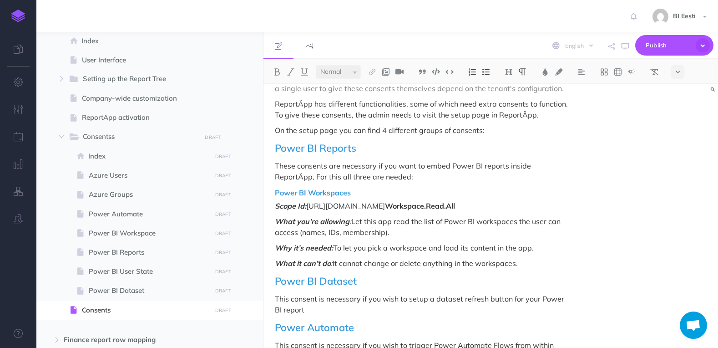
click at [536, 258] on p "What it can’t do : It cannot change or delete anything in the workspaces." at bounding box center [422, 263] width 295 height 11
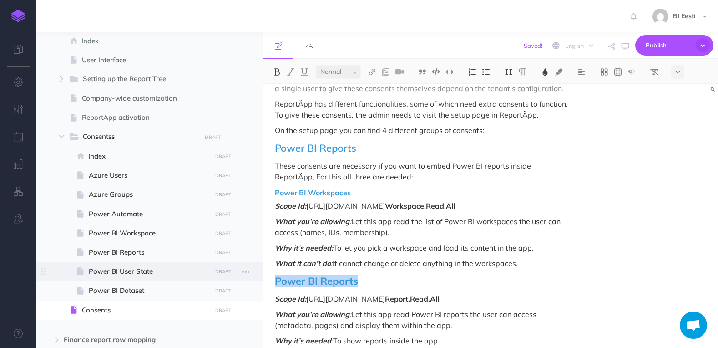
drag, startPoint x: 362, startPoint y: 268, endPoint x: 254, endPoint y: 267, distance: 107.9
click at [254, 267] on div "Admin User Collapse all Expand all Expand to root folders [URL][DOMAIN_NAME] Re…" at bounding box center [377, 190] width 682 height 316
click at [510, 76] on button at bounding box center [509, 72] width 14 height 14
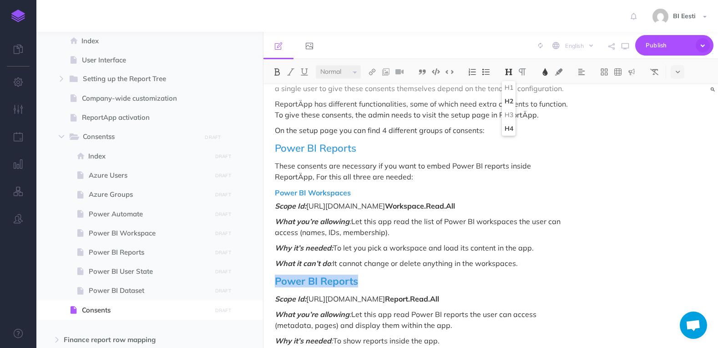
click at [512, 127] on button "H4" at bounding box center [509, 129] width 14 height 14
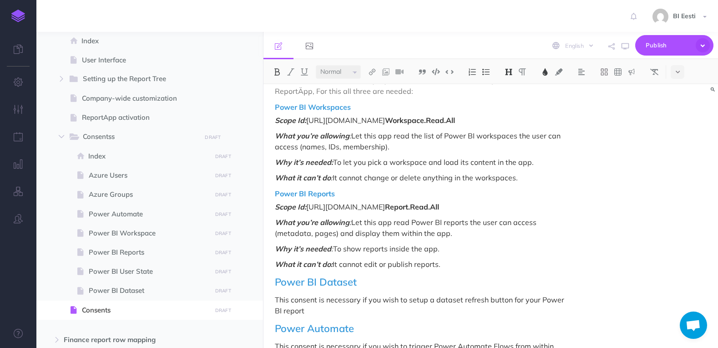
scroll to position [622, 0]
click at [157, 270] on span "Power BI User State" at bounding box center [149, 271] width 120 height 11
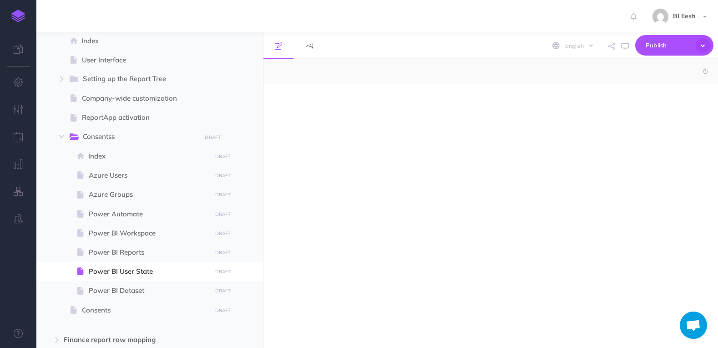
select select "null"
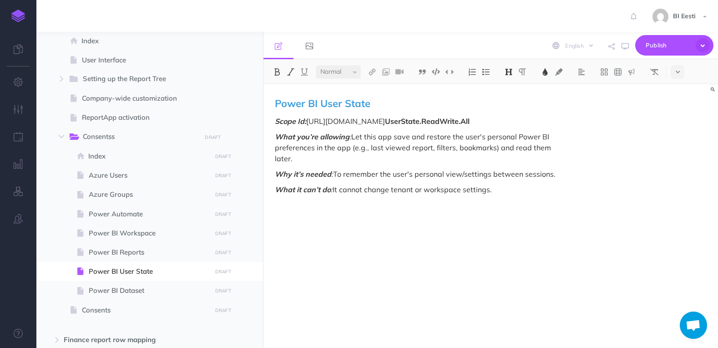
drag, startPoint x: 277, startPoint y: 103, endPoint x: 509, endPoint y: 181, distance: 245.3
click at [509, 181] on div "Power BI User State Scope Id: [URL][DOMAIN_NAME] UserState.ReadWrite.All What y…" at bounding box center [423, 211] width 318 height 254
copy div "Power BI User State Scope Id: [URL][DOMAIN_NAME] UserState.ReadWrite.All What y…"
click at [125, 305] on span "Consents" at bounding box center [145, 310] width 127 height 11
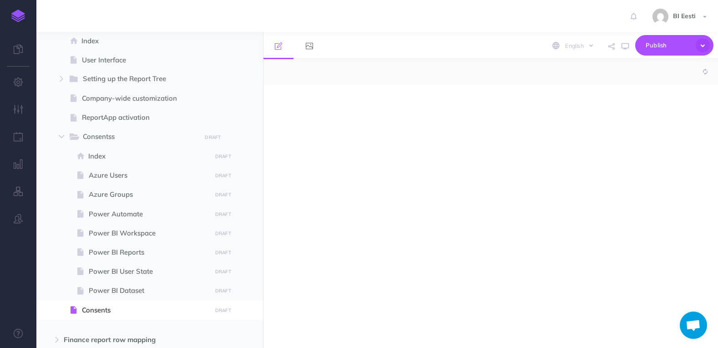
select select "null"
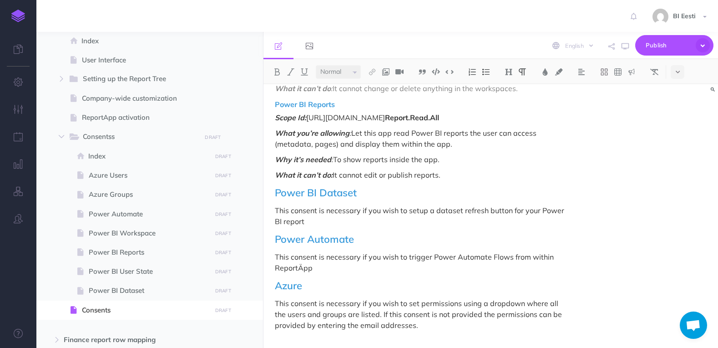
scroll to position [713, 0]
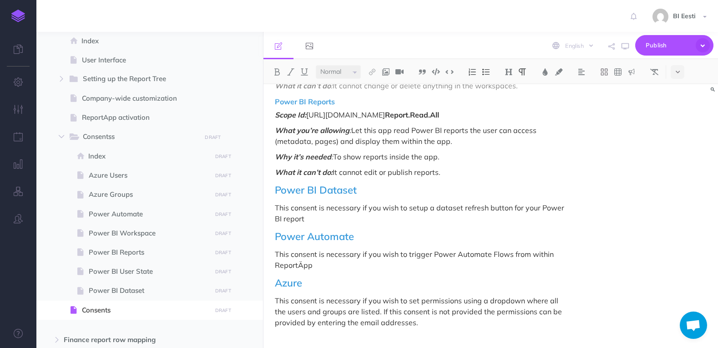
click at [455, 167] on p "What it can’t do: It cannot edit or publish reports." at bounding box center [422, 172] width 295 height 11
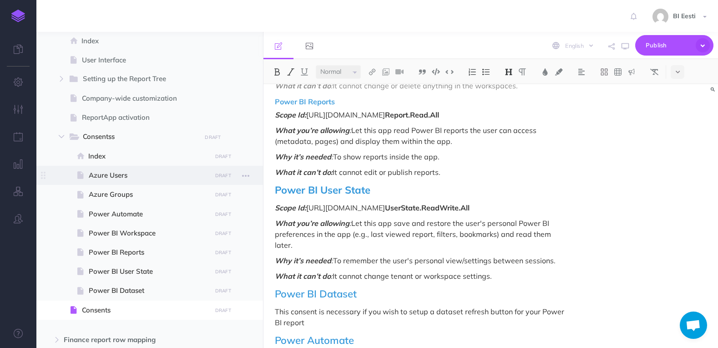
drag, startPoint x: 379, startPoint y: 179, endPoint x: 258, endPoint y: 184, distance: 121.6
click at [258, 184] on div "Admin User Collapse all Expand all Expand to root folders [URL][DOMAIN_NAME] Re…" at bounding box center [377, 190] width 682 height 316
click at [403, 184] on h2 "Power BI User State" at bounding box center [422, 189] width 295 height 11
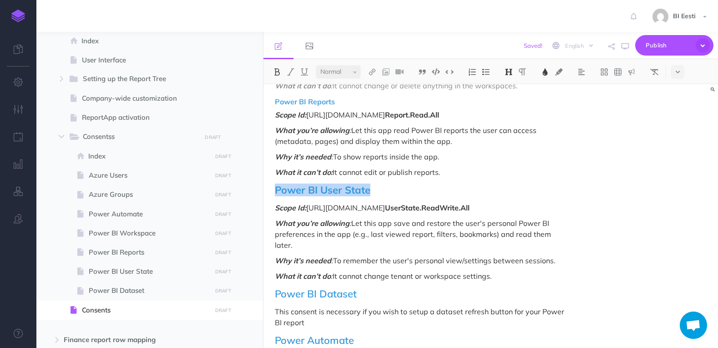
drag, startPoint x: 370, startPoint y: 176, endPoint x: 275, endPoint y: 176, distance: 94.7
click at [275, 183] on span "Power BI User State" at bounding box center [323, 189] width 96 height 13
click at [511, 72] on img at bounding box center [509, 71] width 8 height 7
click at [507, 128] on button "H4" at bounding box center [509, 129] width 14 height 14
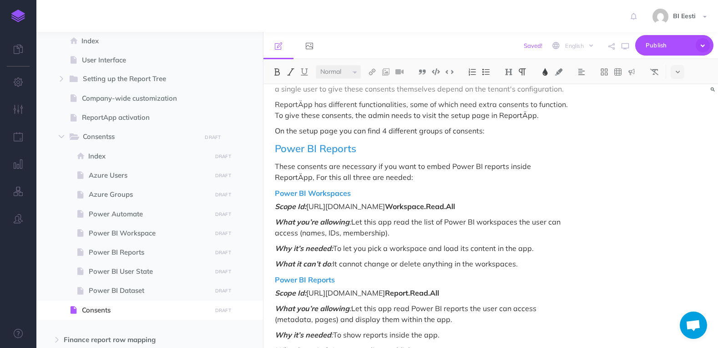
scroll to position [531, 0]
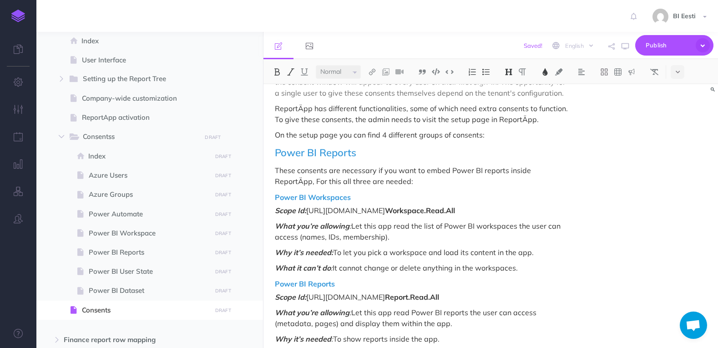
drag, startPoint x: 500, startPoint y: 246, endPoint x: 272, endPoint y: 181, distance: 237.7
click at [272, 181] on div "ReportÄpp needs consents for the app to function. Minimal consents that are nee…" at bounding box center [423, 97] width 318 height 1088
click at [487, 72] on img at bounding box center [486, 71] width 8 height 7
click at [586, 70] on img at bounding box center [582, 71] width 8 height 7
click at [586, 98] on img at bounding box center [582, 101] width 8 height 7
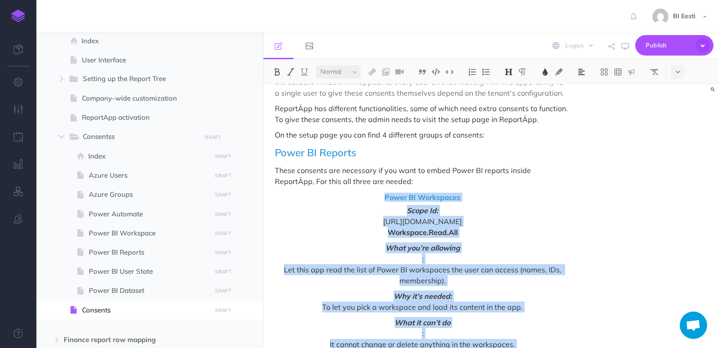
click at [581, 71] on img at bounding box center [582, 71] width 8 height 7
click at [582, 86] on img at bounding box center [582, 87] width 8 height 7
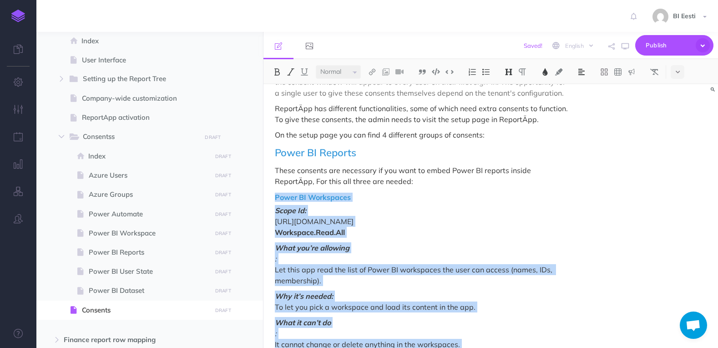
click at [582, 71] on img at bounding box center [582, 71] width 8 height 7
click at [674, 71] on button at bounding box center [678, 72] width 14 height 14
click at [678, 130] on img at bounding box center [678, 128] width 8 height 7
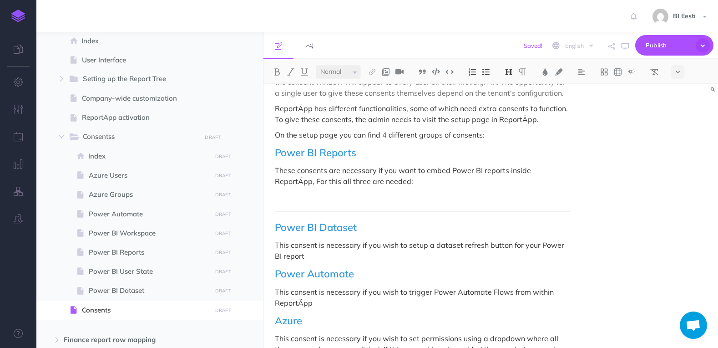
click at [356, 193] on h4 at bounding box center [422, 197] width 295 height 8
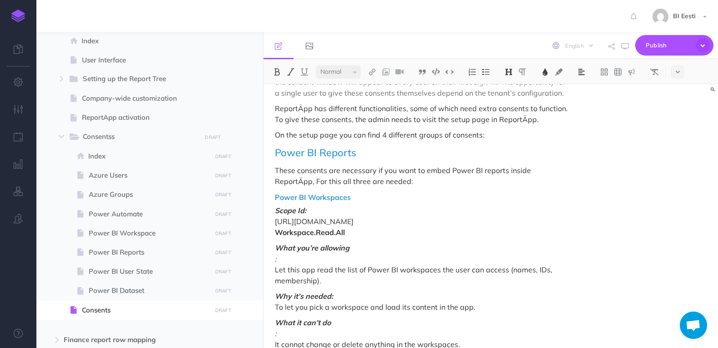
click at [451, 205] on span "Scope Id:" at bounding box center [422, 210] width 295 height 11
click at [394, 168] on p "These consents are necessary if you want to embed Power BI reports inside Repor…" at bounding box center [422, 176] width 295 height 22
click at [499, 129] on p "On the setup page you can find 4 different groups of consents:" at bounding box center [422, 134] width 295 height 11
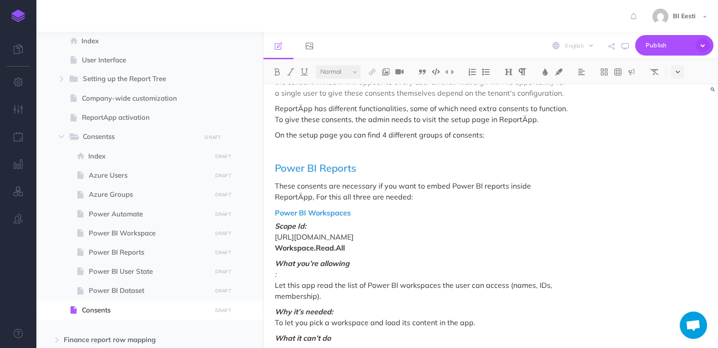
click at [676, 72] on button at bounding box center [678, 72] width 14 height 14
click at [676, 130] on img at bounding box center [678, 128] width 8 height 7
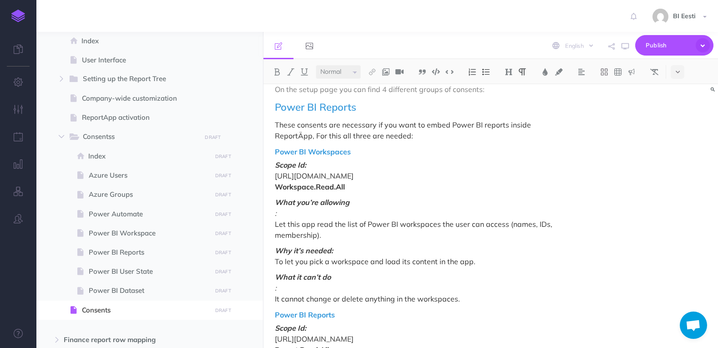
scroll to position [561, 0]
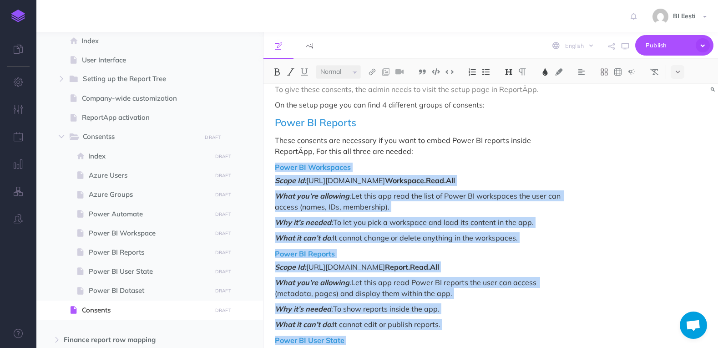
click at [410, 250] on h4 "Power BI Reports" at bounding box center [422, 254] width 295 height 8
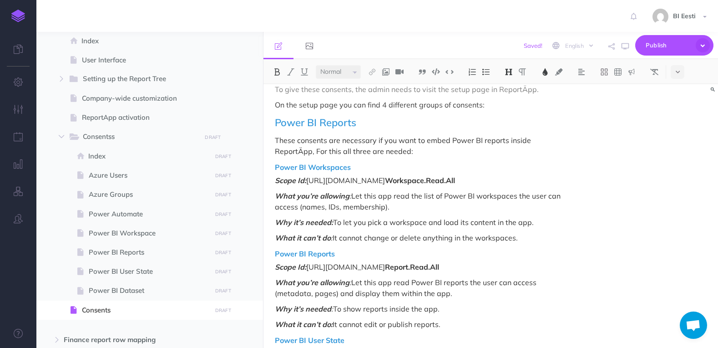
click at [276, 116] on span "Power BI Reports" at bounding box center [315, 122] width 81 height 13
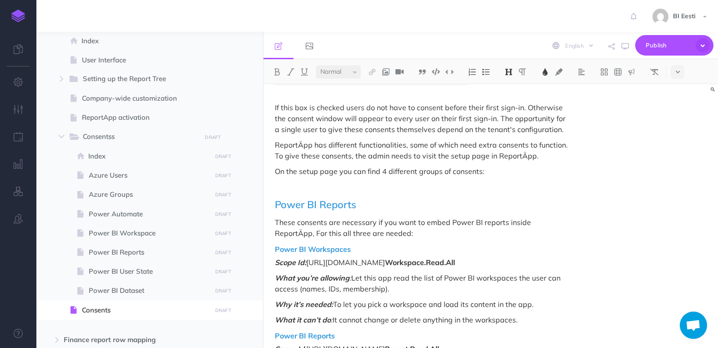
scroll to position [486, 0]
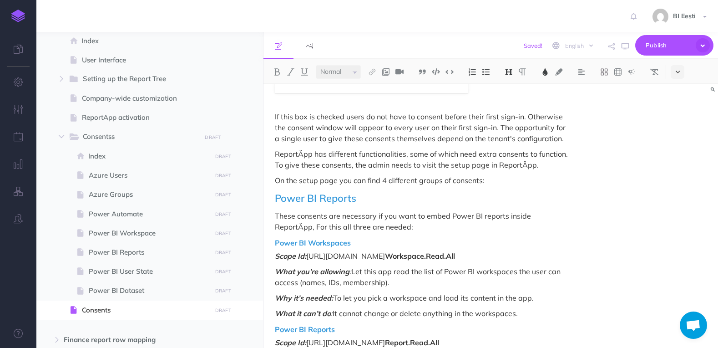
click at [675, 70] on button at bounding box center [678, 72] width 14 height 14
click at [680, 129] on img at bounding box center [678, 128] width 8 height 7
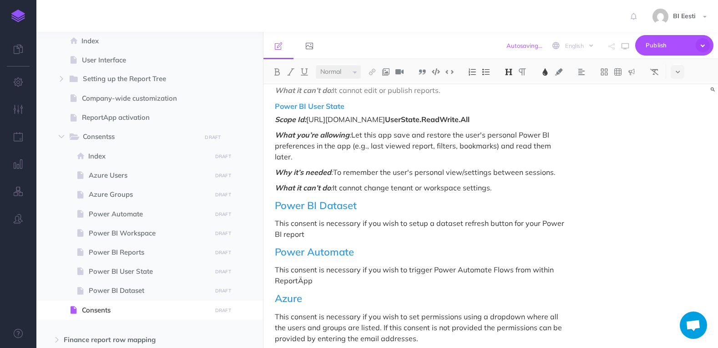
scroll to position [814, 0]
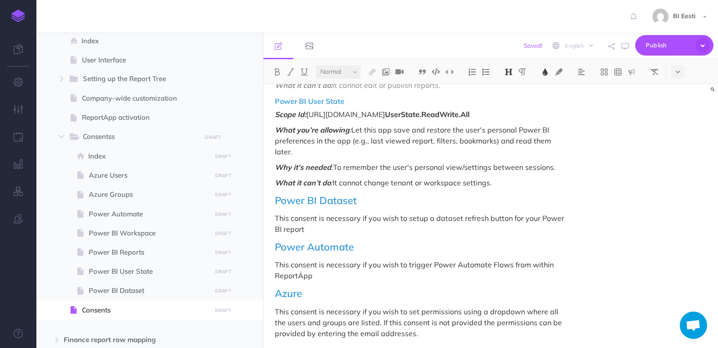
click at [276, 194] on span "Power BI Dataset" at bounding box center [316, 200] width 82 height 13
click at [682, 71] on button at bounding box center [678, 72] width 14 height 14
click at [682, 130] on img at bounding box center [678, 128] width 8 height 7
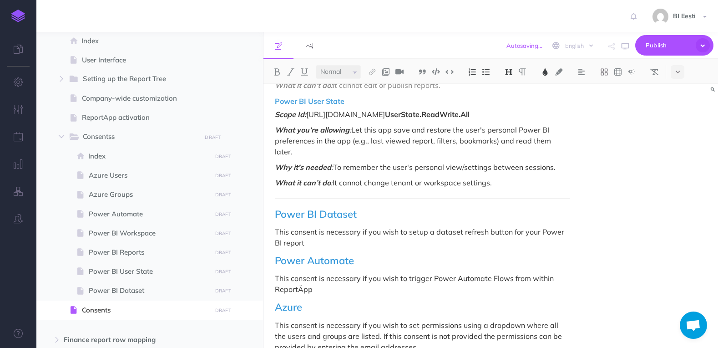
click at [276, 254] on span "Power Automate" at bounding box center [314, 260] width 79 height 13
click at [681, 72] on button at bounding box center [678, 72] width 14 height 14
click at [680, 129] on img at bounding box center [678, 128] width 8 height 7
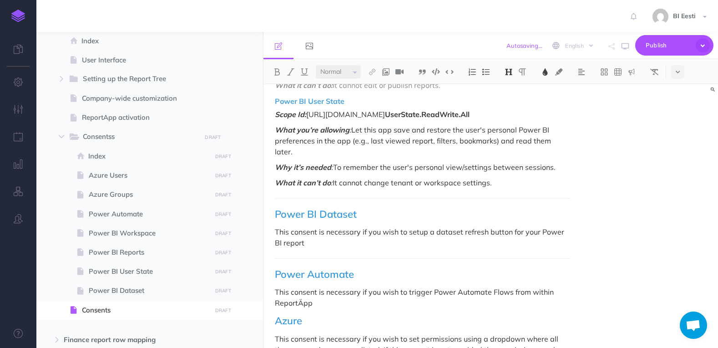
click at [678, 74] on icon at bounding box center [678, 72] width 4 height 6
click at [680, 130] on img at bounding box center [678, 128] width 8 height 7
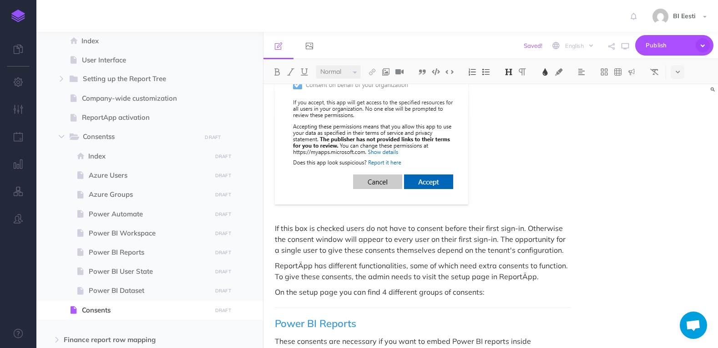
scroll to position [582, 0]
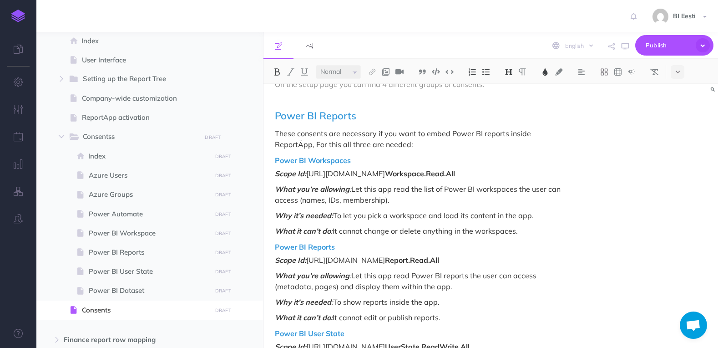
click at [274, 150] on div "ReportÄpp needs consents for the app to function. Minimal consents that are nee…" at bounding box center [423, 73] width 318 height 1143
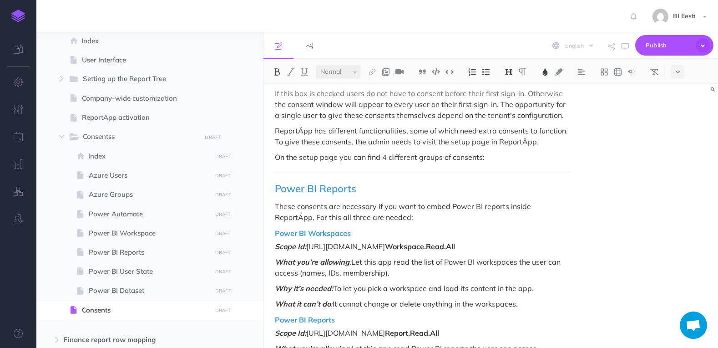
scroll to position [536, 0]
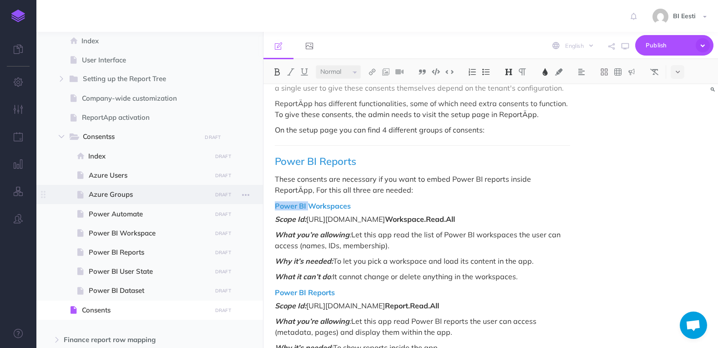
drag, startPoint x: 308, startPoint y: 191, endPoint x: 258, endPoint y: 195, distance: 50.7
click at [258, 195] on div "Admin User Collapse all Expand all Expand to root folders [URL][DOMAIN_NAME] Re…" at bounding box center [377, 190] width 682 height 316
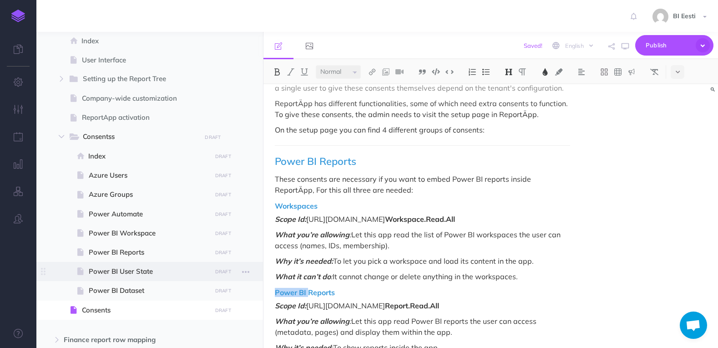
drag, startPoint x: 310, startPoint y: 279, endPoint x: 262, endPoint y: 279, distance: 47.8
click at [262, 279] on div "Admin User Collapse all Expand all Expand to root folders [URL][DOMAIN_NAME] Re…" at bounding box center [377, 190] width 682 height 316
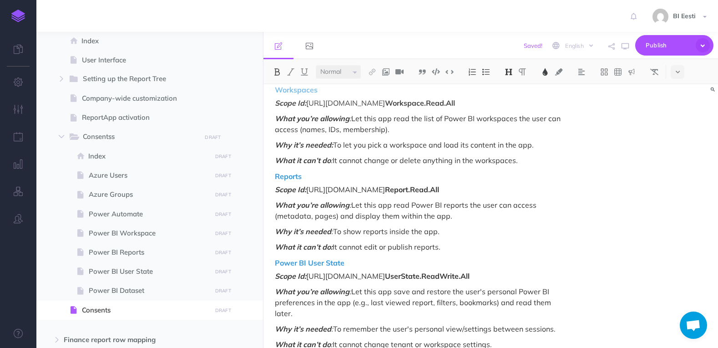
scroll to position [673, 0]
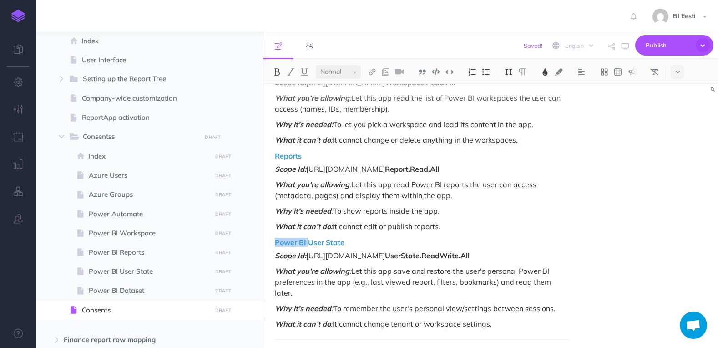
drag, startPoint x: 308, startPoint y: 228, endPoint x: 268, endPoint y: 228, distance: 40.1
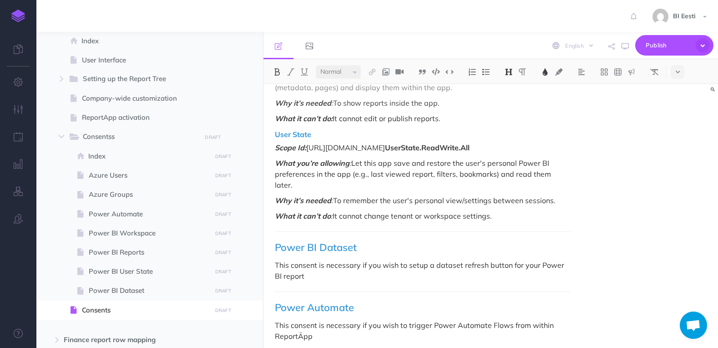
scroll to position [809, 0]
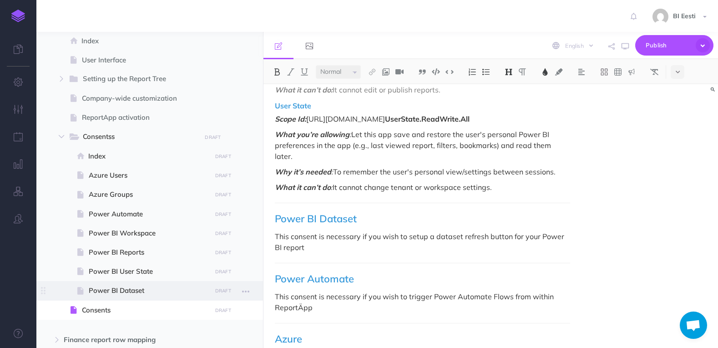
click at [146, 290] on span "Power BI Dataset" at bounding box center [149, 290] width 120 height 11
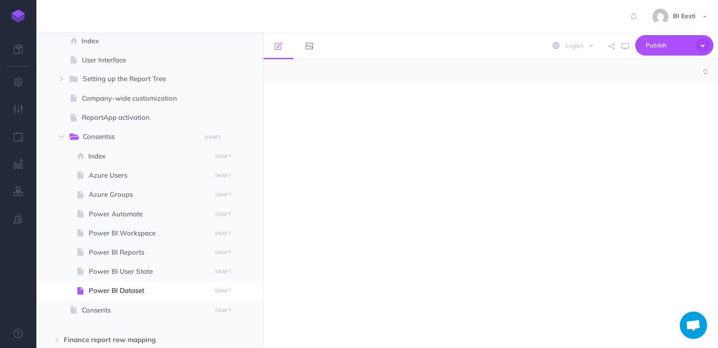
select select "null"
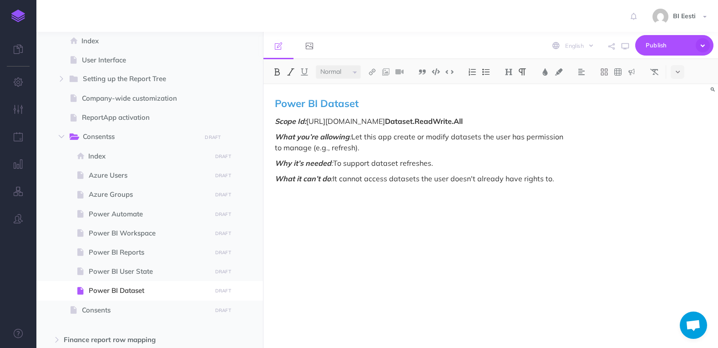
drag, startPoint x: 555, startPoint y: 179, endPoint x: 274, endPoint y: 122, distance: 287.1
click at [274, 122] on div "Power BI Dataset Scope Id: [URL][DOMAIN_NAME] Dataset.ReadWrite.All What you’re…" at bounding box center [423, 211] width 318 height 254
copy div "Scope Id: [URL][DOMAIN_NAME] Dataset.ReadWrite.All What you’re allowing : Let t…"
click at [115, 310] on span "Consents" at bounding box center [145, 310] width 127 height 11
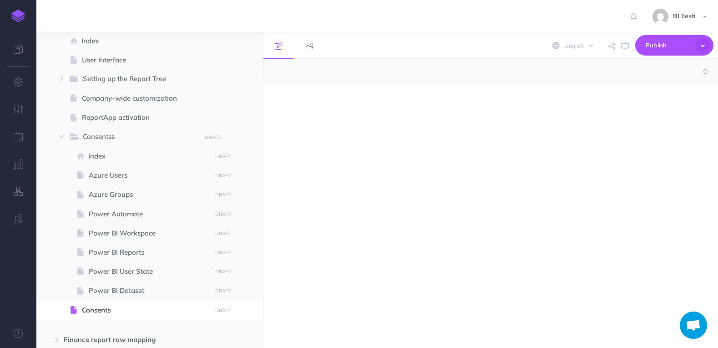
select select "null"
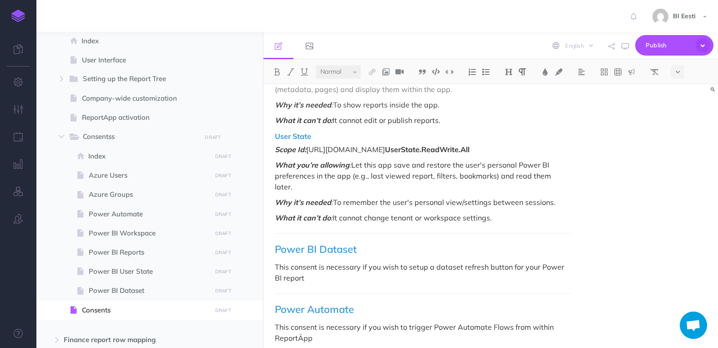
scroll to position [855, 0]
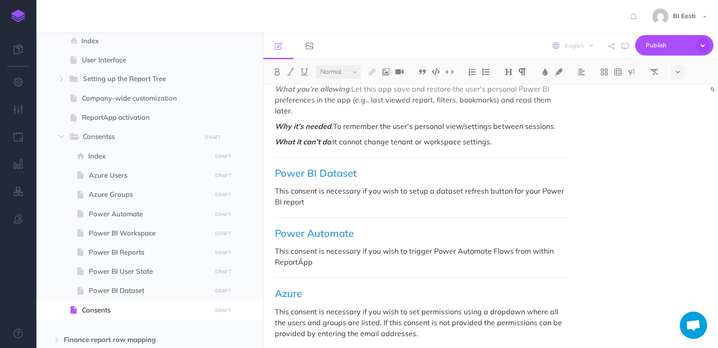
click at [350, 185] on p "This consent is necessary if you wish to setup a dataset refresh button for you…" at bounding box center [422, 196] width 295 height 22
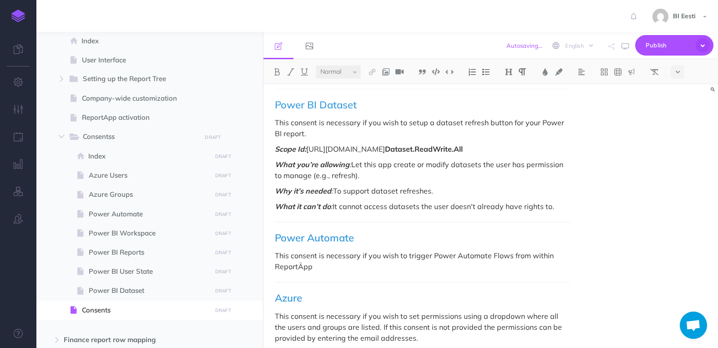
scroll to position [928, 0]
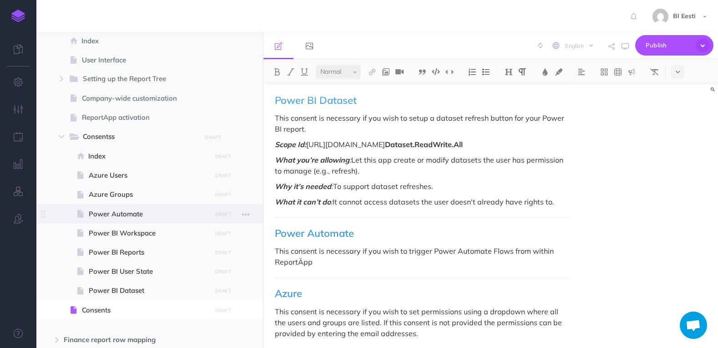
click at [143, 213] on span "Power Automate" at bounding box center [149, 213] width 120 height 11
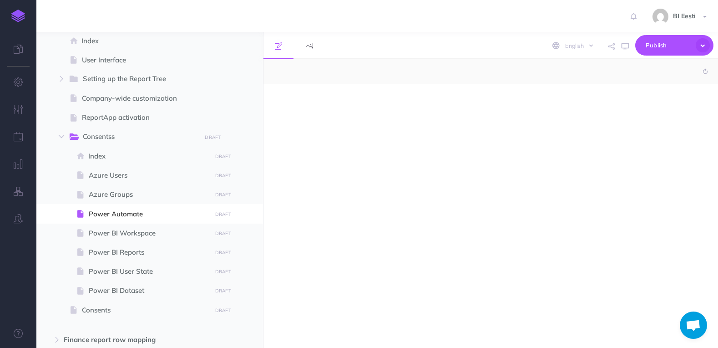
select select "null"
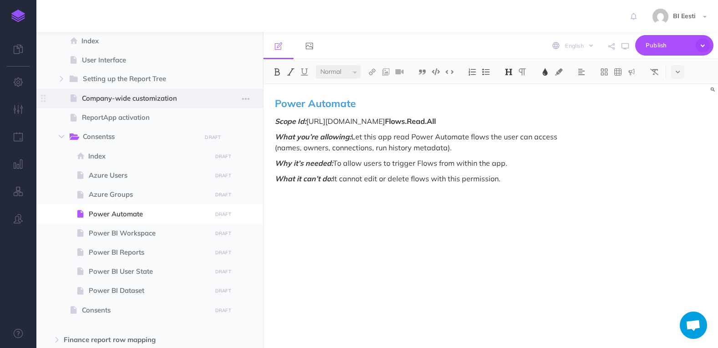
drag, startPoint x: 508, startPoint y: 178, endPoint x: 234, endPoint y: 95, distance: 286.4
click at [234, 95] on div "Admin User Collapse all Expand all Expand to root folders [URL][DOMAIN_NAME] Re…" at bounding box center [377, 190] width 682 height 316
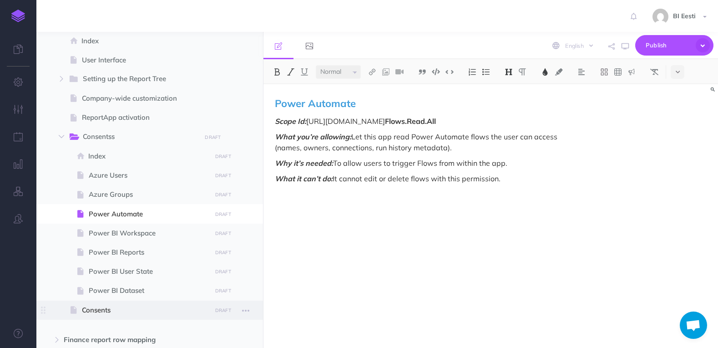
click at [128, 307] on span "Consents" at bounding box center [145, 310] width 127 height 11
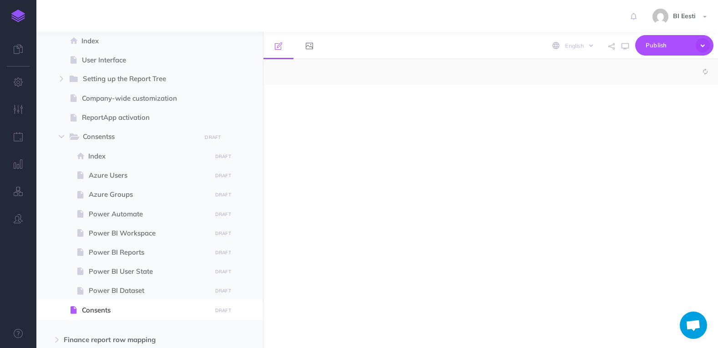
select select "null"
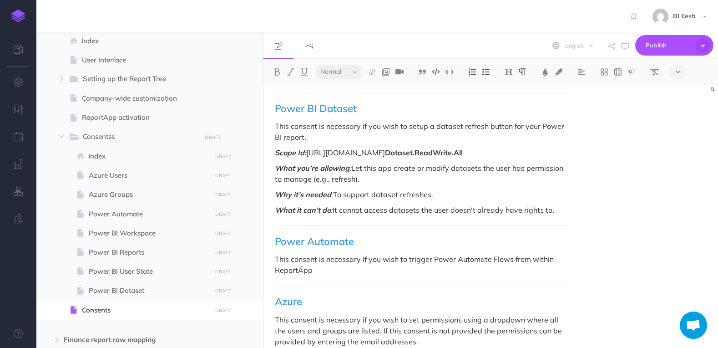
scroll to position [928, 0]
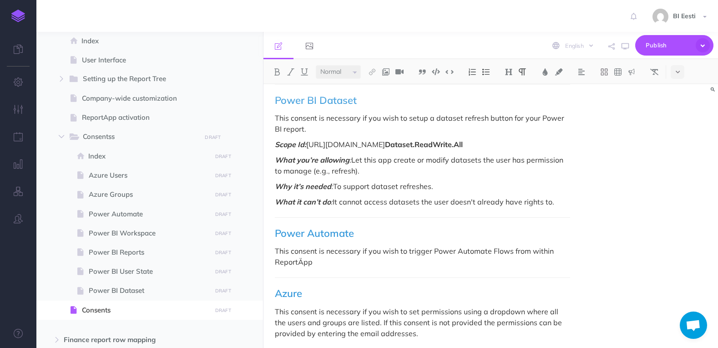
click at [351, 245] on p "This consent is necessary if you wish to trigger Power Automate Flows from with…" at bounding box center [422, 256] width 295 height 22
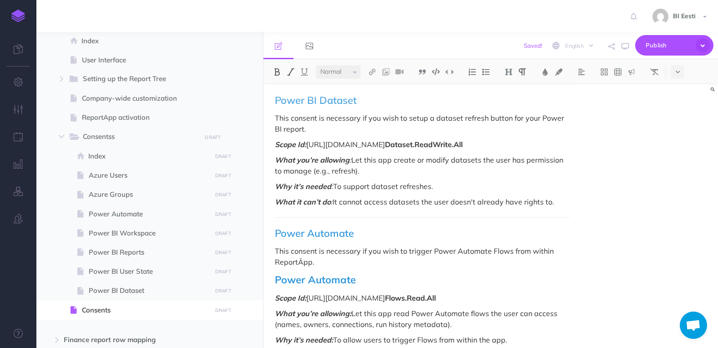
drag, startPoint x: 368, startPoint y: 261, endPoint x: 264, endPoint y: 261, distance: 103.3
drag, startPoint x: 358, startPoint y: 256, endPoint x: 246, endPoint y: 257, distance: 112.4
click at [246, 257] on div "Admin User Collapse all Expand all Expand to root folders [URL][DOMAIN_NAME] Re…" at bounding box center [377, 190] width 682 height 316
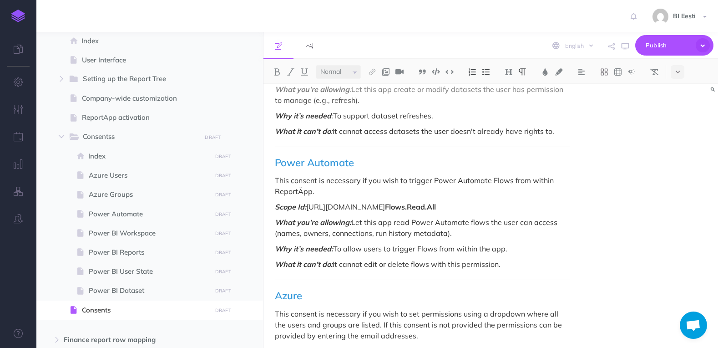
scroll to position [1000, 0]
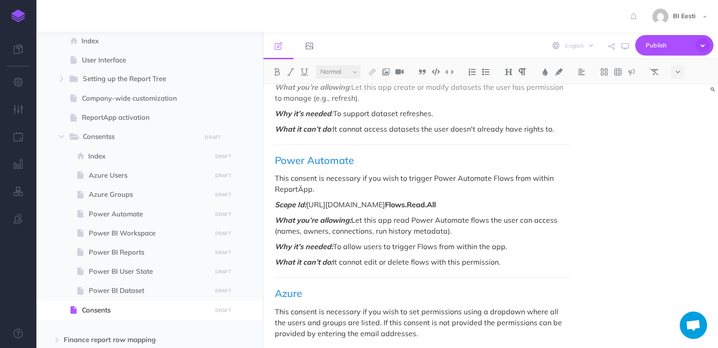
click at [429, 310] on p "This consent is necessary if you wish to set permissions using a dropdown where…" at bounding box center [422, 322] width 295 height 33
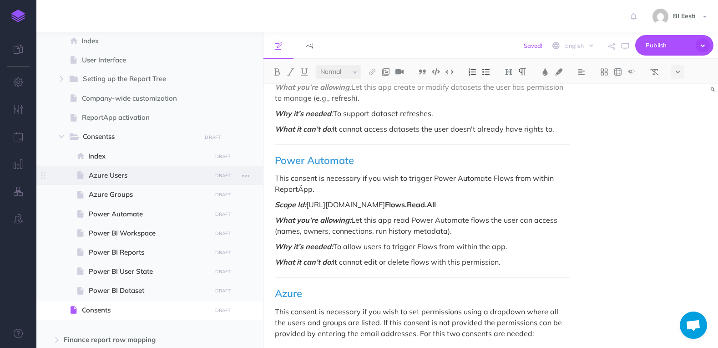
click at [134, 174] on span "Azure Users" at bounding box center [149, 175] width 120 height 11
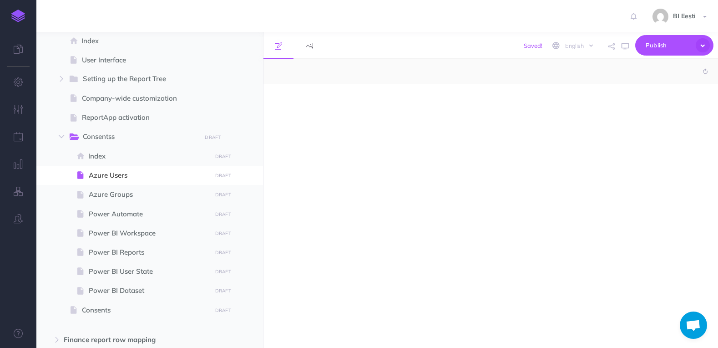
select select "null"
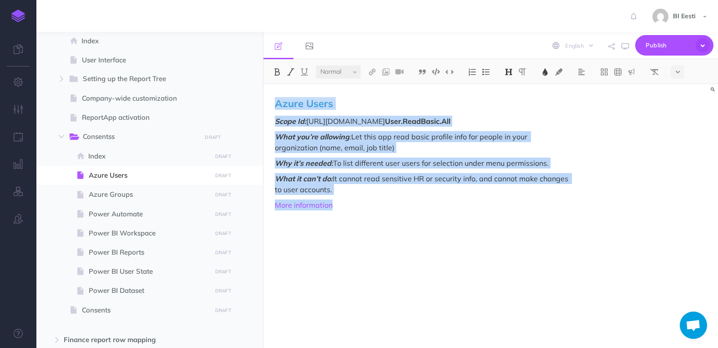
drag, startPoint x: 277, startPoint y: 103, endPoint x: 373, endPoint y: 207, distance: 141.4
click at [373, 207] on div "Azure Users Scope Id: [URL][DOMAIN_NAME] User.ReadBasic.All What you’re allowin…" at bounding box center [423, 211] width 318 height 254
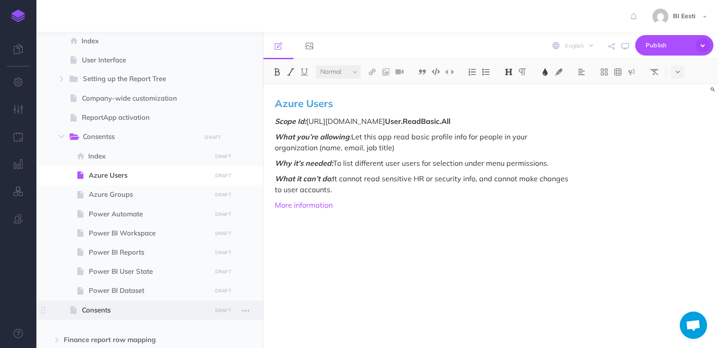
click at [152, 312] on span "Consents" at bounding box center [145, 310] width 127 height 11
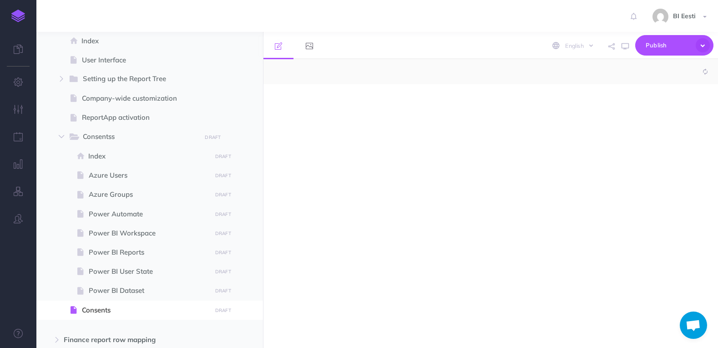
select select "null"
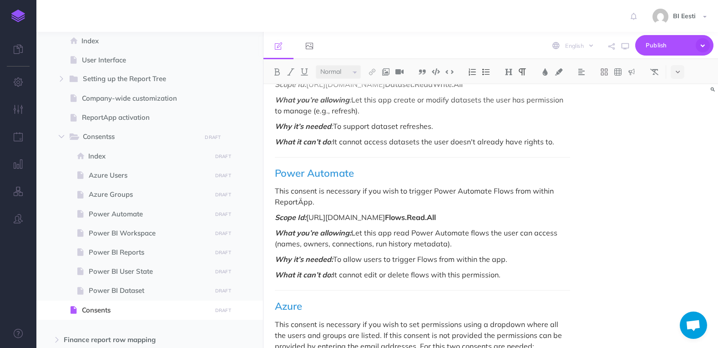
scroll to position [1016, 0]
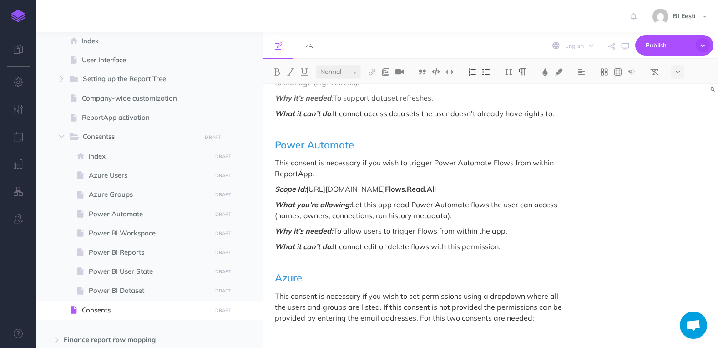
click at [558, 294] on p "This consent is necessary if you wish to set permissions using a dropdown where…" at bounding box center [422, 306] width 295 height 33
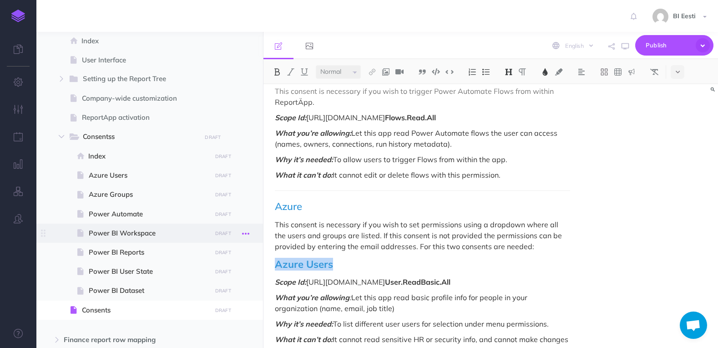
drag, startPoint x: 336, startPoint y: 235, endPoint x: 242, endPoint y: 238, distance: 94.3
click at [242, 238] on div "Admin User Collapse all Expand all Expand to root folders [URL][DOMAIN_NAME] Re…" at bounding box center [377, 190] width 682 height 316
click at [509, 72] on img at bounding box center [509, 71] width 8 height 7
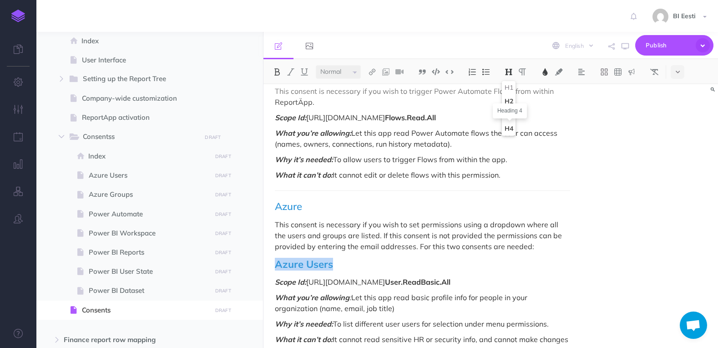
click at [512, 131] on button "H4" at bounding box center [509, 129] width 14 height 14
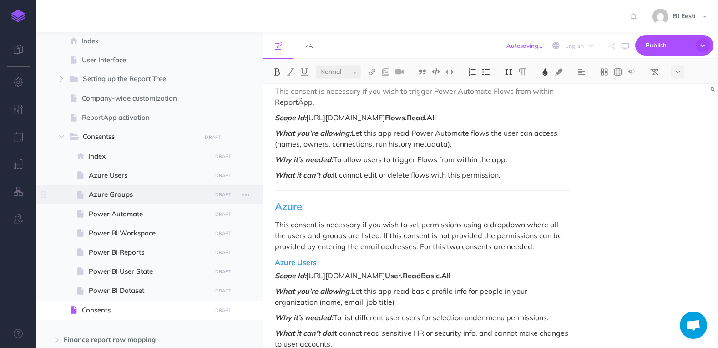
click at [121, 196] on span "Azure Groups" at bounding box center [149, 194] width 120 height 11
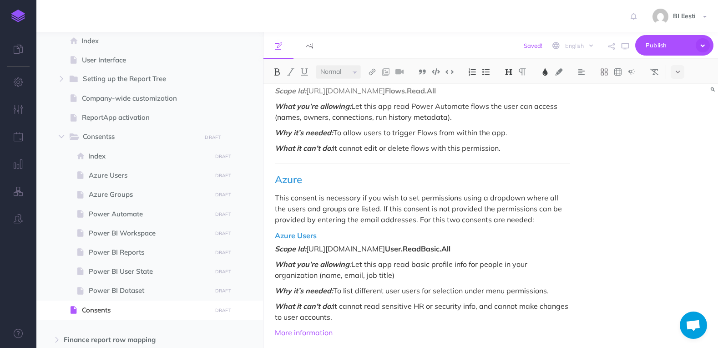
scroll to position [1129, 0]
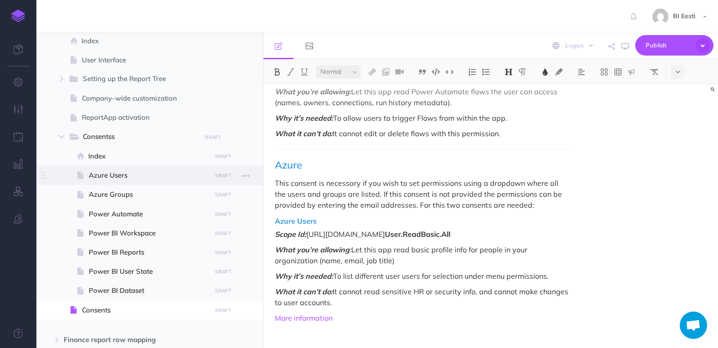
click at [118, 168] on span at bounding box center [149, 175] width 227 height 19
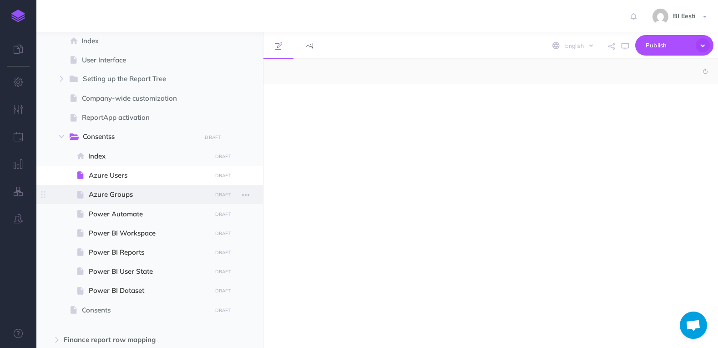
click at [129, 198] on span "Azure Groups" at bounding box center [149, 194] width 120 height 11
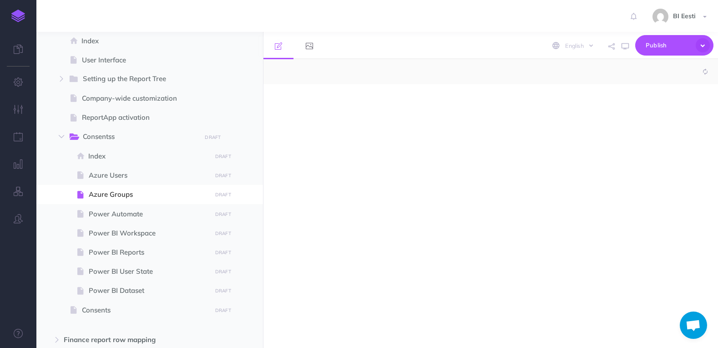
select select "null"
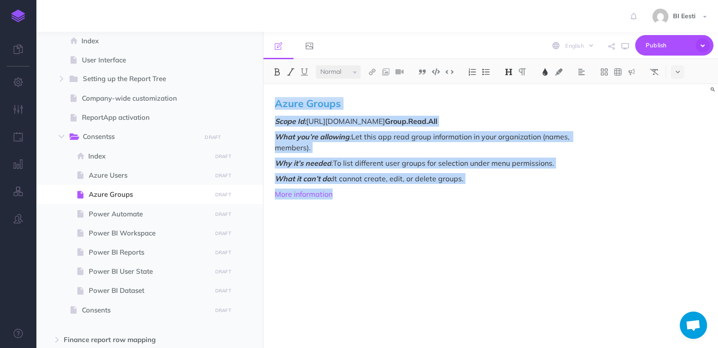
drag, startPoint x: 316, startPoint y: 184, endPoint x: 265, endPoint y: 94, distance: 103.8
click at [265, 94] on div "Azure Groups Scope Id: [URL][DOMAIN_NAME] Group.Read.All What you’re allowing :…" at bounding box center [423, 211] width 318 height 254
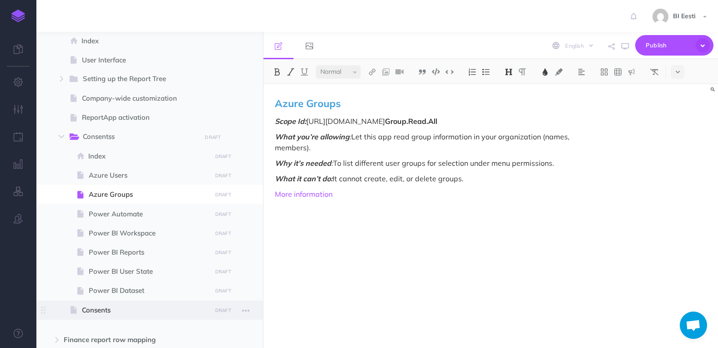
click at [103, 309] on span "Consents" at bounding box center [145, 310] width 127 height 11
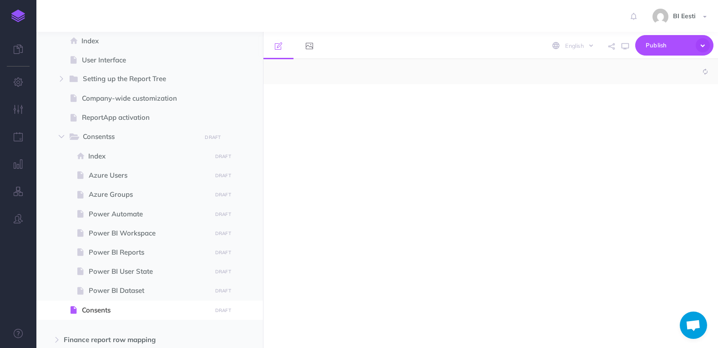
select select "null"
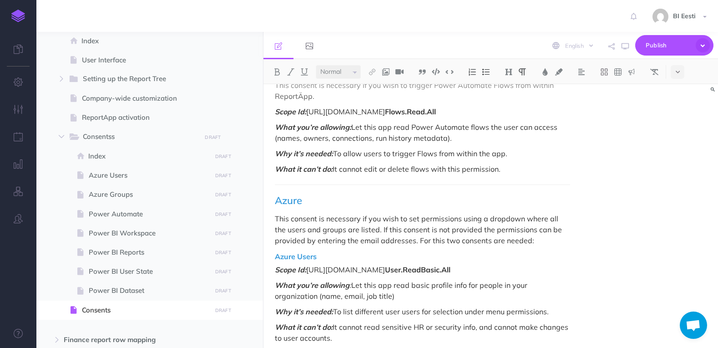
scroll to position [1129, 0]
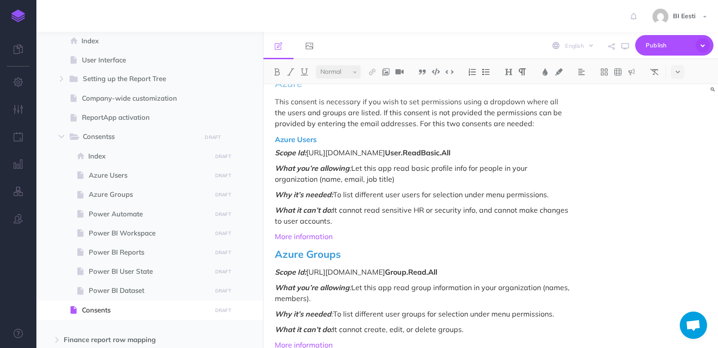
scroll to position [1222, 0]
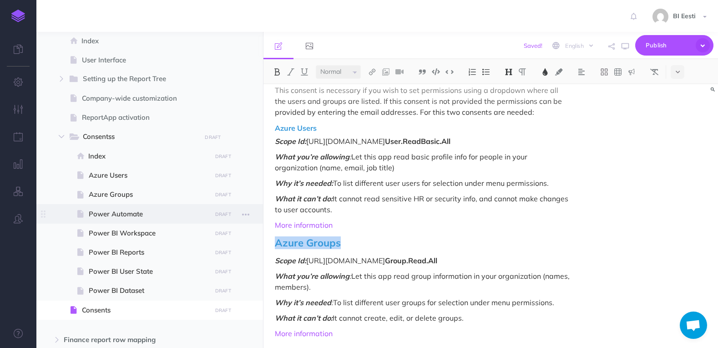
drag, startPoint x: 359, startPoint y: 221, endPoint x: 256, endPoint y: 215, distance: 102.6
click at [256, 215] on div "Admin User Collapse all Expand all Expand to root folders [URL][DOMAIN_NAME] Re…" at bounding box center [377, 190] width 682 height 316
click at [508, 71] on img at bounding box center [509, 71] width 8 height 7
click at [512, 129] on button "H4" at bounding box center [509, 129] width 14 height 14
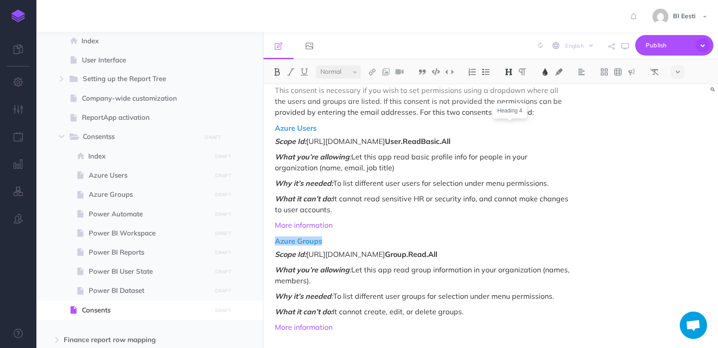
scroll to position [1215, 0]
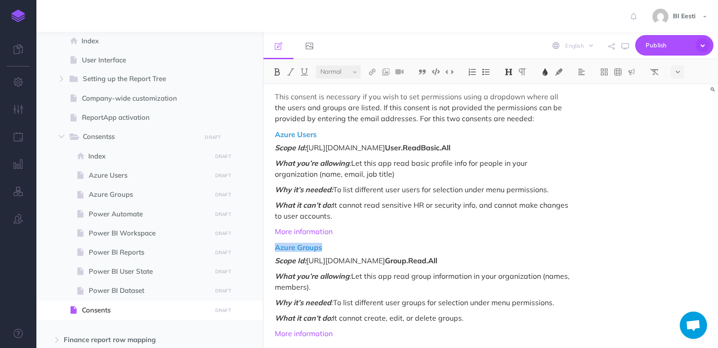
click at [359, 244] on h4 "Azure Groups" at bounding box center [422, 248] width 295 height 8
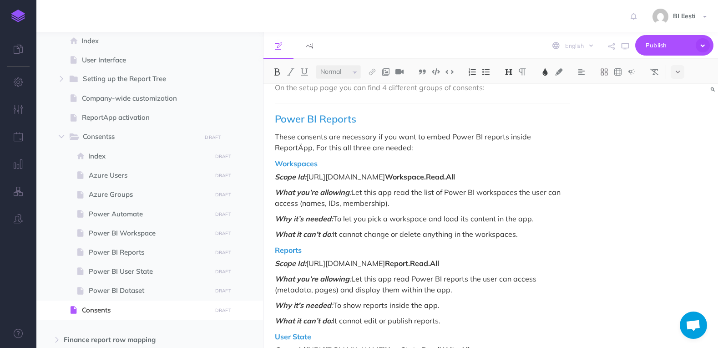
scroll to position [578, 0]
click at [249, 136] on icon "button" at bounding box center [245, 137] width 7 height 11
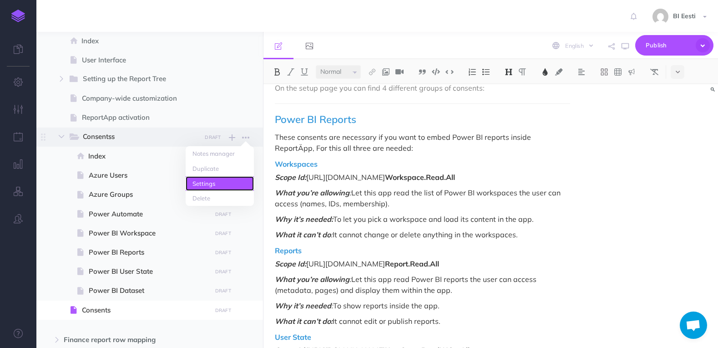
click at [226, 184] on link "Settings" at bounding box center [220, 183] width 68 height 15
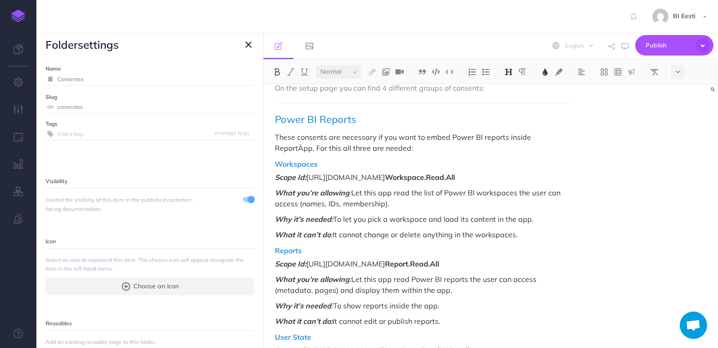
click at [243, 197] on span at bounding box center [248, 199] width 11 height 5
click at [245, 41] on icon "button" at bounding box center [248, 44] width 6 height 11
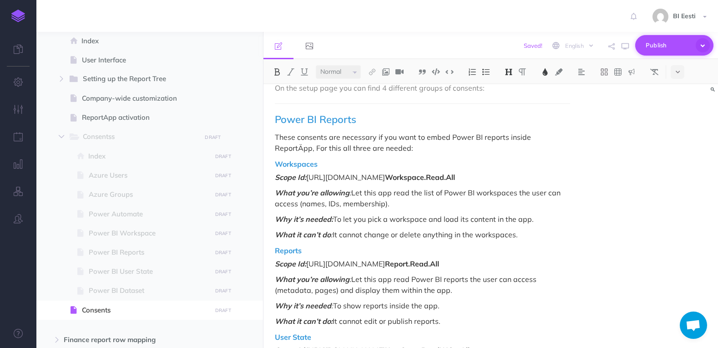
click at [669, 50] on span "Publish" at bounding box center [669, 45] width 46 height 14
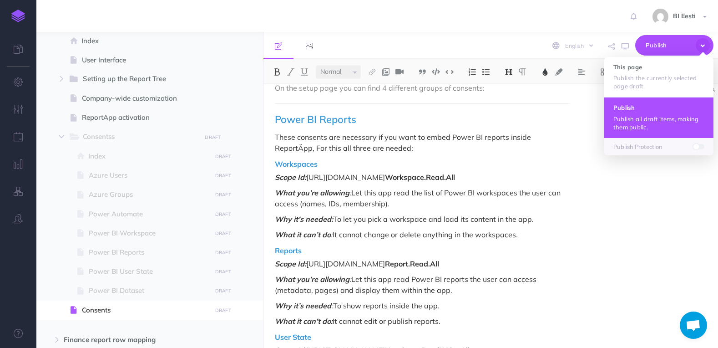
click at [655, 118] on p "Publish all draft items, making them public." at bounding box center [659, 123] width 91 height 16
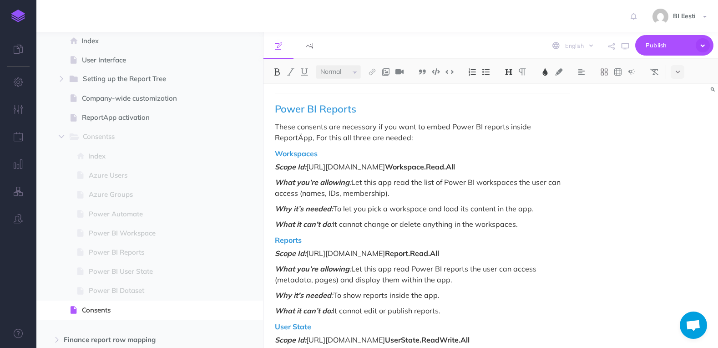
scroll to position [501, 0]
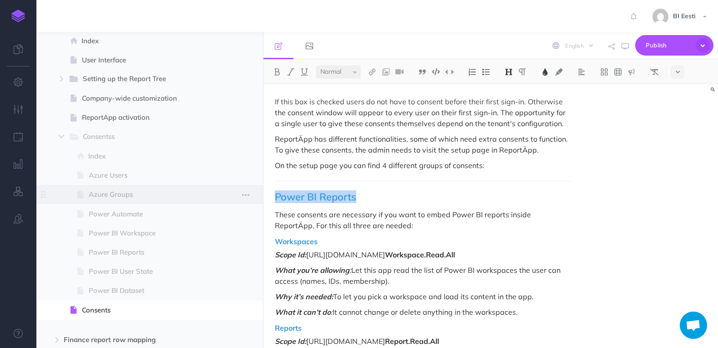
drag, startPoint x: 362, startPoint y: 183, endPoint x: 261, endPoint y: 185, distance: 100.6
click at [261, 185] on div "Admin User Collapse all Expand all Expand to root folders [URL][DOMAIN_NAME] Re…" at bounding box center [377, 190] width 682 height 316
click at [370, 73] on img at bounding box center [372, 71] width 8 height 7
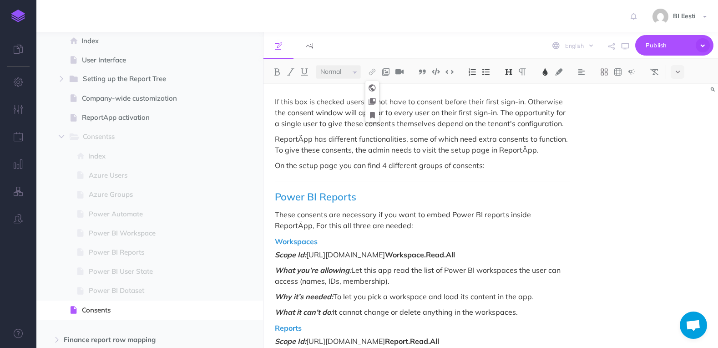
click at [531, 160] on div "ReportÄpp needs consents for the app to function. Minimal consents that are nee…" at bounding box center [423, 335] width 318 height 1503
drag, startPoint x: 325, startPoint y: 231, endPoint x: 245, endPoint y: 229, distance: 79.7
click at [245, 229] on div "Admin User Collapse all Expand all Expand to root folders [URL][DOMAIN_NAME] Re…" at bounding box center [377, 190] width 682 height 316
click at [509, 71] on img at bounding box center [509, 71] width 8 height 7
click at [512, 118] on button "H3" at bounding box center [509, 115] width 14 height 14
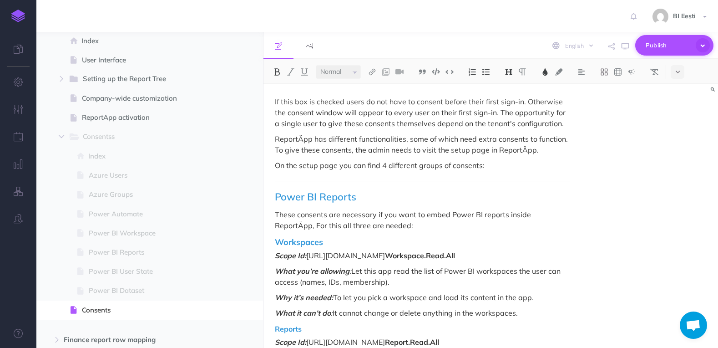
click at [671, 48] on span "Publish" at bounding box center [669, 45] width 46 height 14
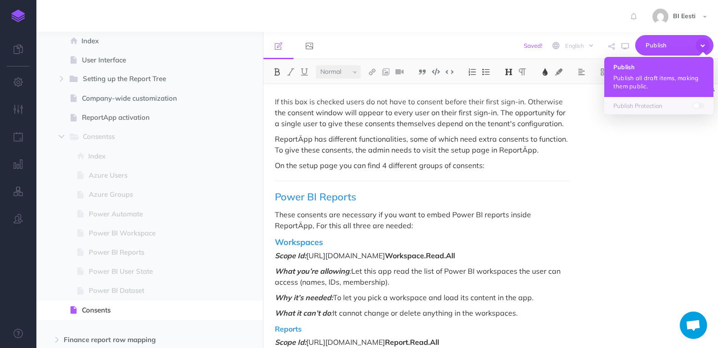
click at [655, 78] on p "Publish all draft items, making them public." at bounding box center [659, 82] width 91 height 16
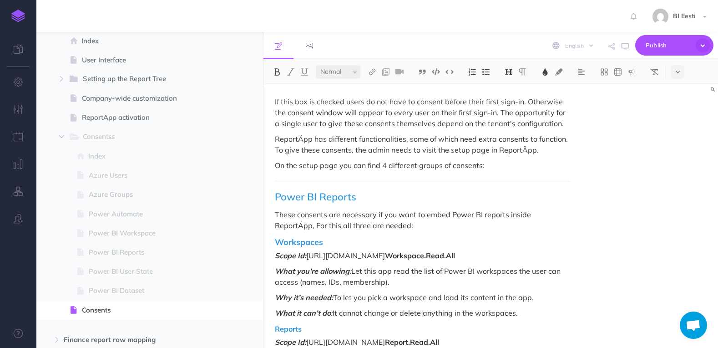
click at [343, 238] on h3 "Workspaces" at bounding box center [422, 242] width 295 height 9
drag, startPoint x: 329, startPoint y: 231, endPoint x: 243, endPoint y: 229, distance: 86.5
click at [243, 229] on div "Admin User Collapse all Expand all Expand to root folders [URL][DOMAIN_NAME] Re…" at bounding box center [377, 190] width 682 height 316
click at [374, 73] on img at bounding box center [372, 71] width 8 height 7
click at [348, 221] on div "ReportÄpp needs consents for the app to function. Minimal consents that are nee…" at bounding box center [423, 336] width 318 height 1504
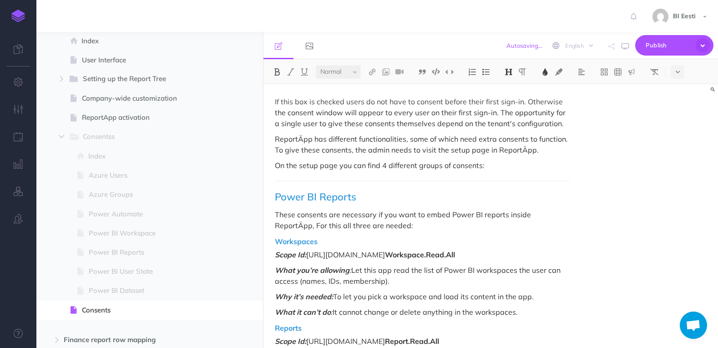
click at [320, 238] on h4 "Workspaces" at bounding box center [422, 242] width 295 height 8
drag, startPoint x: 329, startPoint y: 229, endPoint x: 251, endPoint y: 230, distance: 77.8
click at [251, 230] on div "Admin User Collapse all Expand all Expand to root folders [URL][DOMAIN_NAME] Re…" at bounding box center [377, 190] width 682 height 316
click at [376, 73] on img at bounding box center [372, 71] width 8 height 7
click at [378, 115] on button at bounding box center [373, 115] width 14 height 14
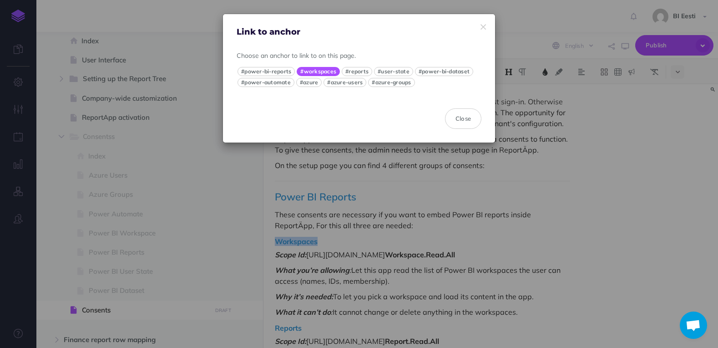
click at [316, 73] on button "#workspaces" at bounding box center [318, 71] width 43 height 9
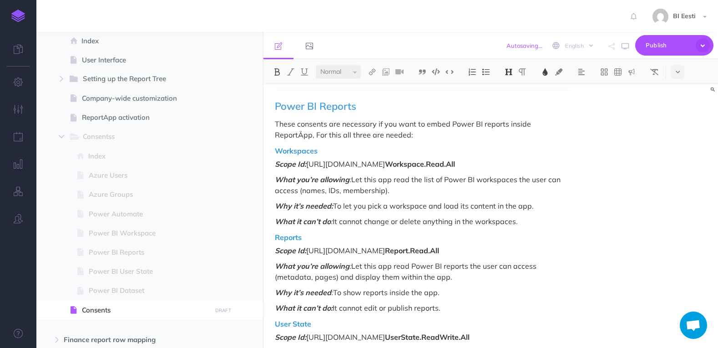
scroll to position [592, 0]
drag, startPoint x: 303, startPoint y: 222, endPoint x: 272, endPoint y: 221, distance: 31.4
click at [272, 221] on div "ReportÄpp needs consents for the app to function. Minimal consents that are nee…" at bounding box center [423, 243] width 318 height 1503
click at [371, 74] on img at bounding box center [372, 71] width 8 height 7
click at [373, 117] on icon at bounding box center [372, 115] width 5 height 6
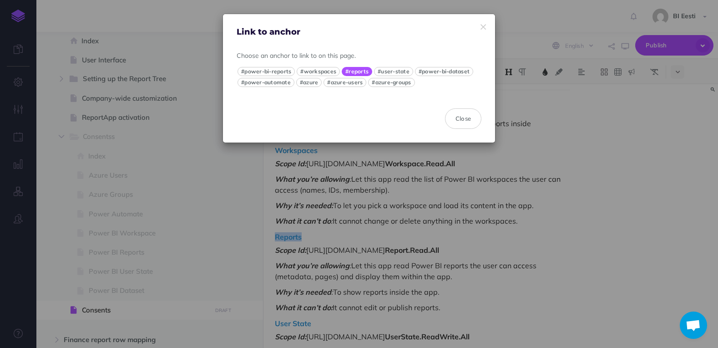
click at [356, 69] on button "#reports" at bounding box center [357, 71] width 30 height 9
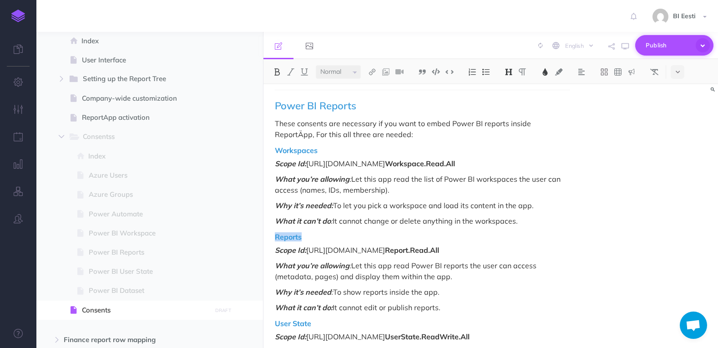
click at [666, 47] on span "Publish" at bounding box center [669, 45] width 46 height 14
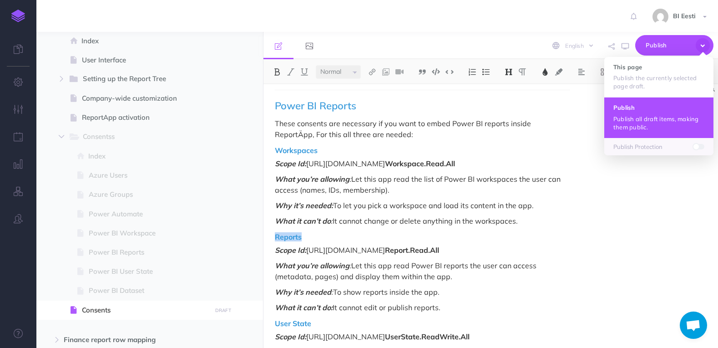
click at [652, 118] on p "Publish all draft items, making them public." at bounding box center [659, 123] width 91 height 16
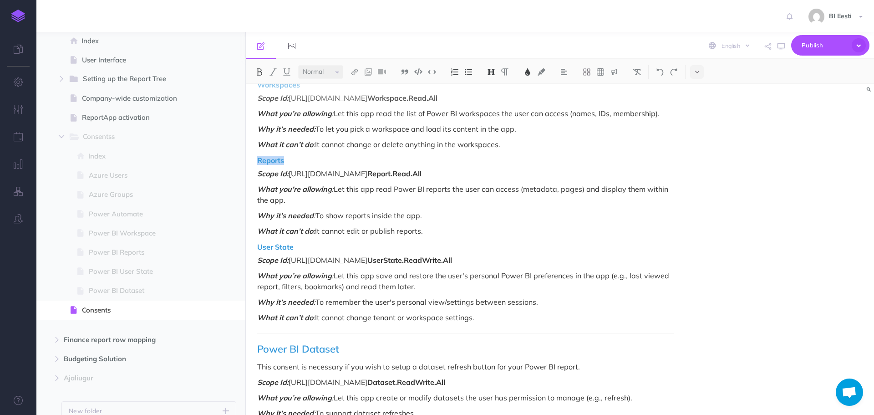
scroll to position [490, 0]
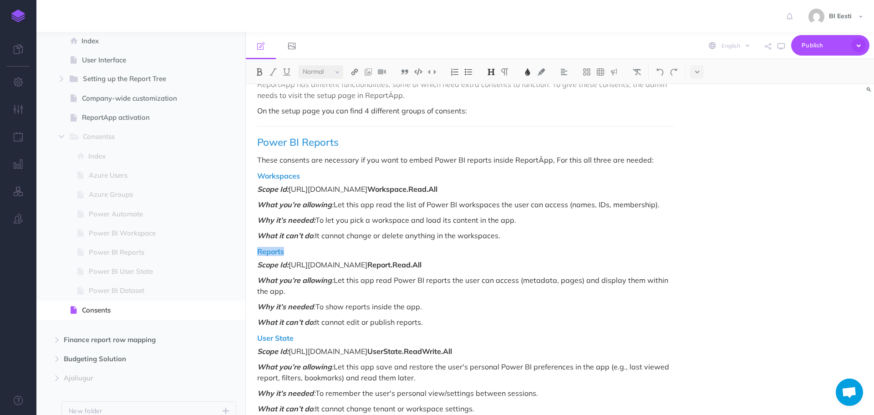
click at [360, 76] on button at bounding box center [355, 72] width 14 height 14
click at [355, 119] on button at bounding box center [355, 115] width 14 height 14
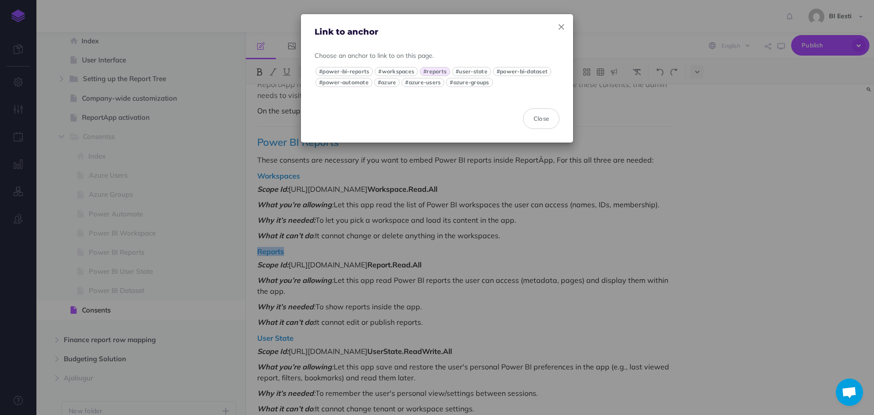
click at [563, 25] on icon "button" at bounding box center [560, 27] width 5 height 10
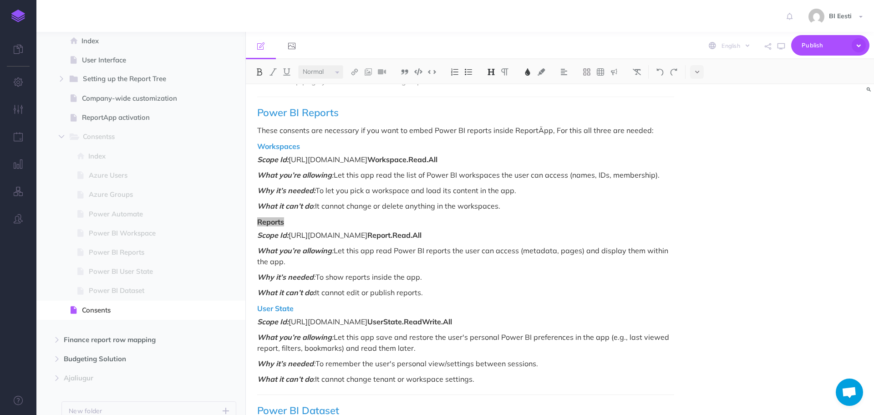
scroll to position [535, 0]
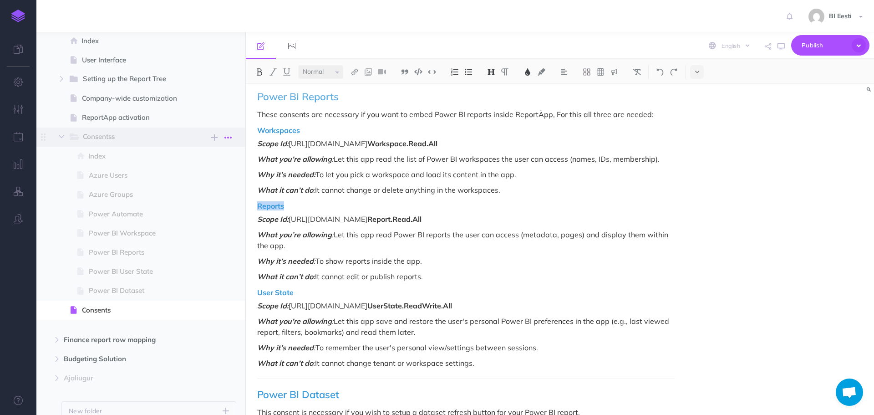
click at [229, 135] on icon "button" at bounding box center [227, 137] width 7 height 11
click at [208, 193] on link "Delete" at bounding box center [202, 198] width 68 height 15
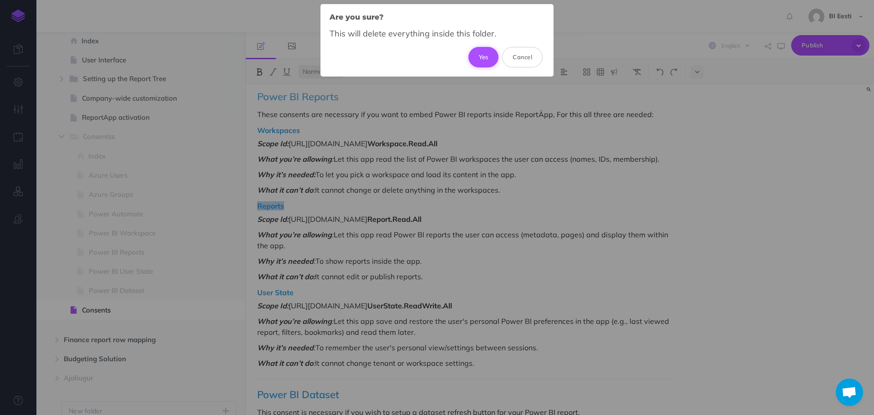
click at [487, 59] on button "Yes" at bounding box center [483, 57] width 30 height 20
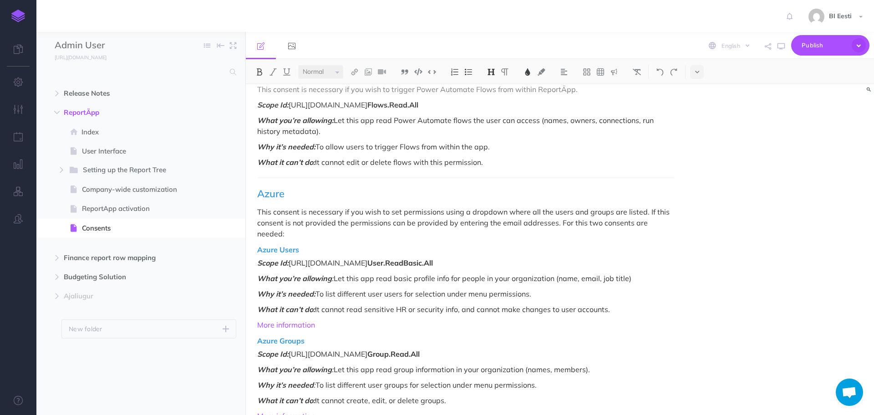
scroll to position [953, 0]
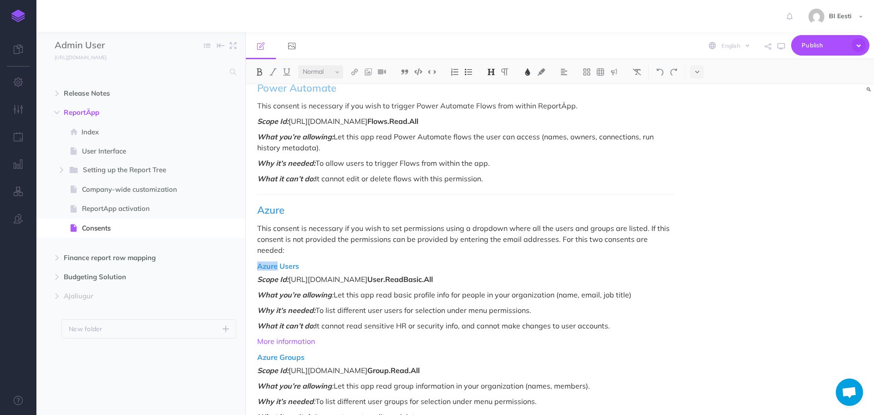
drag, startPoint x: 278, startPoint y: 253, endPoint x: 255, endPoint y: 252, distance: 23.2
drag, startPoint x: 280, startPoint y: 347, endPoint x: 245, endPoint y: 345, distance: 35.5
click at [245, 345] on div "Admin User Collapse all Expand all Expand to root folders [URL][DOMAIN_NAME] Re…" at bounding box center [455, 223] width 838 height 383
click at [308, 347] on h4 "Groups" at bounding box center [465, 357] width 417 height 8
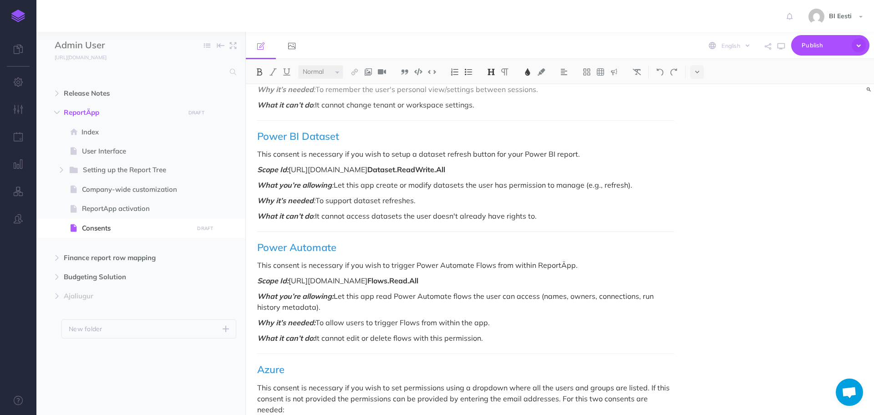
scroll to position [816, 0]
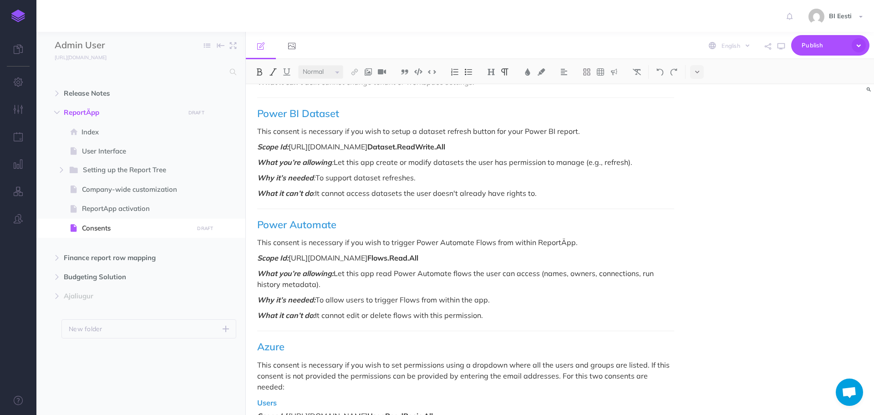
click at [299, 298] on em "Why it’s needed:" at bounding box center [286, 299] width 58 height 9
click at [718, 46] on span "Published" at bounding box center [825, 45] width 46 height 14
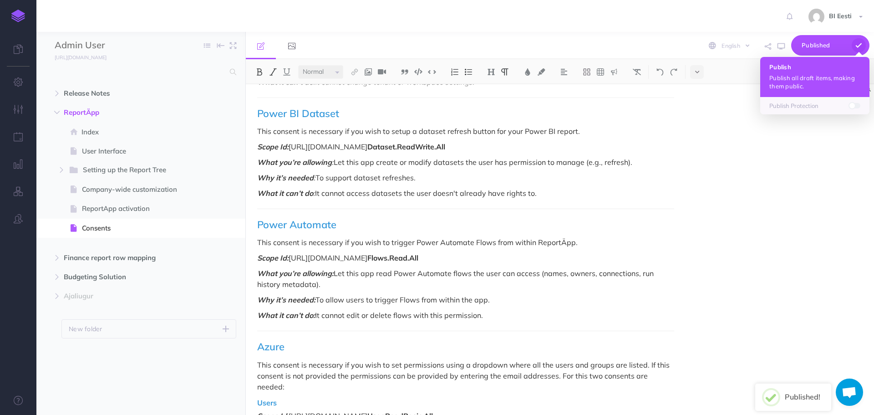
click at [718, 71] on button "Publish Publish all draft items, making them public." at bounding box center [814, 77] width 109 height 40
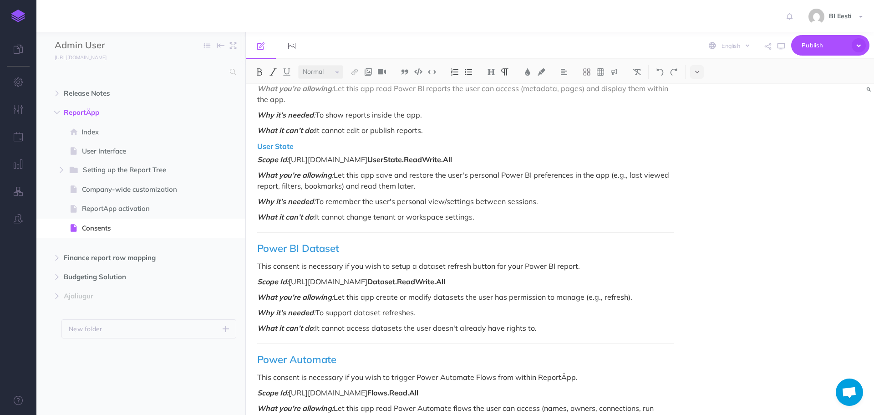
scroll to position [683, 0]
click at [286, 249] on span "Power BI Dataset" at bounding box center [298, 246] width 82 height 13
click at [259, 247] on span "Power BI Dataset" at bounding box center [298, 246] width 82 height 13
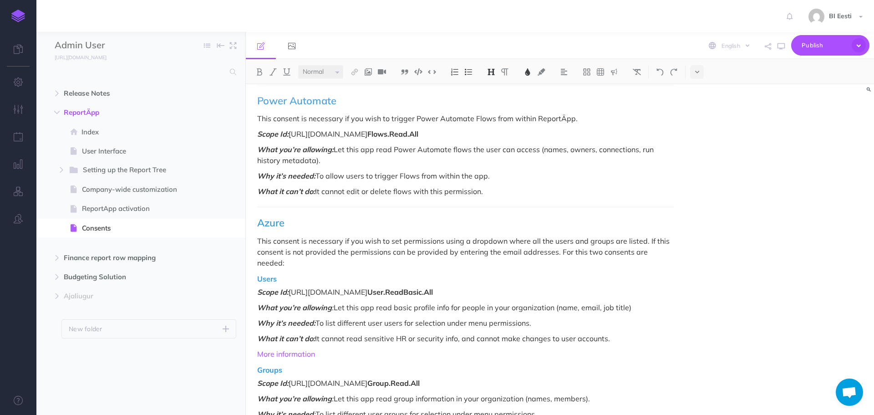
scroll to position [956, 0]
